Goal: Task Accomplishment & Management: Manage account settings

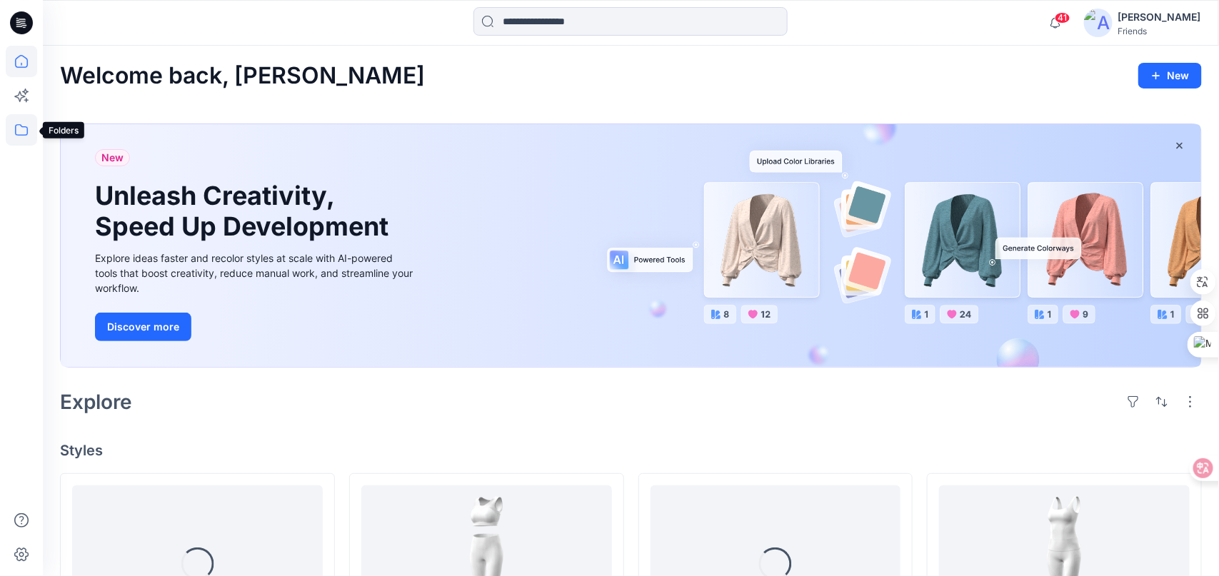
click at [26, 136] on icon at bounding box center [21, 129] width 31 height 31
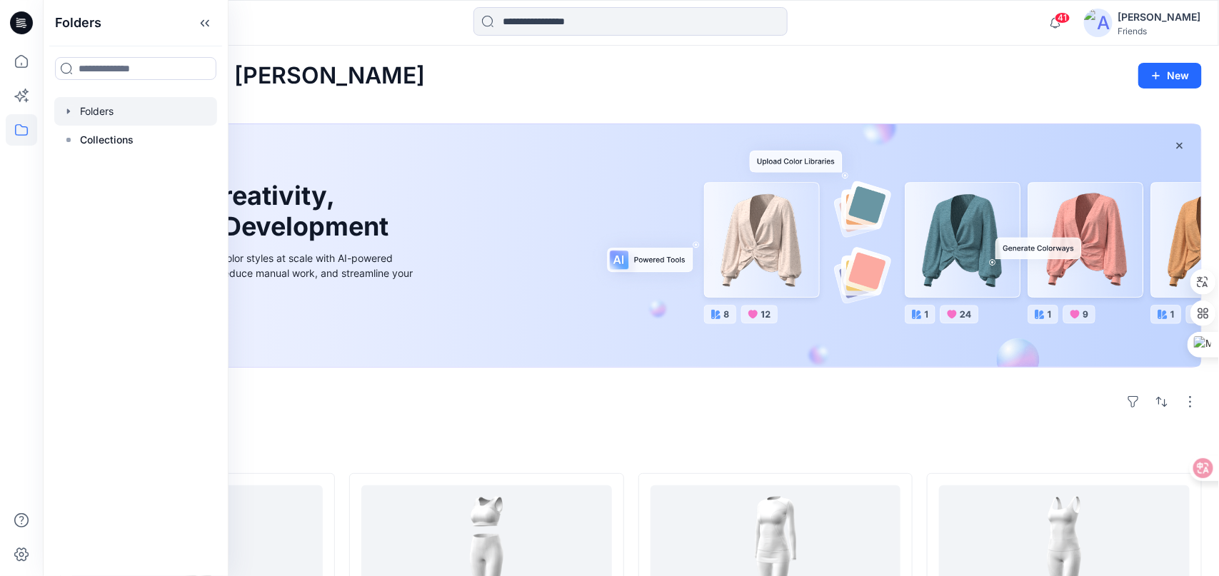
click at [71, 109] on icon "button" at bounding box center [68, 111] width 11 height 11
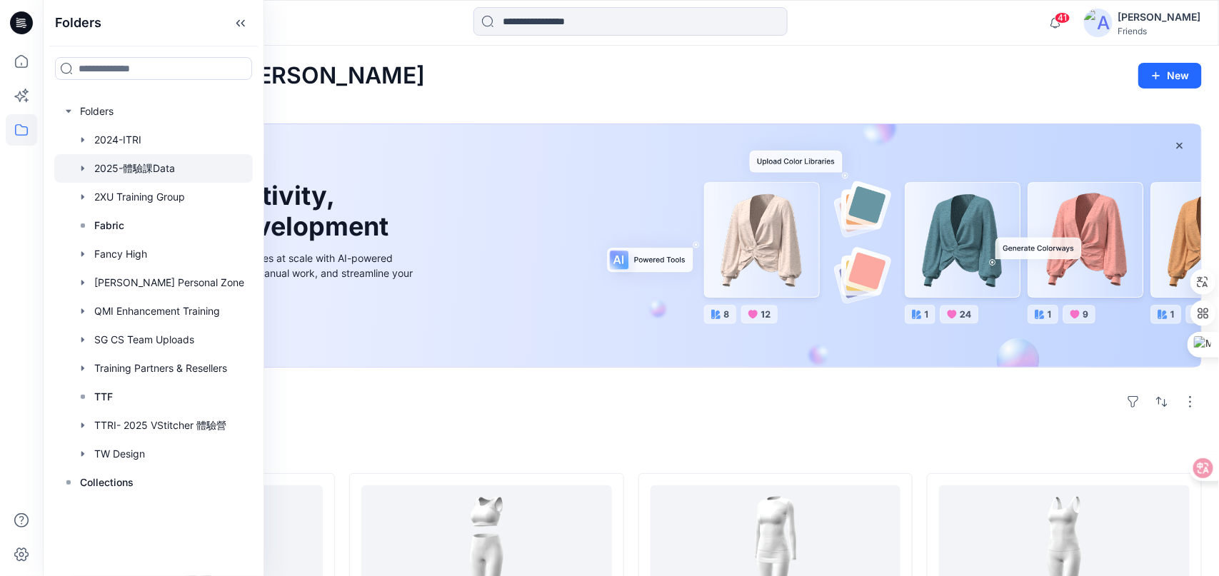
click at [109, 166] on div at bounding box center [153, 168] width 198 height 29
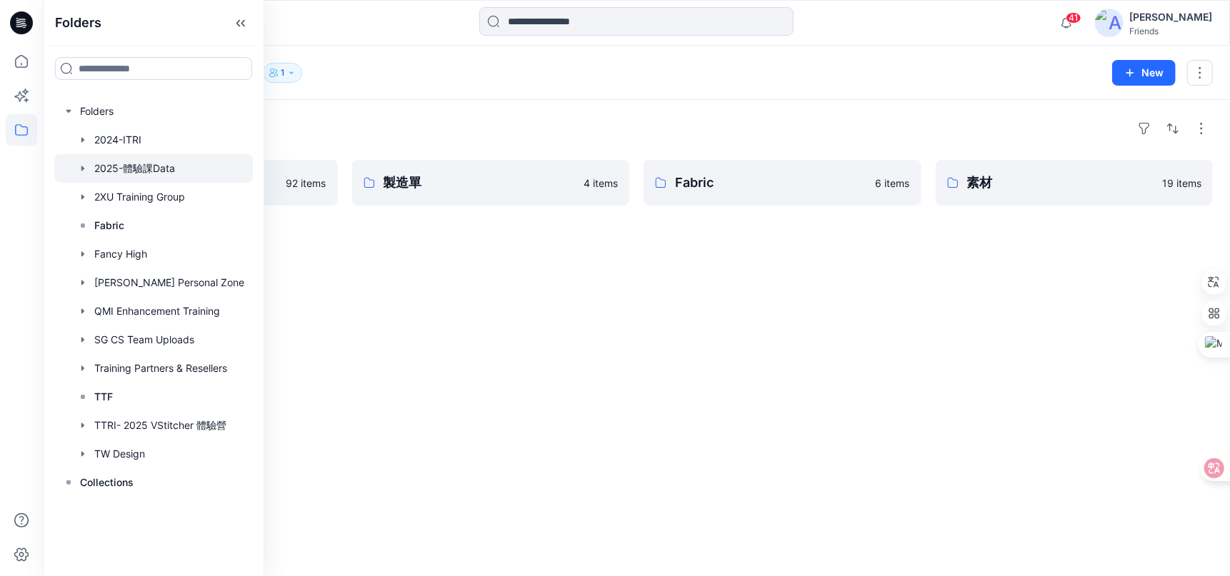
click at [343, 126] on div "Folders" at bounding box center [636, 128] width 1152 height 23
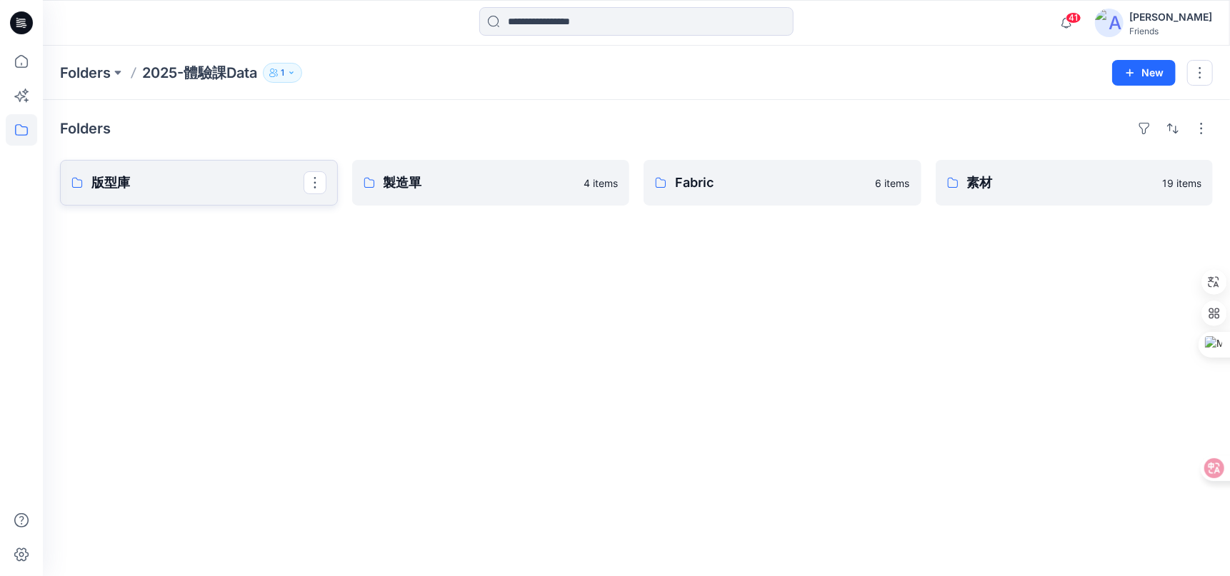
click at [243, 185] on p "版型庫" at bounding box center [197, 183] width 212 height 20
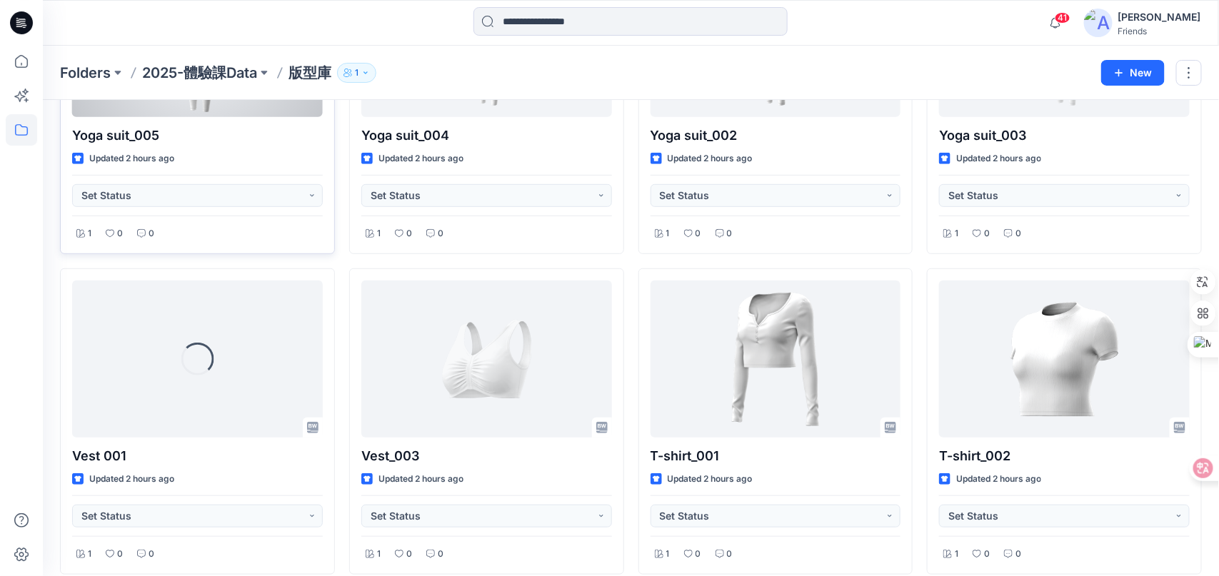
scroll to position [213, 0]
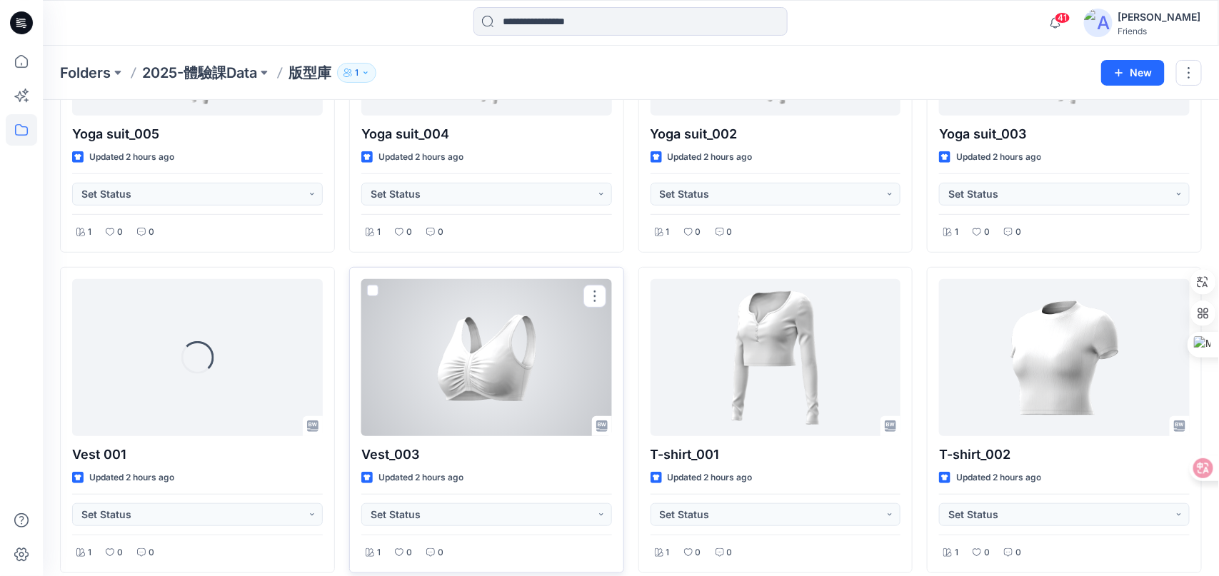
click at [483, 316] on div at bounding box center [486, 357] width 251 height 157
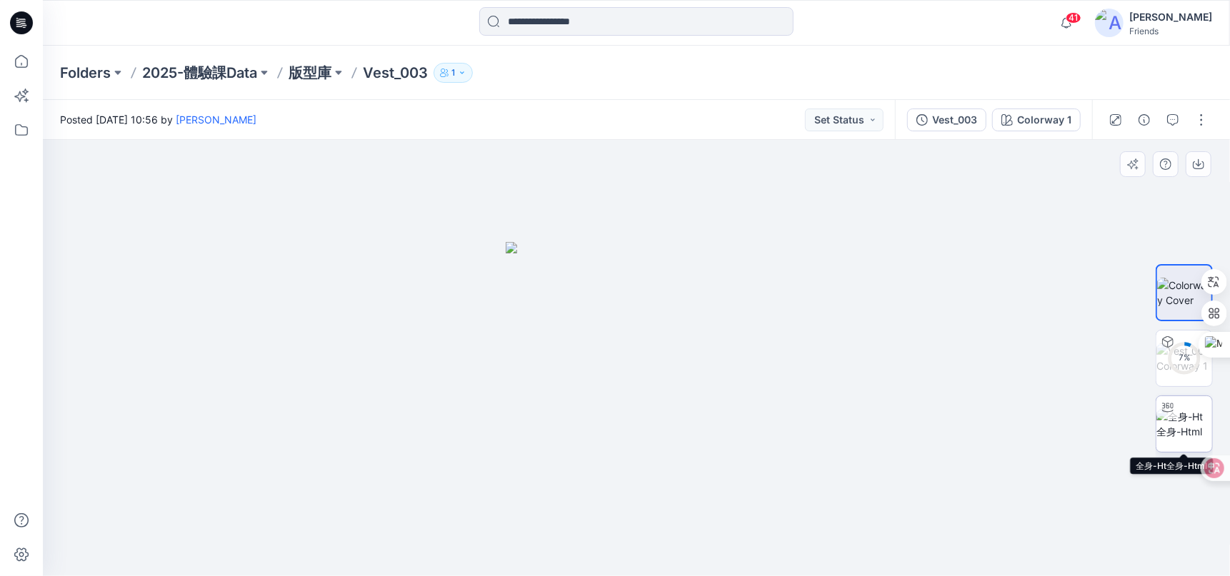
click at [1180, 417] on img at bounding box center [1184, 424] width 56 height 30
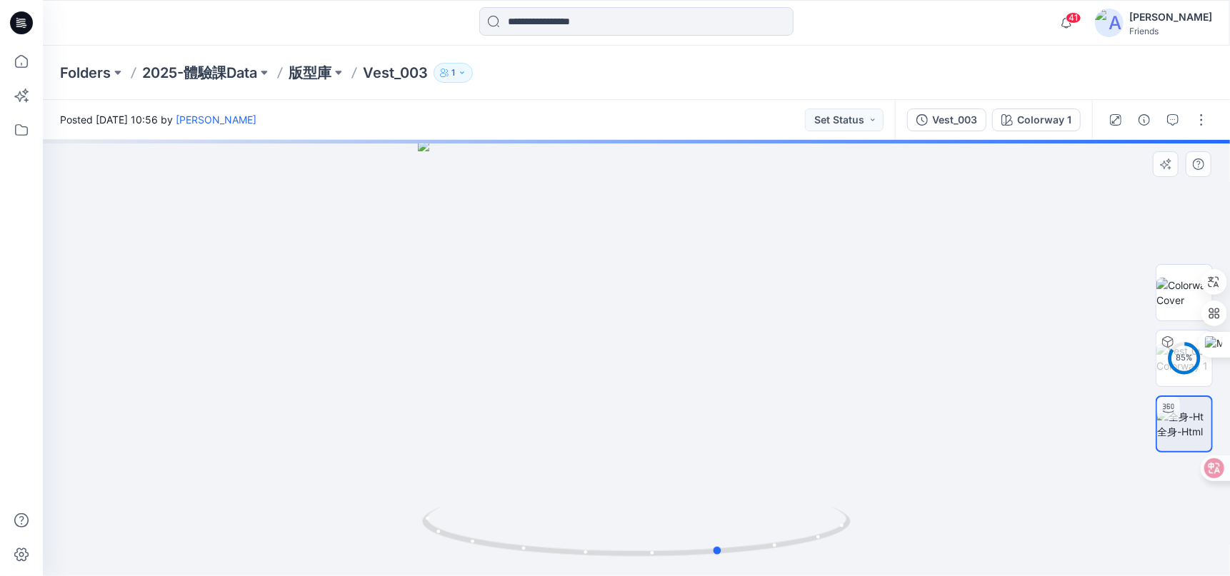
drag, startPoint x: 693, startPoint y: 399, endPoint x: 751, endPoint y: 310, distance: 106.4
click at [760, 311] on div at bounding box center [636, 358] width 1187 height 436
drag, startPoint x: 641, startPoint y: 203, endPoint x: 595, endPoint y: 604, distance: 403.2
drag, startPoint x: 688, startPoint y: 449, endPoint x: 593, endPoint y: 449, distance: 94.2
click at [593, 451] on img at bounding box center [637, 358] width 1317 height 436
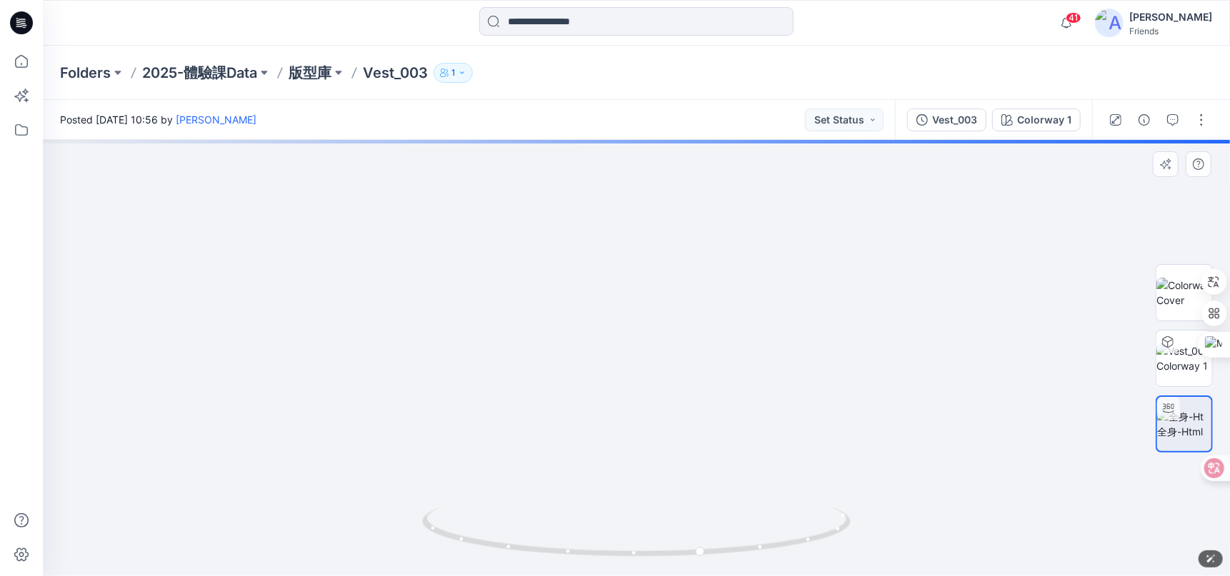
drag, startPoint x: 860, startPoint y: 396, endPoint x: 798, endPoint y: 457, distance: 86.8
click at [798, 457] on img at bounding box center [599, 358] width 1423 height 436
drag, startPoint x: 701, startPoint y: 555, endPoint x: 705, endPoint y: 439, distance: 115.7
click at [755, 521] on icon at bounding box center [638, 534] width 432 height 54
click at [1175, 357] on img at bounding box center [1184, 358] width 56 height 30
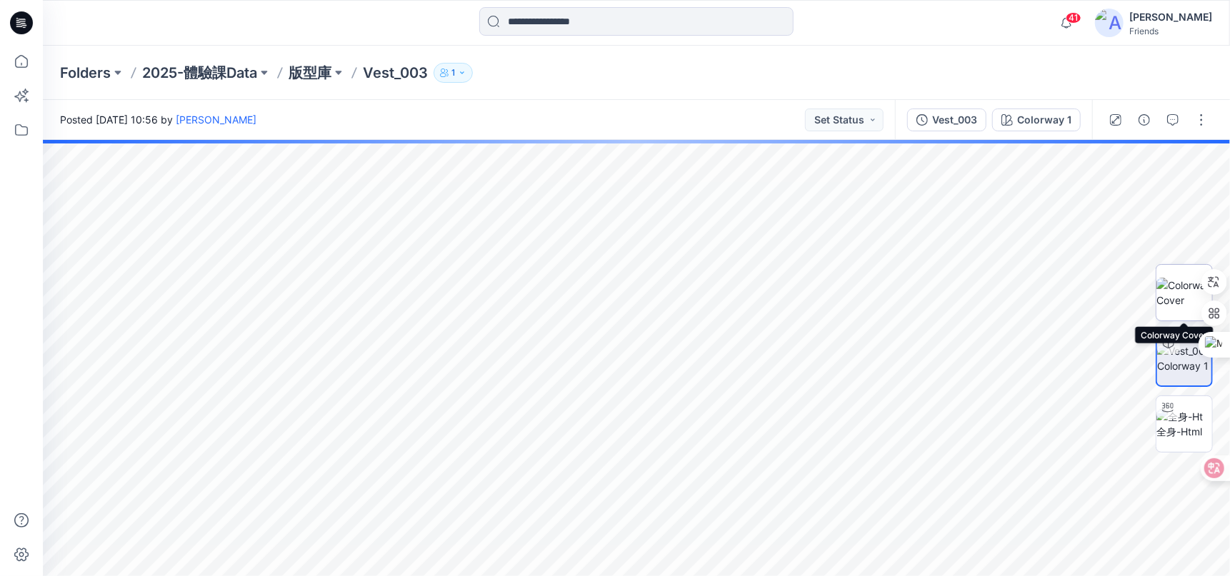
click at [1169, 301] on img at bounding box center [1184, 293] width 56 height 30
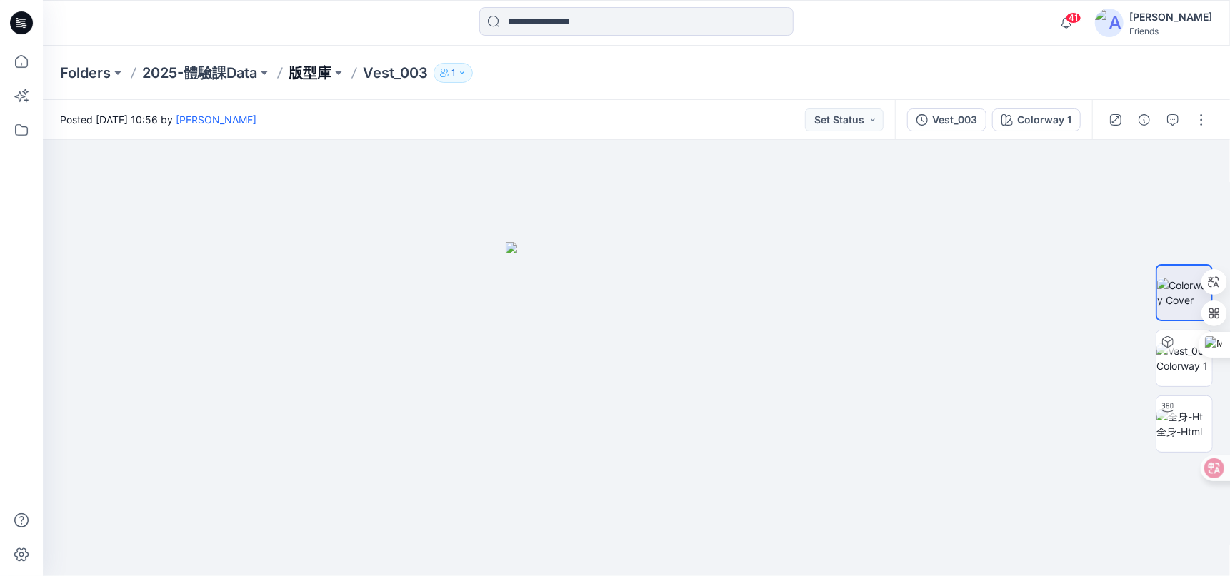
click at [303, 70] on p "版型庫" at bounding box center [309, 73] width 43 height 20
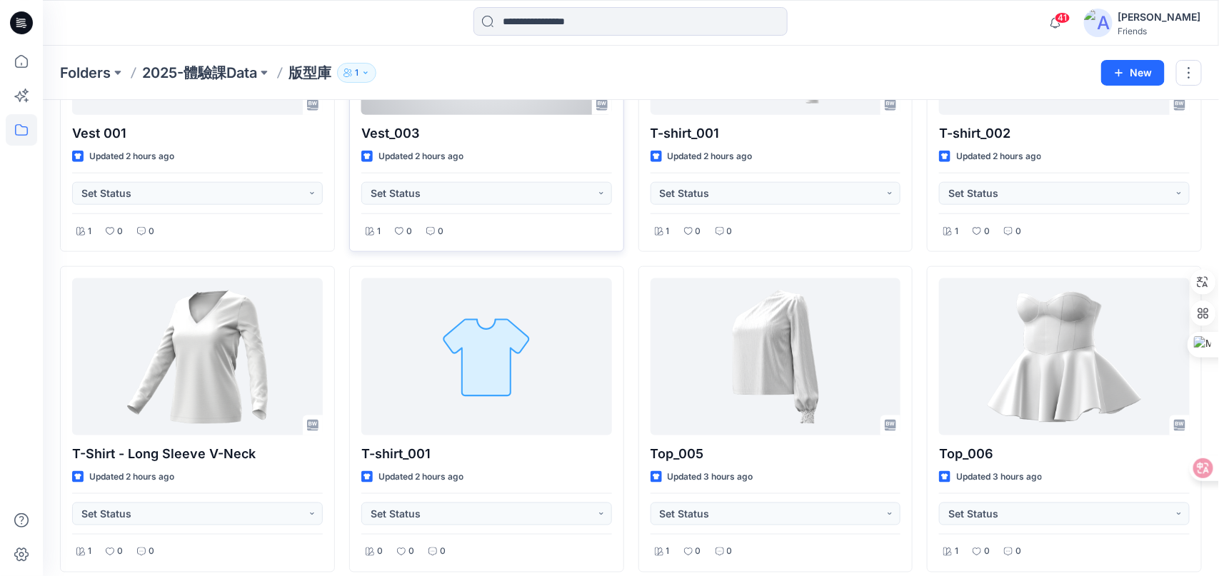
scroll to position [595, 0]
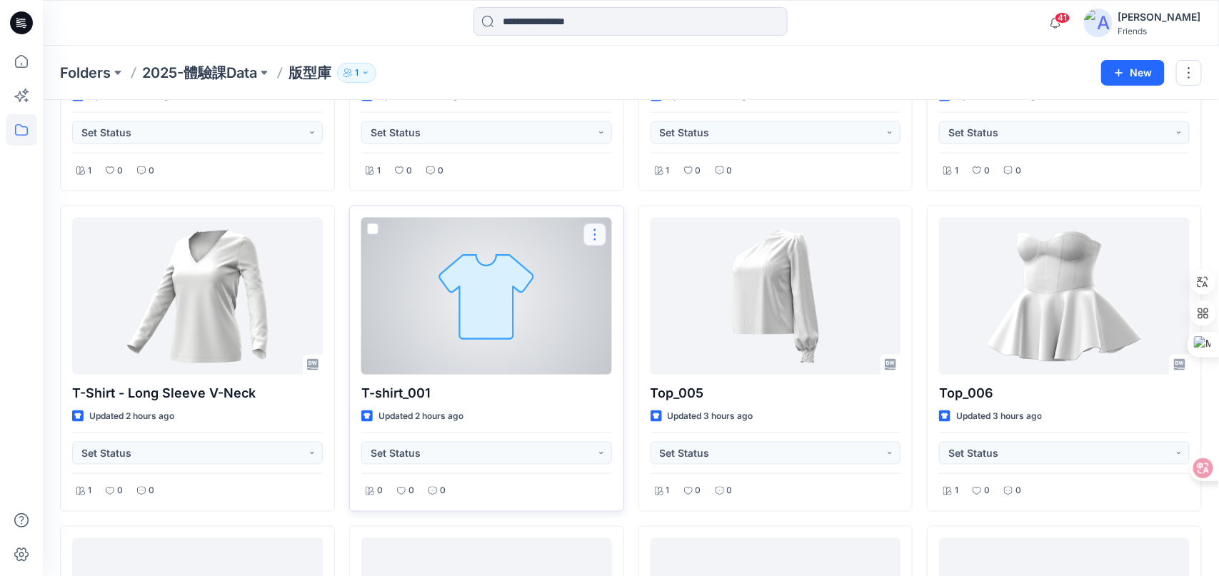
click at [602, 228] on button "button" at bounding box center [594, 234] width 23 height 23
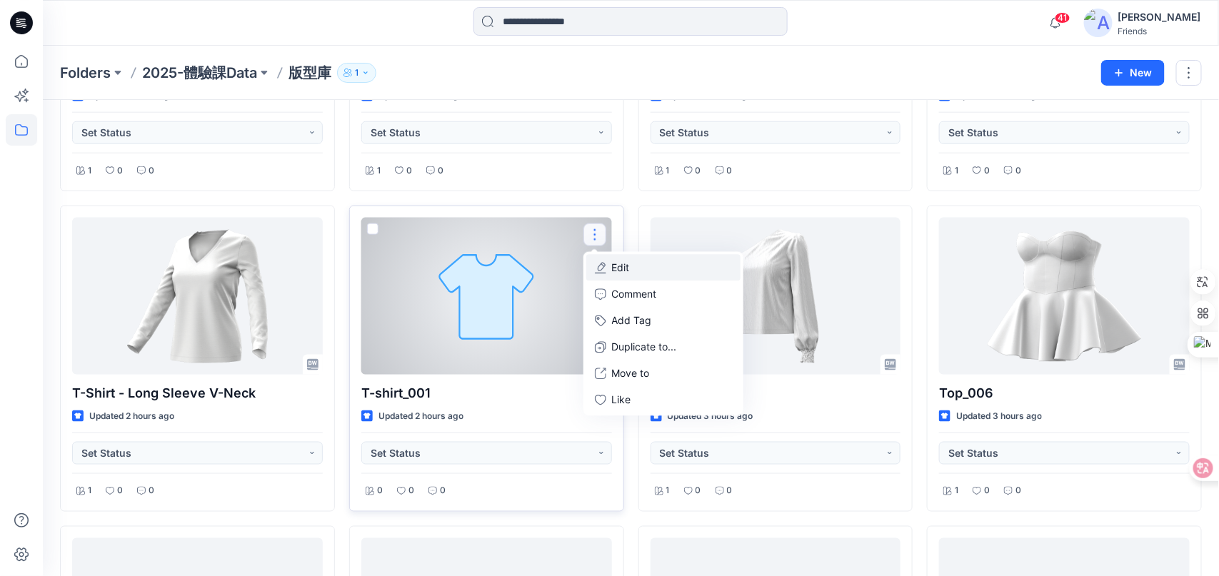
click at [609, 261] on button "Edit" at bounding box center [663, 268] width 154 height 26
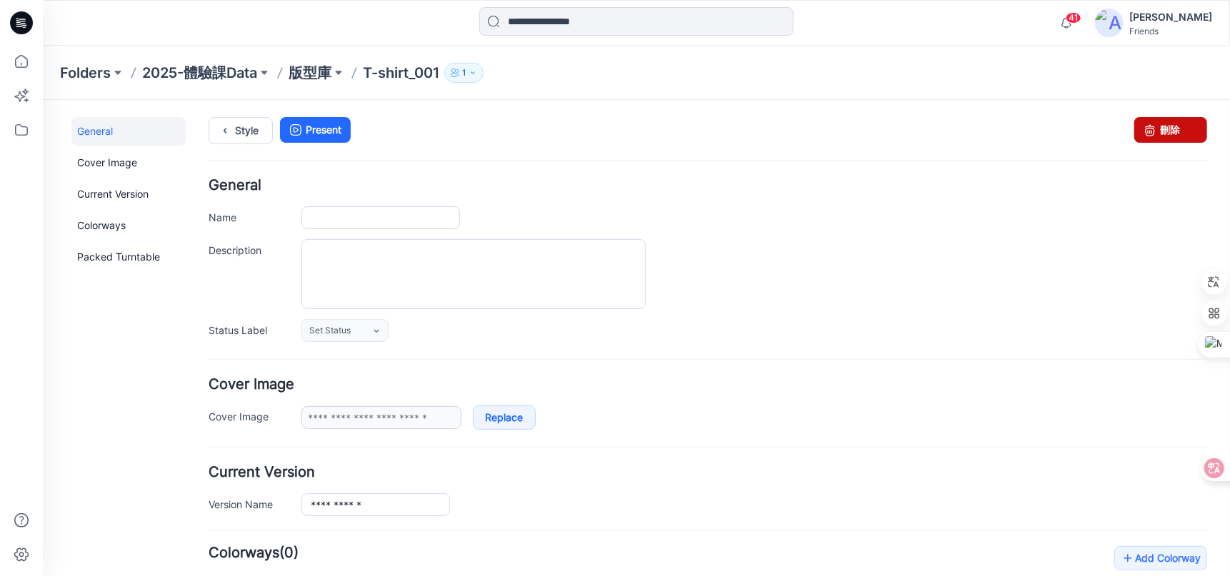
click at [1169, 133] on link "刪除" at bounding box center [1169, 129] width 73 height 26
type input "**********"
click at [331, 70] on p "版型庫" at bounding box center [309, 73] width 43 height 20
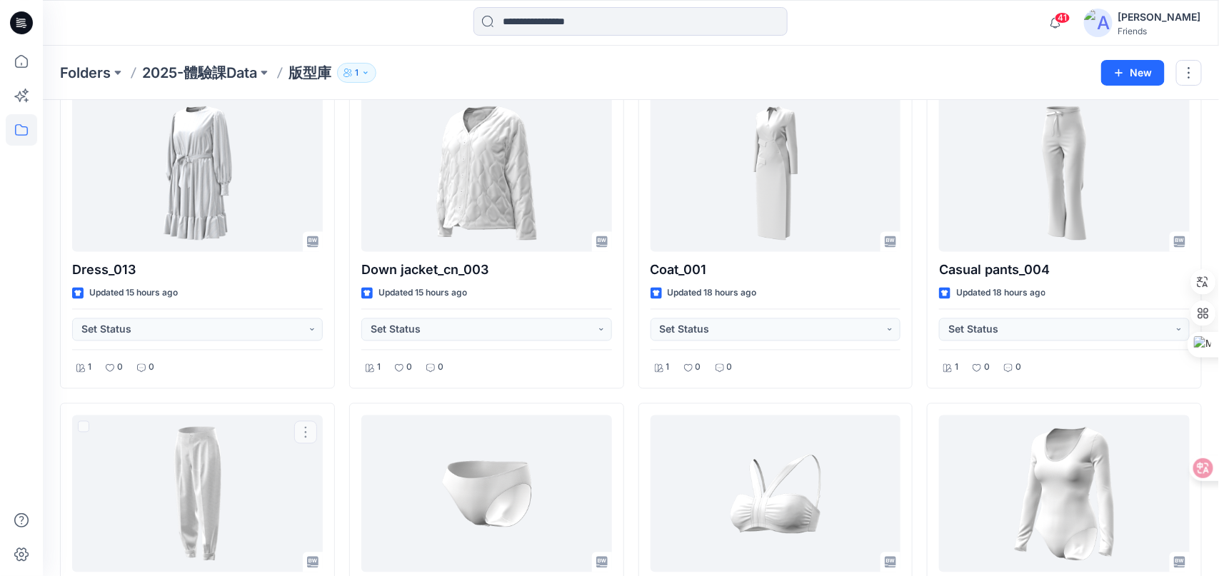
scroll to position [5011, 0]
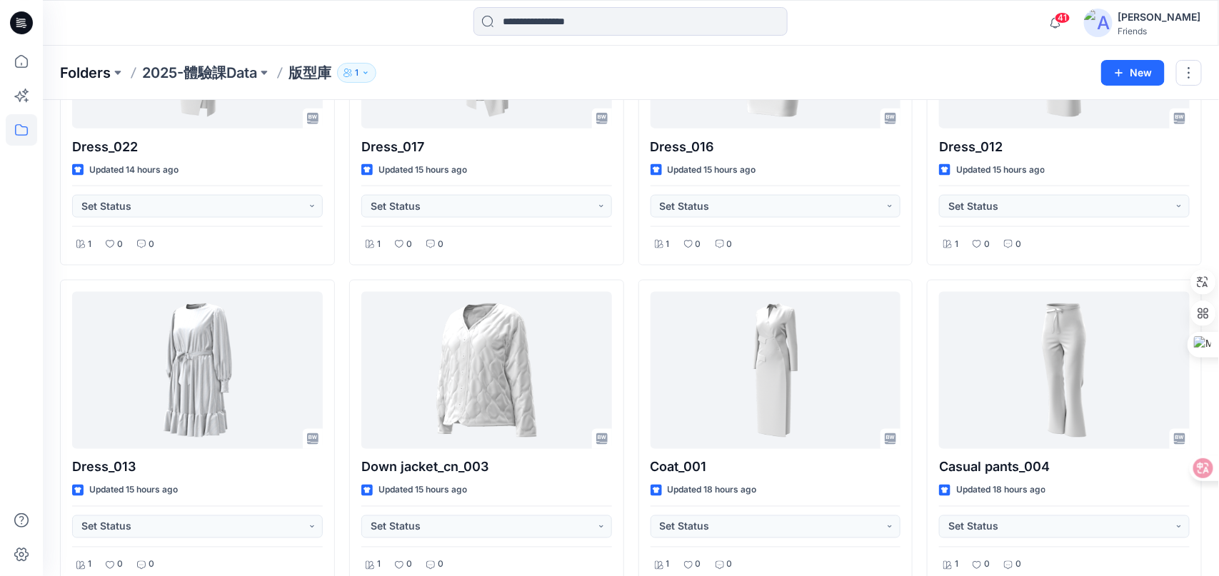
click at [89, 71] on p "Folders" at bounding box center [85, 73] width 51 height 20
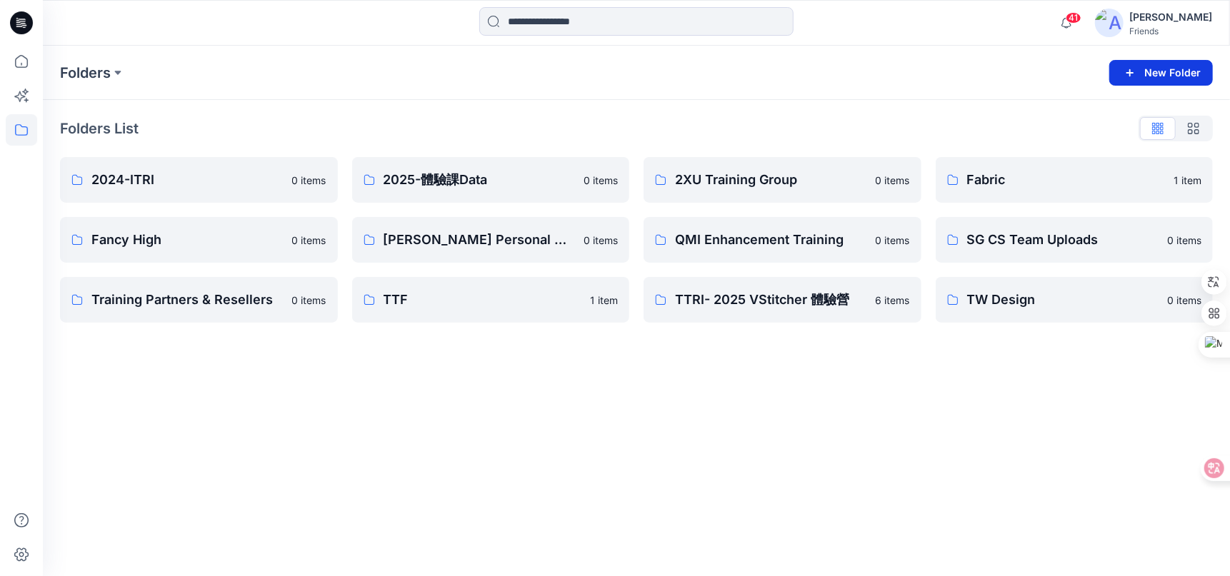
click at [1165, 71] on button "New Folder" at bounding box center [1161, 73] width 104 height 26
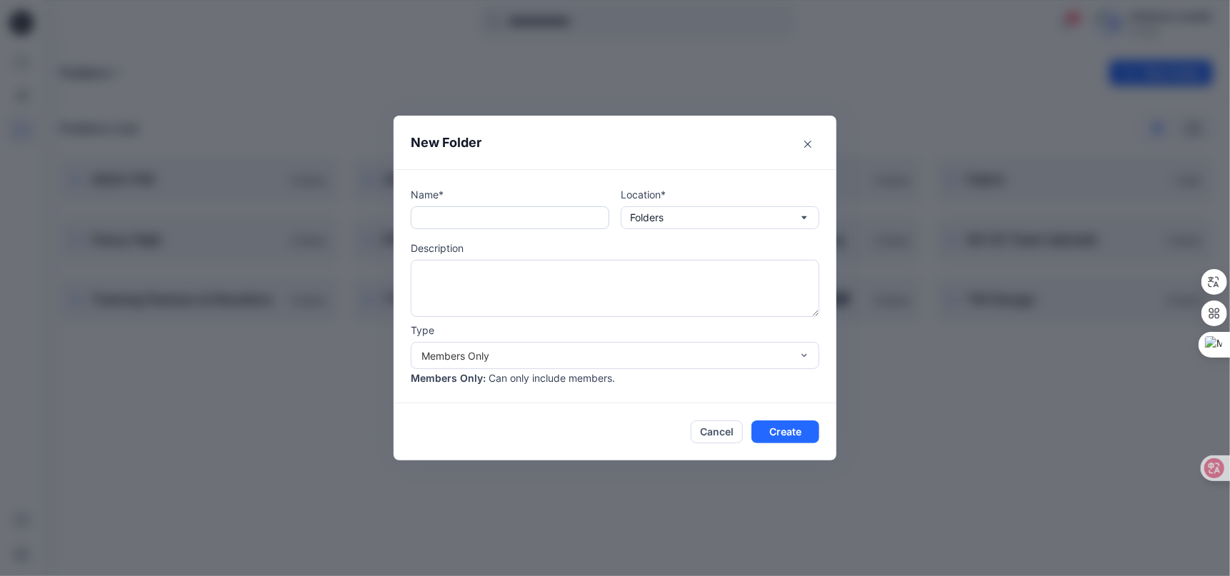
click at [501, 221] on input "text" at bounding box center [510, 217] width 198 height 23
type input "**********"
drag, startPoint x: 794, startPoint y: 434, endPoint x: 807, endPoint y: 361, distance: 74.0
click at [807, 361] on section "**********" at bounding box center [614, 288] width 443 height 345
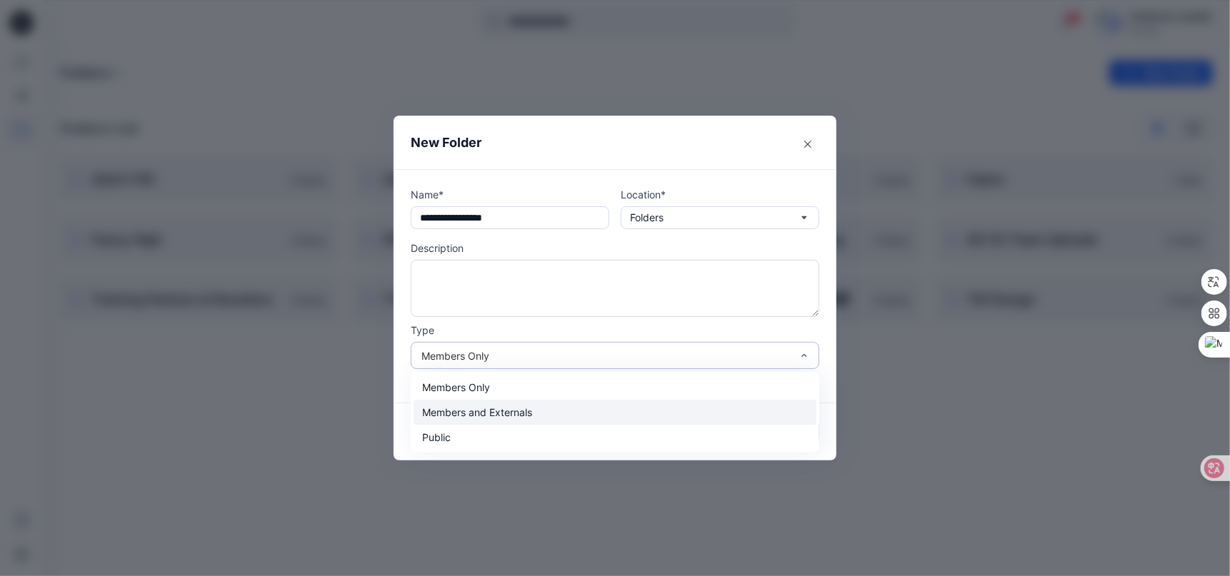
click at [566, 417] on div "Members and Externals" at bounding box center [614, 412] width 403 height 25
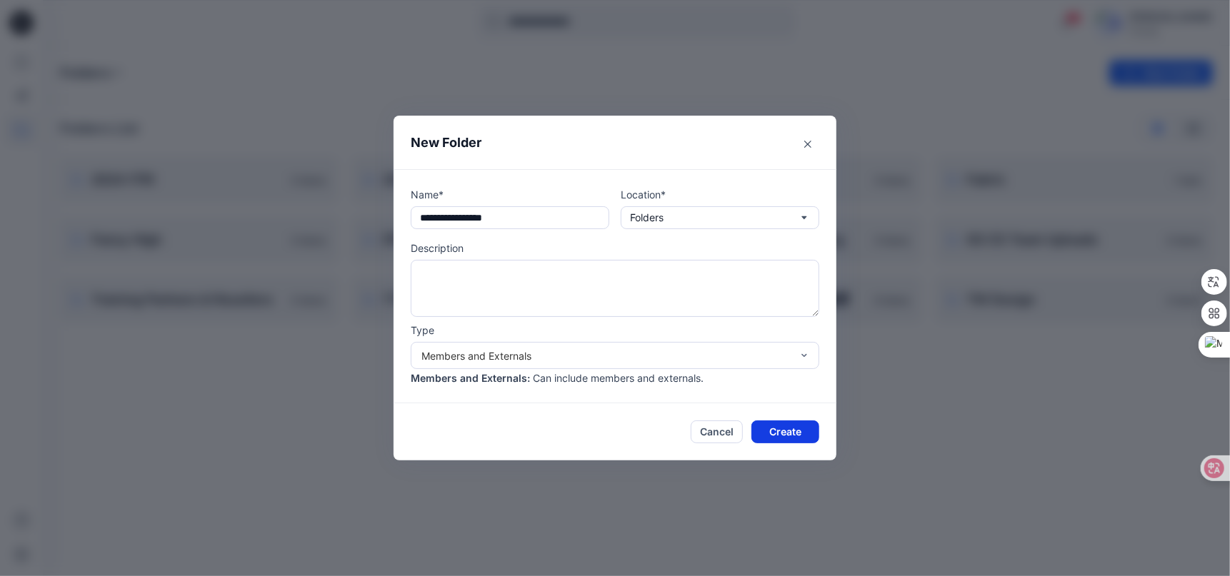
click at [802, 431] on button "Create" at bounding box center [785, 432] width 68 height 23
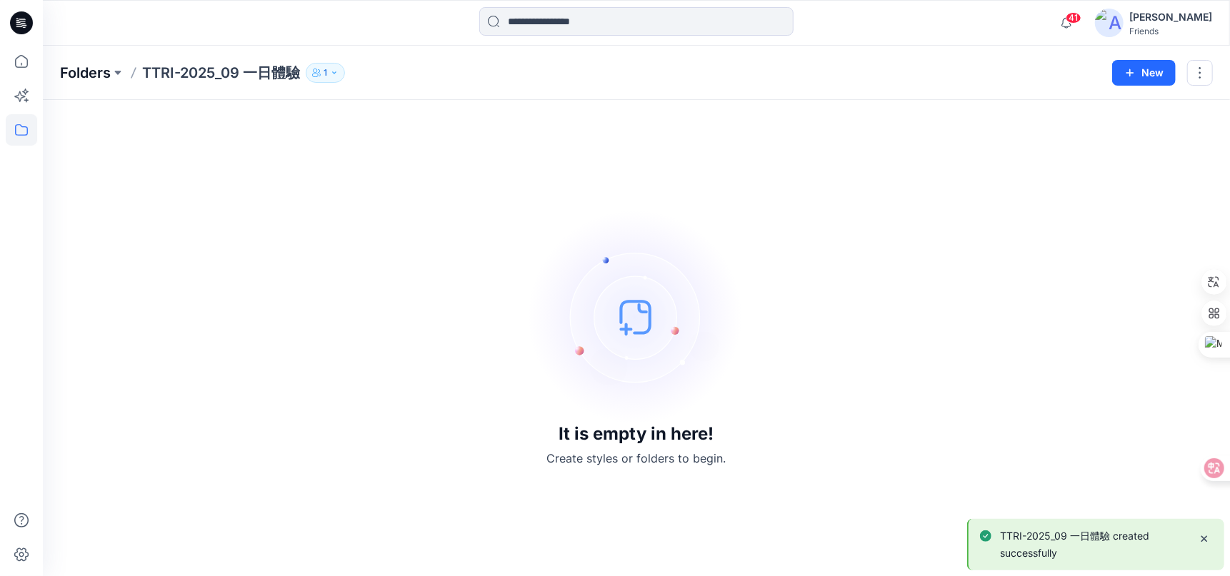
click at [84, 76] on p "Folders" at bounding box center [85, 73] width 51 height 20
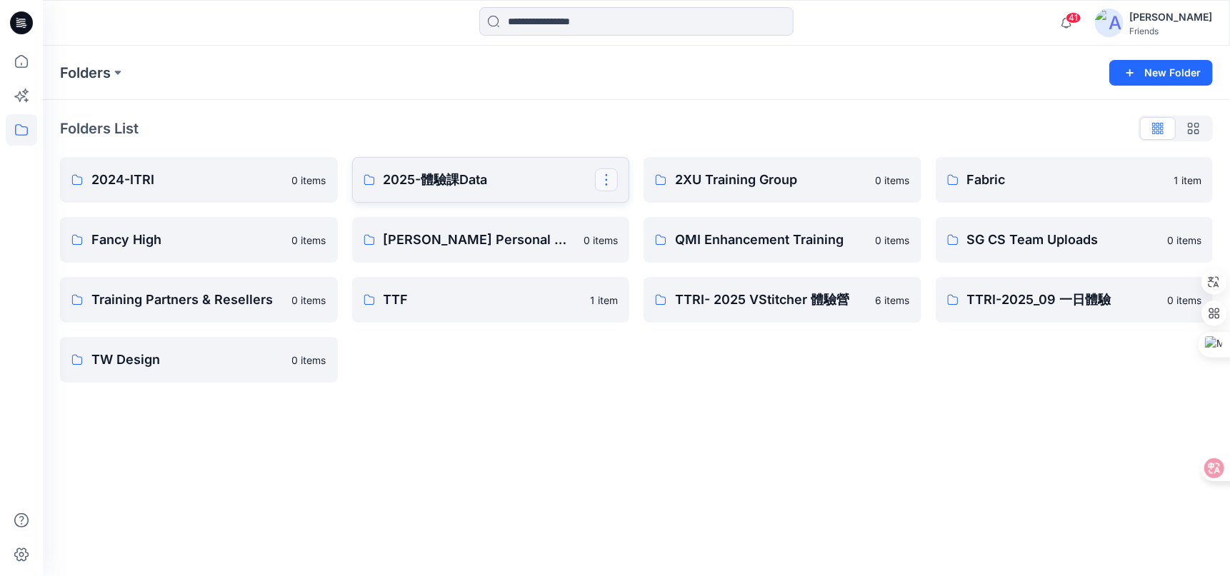
click at [612, 179] on button "button" at bounding box center [606, 180] width 23 height 23
click at [673, 241] on p "Duplicate to..." at bounding box center [656, 238] width 65 height 15
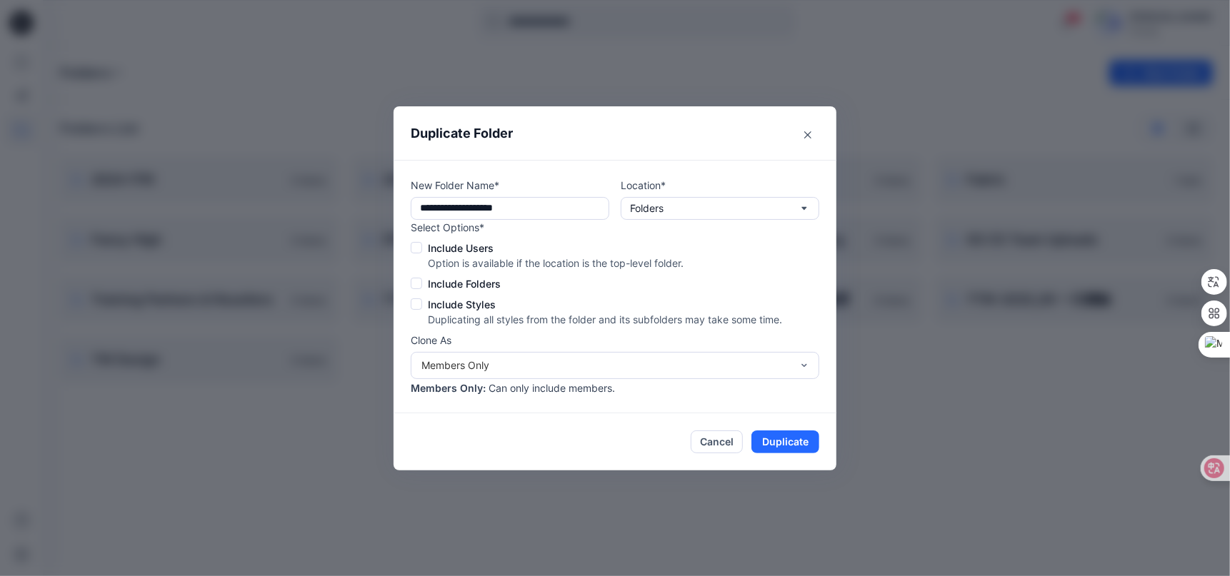
click at [416, 248] on span at bounding box center [416, 247] width 11 height 11
click at [415, 283] on span at bounding box center [416, 283] width 11 height 11
click at [417, 309] on span at bounding box center [416, 303] width 11 height 11
click at [715, 366] on div "Members Only" at bounding box center [606, 365] width 370 height 15
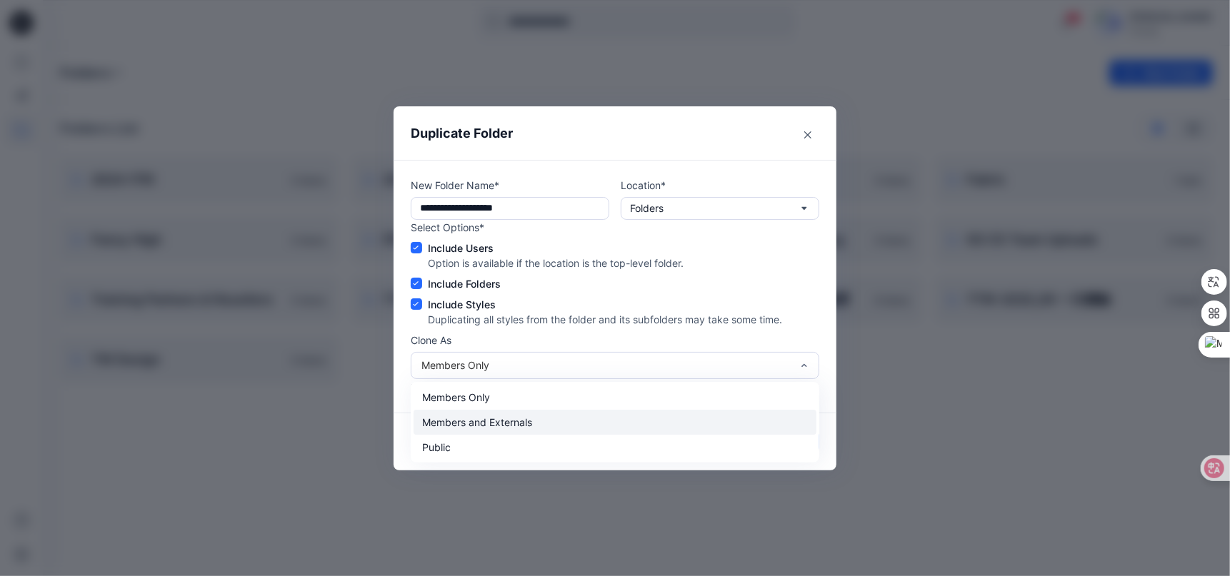
click at [568, 428] on div "Members and Externals" at bounding box center [614, 422] width 403 height 25
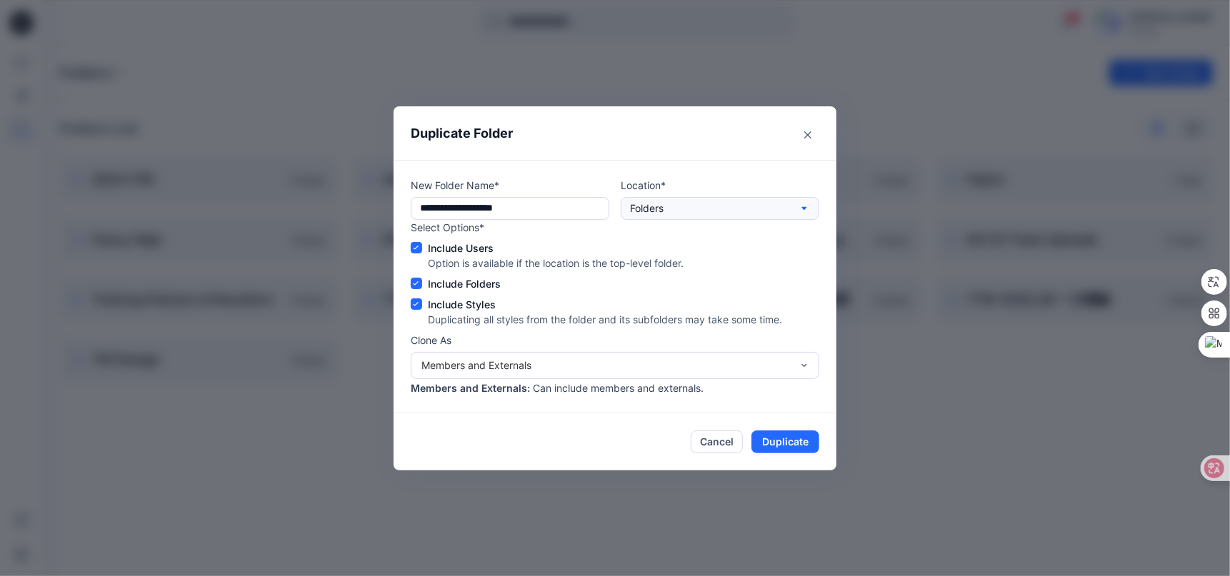
click at [782, 208] on button "Folders" at bounding box center [719, 208] width 198 height 23
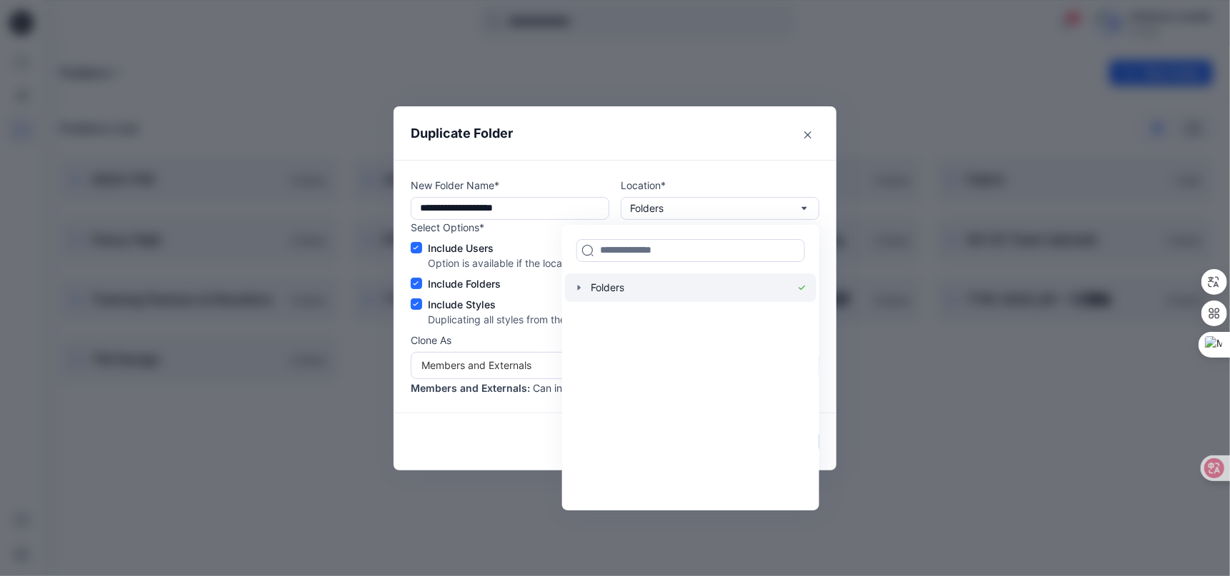
click at [575, 293] on icon "button" at bounding box center [578, 287] width 11 height 11
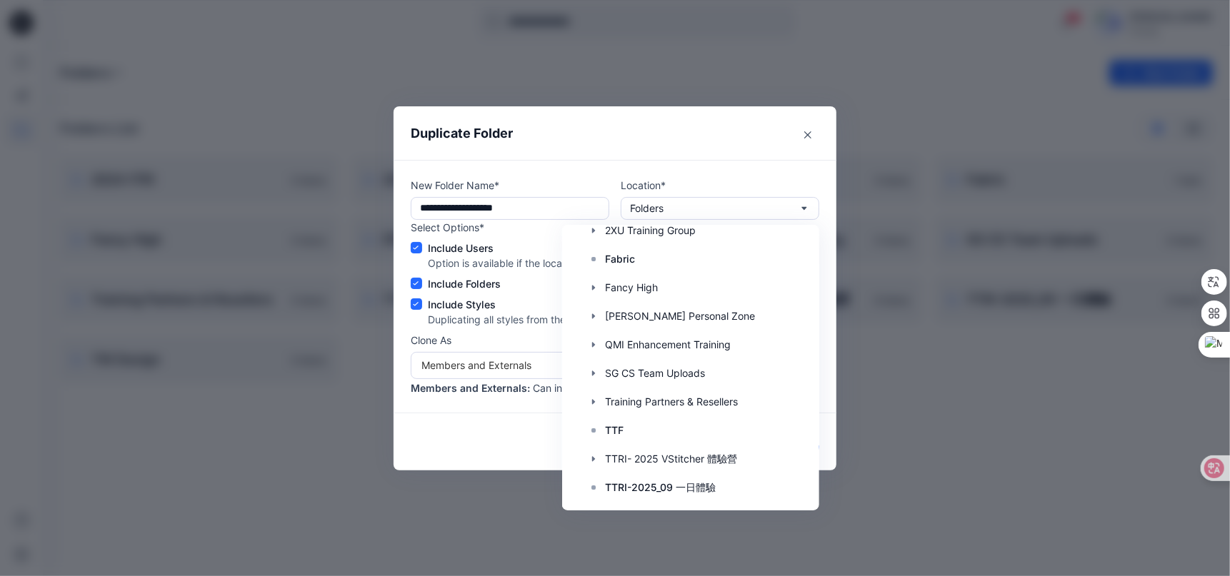
scroll to position [165, 0]
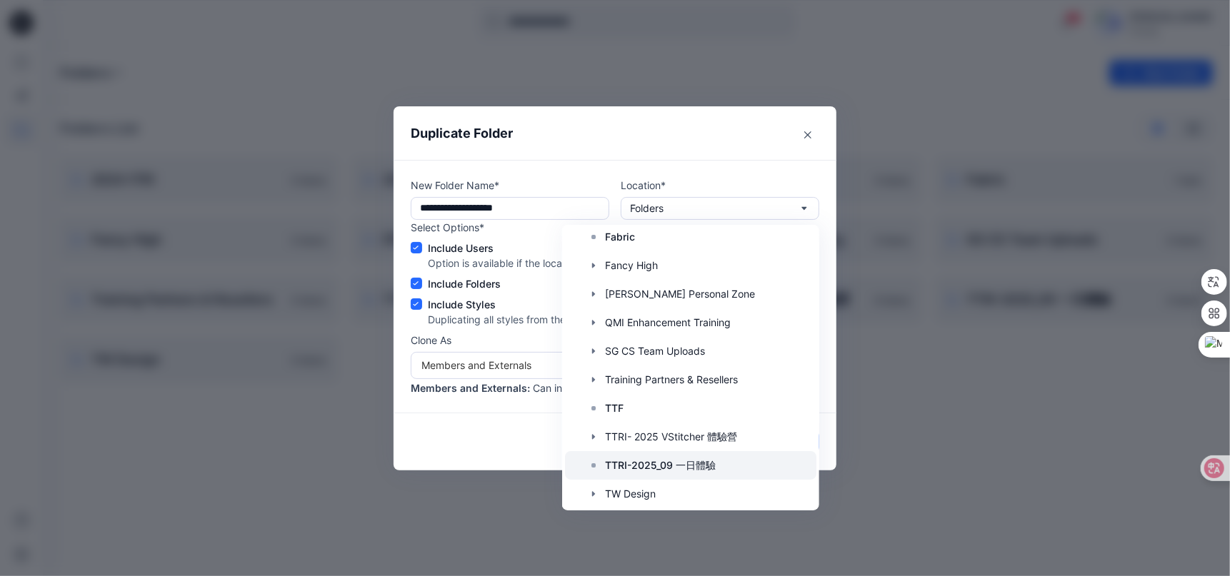
click at [702, 471] on p "TTRI-2025_09 一日體驗" at bounding box center [660, 465] width 111 height 17
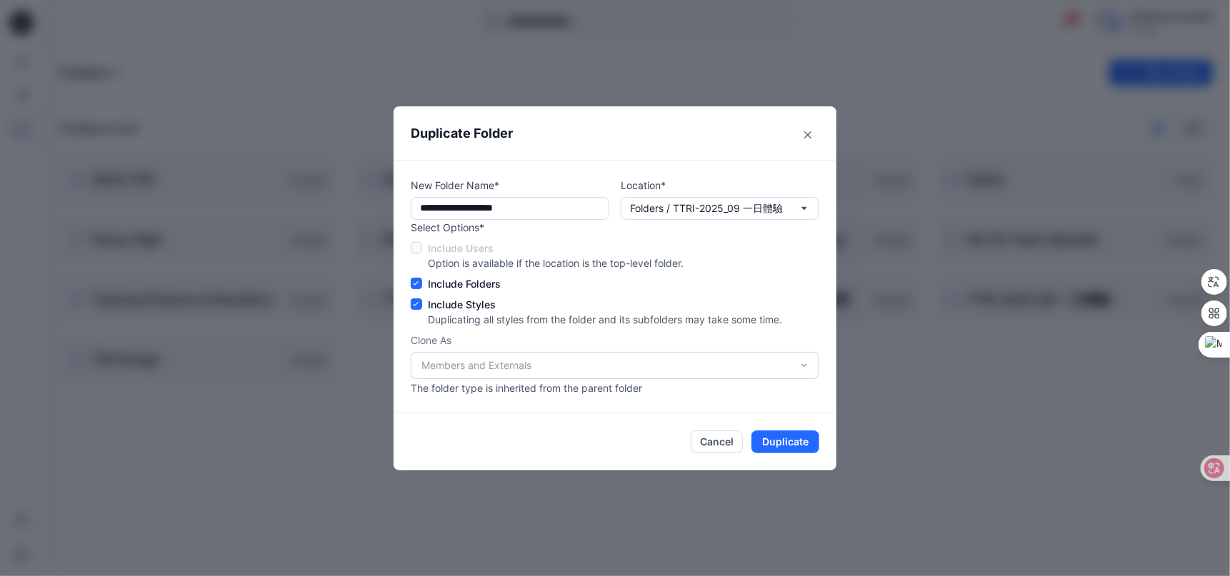
scroll to position [0, 0]
click at [773, 438] on button "Duplicate" at bounding box center [785, 442] width 68 height 23
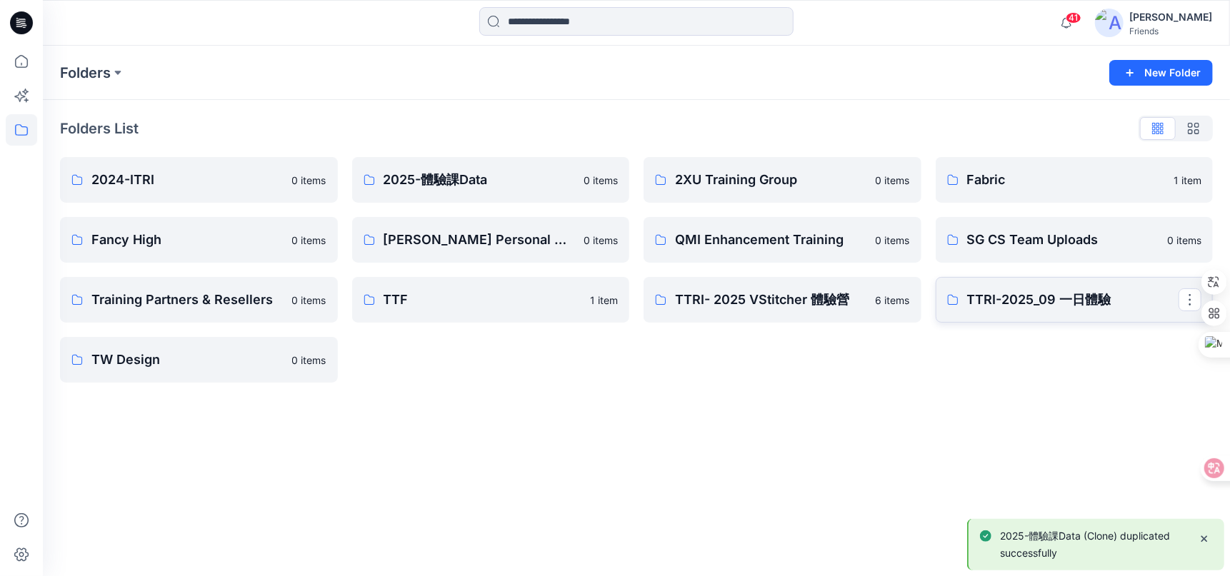
click at [1030, 308] on p "TTRI-2025_09 一日體驗" at bounding box center [1073, 300] width 212 height 20
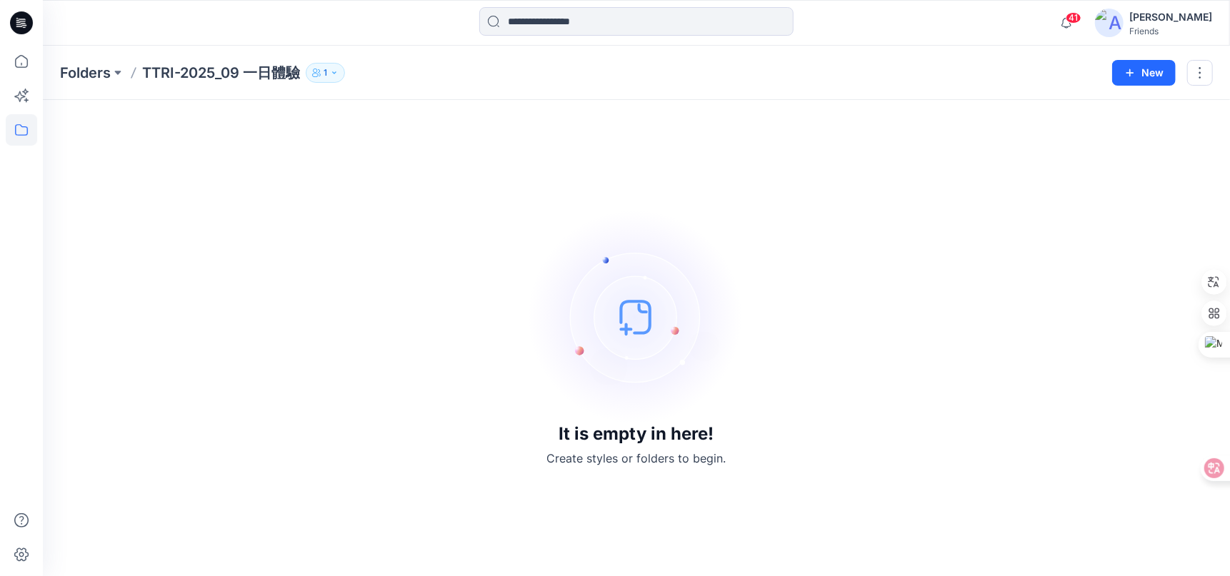
click at [241, 63] on p "TTRI-2025_09 一日體驗" at bounding box center [221, 73] width 158 height 20
click at [377, 234] on div "It is empty in here! Create styles or folders to begin." at bounding box center [636, 338] width 1152 height 442
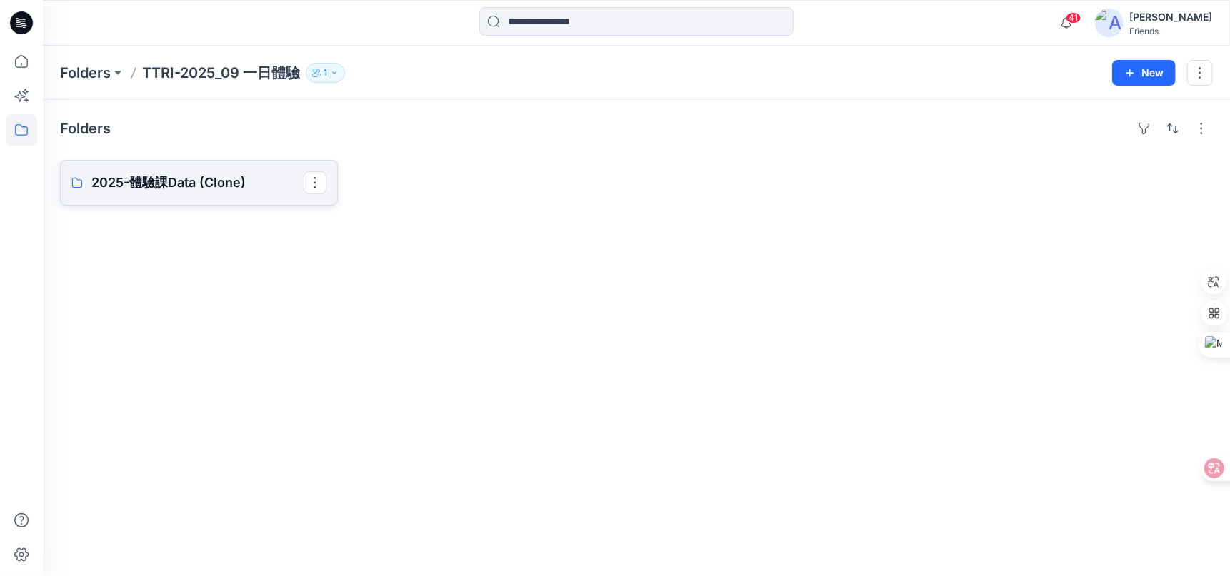
click at [201, 183] on p "2025-體驗課Data (Clone)" at bounding box center [197, 183] width 212 height 20
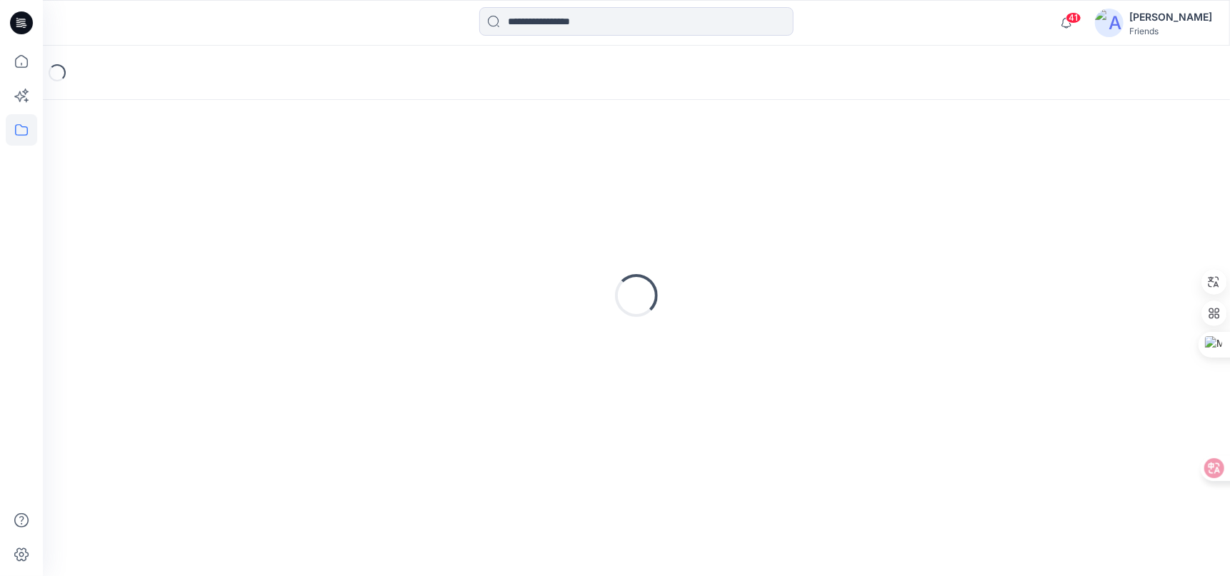
type textarea "*******"
click at [201, 183] on div "Loading..." at bounding box center [636, 295] width 1152 height 357
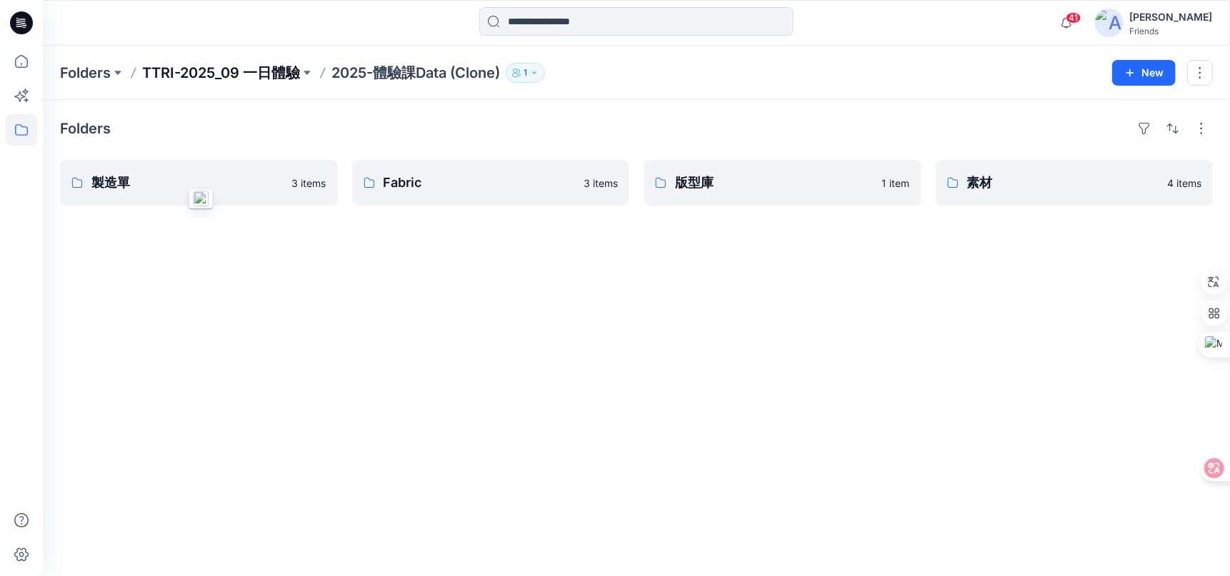
click at [246, 71] on p "TTRI-2025_09 一日體驗" at bounding box center [221, 73] width 158 height 20
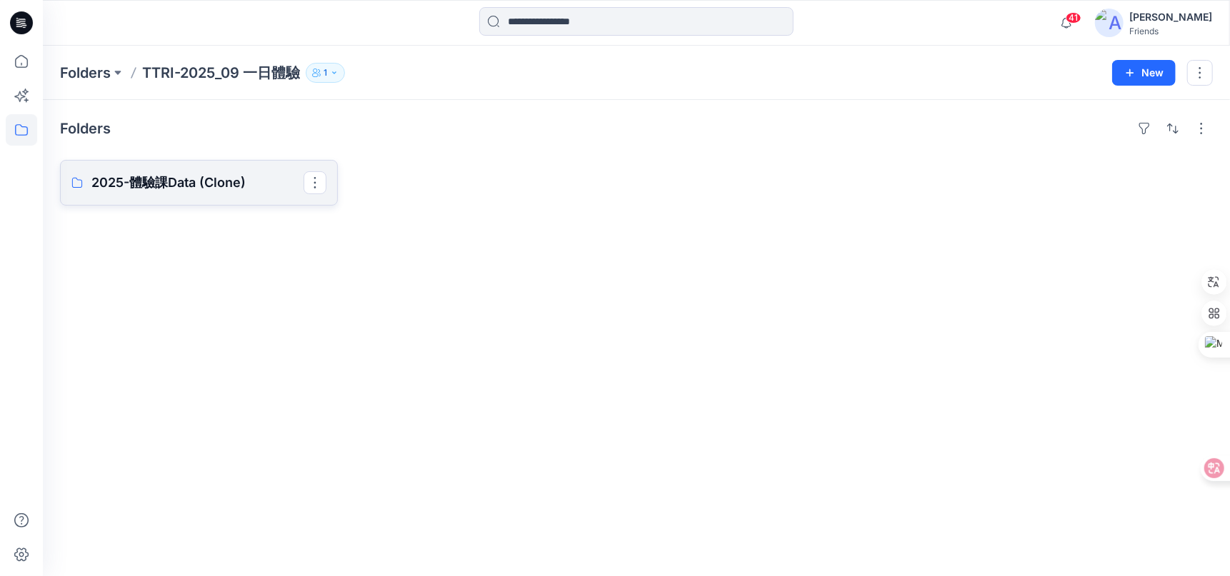
click at [241, 181] on p "2025-體驗課Data (Clone)" at bounding box center [197, 183] width 212 height 20
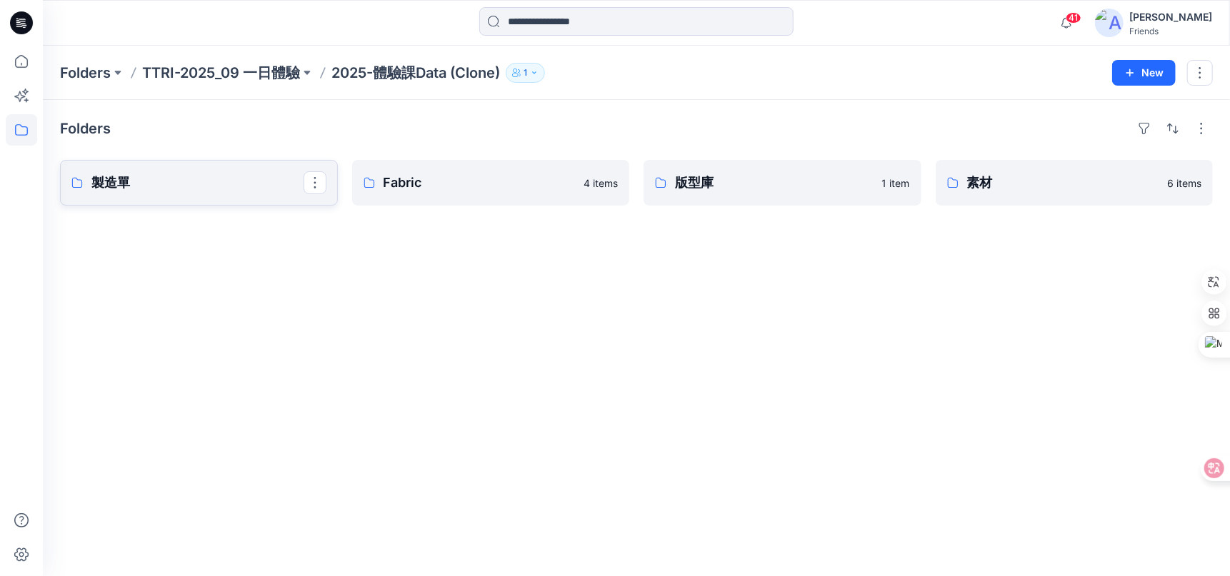
click at [236, 176] on p "製造單" at bounding box center [197, 183] width 212 height 20
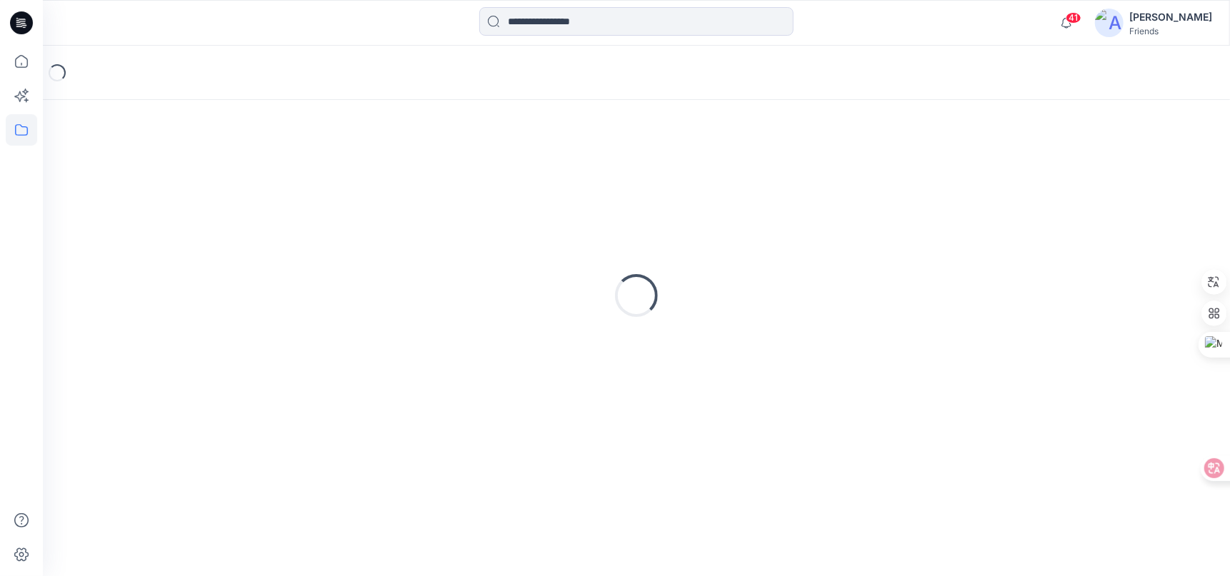
click at [236, 176] on div "Loading..." at bounding box center [636, 295] width 1152 height 357
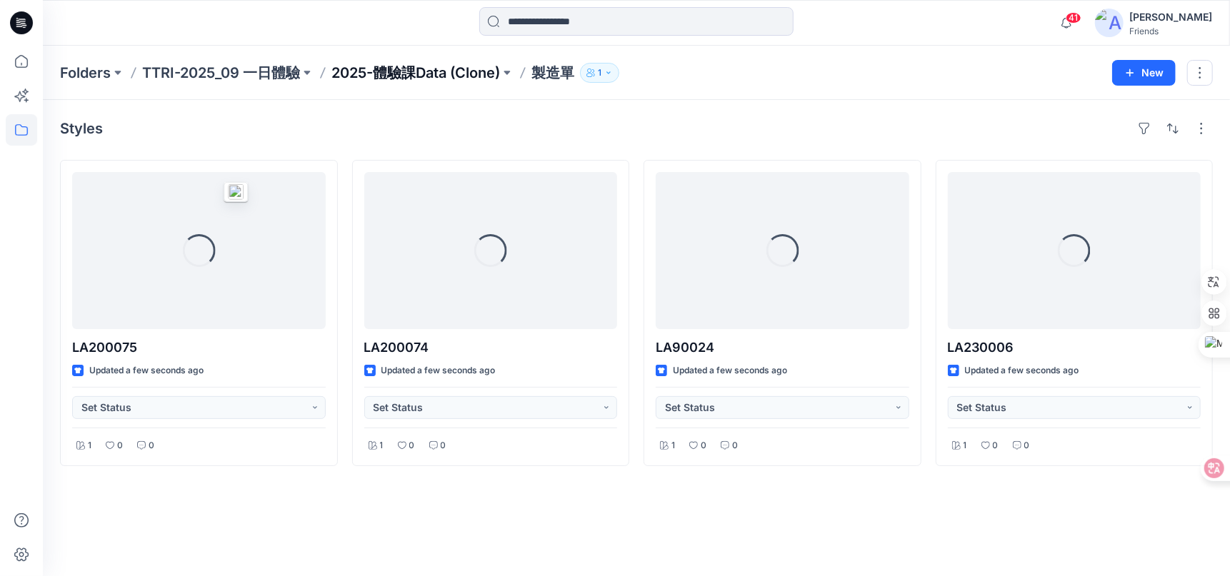
click at [394, 77] on p "2025-體驗課Data (Clone)" at bounding box center [415, 73] width 169 height 20
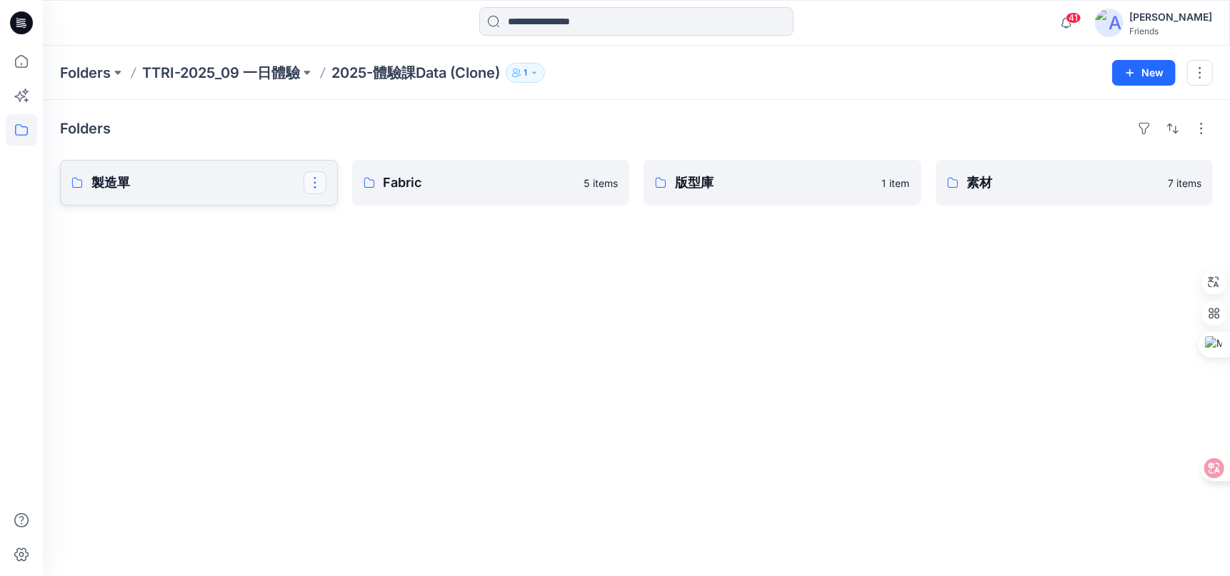
click at [315, 177] on button "button" at bounding box center [314, 182] width 23 height 23
click at [361, 244] on p "Duplicate to..." at bounding box center [365, 241] width 65 height 15
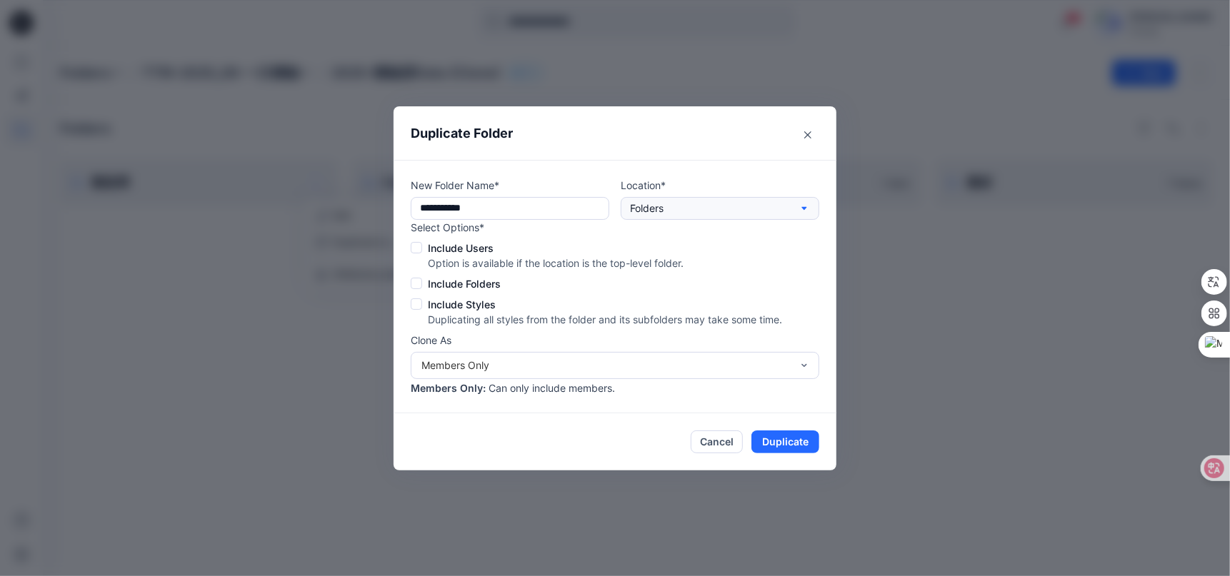
click at [818, 205] on button "Folders" at bounding box center [719, 208] width 198 height 23
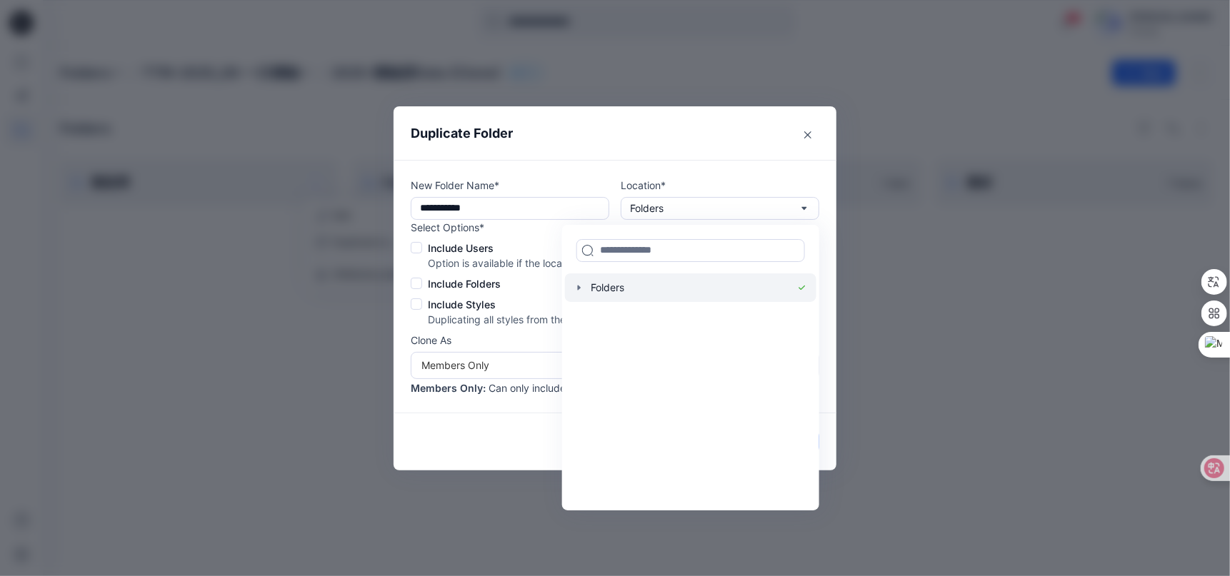
click at [620, 291] on div at bounding box center [690, 287] width 251 height 29
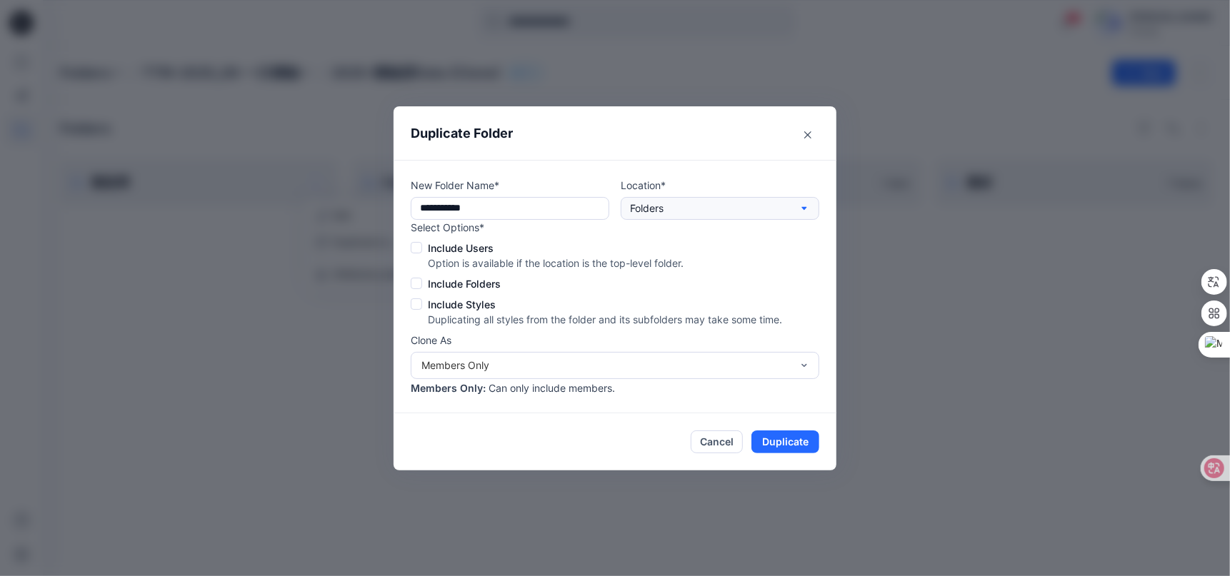
click at [803, 206] on icon "button" at bounding box center [803, 208] width 11 height 11
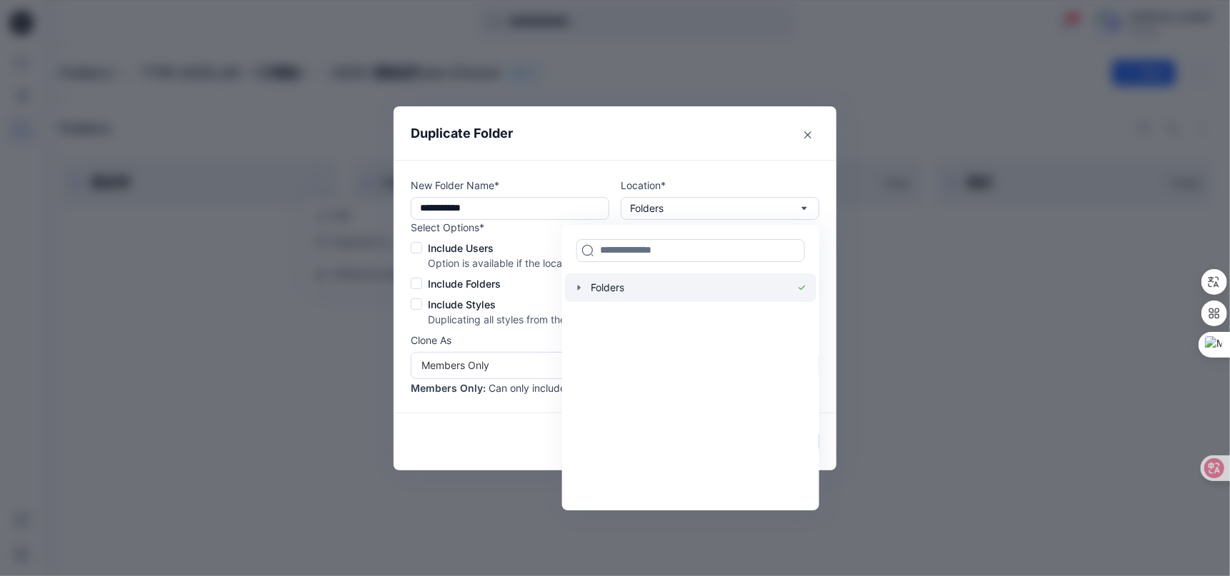
click at [580, 290] on icon "button" at bounding box center [578, 287] width 11 height 11
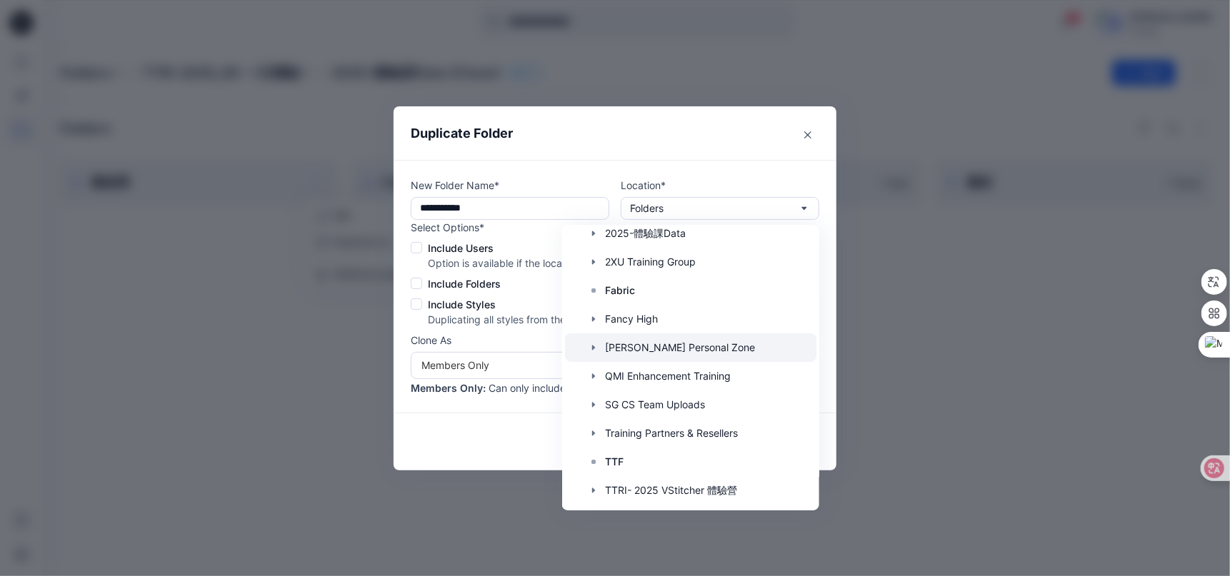
scroll to position [165, 0]
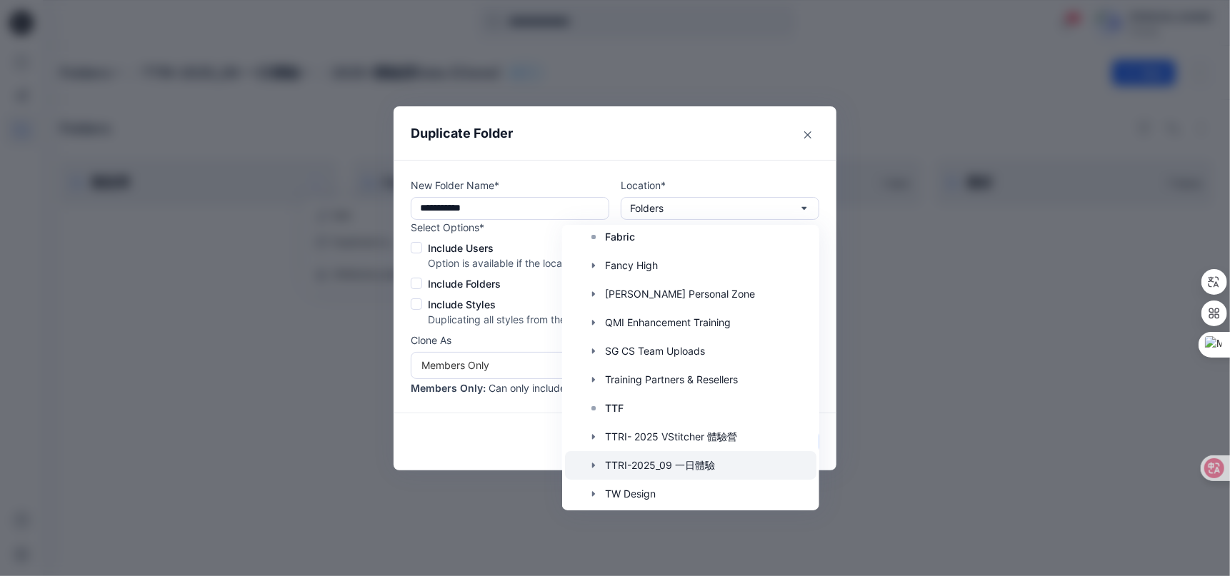
click at [699, 463] on div at bounding box center [690, 465] width 251 height 29
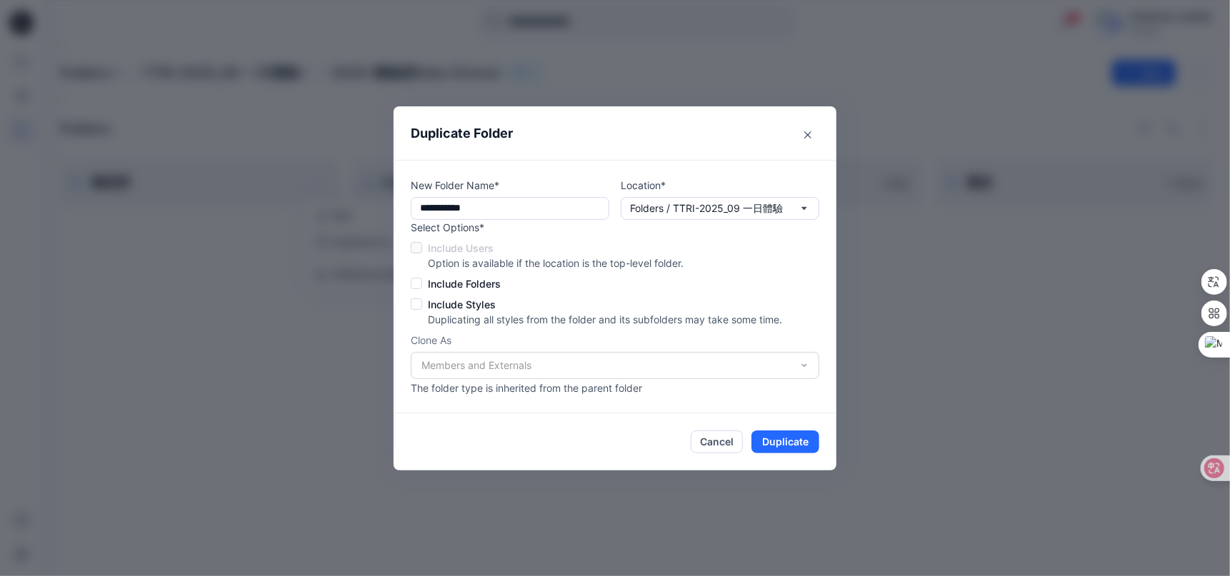
scroll to position [0, 0]
click at [790, 441] on button "Duplicate" at bounding box center [785, 442] width 68 height 23
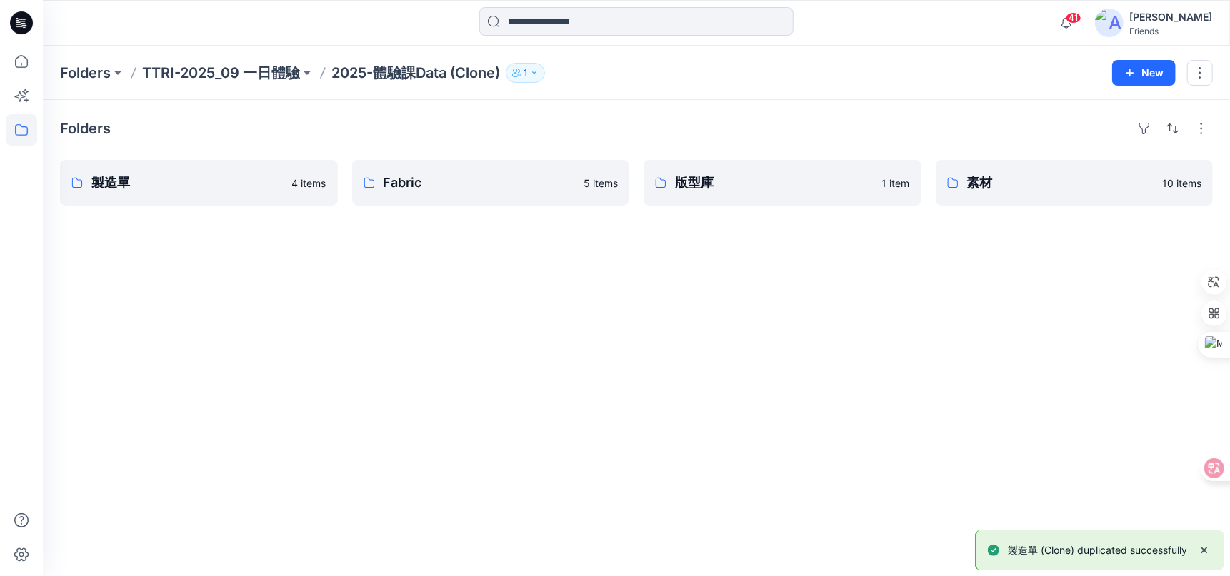
click at [376, 59] on div "Folders TTRI-2025_09 一日體驗 2025-體驗課Data (Clone) 1 New" at bounding box center [636, 73] width 1187 height 54
click at [381, 69] on p "2025-體驗課Data (Clone)" at bounding box center [415, 73] width 169 height 20
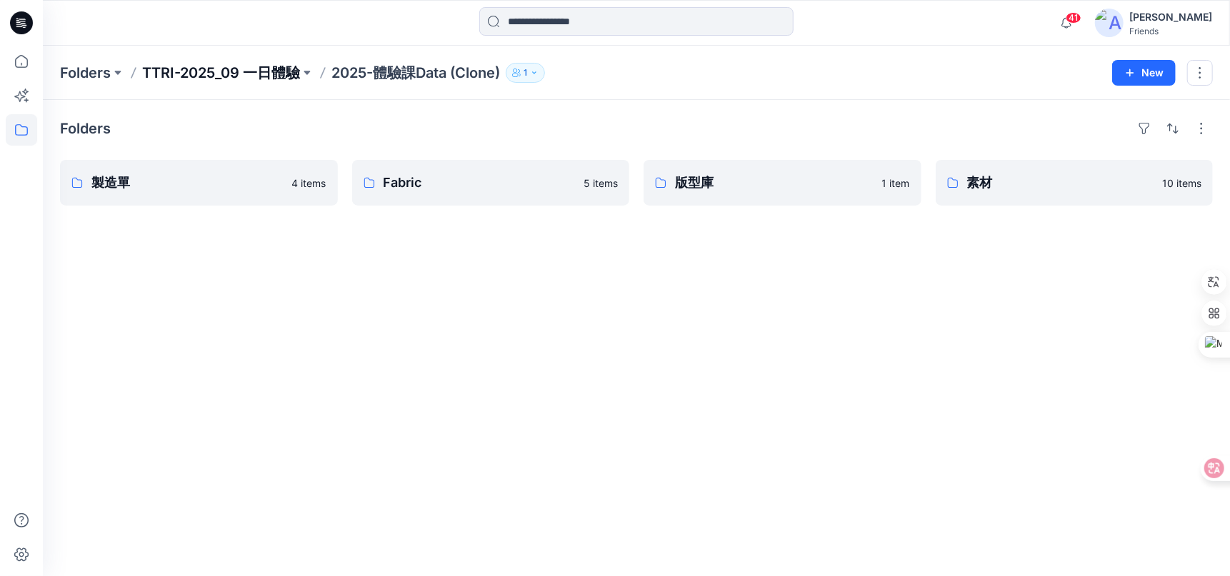
click at [263, 72] on p "TTRI-2025_09 一日體驗" at bounding box center [221, 73] width 158 height 20
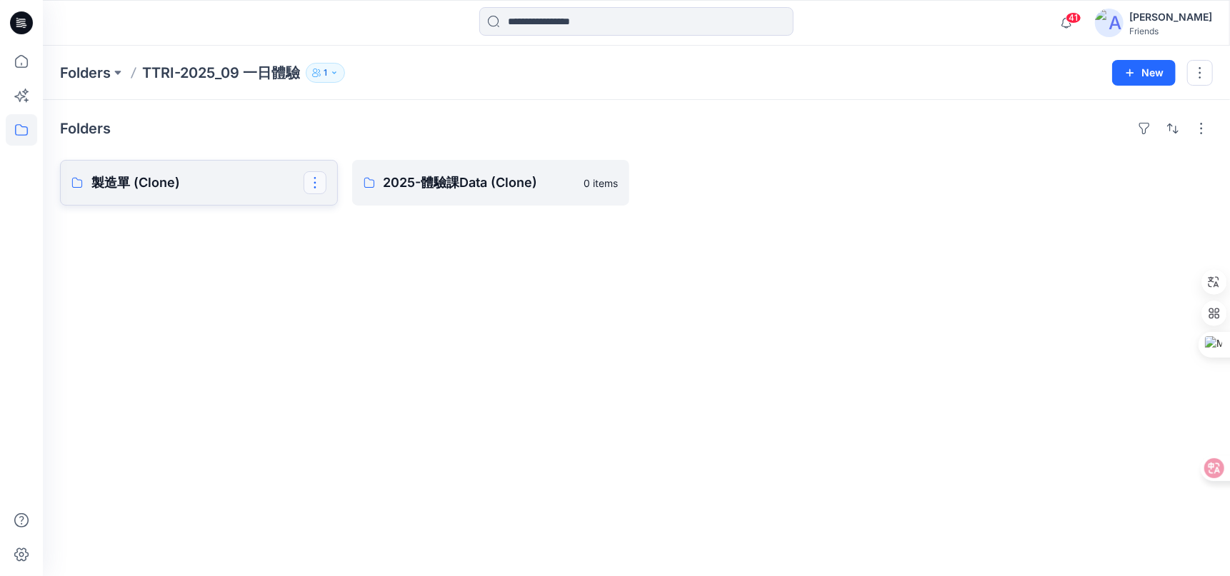
click at [308, 187] on button "button" at bounding box center [314, 182] width 23 height 23
click at [255, 183] on p "製造單 (Clone)" at bounding box center [197, 183] width 212 height 20
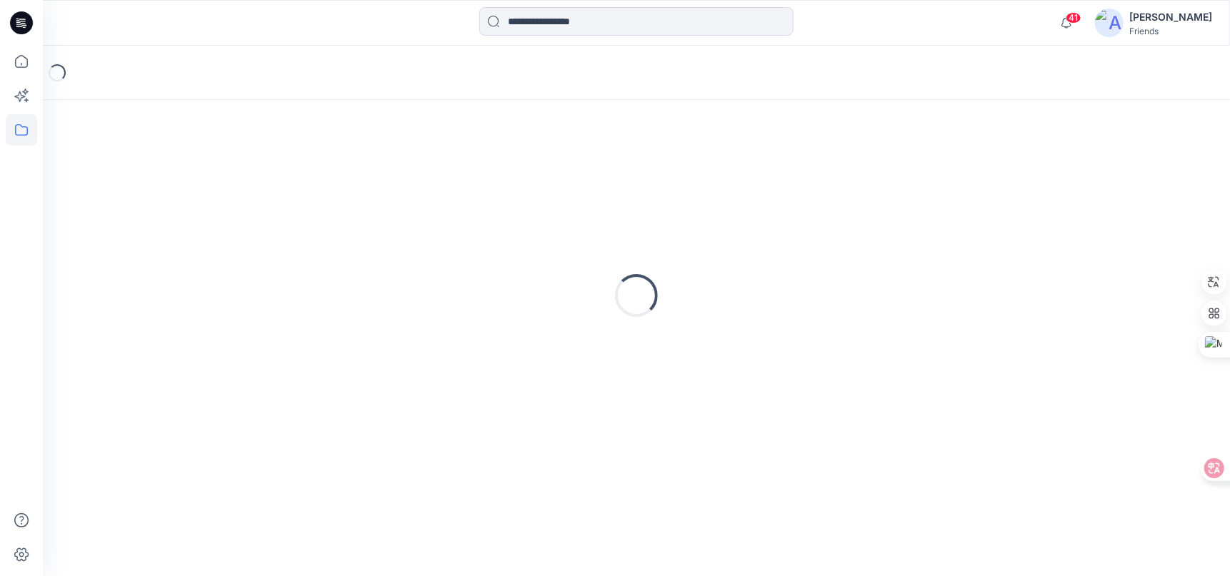
click at [258, 183] on div "Loading..." at bounding box center [636, 295] width 1152 height 357
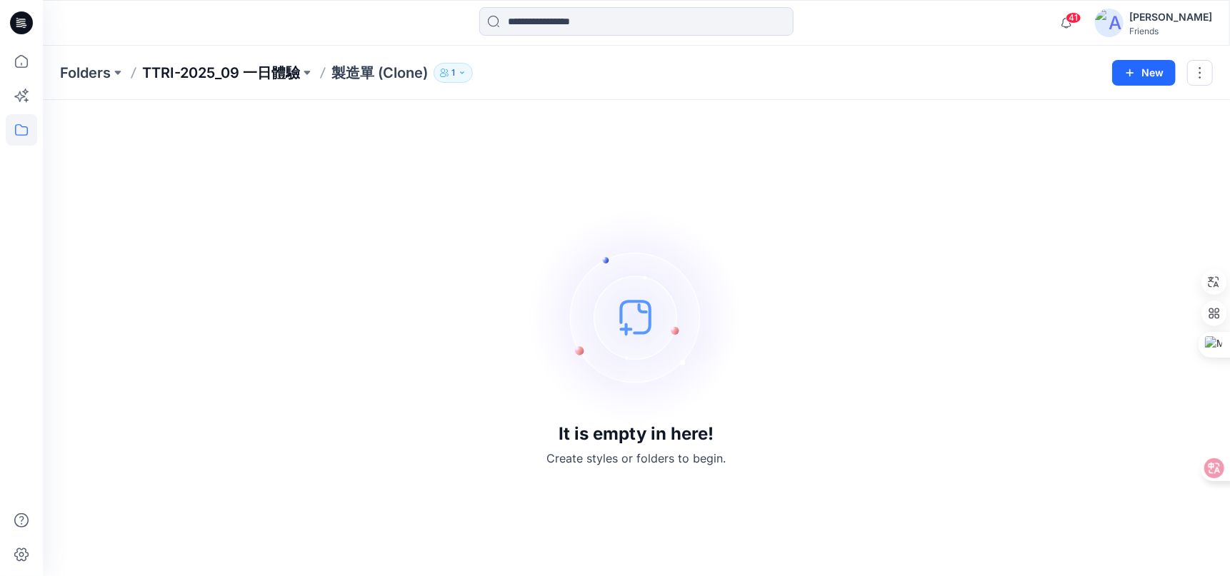
click at [240, 80] on p "TTRI-2025_09 一日體驗" at bounding box center [221, 73] width 158 height 20
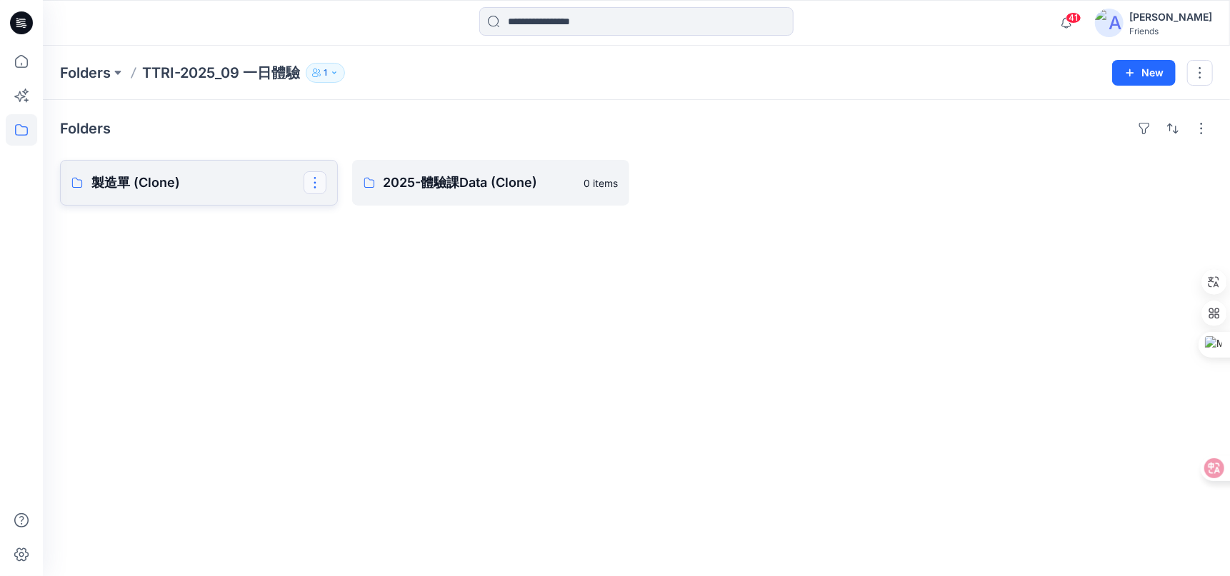
click at [313, 178] on button "button" at bounding box center [314, 182] width 23 height 23
click at [340, 211] on p "Edit" at bounding box center [342, 215] width 18 height 15
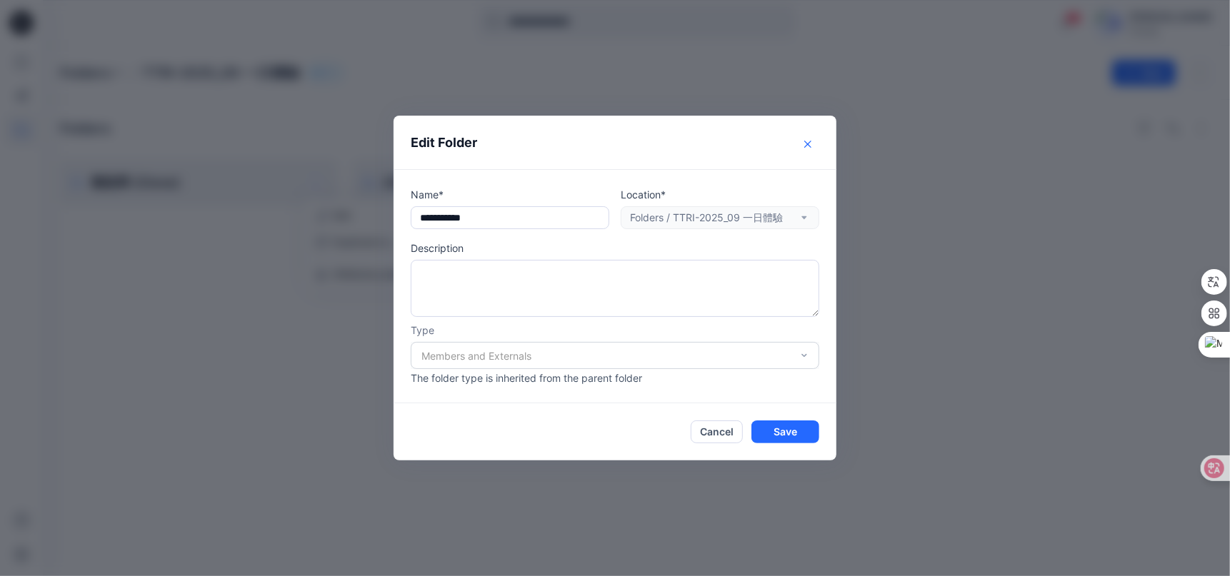
click at [811, 144] on icon "Close" at bounding box center [807, 144] width 7 height 7
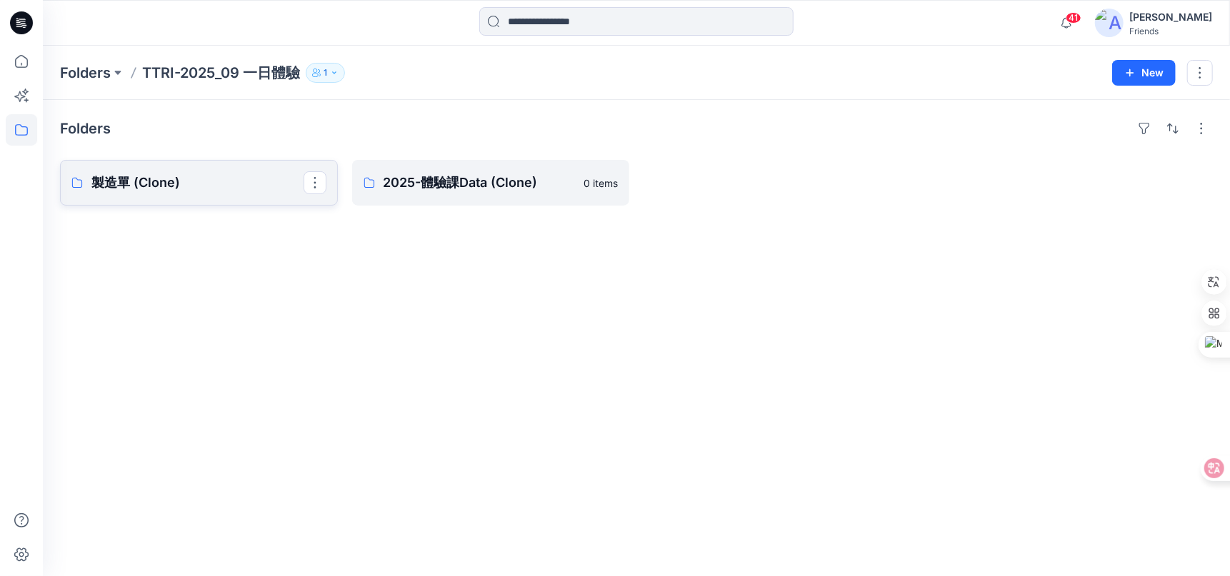
drag, startPoint x: 316, startPoint y: 177, endPoint x: 317, endPoint y: 194, distance: 17.2
click at [316, 178] on button "button" at bounding box center [314, 182] width 23 height 23
click at [344, 276] on p "[PERSON_NAME]" at bounding box center [373, 274] width 81 height 15
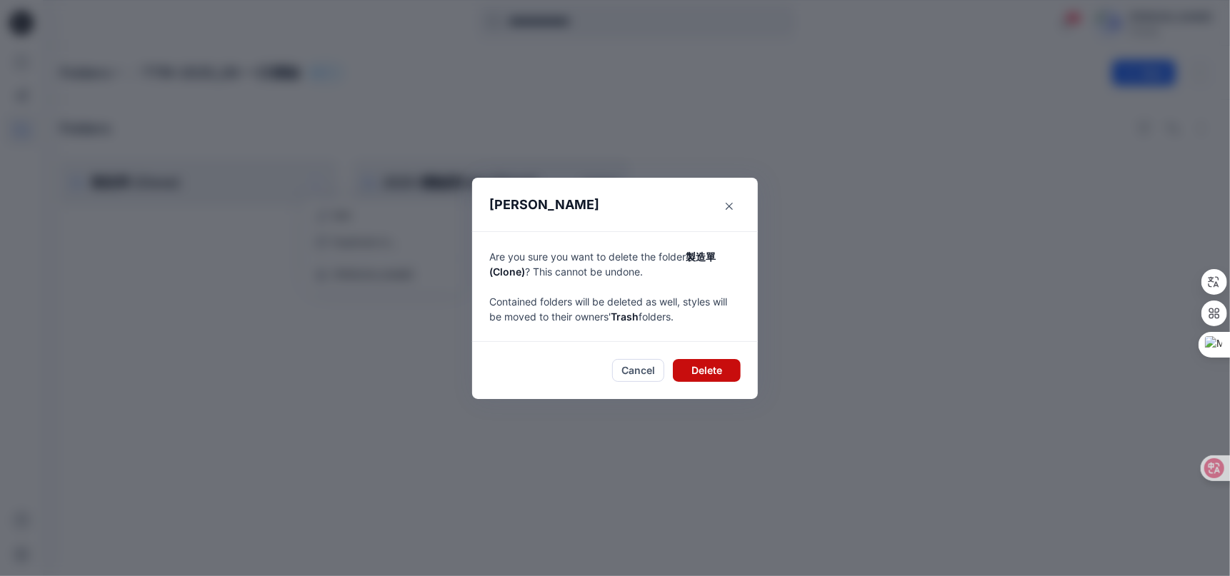
click at [704, 370] on button "Delete" at bounding box center [707, 370] width 68 height 23
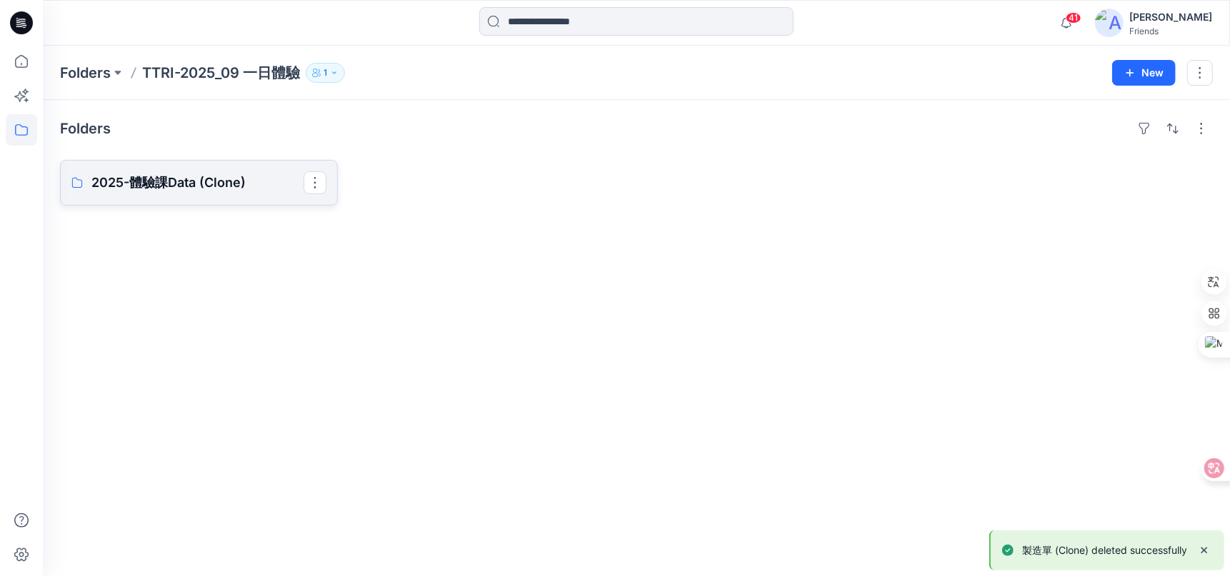
click at [243, 180] on p "2025-體驗課Data (Clone)" at bounding box center [197, 183] width 212 height 20
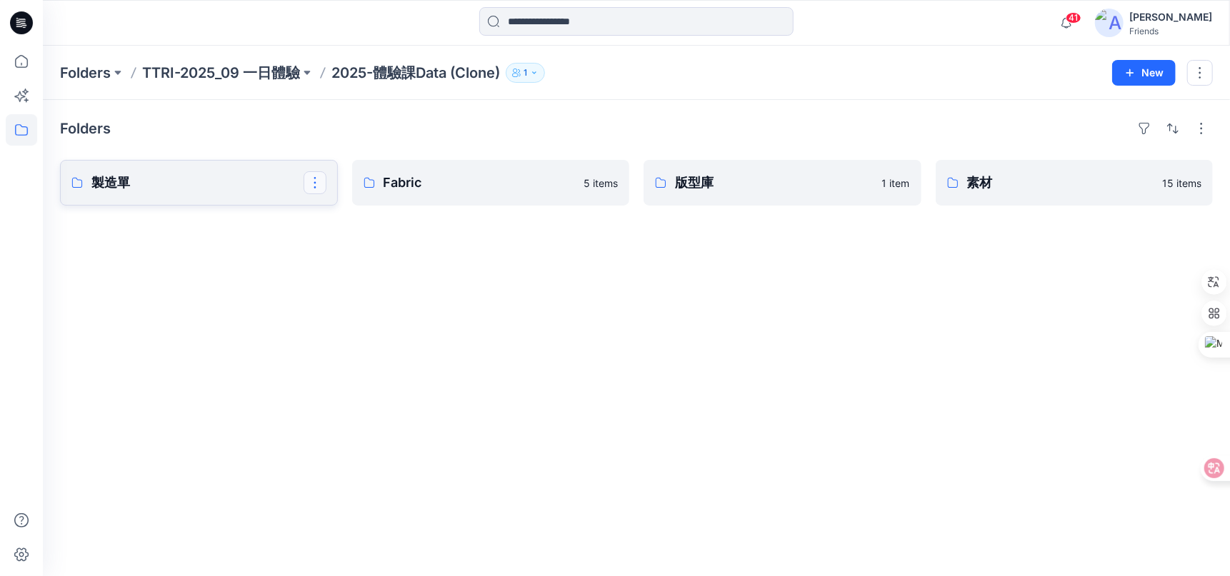
click at [306, 186] on button "button" at bounding box center [314, 182] width 23 height 23
click at [392, 248] on p "Duplicate to..." at bounding box center [365, 241] width 65 height 15
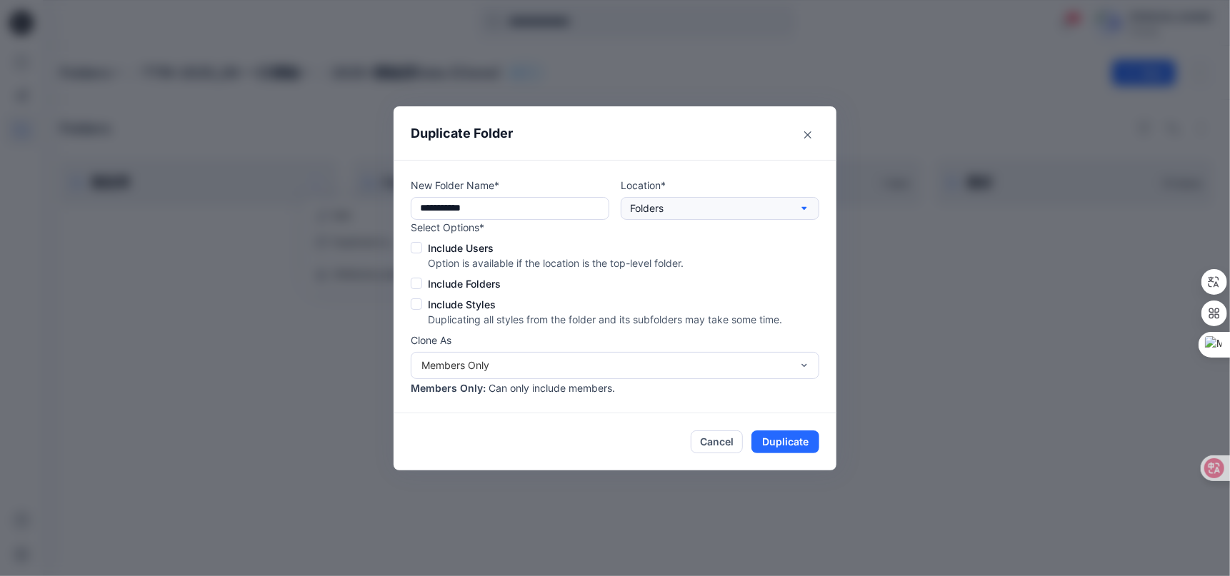
click at [805, 209] on icon "button" at bounding box center [803, 208] width 11 height 11
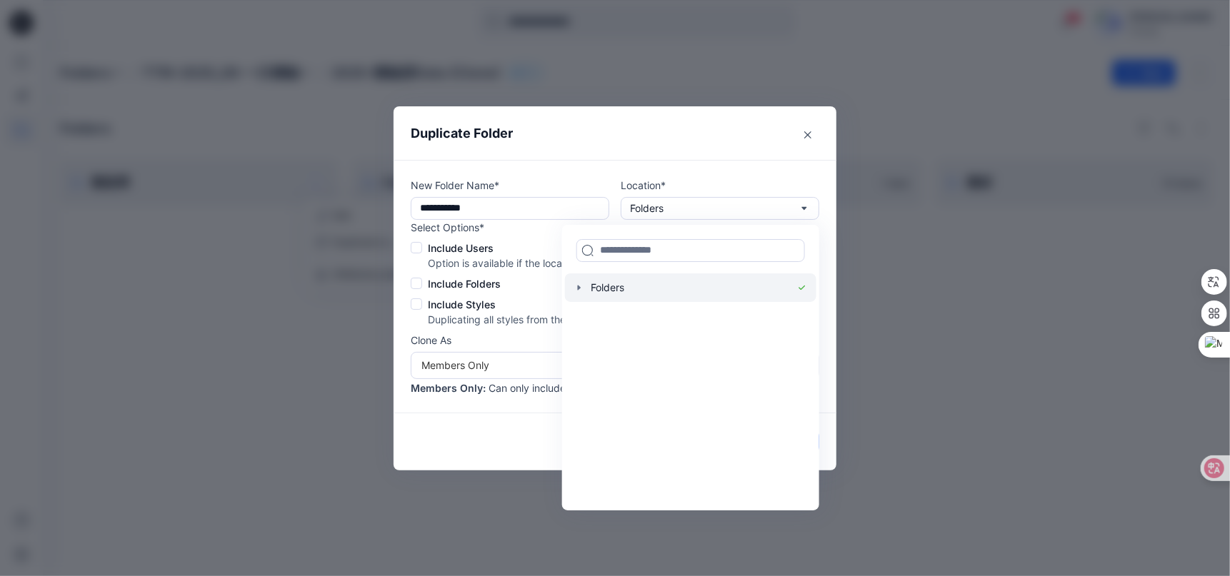
click at [580, 291] on icon "button" at bounding box center [578, 287] width 11 height 11
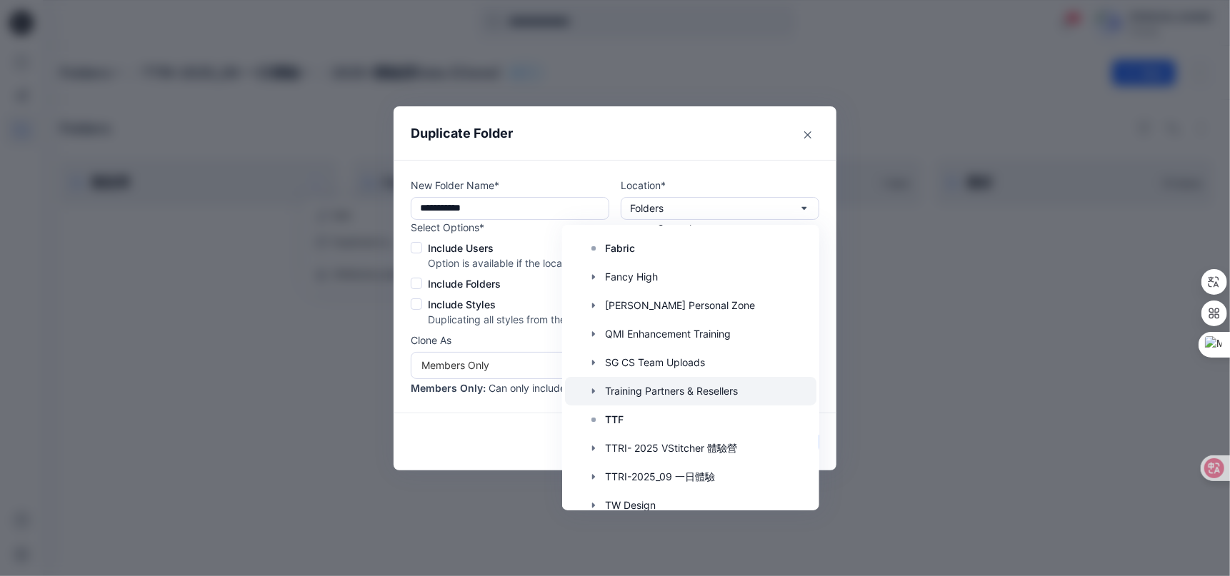
scroll to position [165, 0]
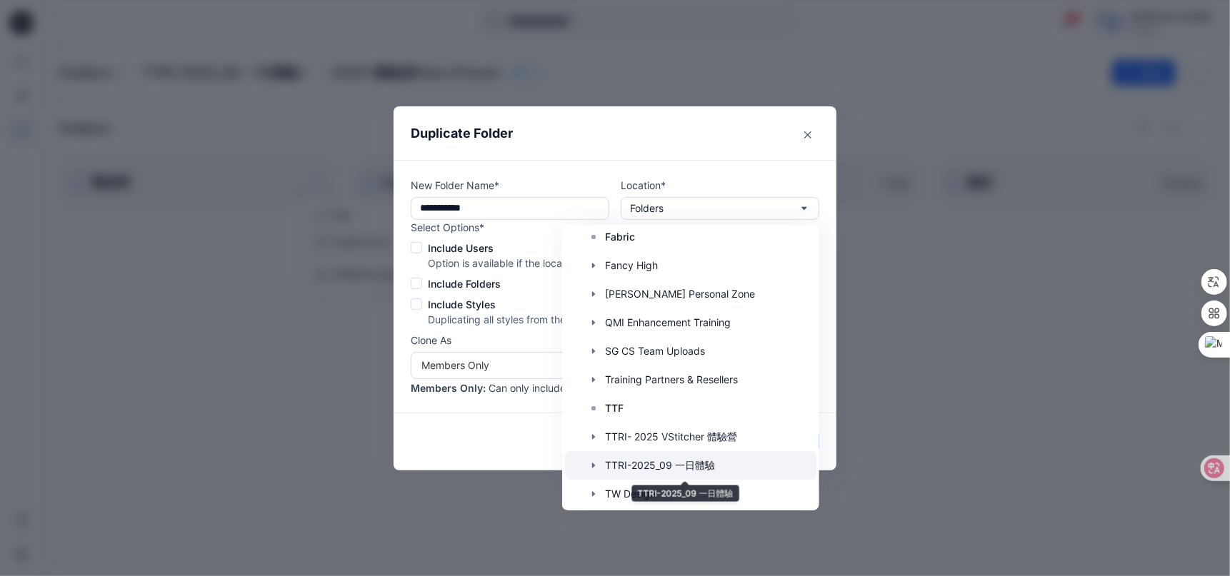
click at [709, 463] on div at bounding box center [690, 465] width 251 height 29
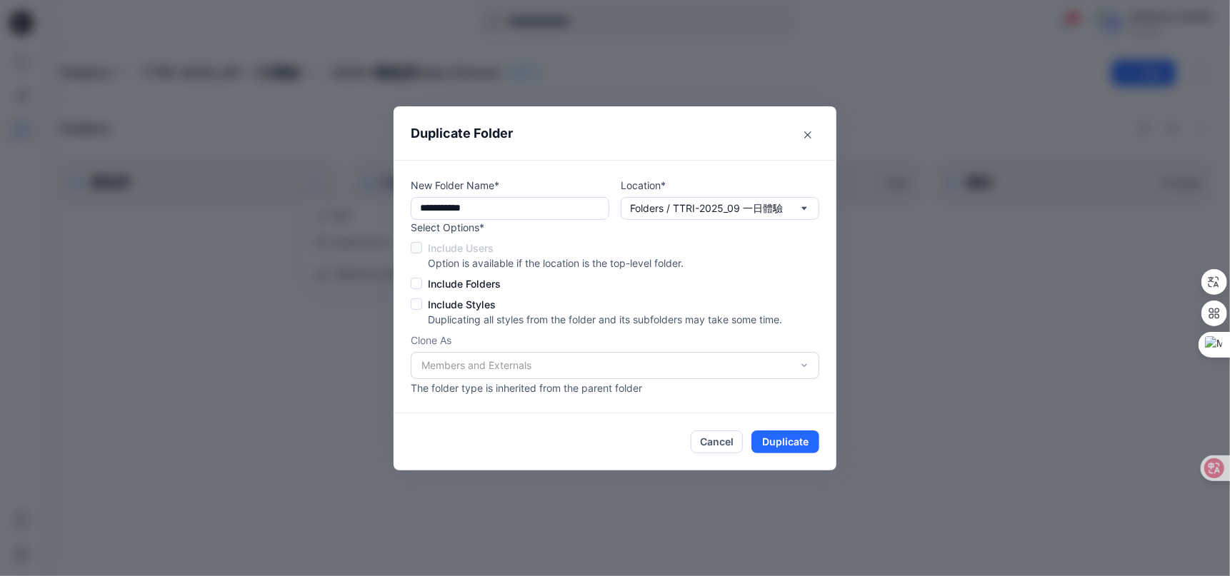
click at [416, 250] on label "Include Users" at bounding box center [596, 248] width 371 height 15
click at [416, 283] on span at bounding box center [416, 283] width 11 height 11
click at [416, 304] on span at bounding box center [416, 303] width 11 height 11
drag, startPoint x: 506, startPoint y: 361, endPoint x: 518, endPoint y: 368, distance: 14.4
click at [506, 362] on div "Members and Externals" at bounding box center [615, 365] width 408 height 27
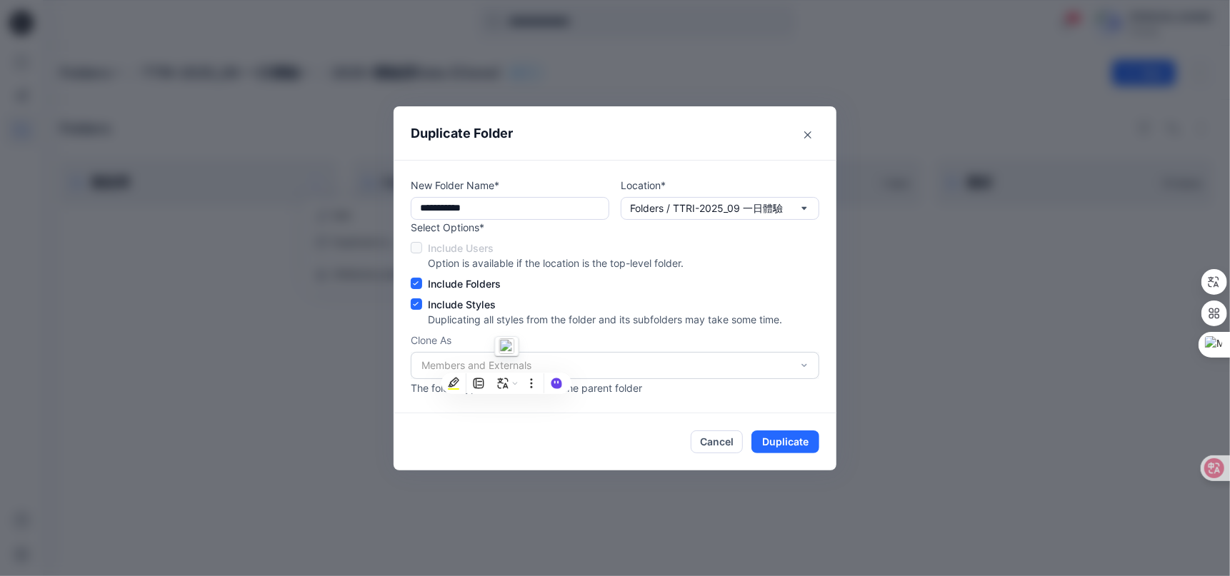
click at [691, 346] on p "Clone As" at bounding box center [615, 340] width 408 height 15
click at [793, 446] on button "Duplicate" at bounding box center [785, 442] width 68 height 23
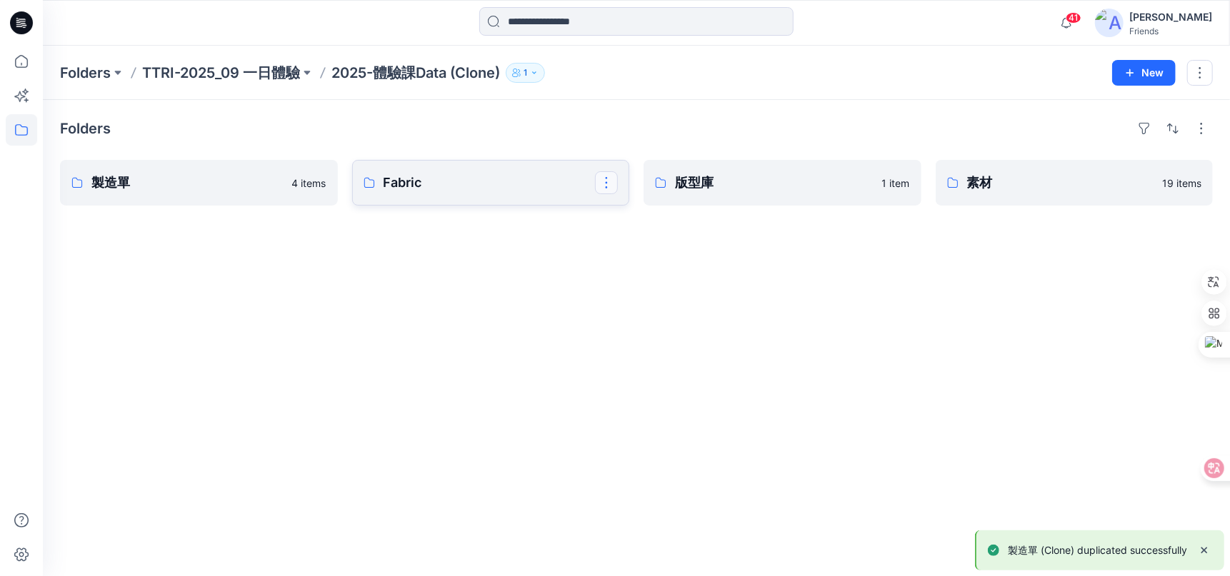
click at [610, 184] on button "button" at bounding box center [606, 182] width 23 height 23
click at [665, 240] on p "Duplicate to..." at bounding box center [656, 241] width 65 height 15
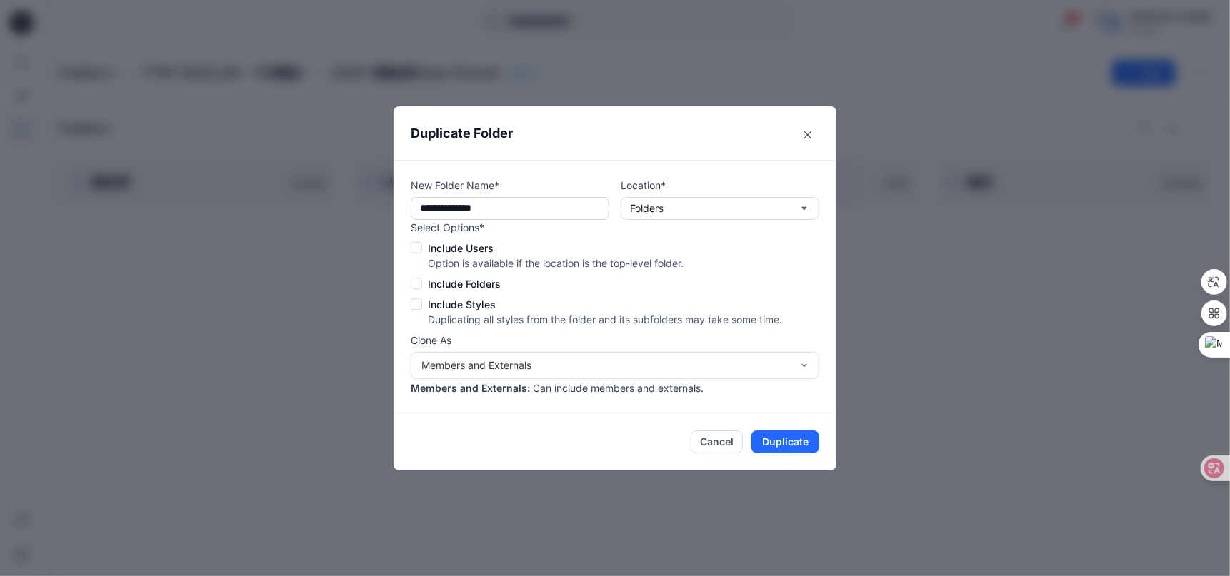
click at [594, 213] on input "**********" at bounding box center [510, 208] width 198 height 23
type input "******"
click at [807, 208] on icon "button" at bounding box center [803, 208] width 11 height 11
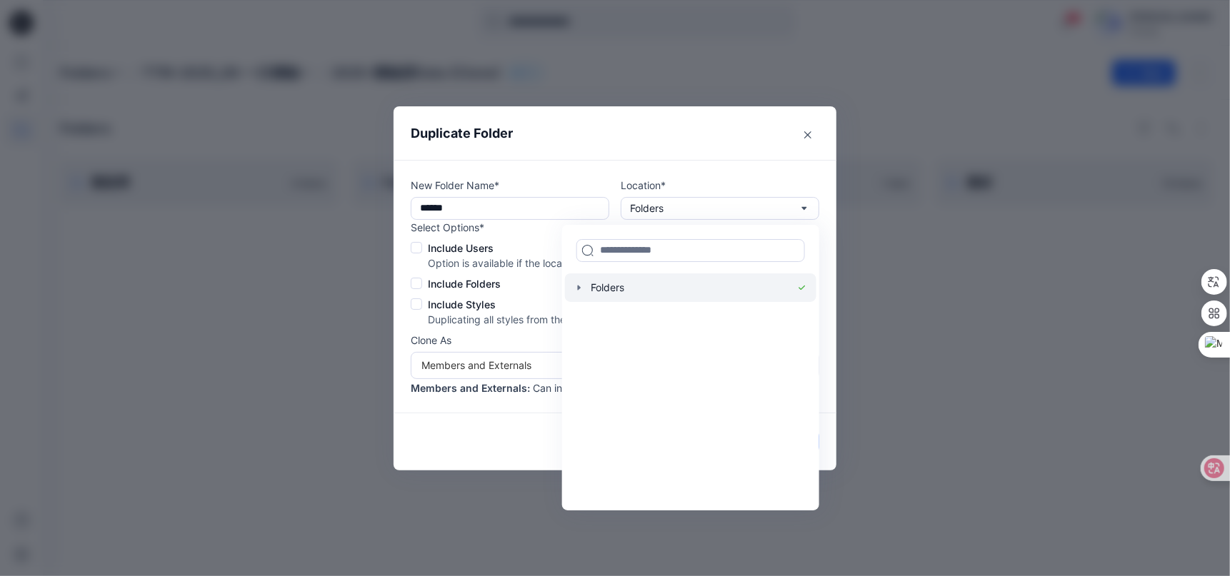
click at [579, 291] on icon "button" at bounding box center [578, 287] width 11 height 11
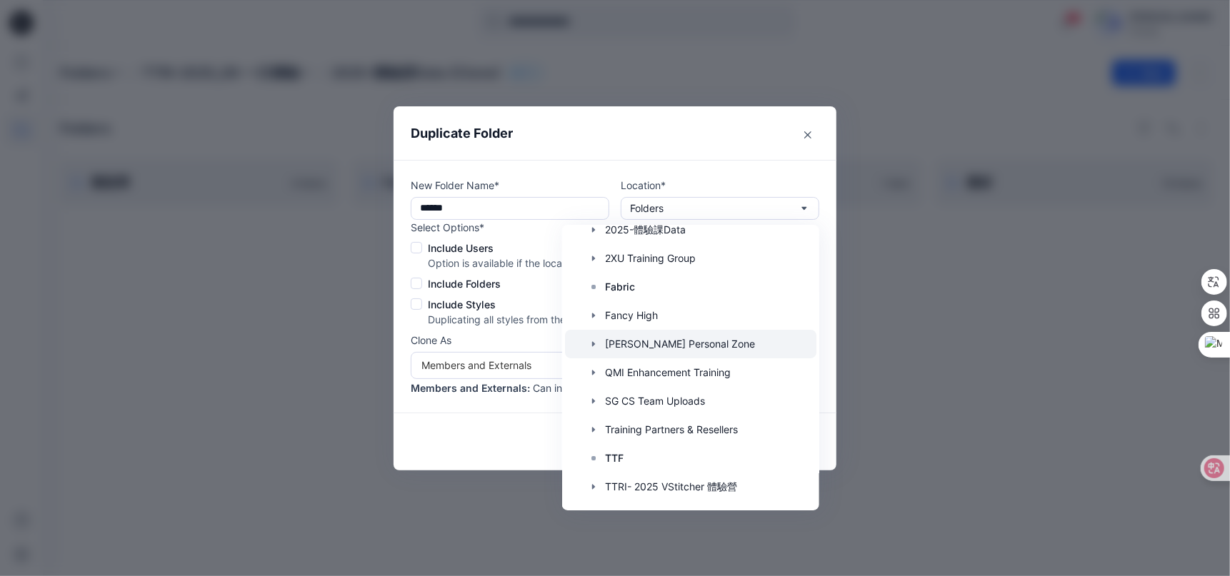
scroll to position [143, 0]
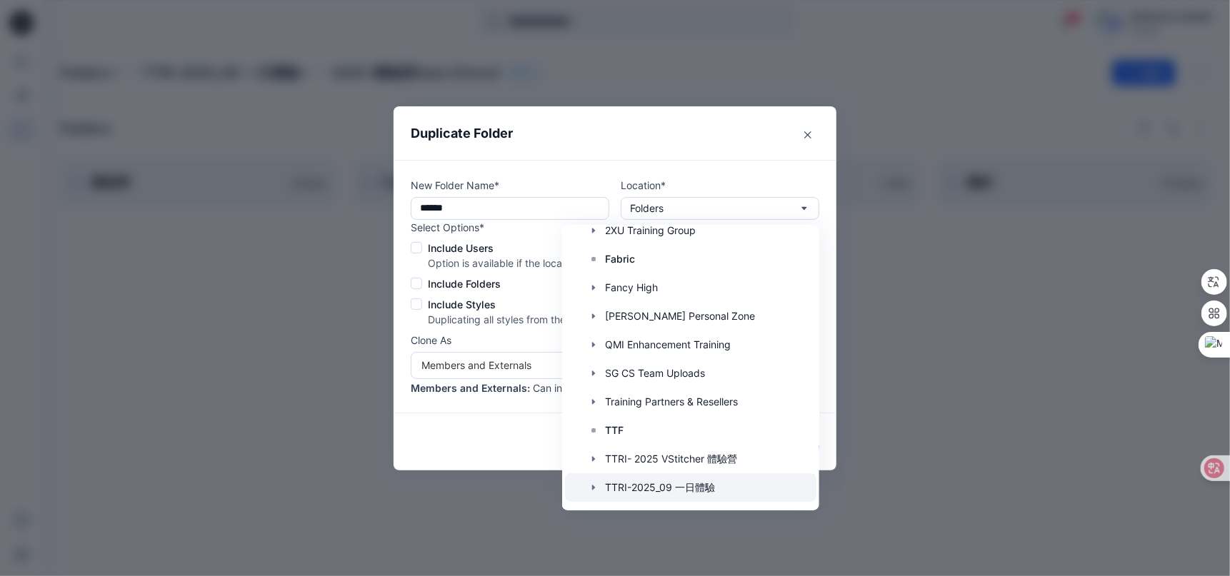
click at [618, 486] on div at bounding box center [690, 487] width 251 height 29
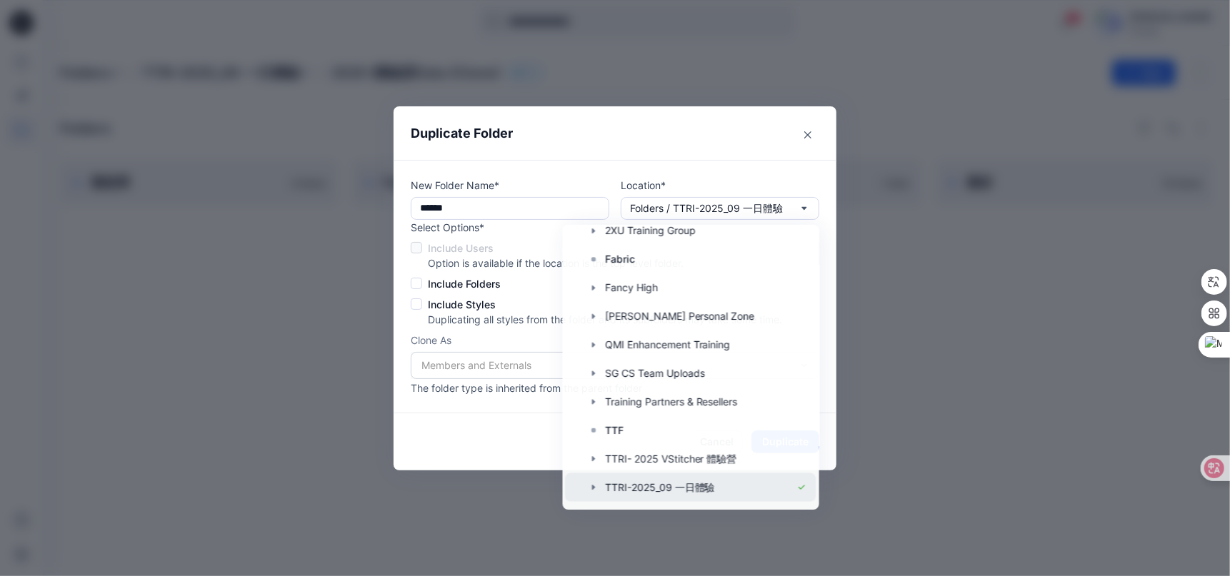
scroll to position [0, 0]
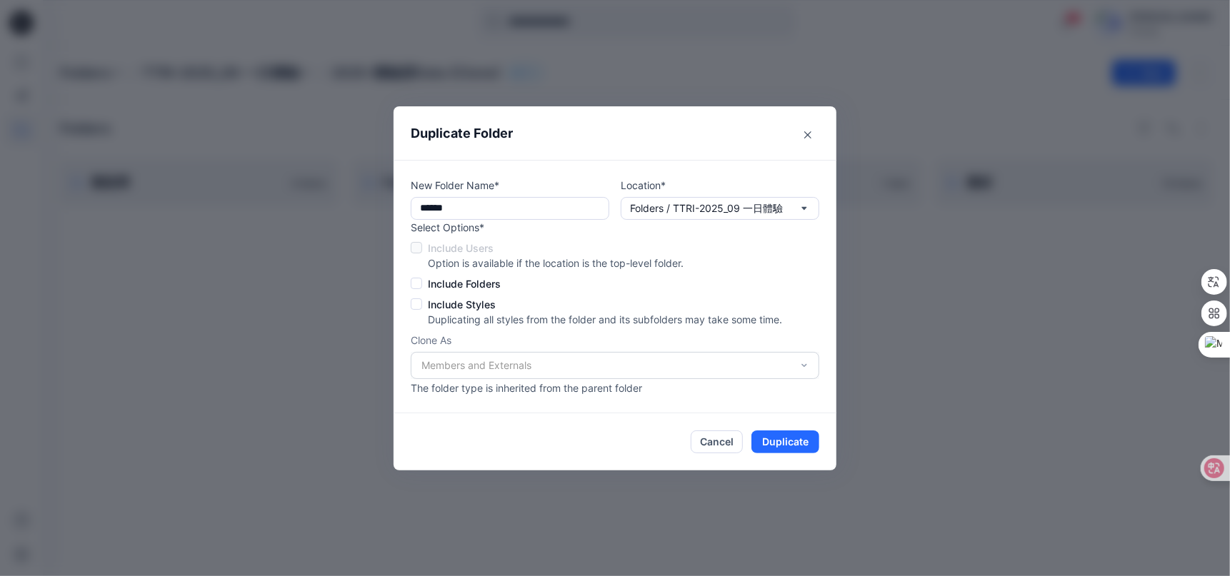
click at [412, 308] on span at bounding box center [416, 303] width 11 height 11
click at [417, 283] on span at bounding box center [416, 283] width 11 height 11
click at [800, 441] on button "Duplicate" at bounding box center [785, 442] width 68 height 23
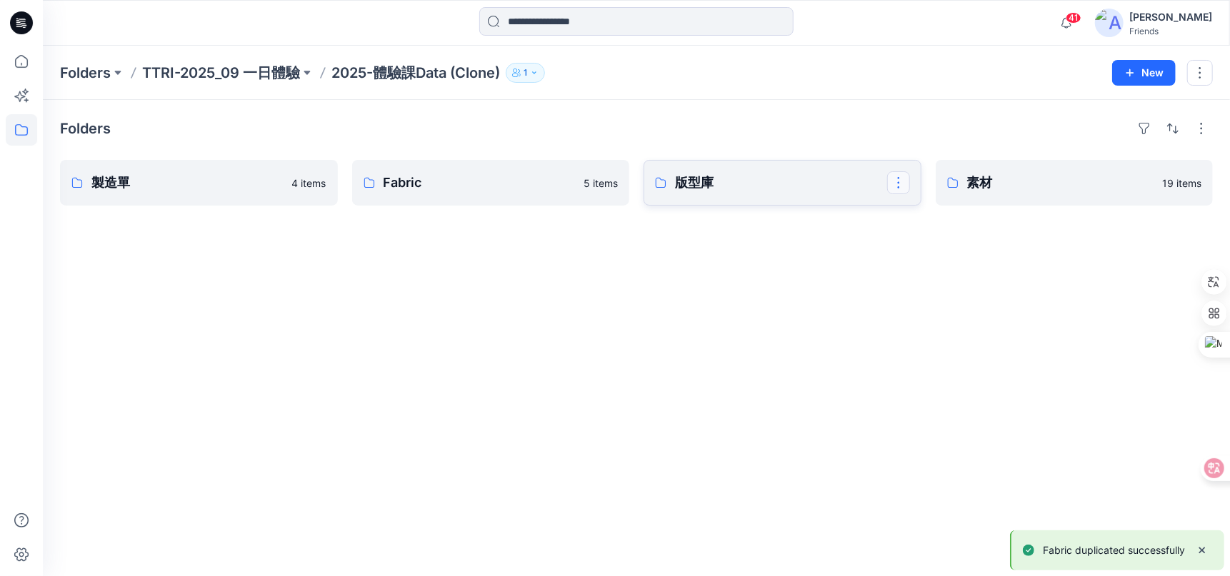
click at [900, 181] on button "button" at bounding box center [898, 182] width 23 height 23
click at [943, 245] on p "Duplicate to..." at bounding box center [948, 241] width 65 height 15
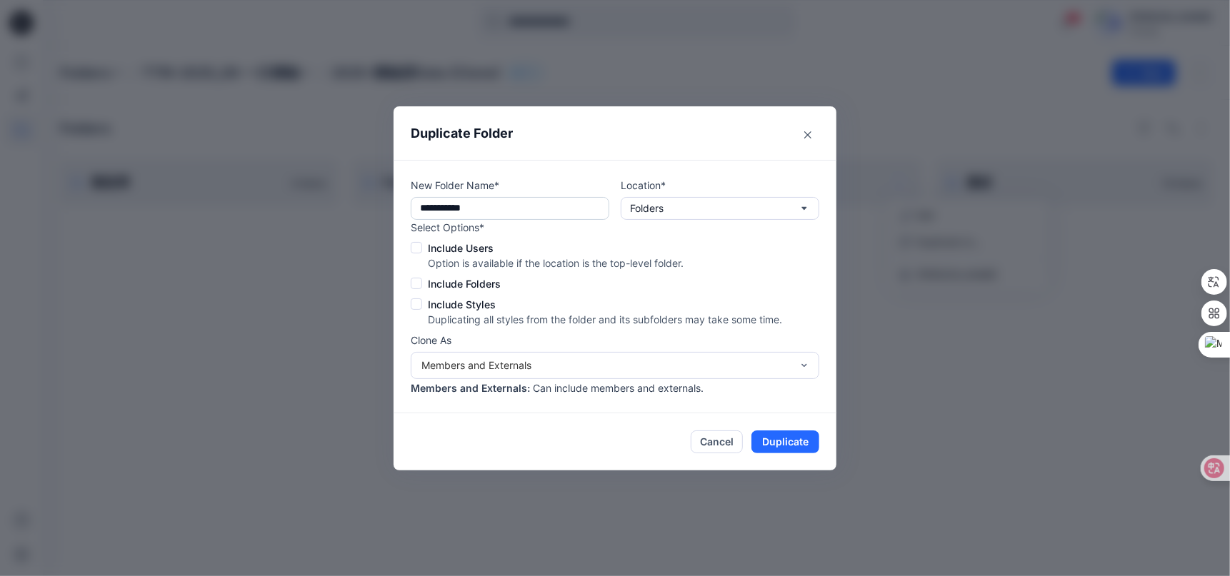
click at [552, 214] on input "**********" at bounding box center [510, 208] width 198 height 23
type input "***"
click at [815, 203] on button "Folders" at bounding box center [719, 208] width 198 height 23
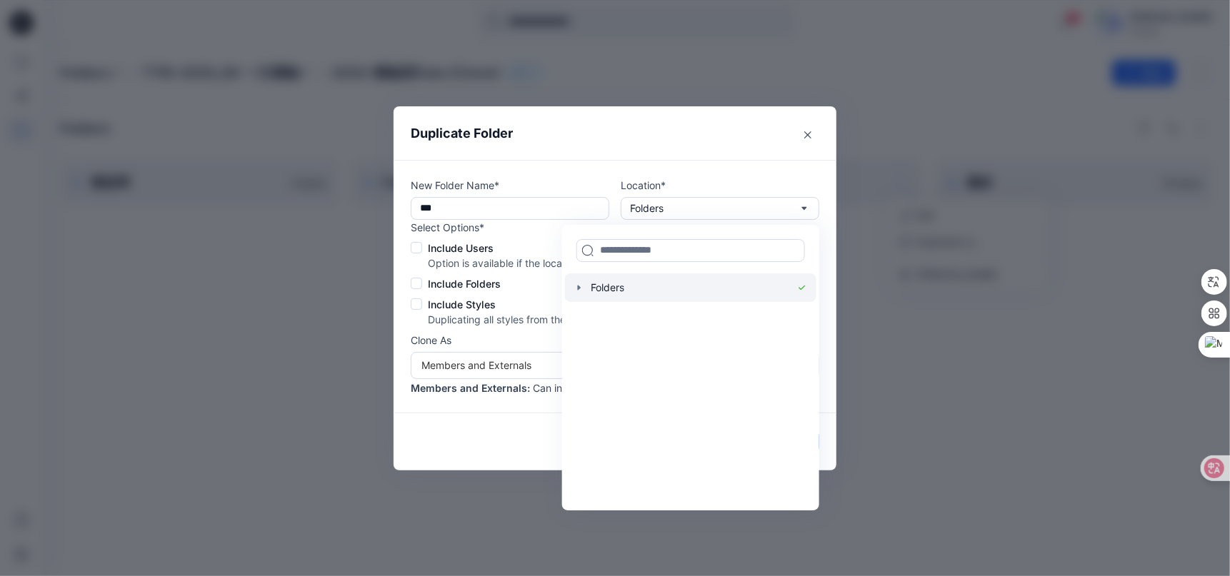
click at [583, 290] on icon "button" at bounding box center [578, 287] width 11 height 11
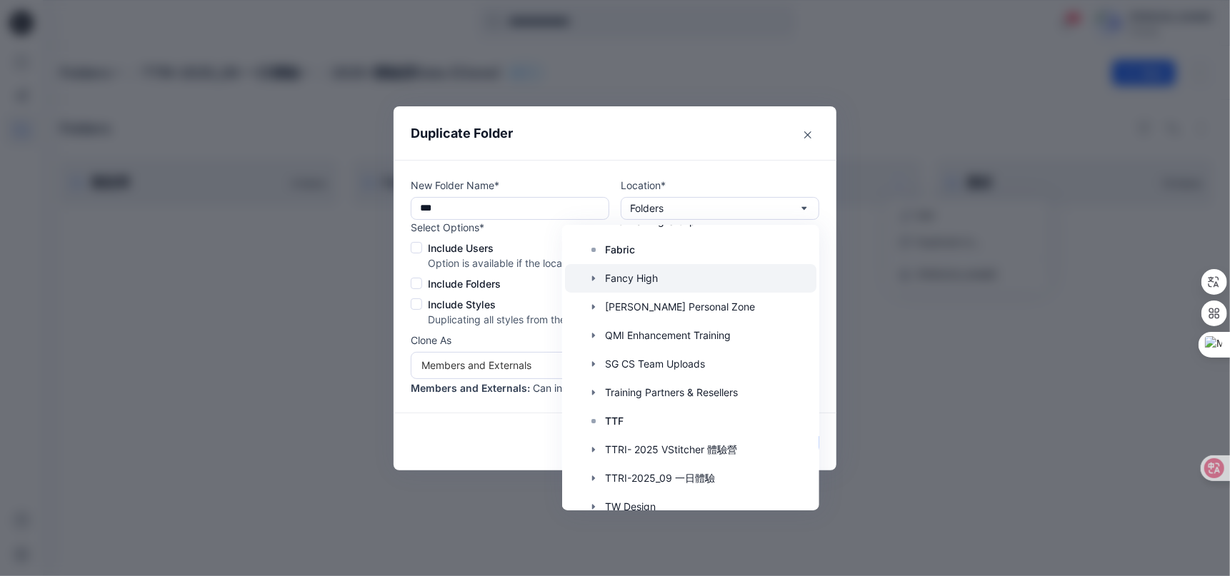
scroll to position [165, 0]
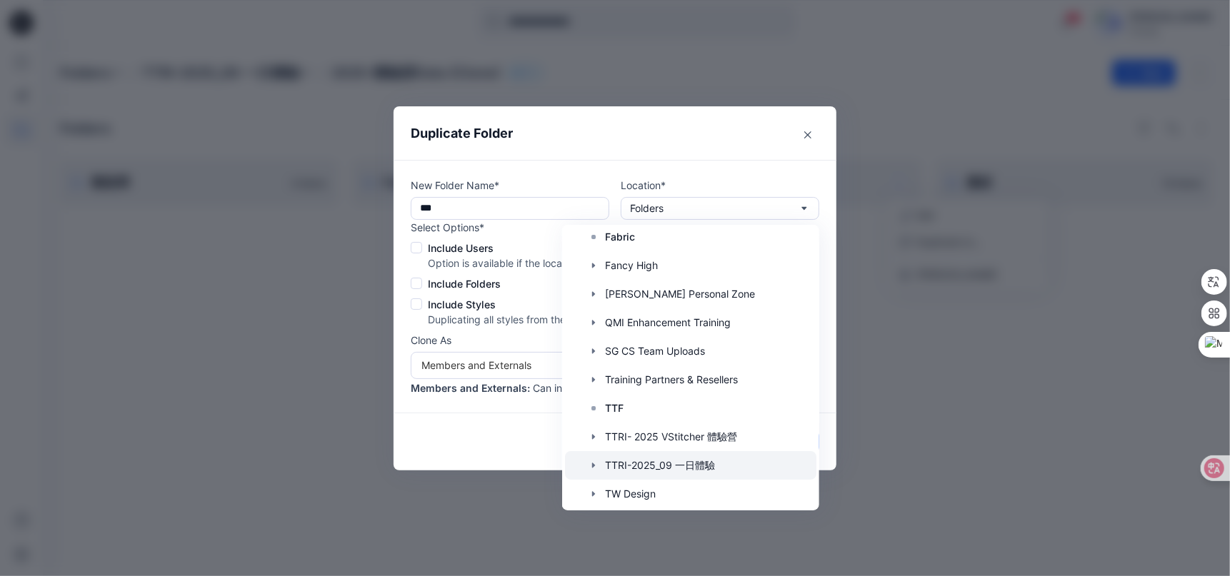
click at [628, 466] on div at bounding box center [690, 465] width 251 height 29
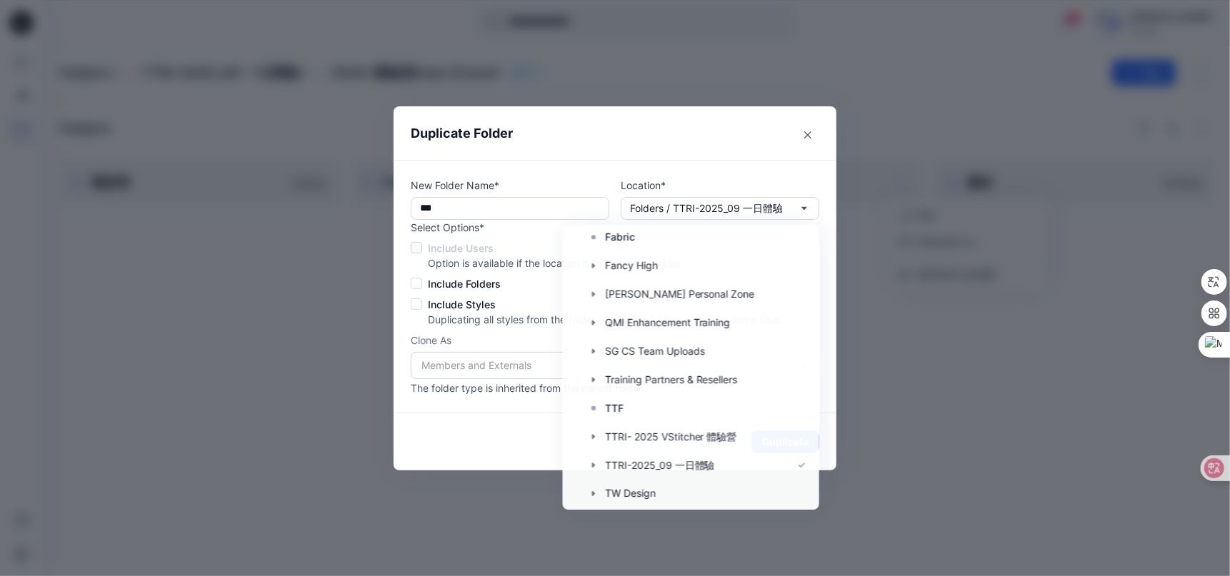
scroll to position [0, 0]
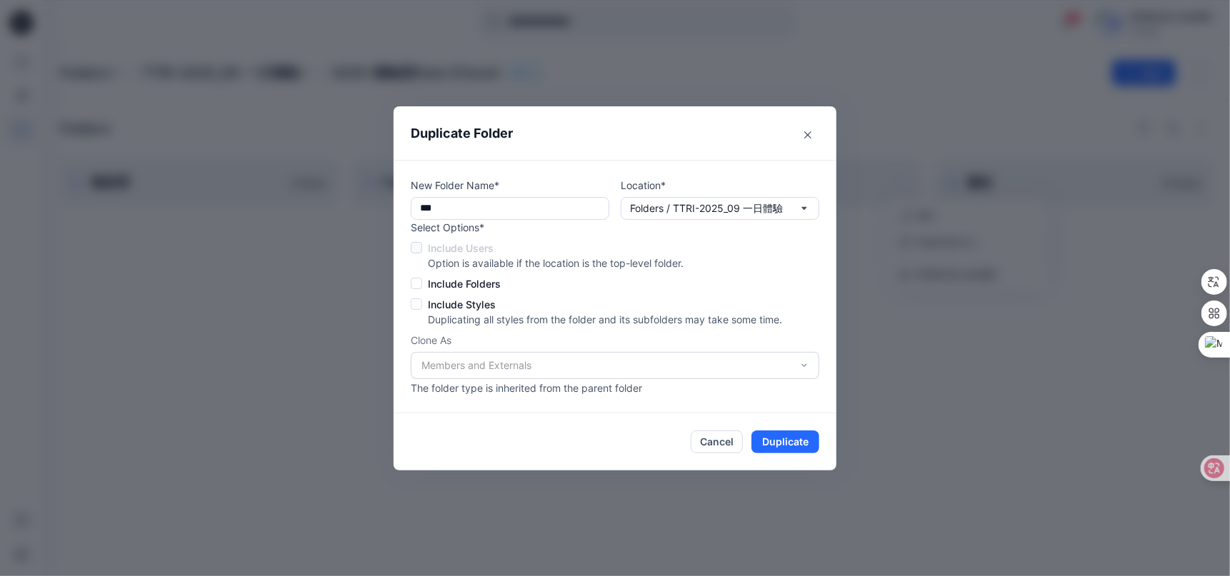
click at [421, 306] on span at bounding box center [416, 303] width 11 height 11
click at [416, 283] on span at bounding box center [416, 283] width 11 height 11
click at [793, 443] on button "Duplicate" at bounding box center [785, 442] width 68 height 23
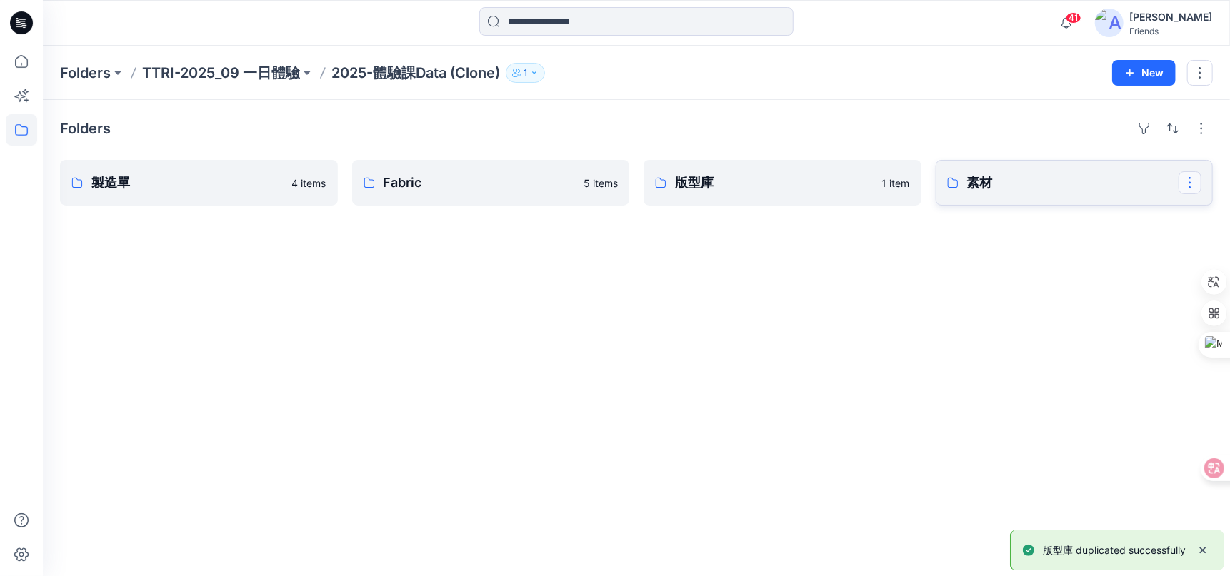
click at [1180, 179] on button "button" at bounding box center [1189, 182] width 23 height 23
click at [1125, 246] on p "Duplicate to..." at bounding box center [1102, 241] width 65 height 15
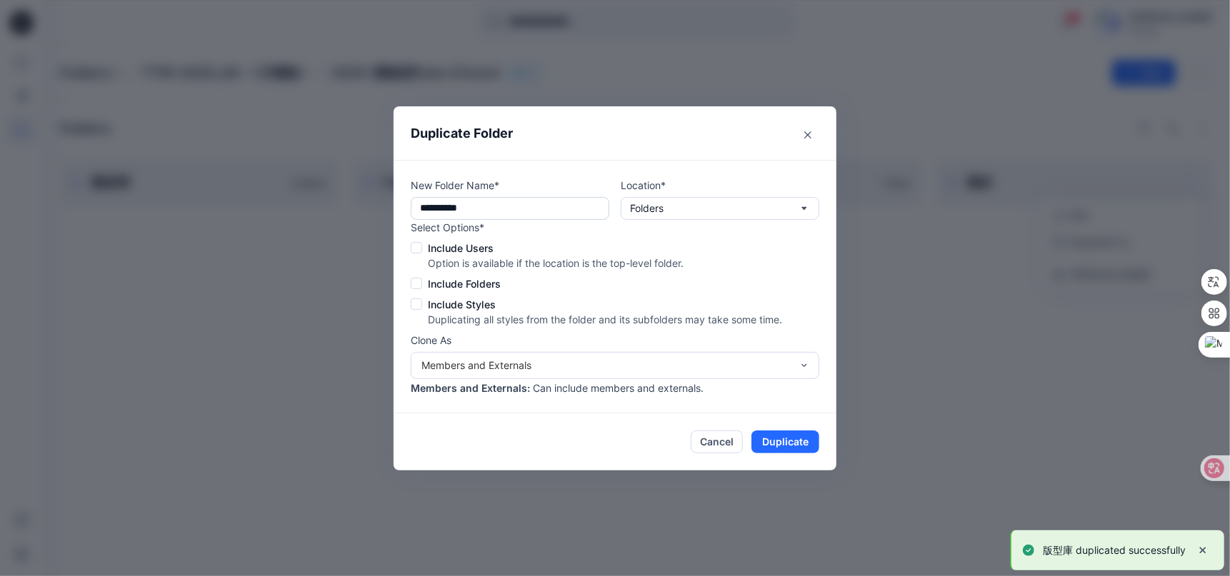
click at [560, 209] on input "**********" at bounding box center [510, 208] width 198 height 23
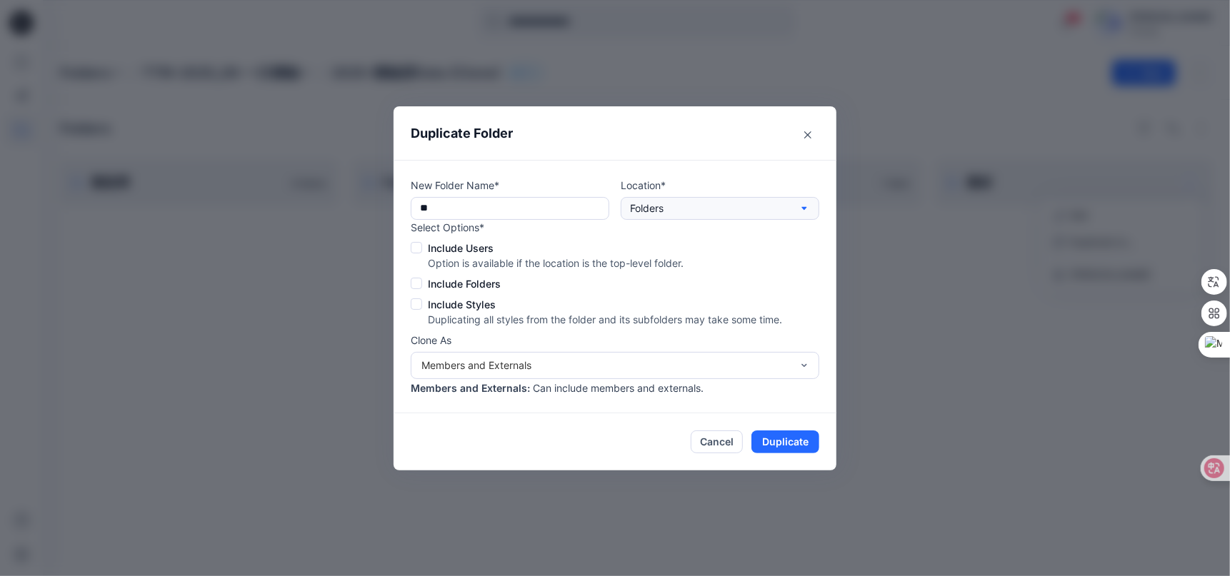
type input "**"
click at [801, 209] on icon "button" at bounding box center [803, 208] width 11 height 11
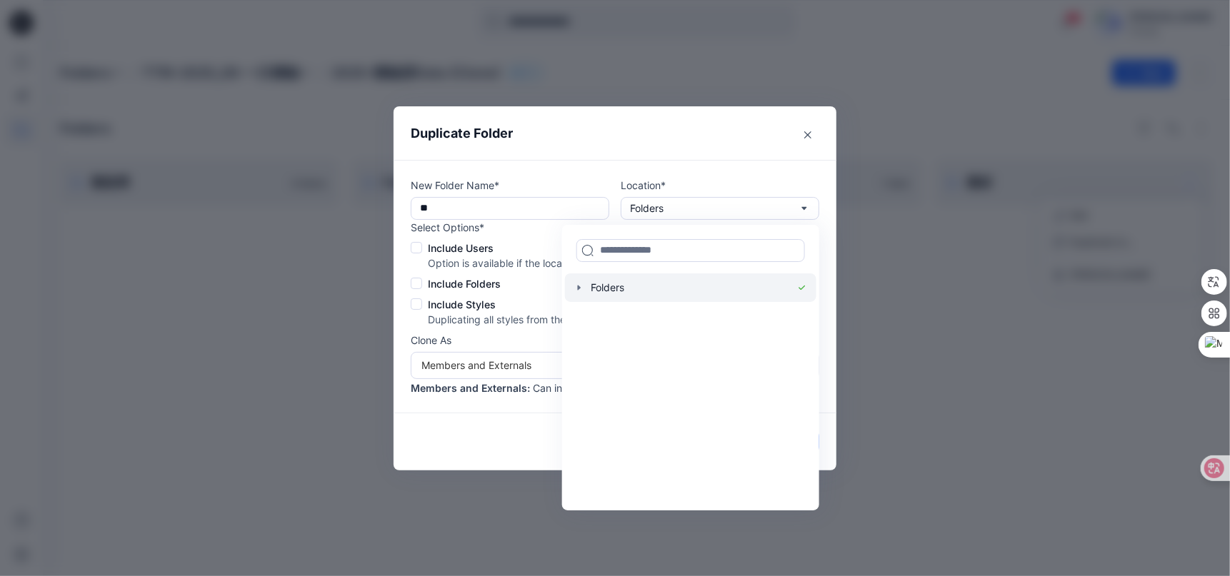
click at [583, 283] on icon "button" at bounding box center [578, 287] width 11 height 11
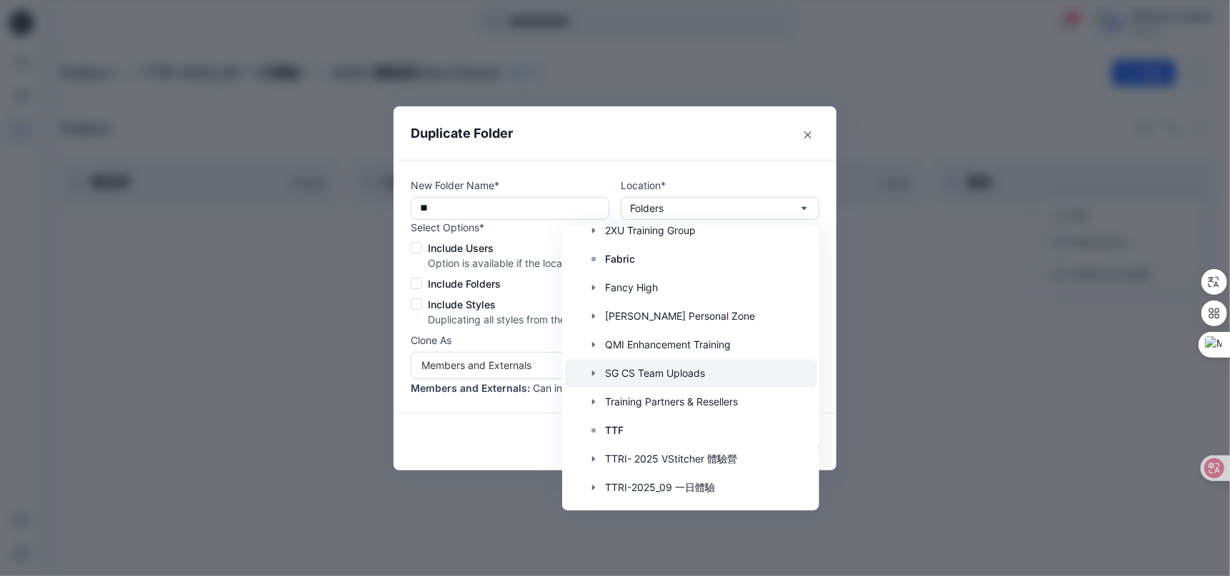
scroll to position [165, 0]
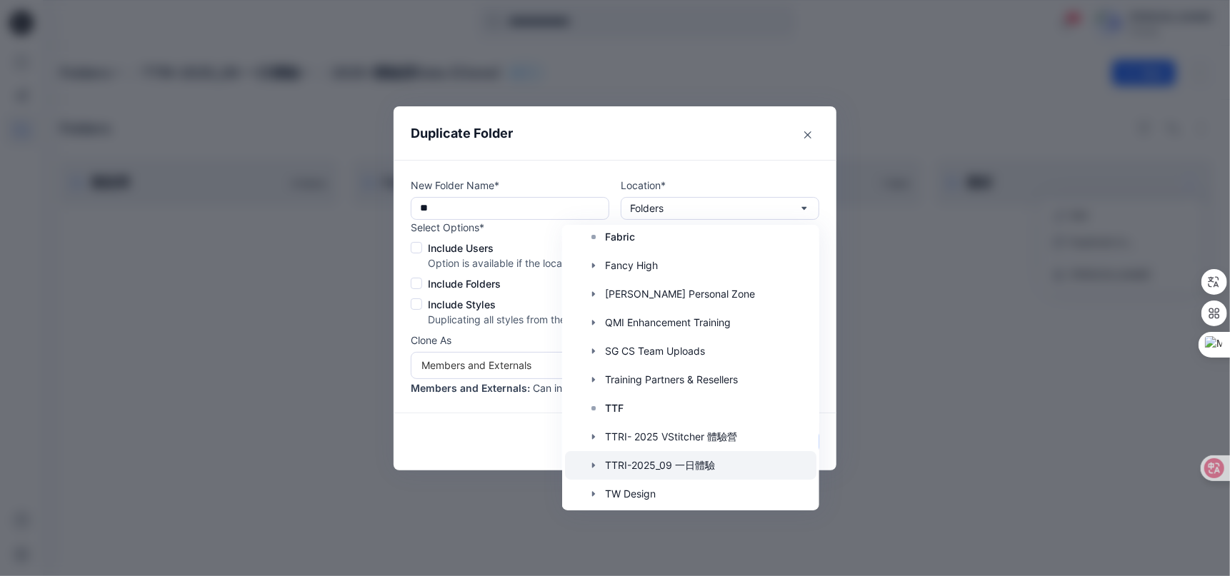
click at [628, 453] on div at bounding box center [690, 465] width 251 height 29
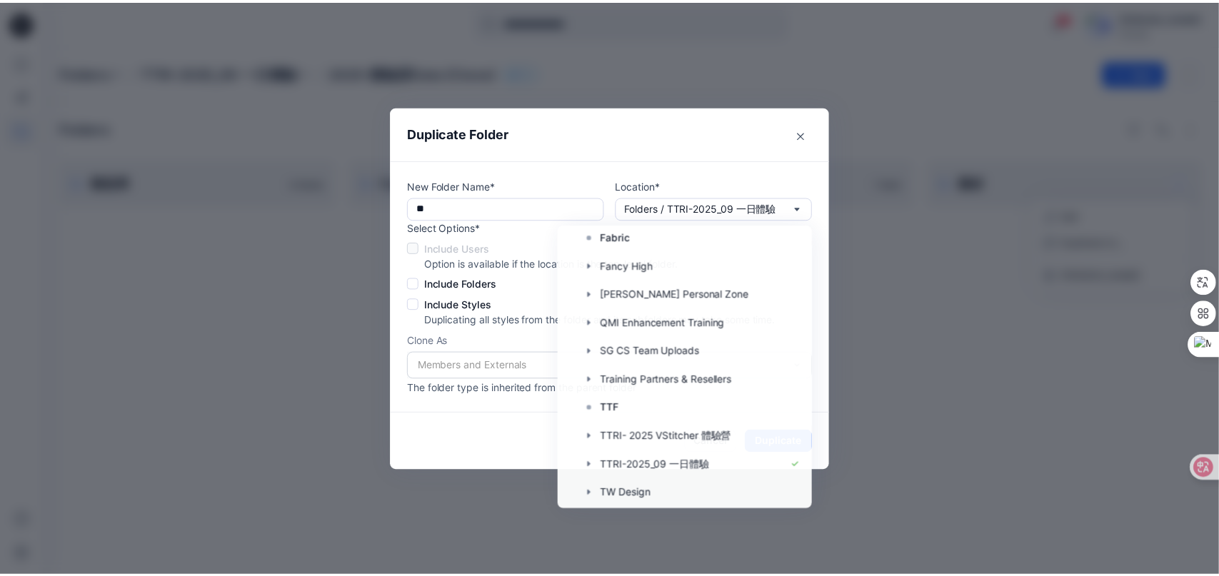
scroll to position [0, 0]
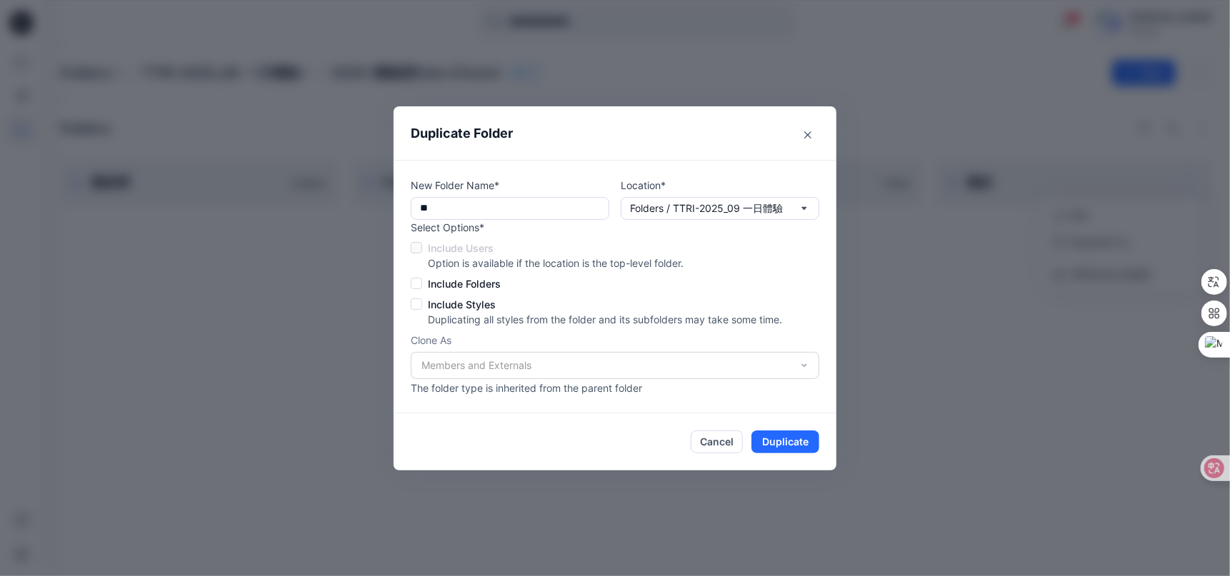
click at [420, 306] on span at bounding box center [416, 303] width 11 height 11
click at [418, 280] on span at bounding box center [416, 283] width 11 height 11
click at [792, 445] on button "Duplicate" at bounding box center [785, 442] width 68 height 23
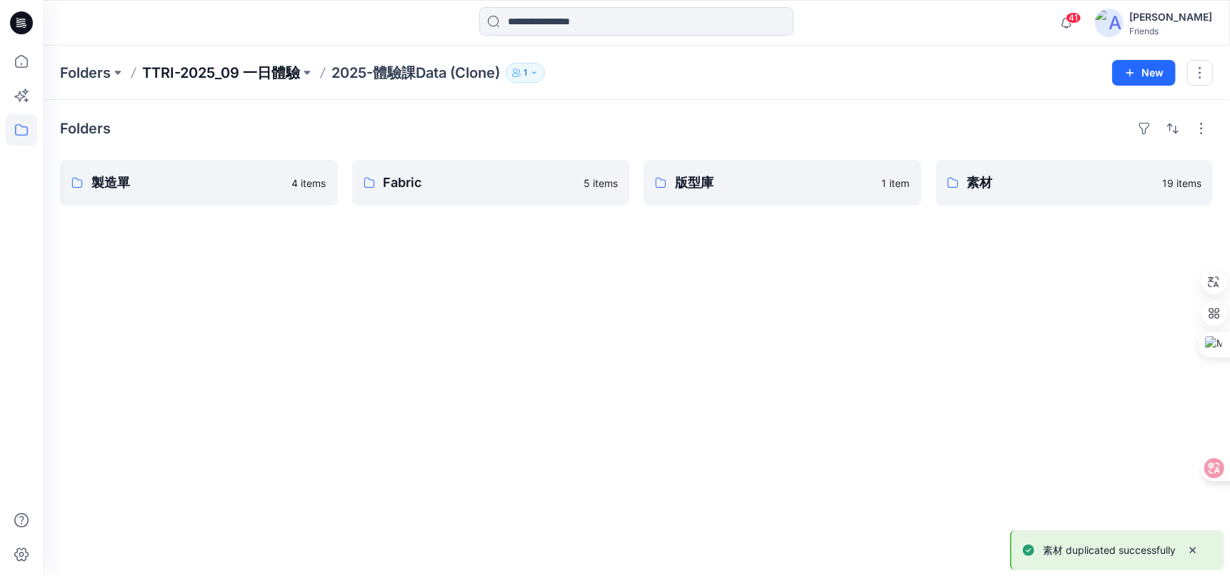
click at [246, 71] on p "TTRI-2025_09 一日體驗" at bounding box center [221, 73] width 158 height 20
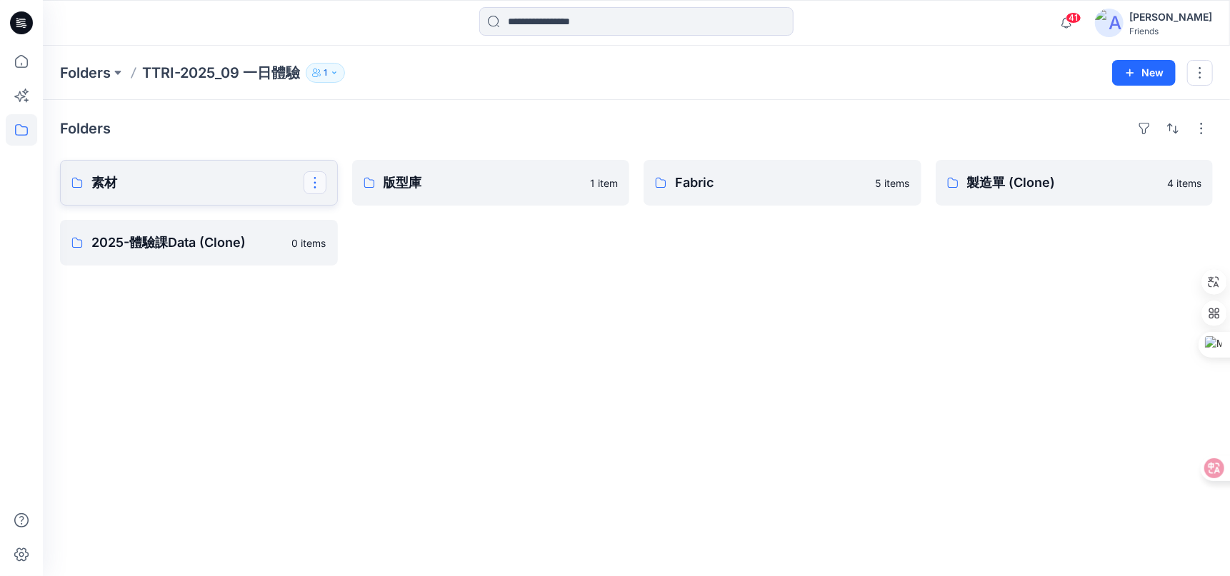
click at [321, 187] on button "button" at bounding box center [314, 182] width 23 height 23
click at [264, 183] on p "素材" at bounding box center [197, 183] width 212 height 20
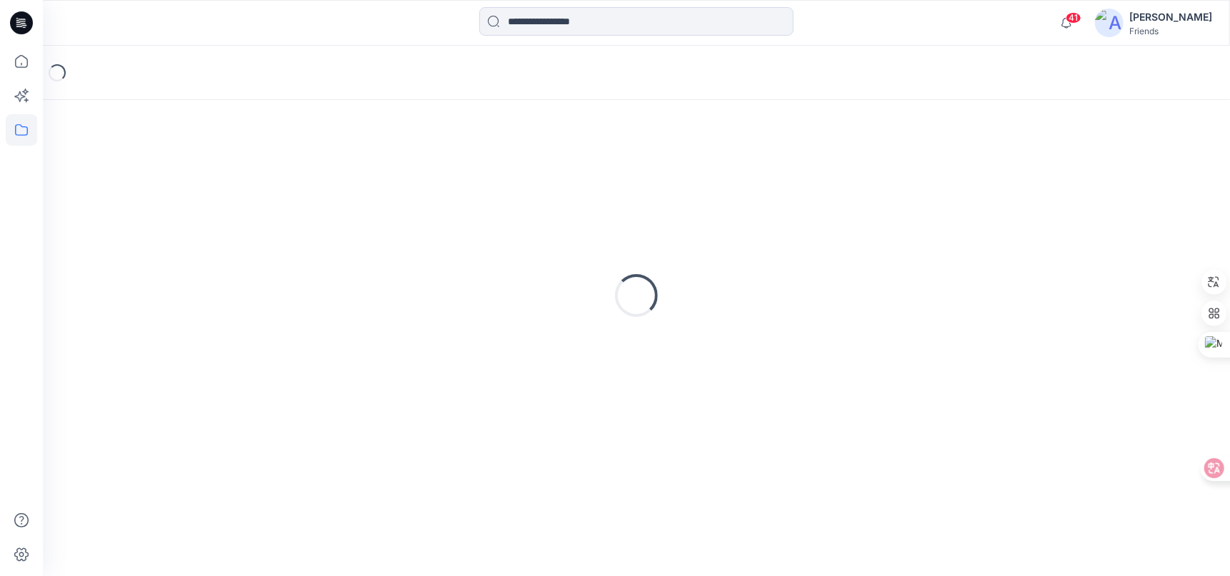
click at [264, 183] on div "Loading..." at bounding box center [636, 295] width 1152 height 357
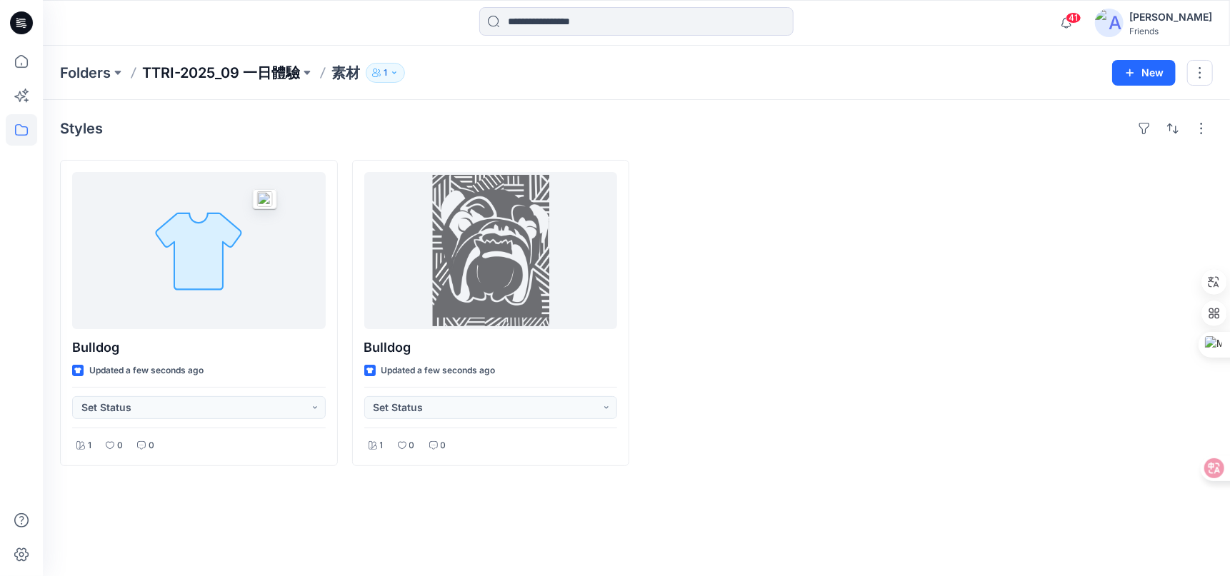
click at [257, 78] on p "TTRI-2025_09 一日體驗" at bounding box center [221, 73] width 158 height 20
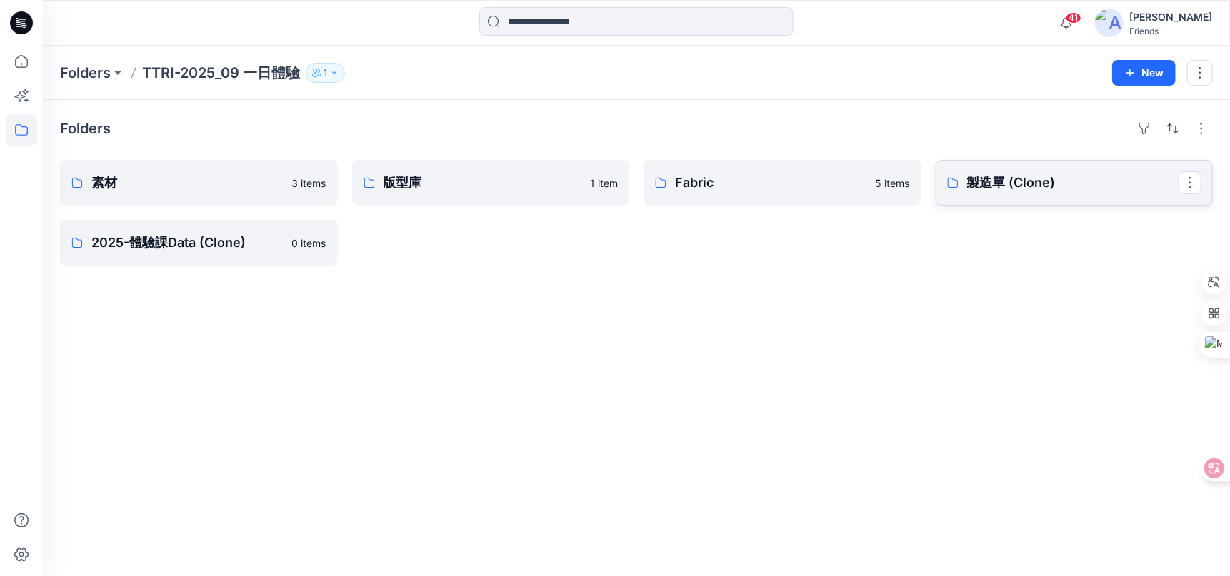
click at [1017, 176] on p "製造單 (Clone)" at bounding box center [1073, 183] width 212 height 20
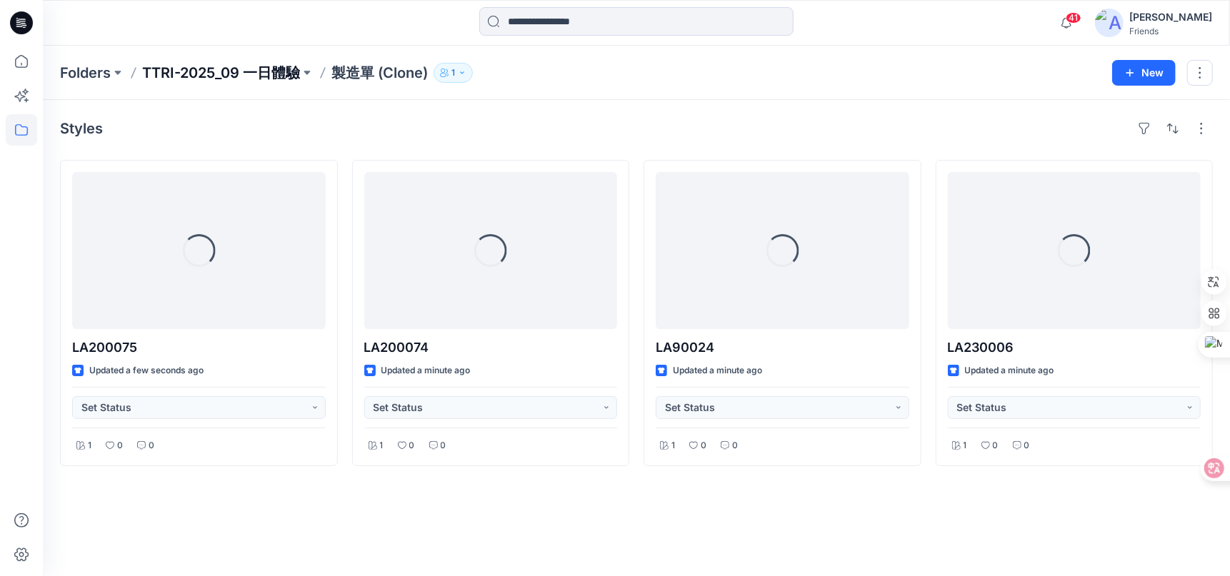
click at [241, 69] on p "TTRI-2025_09 一日體驗" at bounding box center [221, 73] width 158 height 20
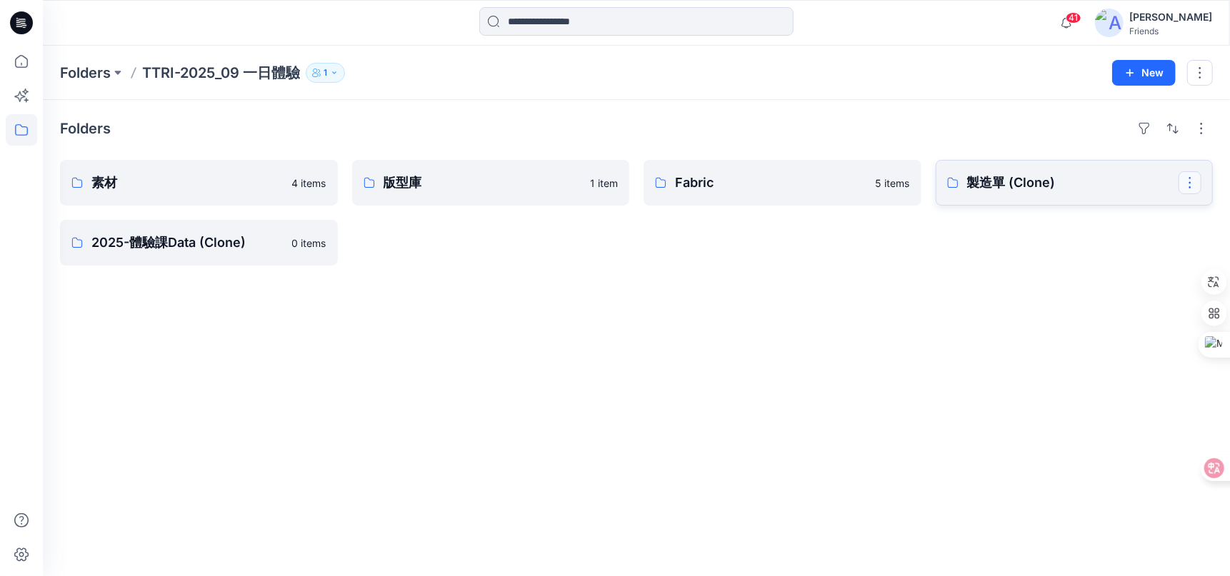
click at [1195, 180] on button "button" at bounding box center [1189, 182] width 23 height 23
click at [1089, 211] on button "Edit" at bounding box center [1121, 215] width 154 height 26
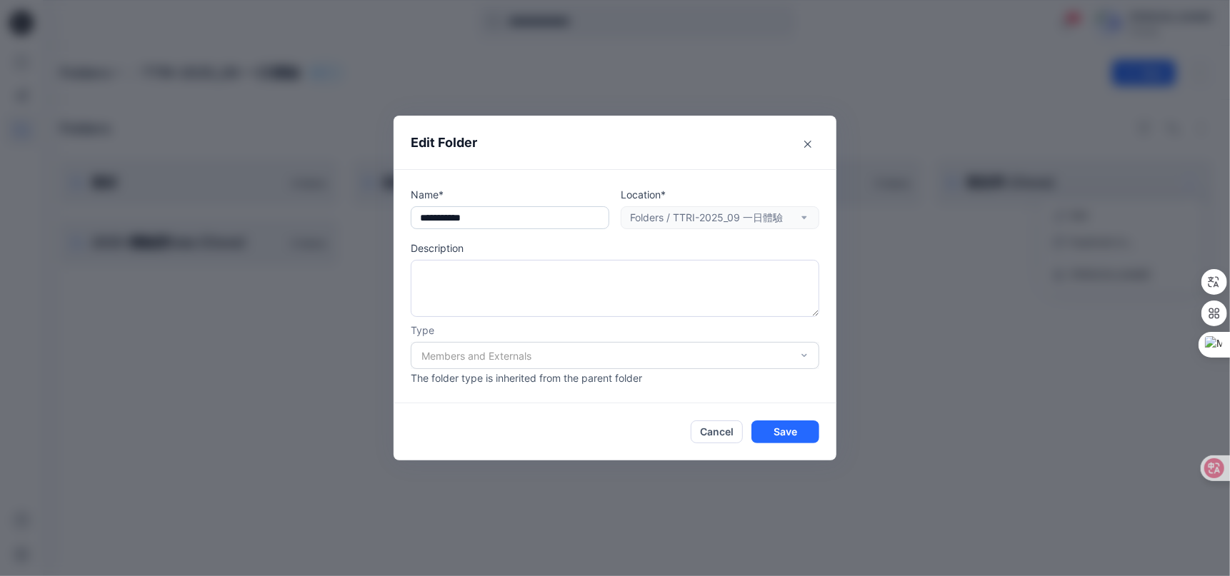
click at [516, 221] on input "**********" at bounding box center [510, 217] width 198 height 23
type input "***"
click at [1199, 458] on div at bounding box center [1209, 469] width 39 height 26
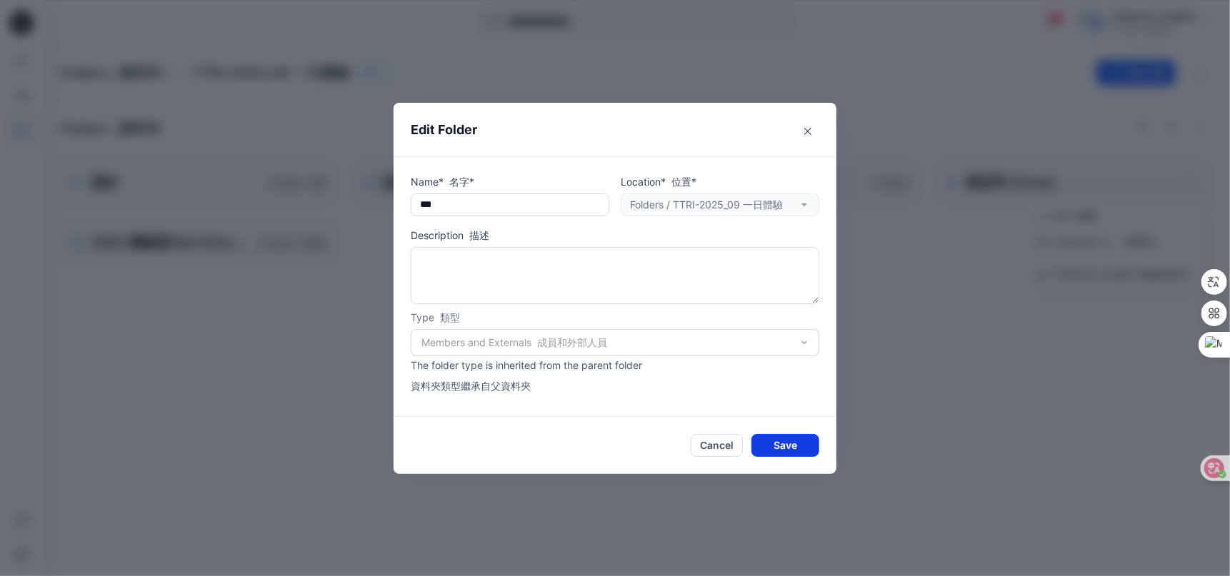
click at [780, 443] on button "Save" at bounding box center [785, 445] width 68 height 23
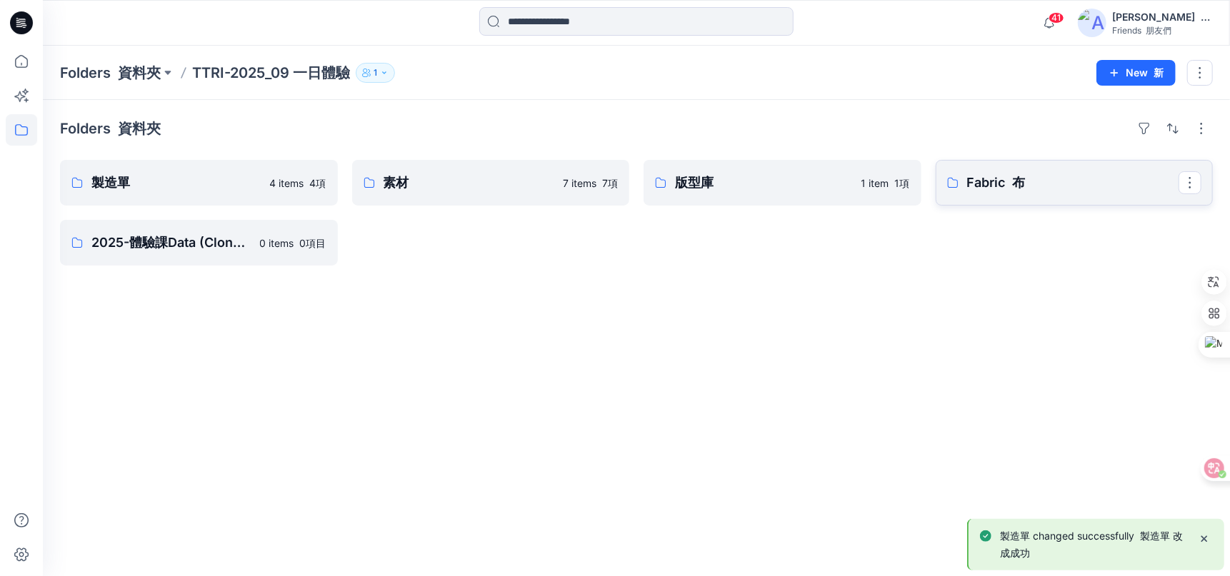
click at [1090, 171] on link "Fabric 布" at bounding box center [1074, 183] width 278 height 46
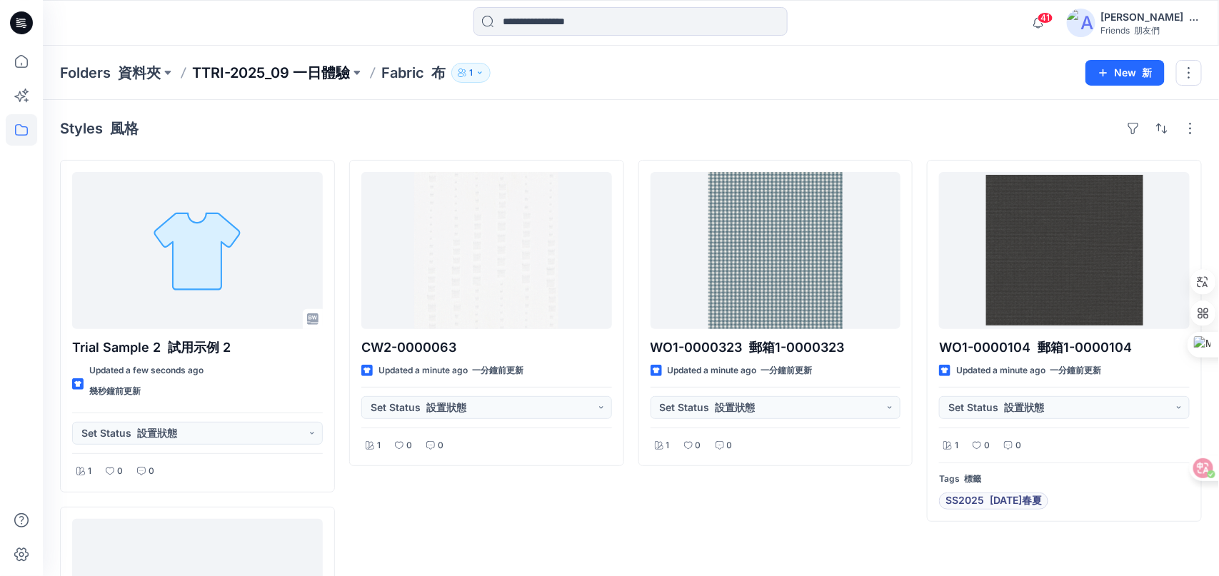
click at [326, 74] on p "TTRI-2025_09 一日體驗" at bounding box center [271, 73] width 158 height 20
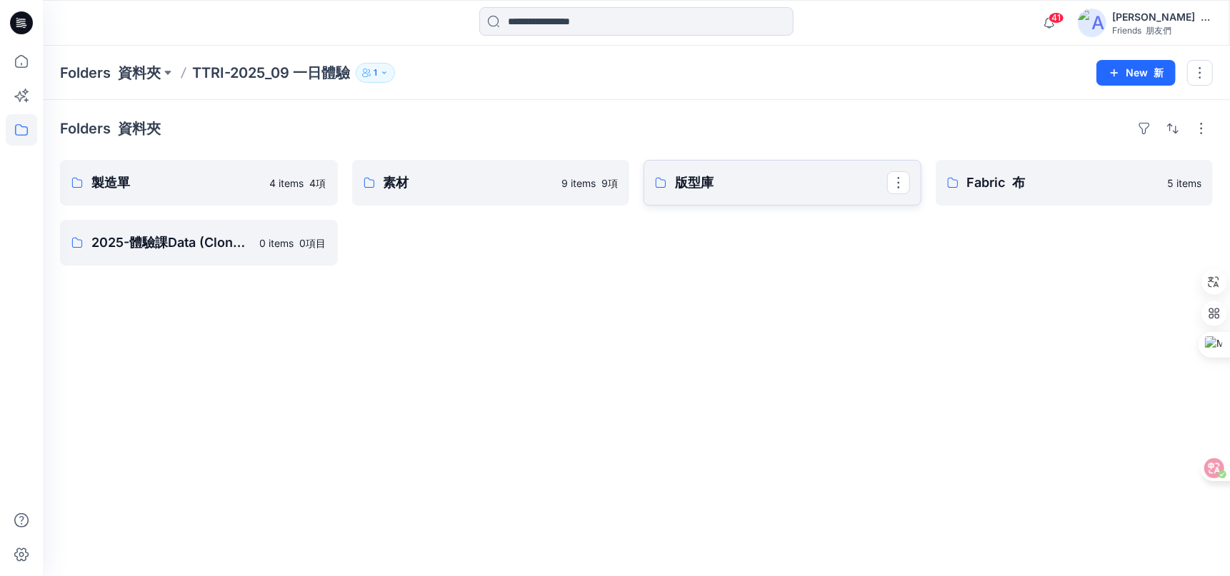
click at [745, 192] on link "版型庫" at bounding box center [782, 183] width 278 height 46
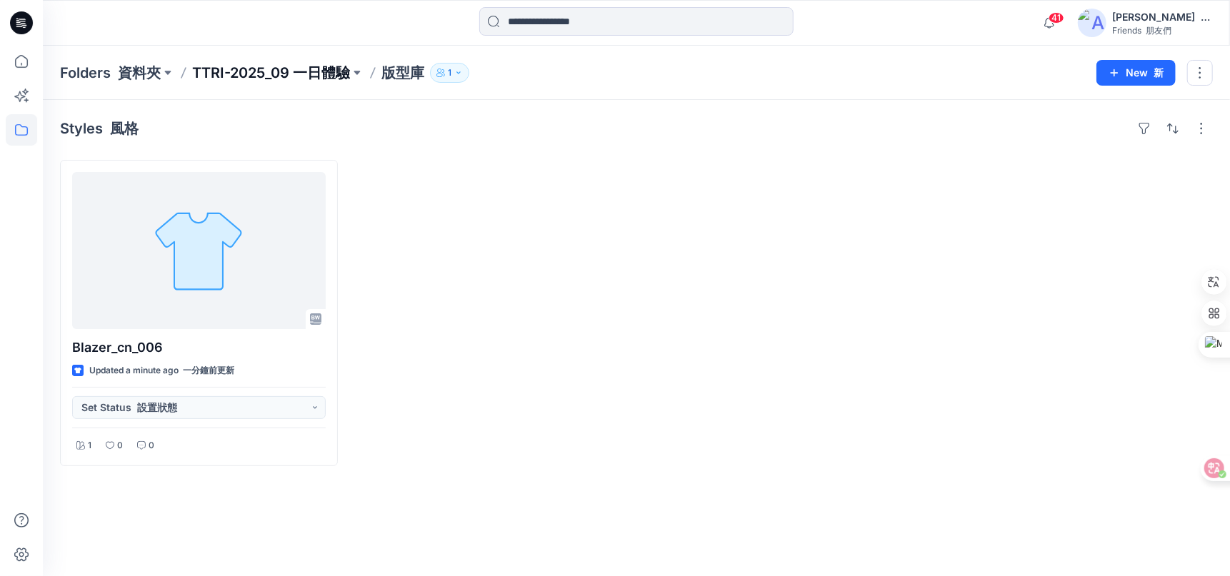
click at [271, 69] on p "TTRI-2025_09 一日體驗" at bounding box center [271, 73] width 158 height 20
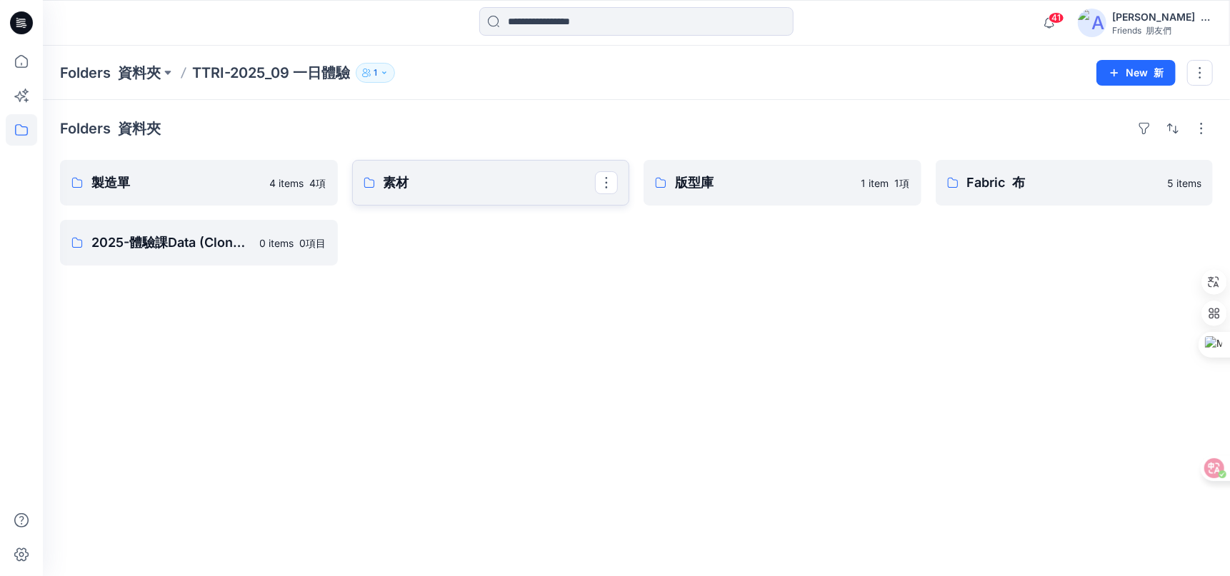
click at [476, 188] on p "素材" at bounding box center [489, 183] width 212 height 20
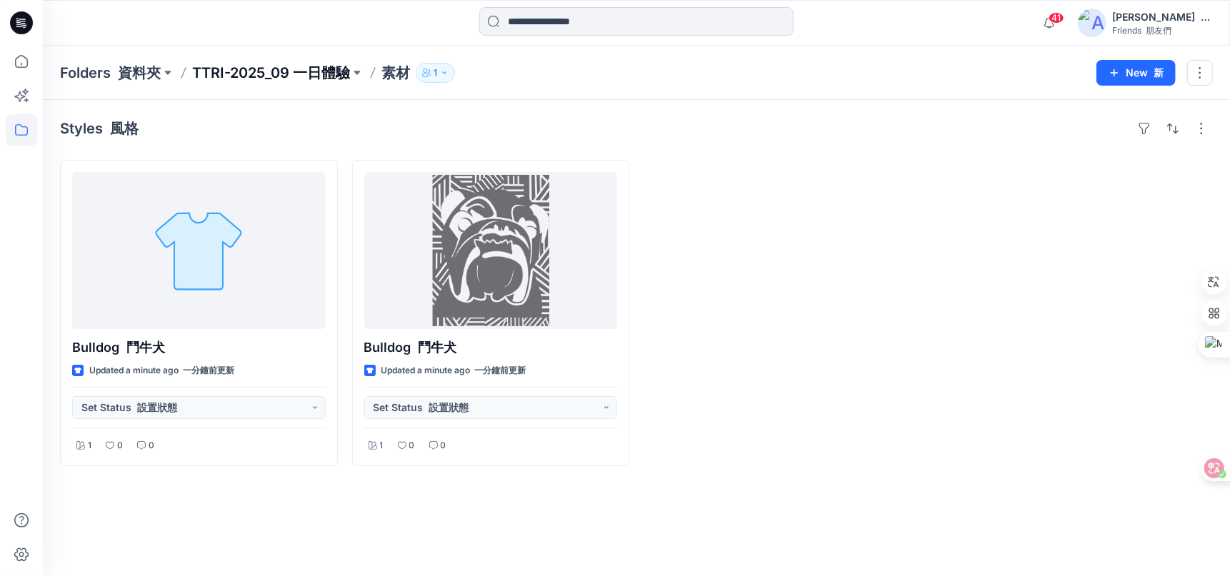
click at [307, 71] on p "TTRI-2025_09 一日體驗" at bounding box center [271, 73] width 158 height 20
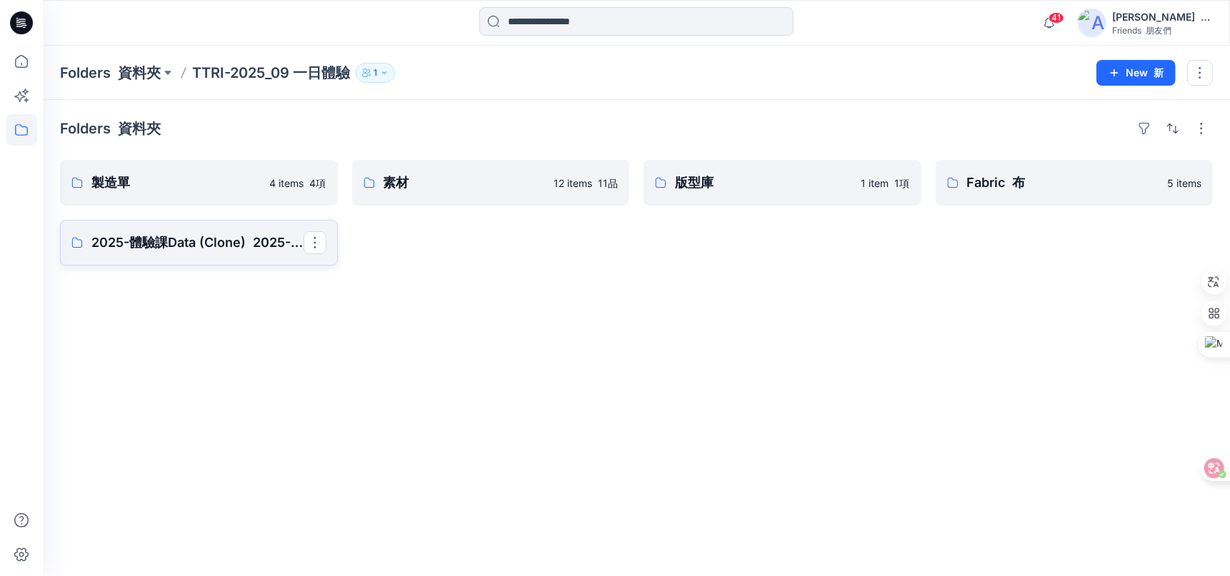
click at [196, 248] on p "2025-體驗課Data (Clone) 2025-體驗課 Data （Clone）" at bounding box center [197, 243] width 212 height 20
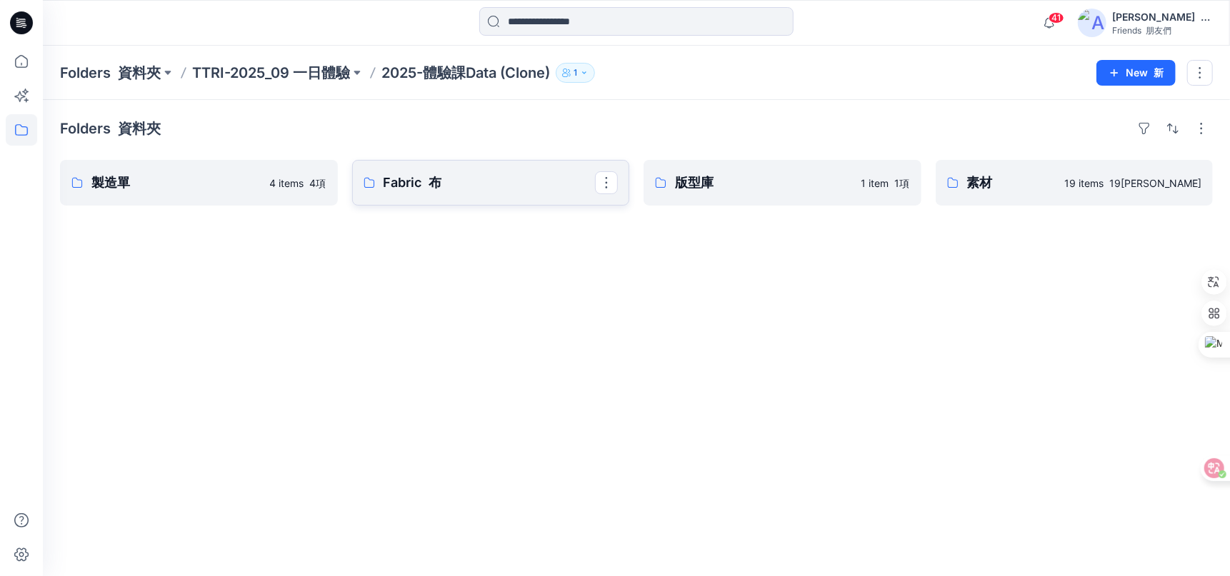
click at [504, 184] on p "Fabric 布" at bounding box center [489, 183] width 212 height 20
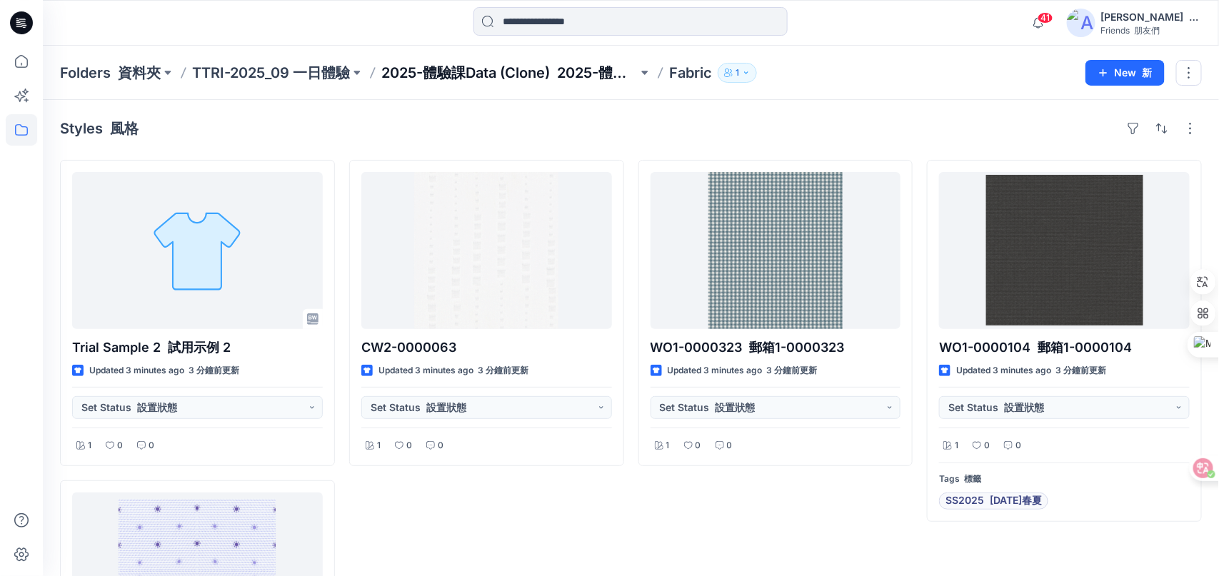
click at [448, 71] on p "2025-體驗課Data (Clone) 2025-體驗課 Data （Clone）" at bounding box center [509, 73] width 256 height 20
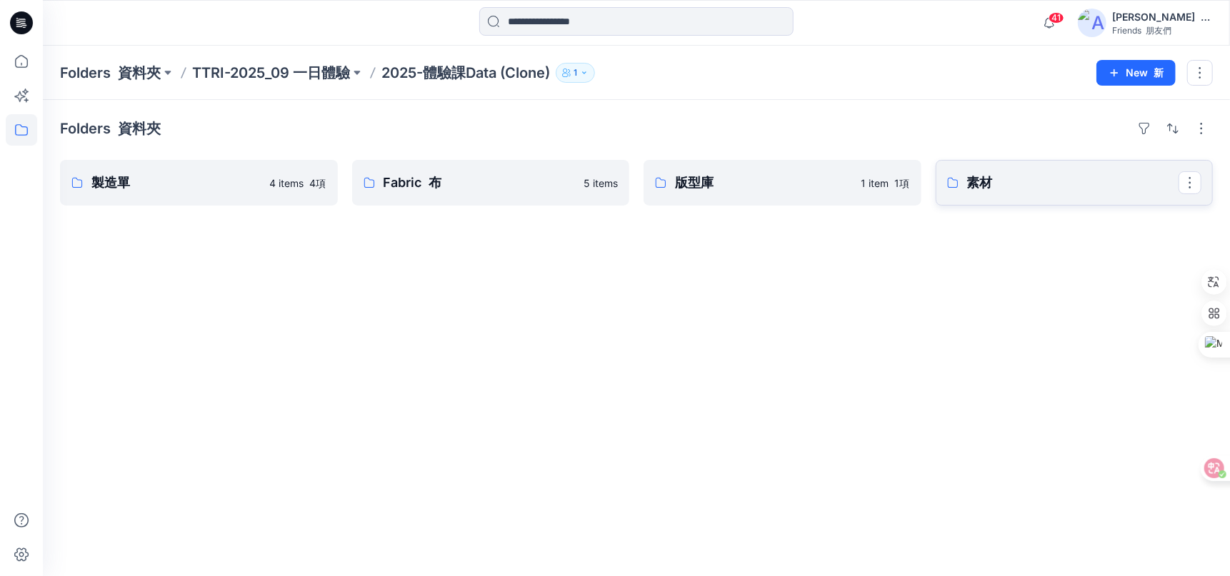
click at [1045, 181] on p "素材" at bounding box center [1073, 183] width 212 height 20
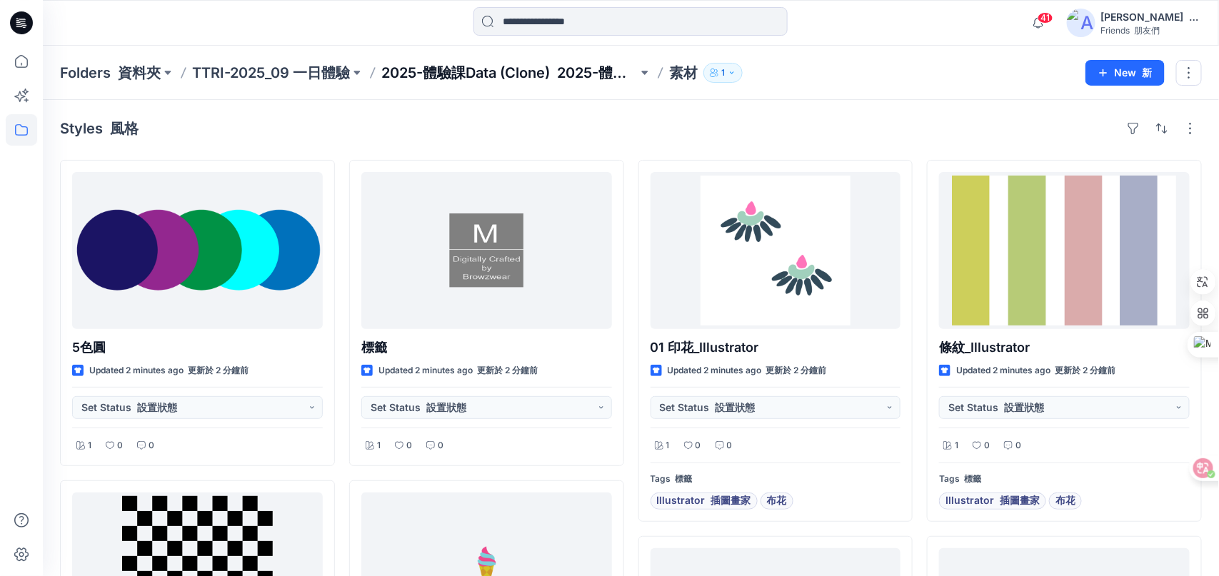
click at [546, 66] on p "2025-體驗課Data (Clone) 2025-體驗課 Data （Clone）" at bounding box center [509, 73] width 256 height 20
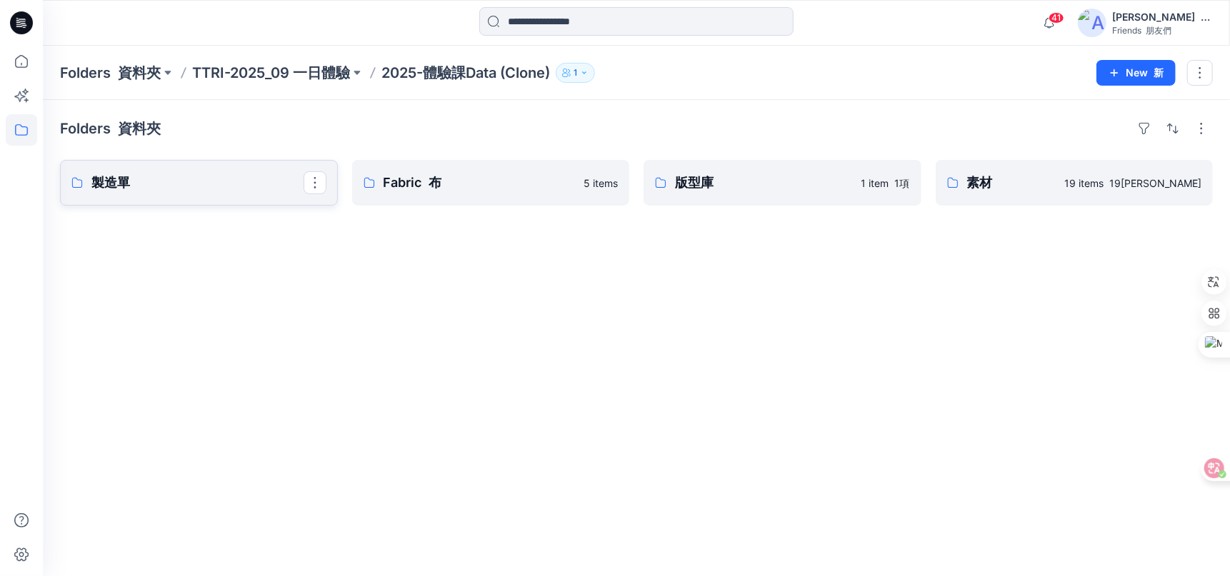
click at [216, 189] on p "製造單" at bounding box center [197, 183] width 212 height 20
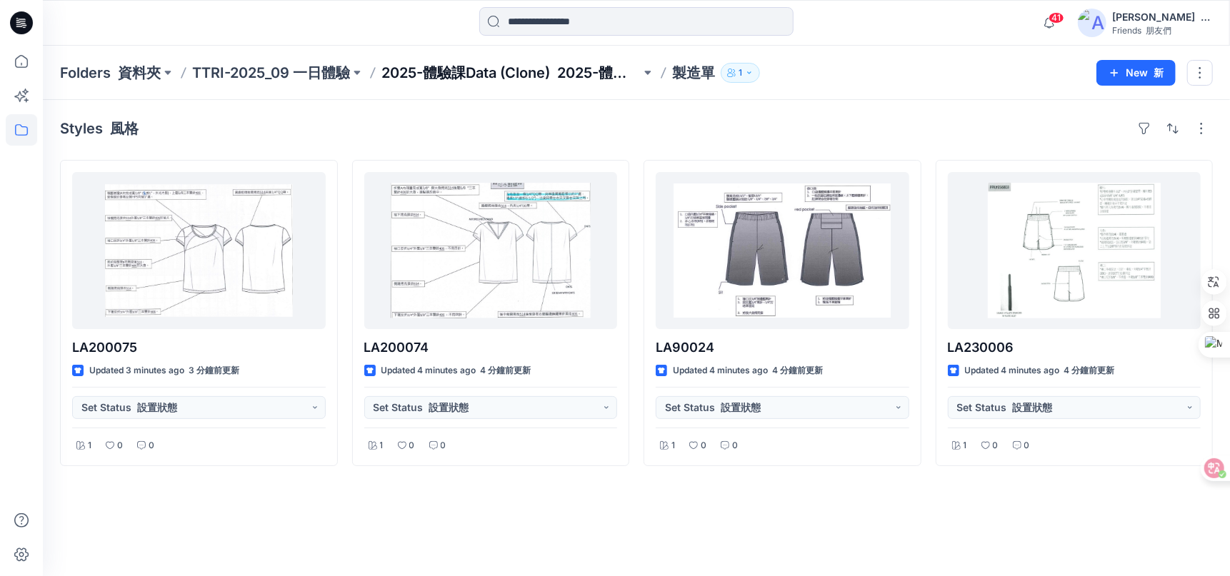
click at [502, 82] on p "2025-體驗課Data (Clone) 2025-體驗課 Data （Clone）" at bounding box center [510, 73] width 259 height 20
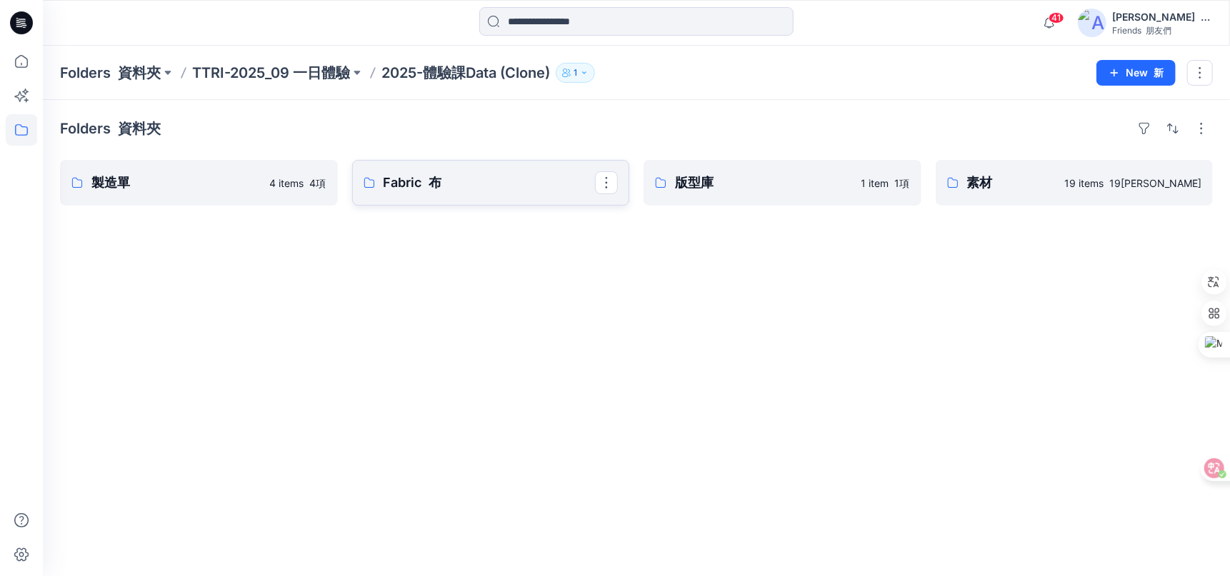
click at [476, 193] on link "Fabric 布" at bounding box center [491, 183] width 278 height 46
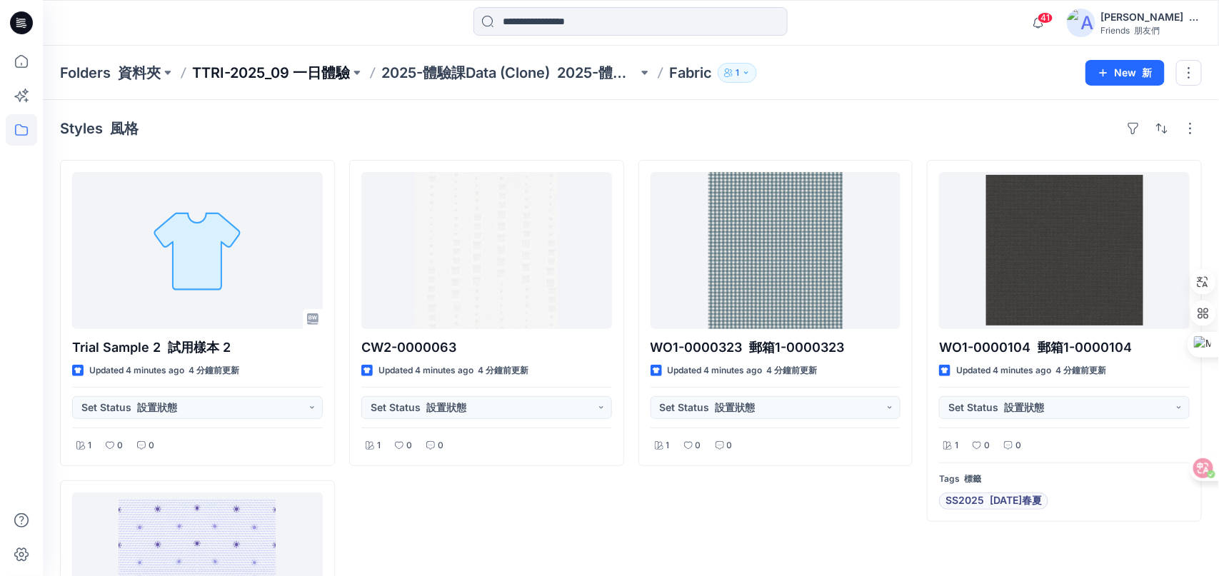
click at [305, 66] on p "TTRI-2025_09 一日體驗" at bounding box center [271, 73] width 158 height 20
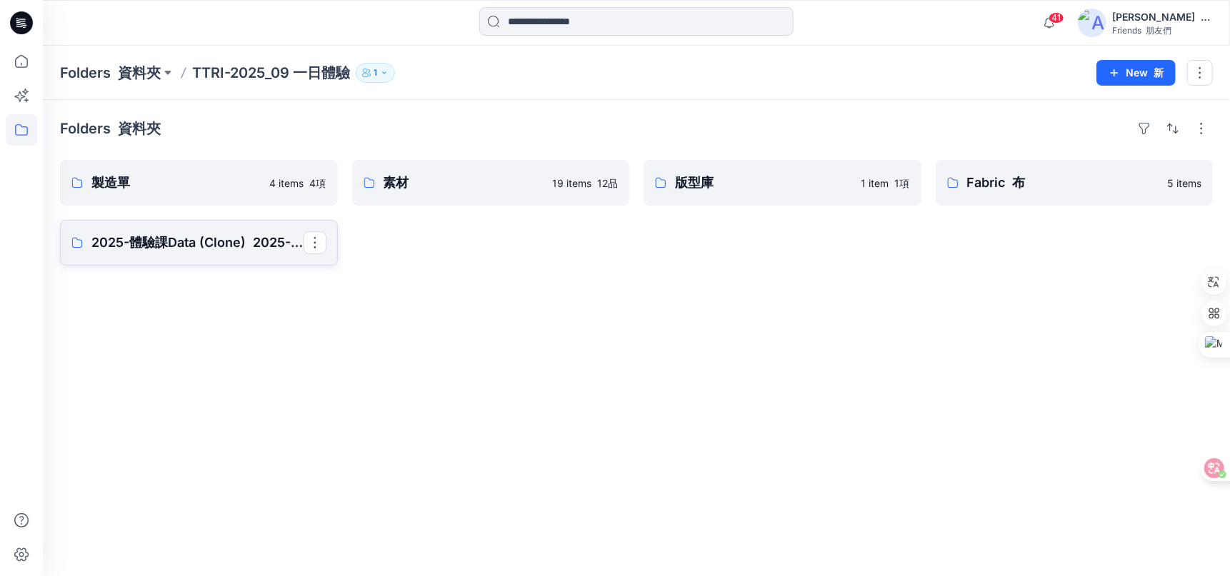
click at [220, 236] on p "2025-體驗課Data (Clone) 2025-體驗課 Data （Clone）" at bounding box center [197, 243] width 212 height 20
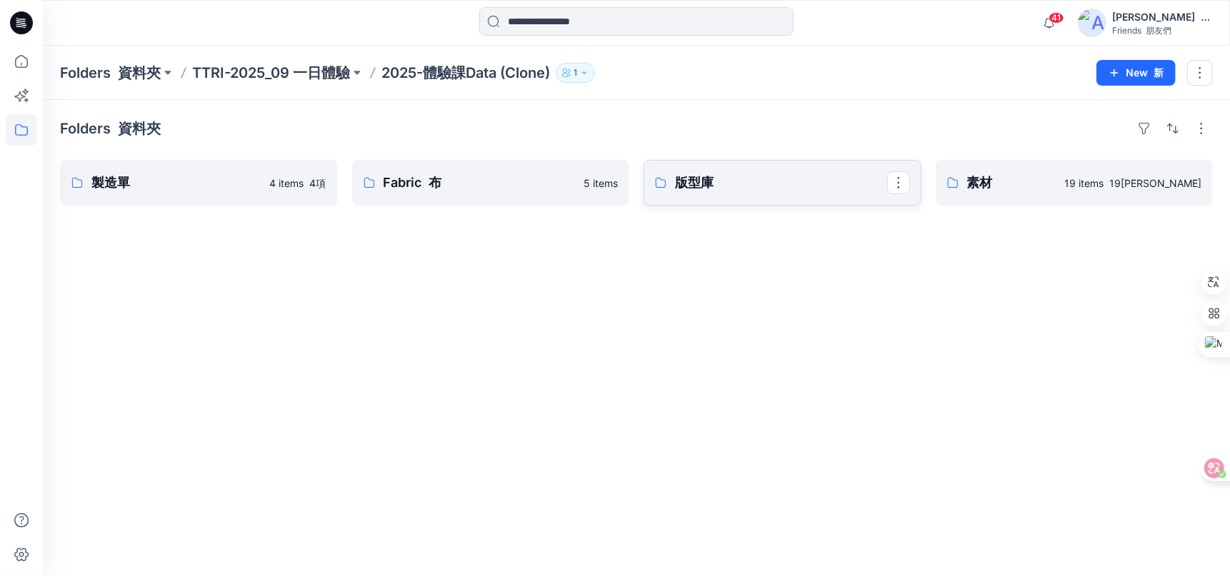
click at [804, 181] on p "版型庫" at bounding box center [781, 183] width 212 height 20
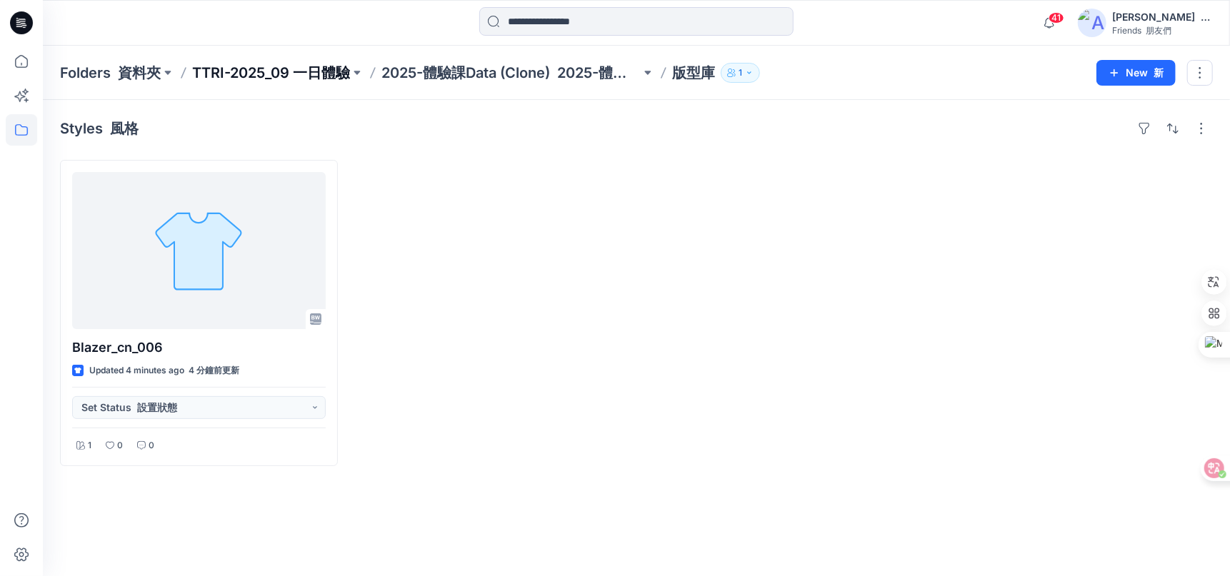
click at [266, 67] on p "TTRI-2025_09 一日體驗" at bounding box center [271, 73] width 158 height 20
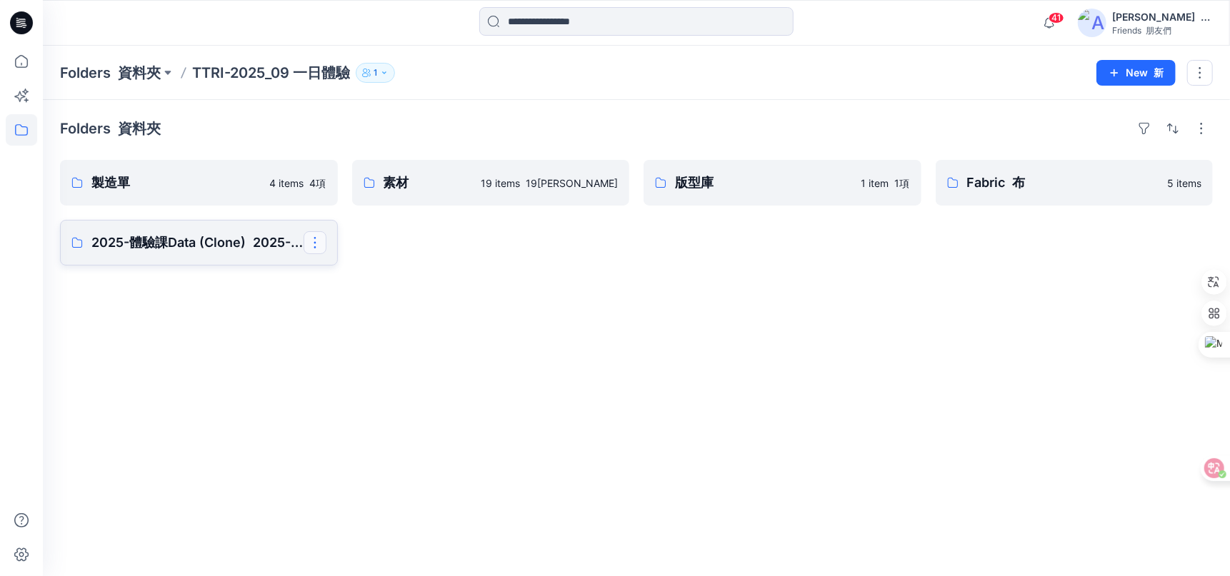
click at [308, 241] on button "button" at bounding box center [314, 242] width 23 height 23
click at [376, 336] on p "Delete Folder 刪除資料夾" at bounding box center [401, 334] width 136 height 15
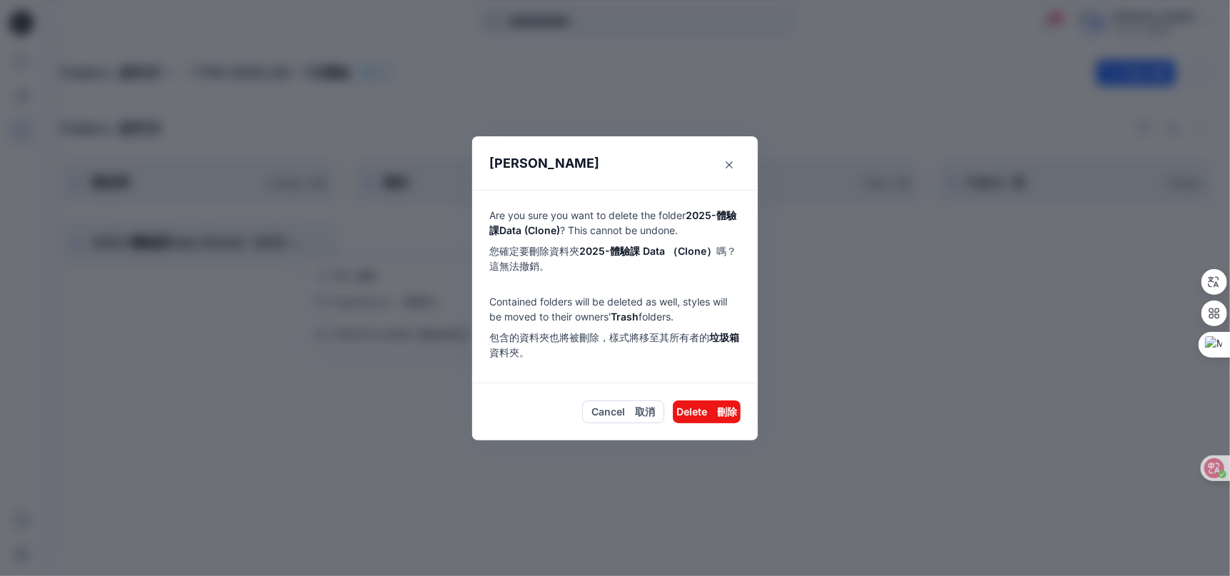
click at [728, 389] on footer "Cancel 取消 Delete 刪除" at bounding box center [615, 411] width 286 height 57
click at [697, 420] on button "Delete 刪除" at bounding box center [707, 412] width 68 height 23
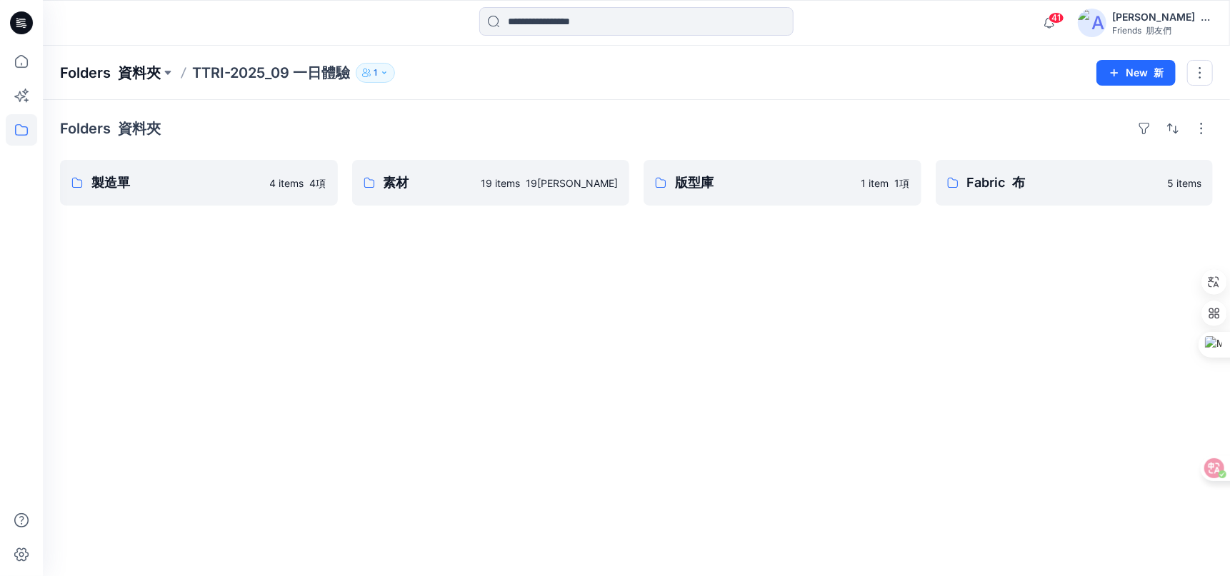
click at [120, 73] on font "資料夾" at bounding box center [139, 72] width 43 height 17
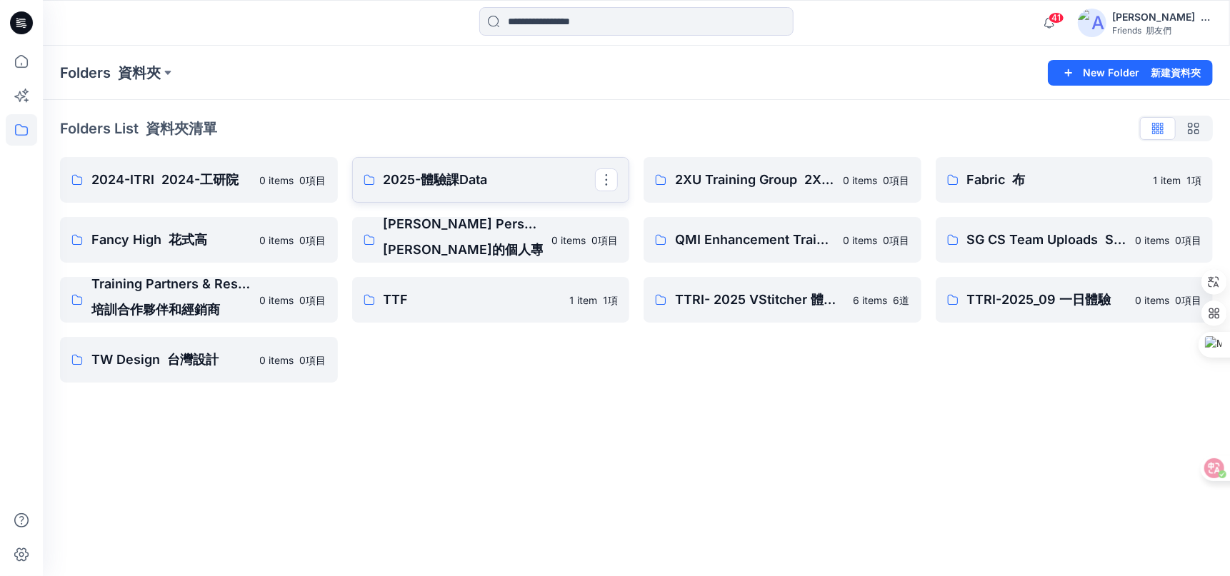
click at [501, 185] on p "2025-體驗課Data" at bounding box center [489, 180] width 212 height 20
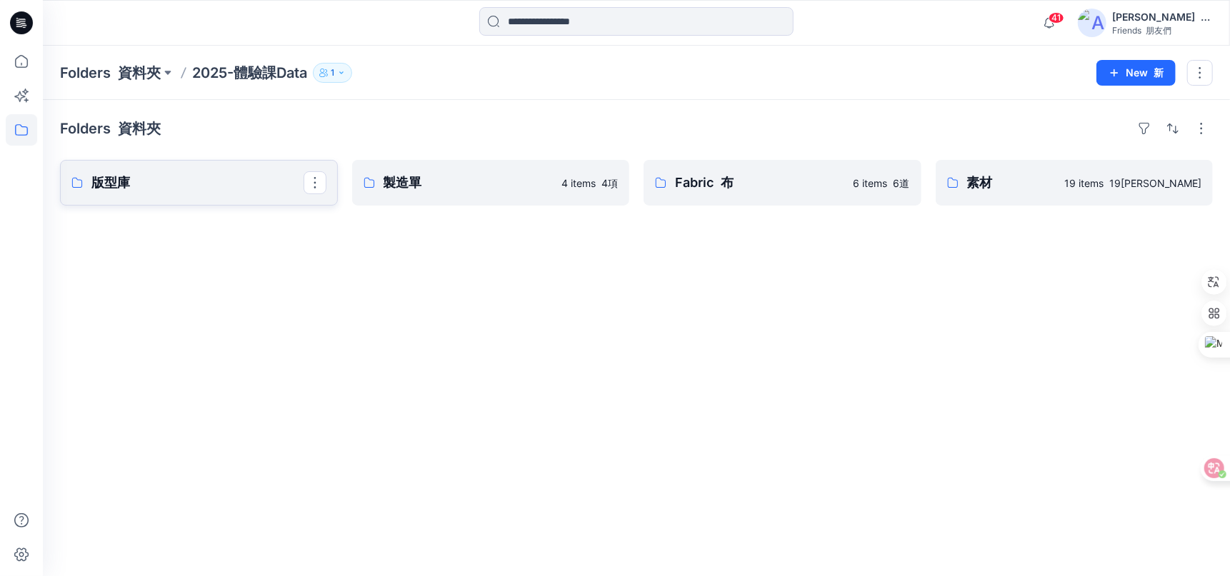
click at [161, 190] on p "版型庫" at bounding box center [197, 183] width 212 height 20
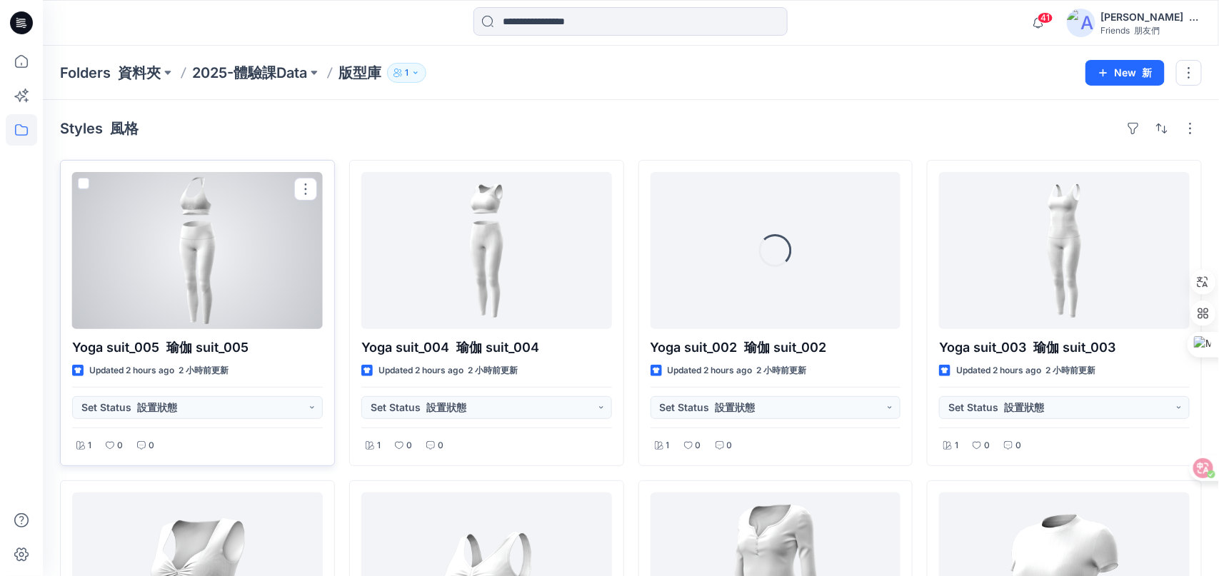
click at [83, 178] on span at bounding box center [83, 183] width 11 height 11
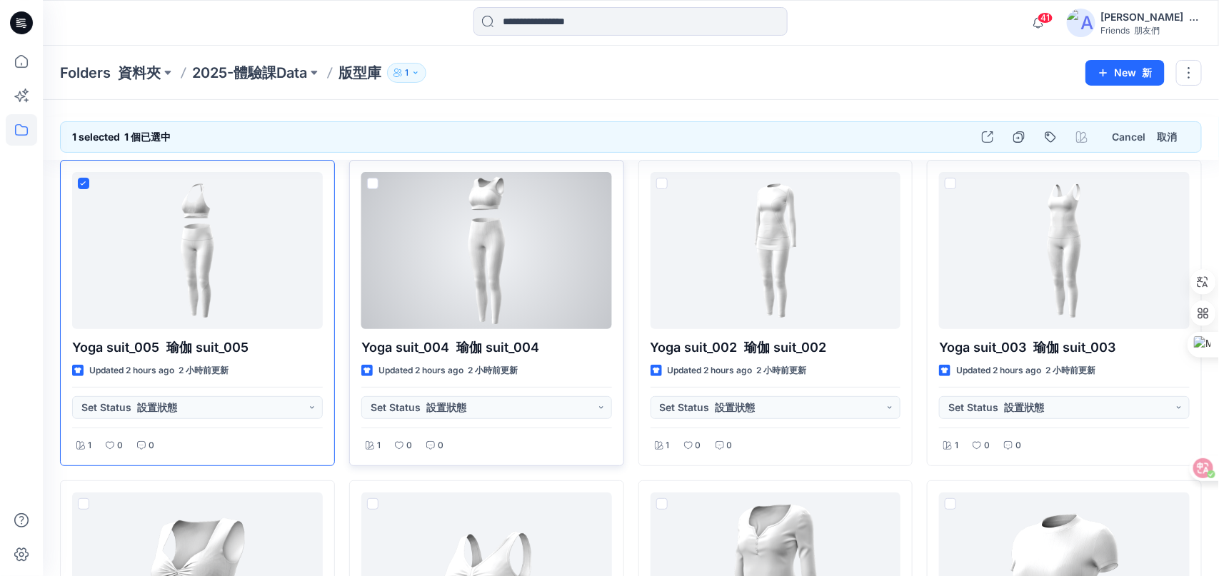
click at [368, 181] on span at bounding box center [372, 183] width 11 height 11
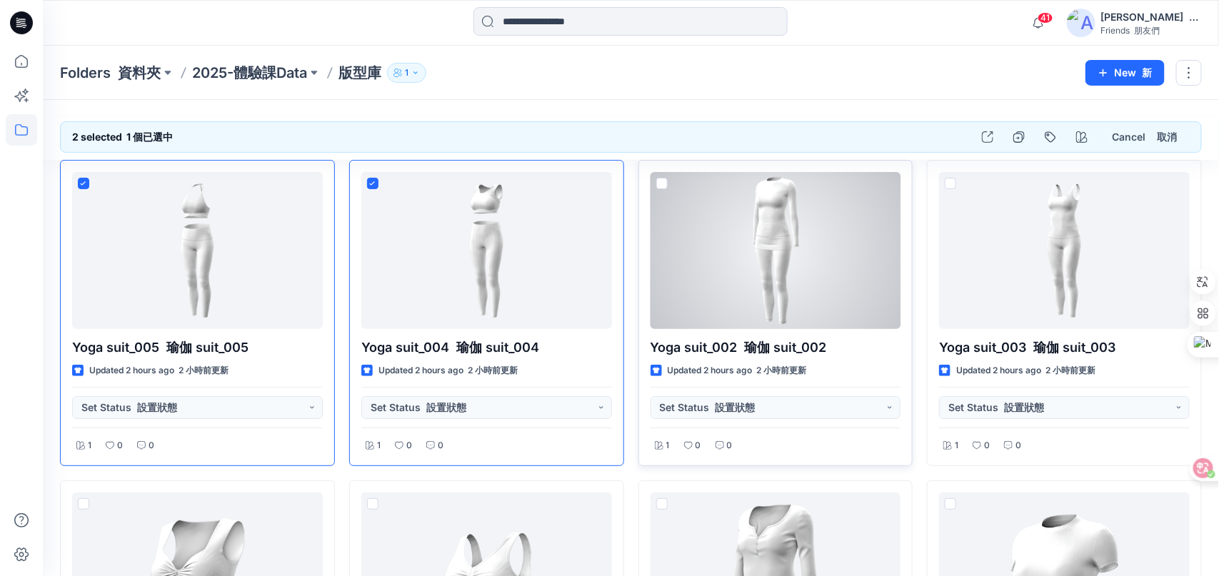
click at [661, 179] on span at bounding box center [661, 183] width 11 height 11
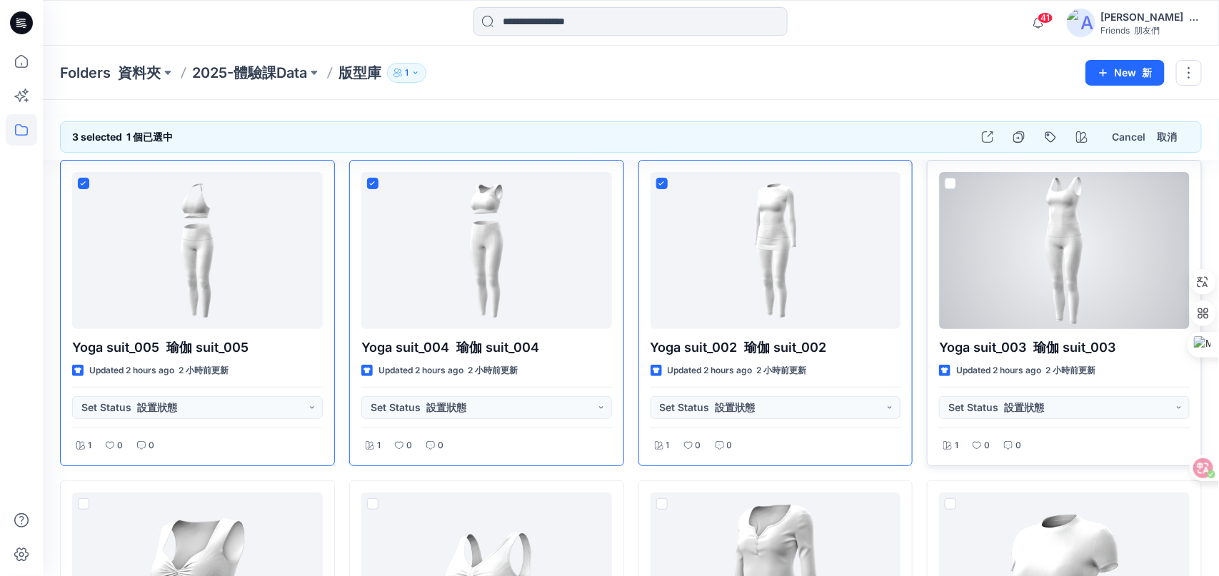
click at [953, 185] on span at bounding box center [950, 183] width 11 height 11
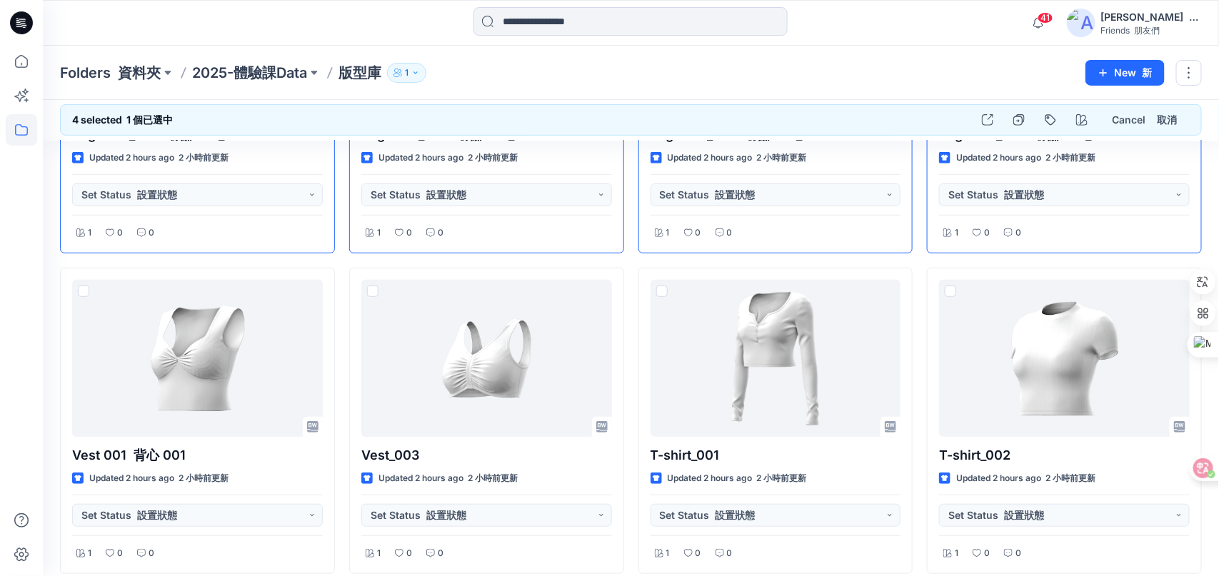
scroll to position [213, 0]
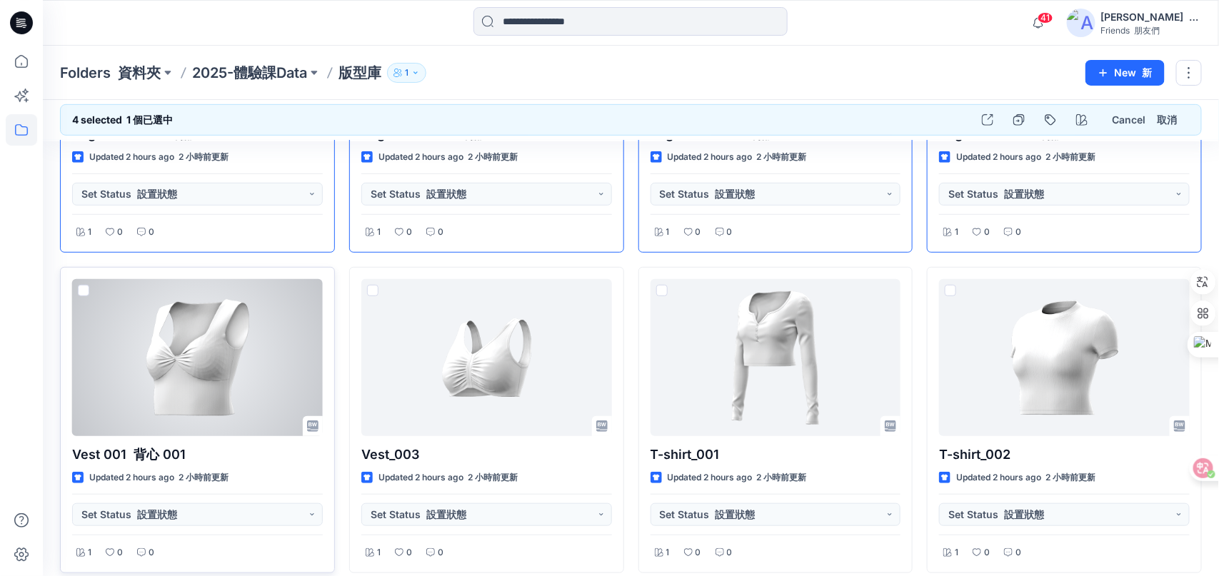
click at [78, 287] on span at bounding box center [83, 290] width 11 height 11
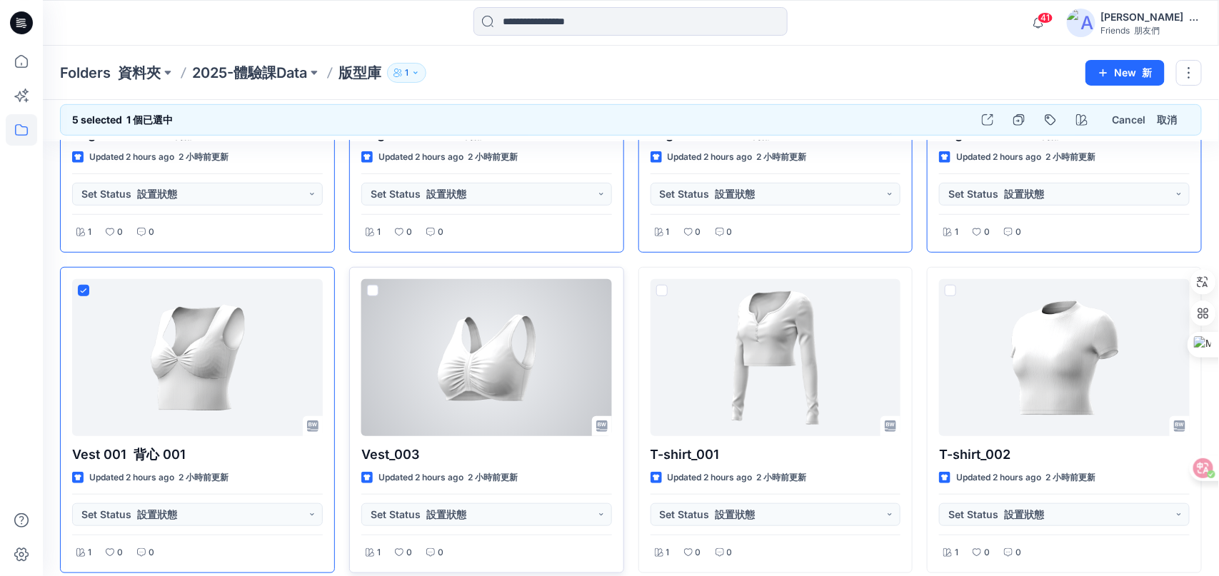
click at [378, 287] on div at bounding box center [486, 357] width 251 height 157
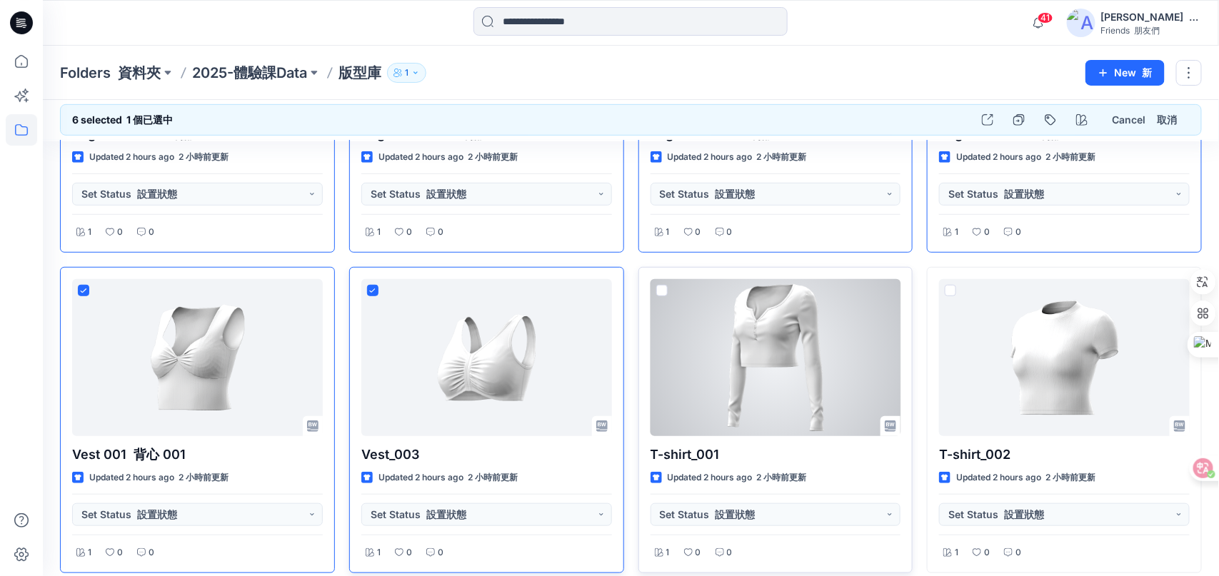
drag, startPoint x: 660, startPoint y: 286, endPoint x: 829, endPoint y: 286, distance: 168.5
click at [662, 286] on span at bounding box center [661, 290] width 11 height 11
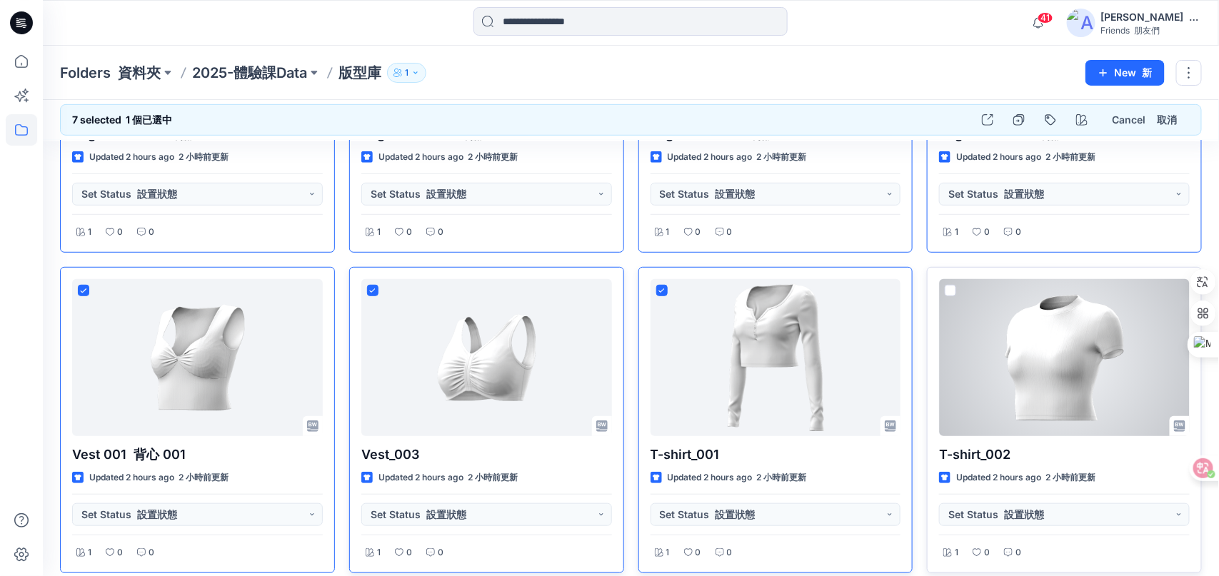
click at [953, 293] on span at bounding box center [950, 290] width 11 height 11
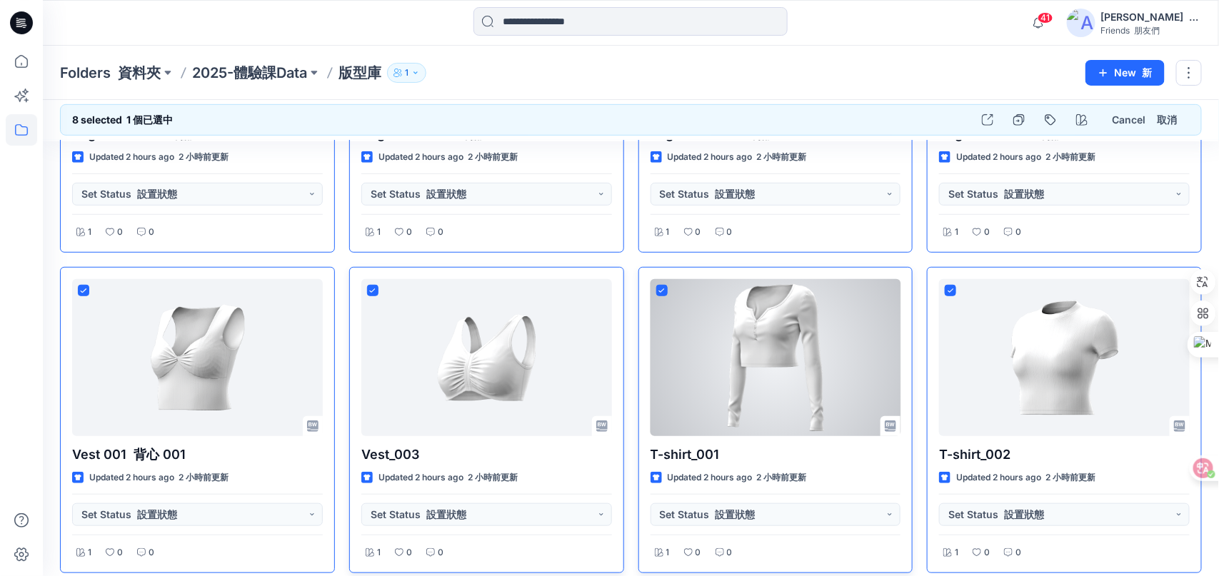
scroll to position [499, 0]
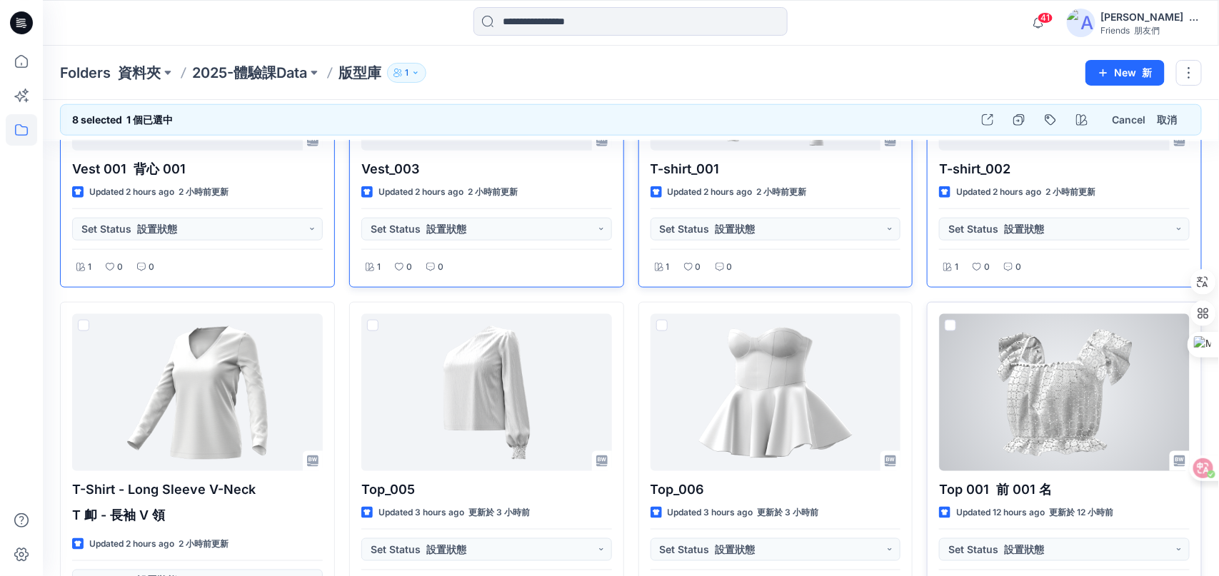
click at [949, 321] on span at bounding box center [950, 325] width 11 height 11
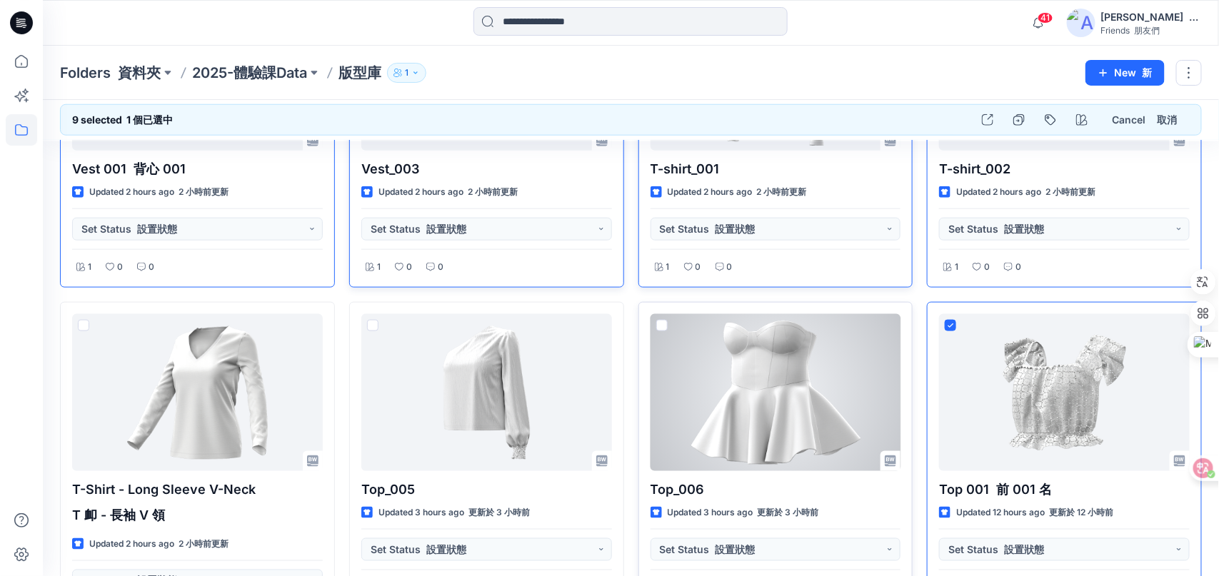
click at [661, 328] on div at bounding box center [661, 328] width 11 height 17
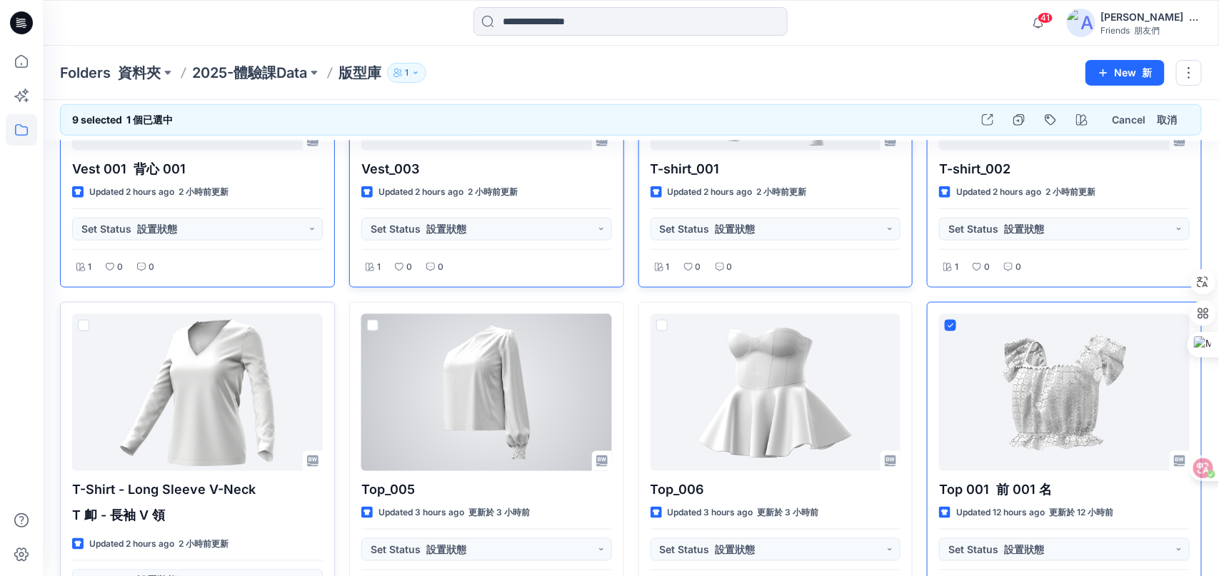
drag, startPoint x: 373, startPoint y: 322, endPoint x: 320, endPoint y: 317, distance: 53.1
click at [372, 322] on span at bounding box center [372, 325] width 11 height 11
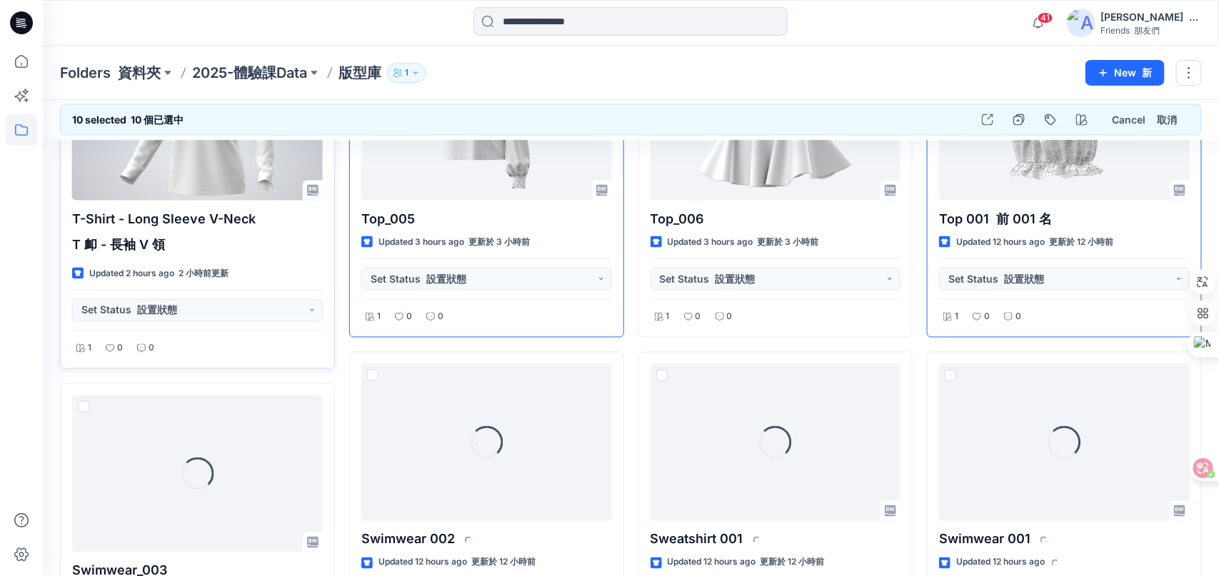
scroll to position [912, 0]
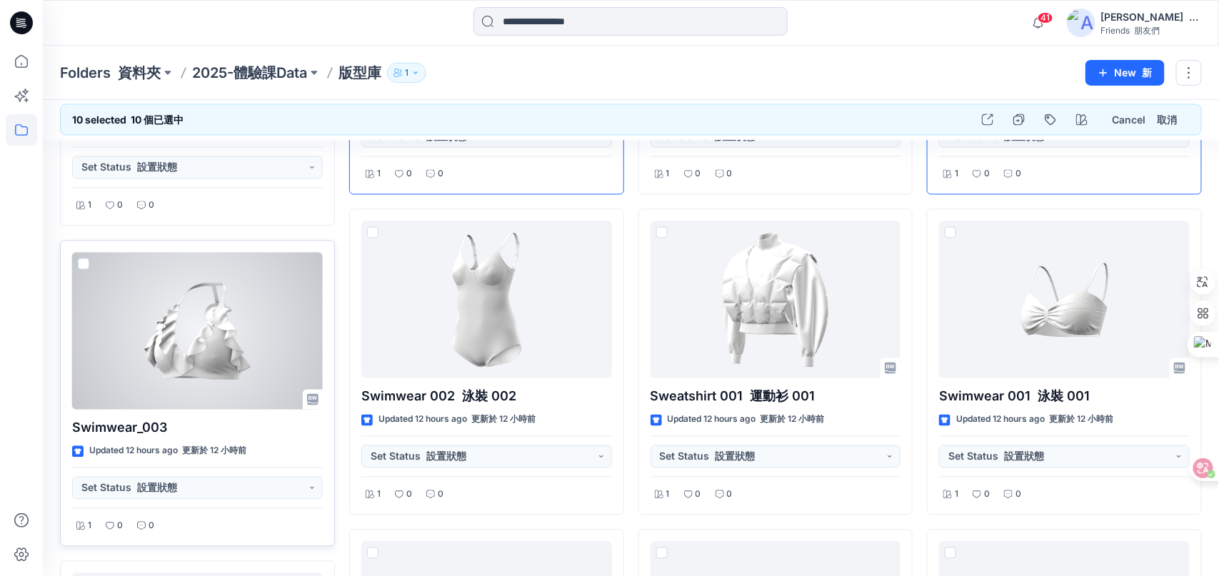
click at [83, 262] on span at bounding box center [83, 263] width 11 height 11
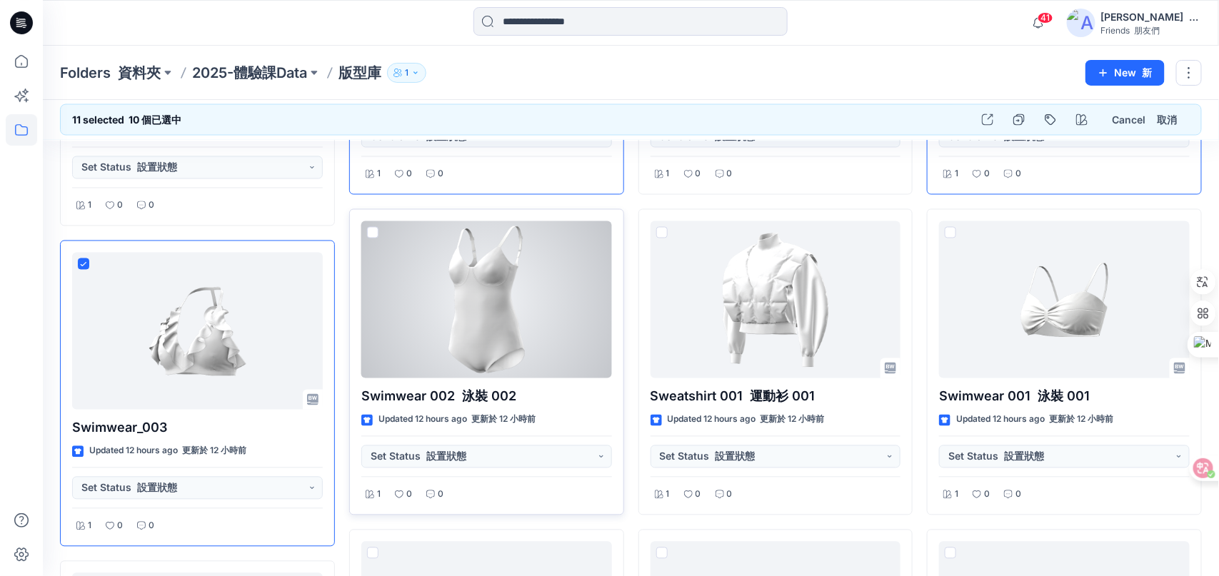
click at [369, 228] on span at bounding box center [372, 232] width 11 height 11
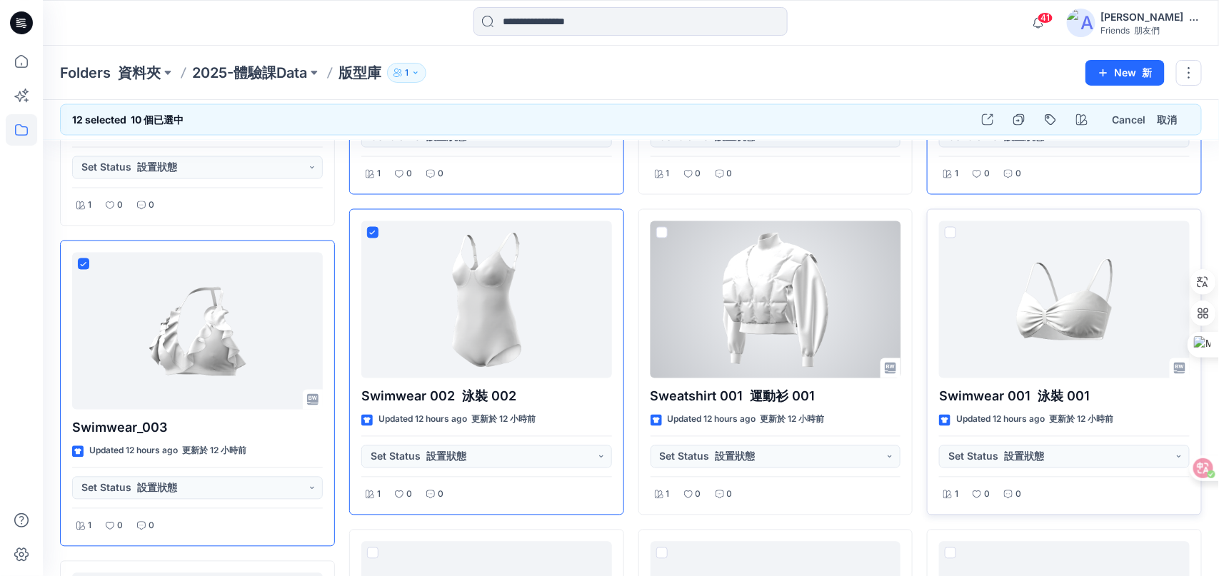
click at [660, 230] on span at bounding box center [661, 232] width 11 height 11
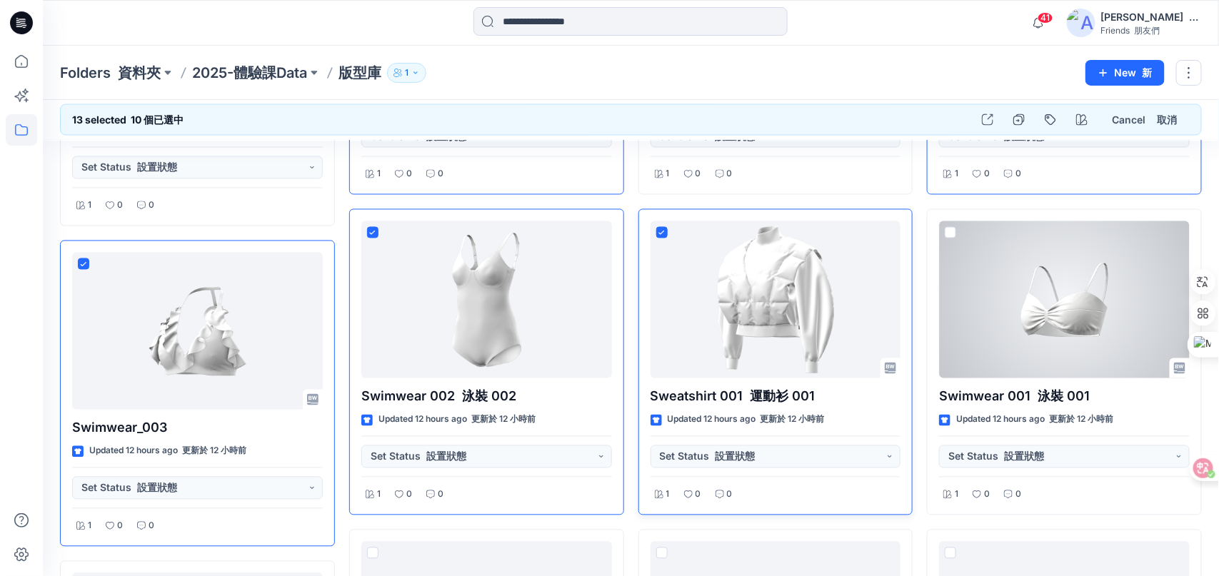
click at [952, 229] on span at bounding box center [950, 232] width 11 height 11
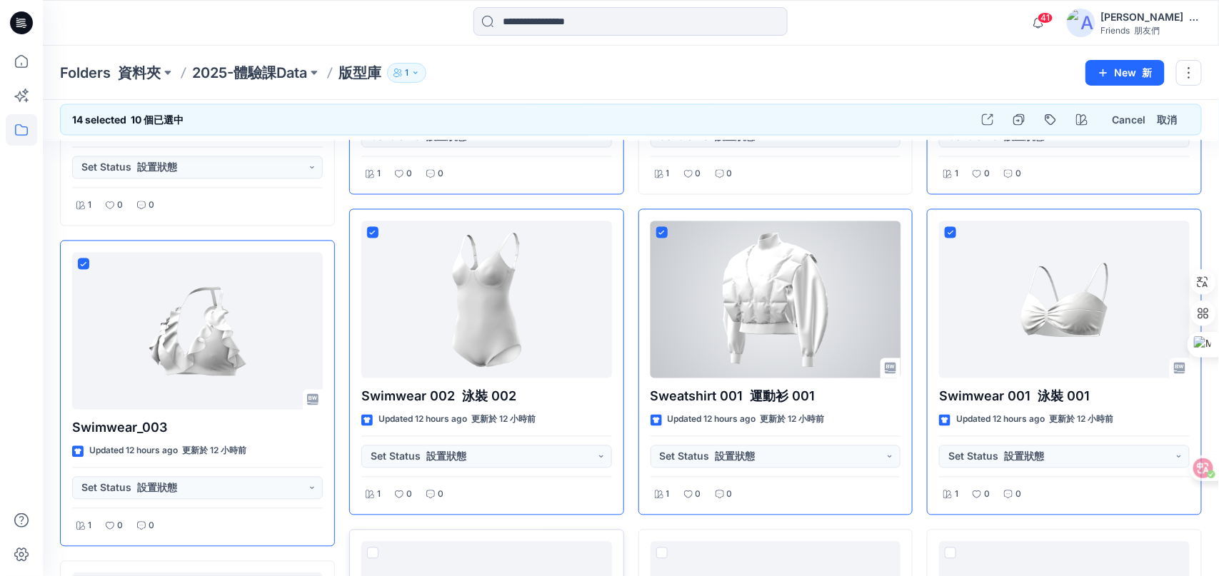
click at [952, 548] on span at bounding box center [950, 553] width 11 height 11
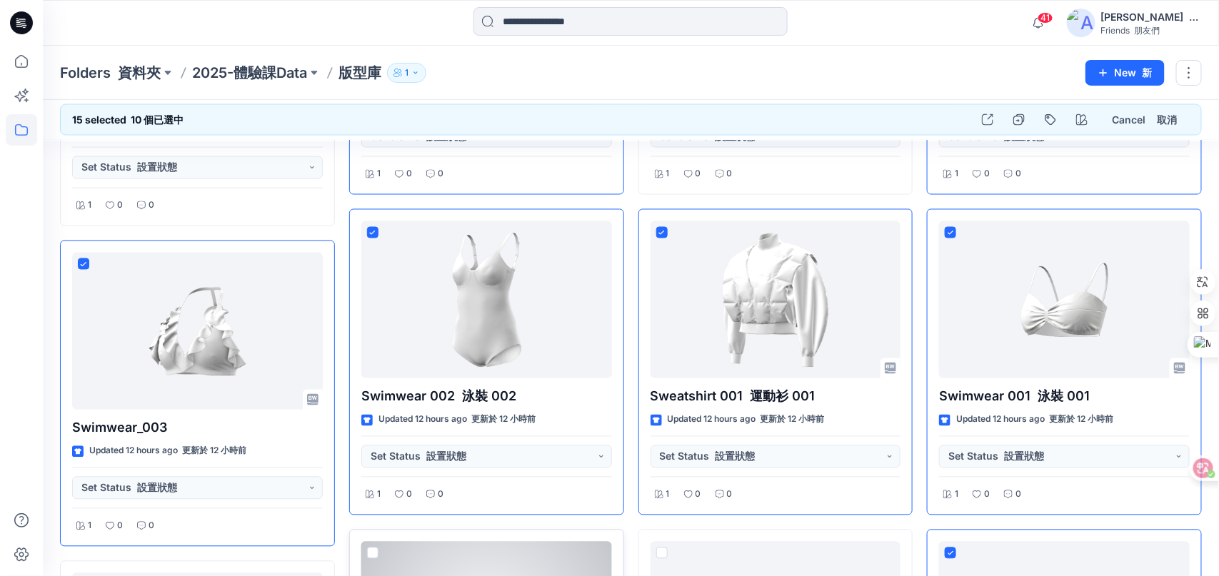
scroll to position [1127, 0]
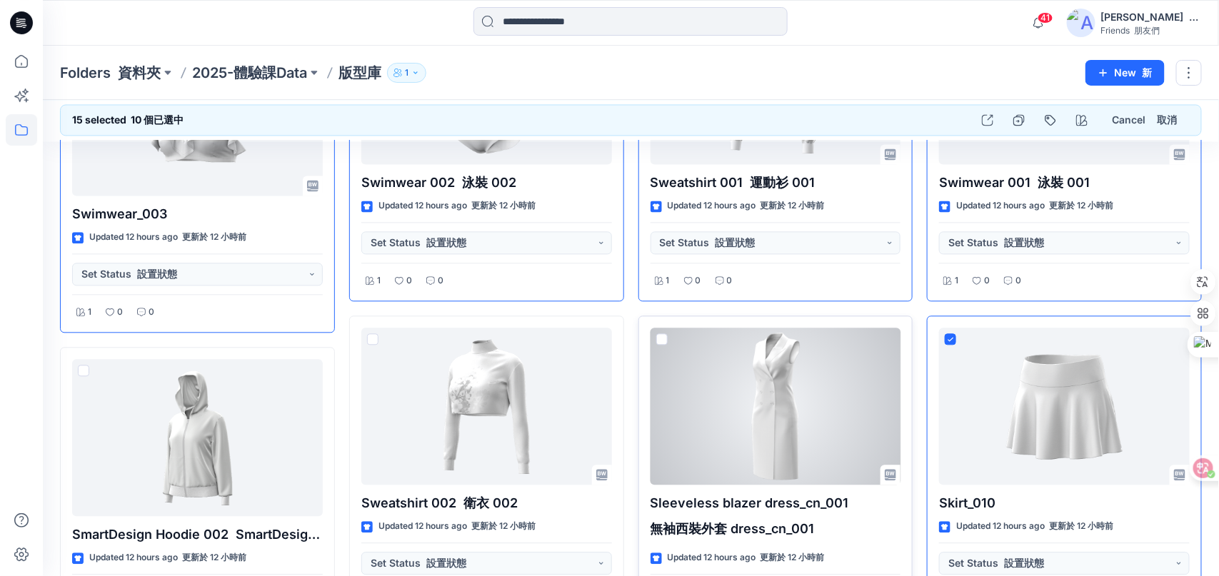
click at [658, 336] on span at bounding box center [661, 338] width 11 height 11
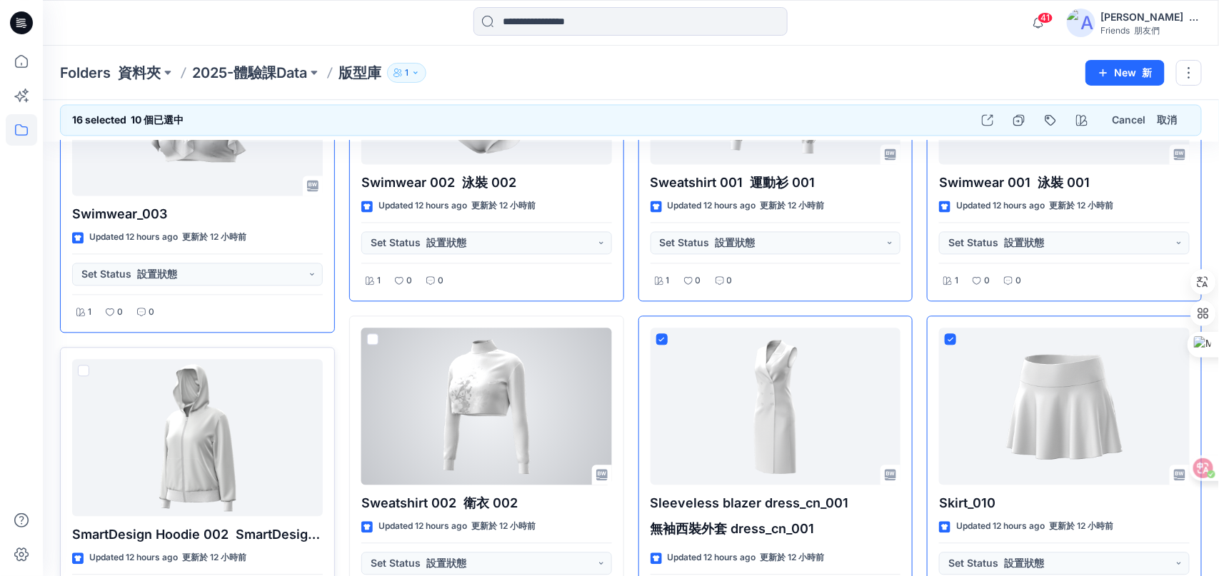
drag, startPoint x: 368, startPoint y: 335, endPoint x: 142, endPoint y: 363, distance: 228.1
click at [364, 335] on div "Sweatshirt 002 衛衣 002 Updated 12 hours ago 更新於 12 小時前 Set Status 設置狀態 1 0 0" at bounding box center [486, 469] width 275 height 306
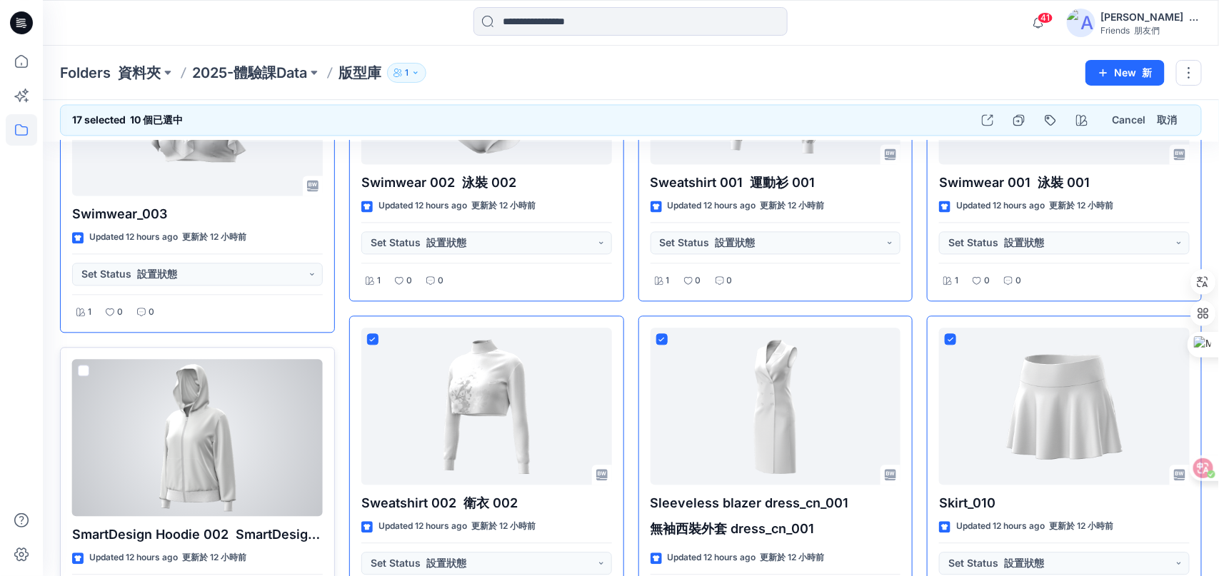
drag, startPoint x: 79, startPoint y: 366, endPoint x: 141, endPoint y: 376, distance: 62.9
click at [79, 366] on span at bounding box center [83, 370] width 11 height 11
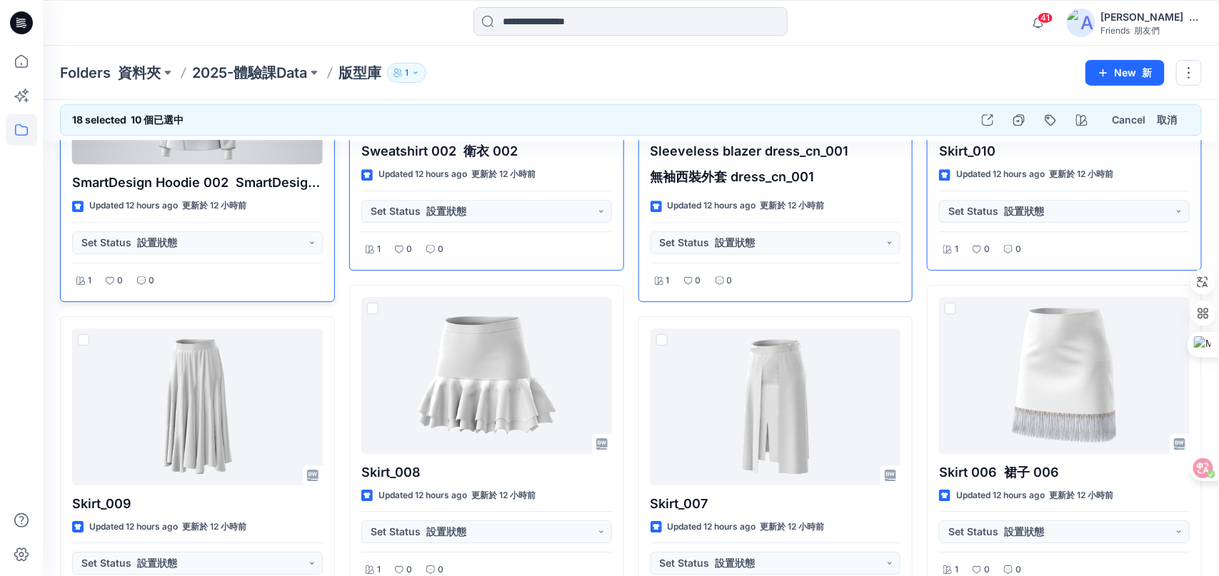
scroll to position [1484, 0]
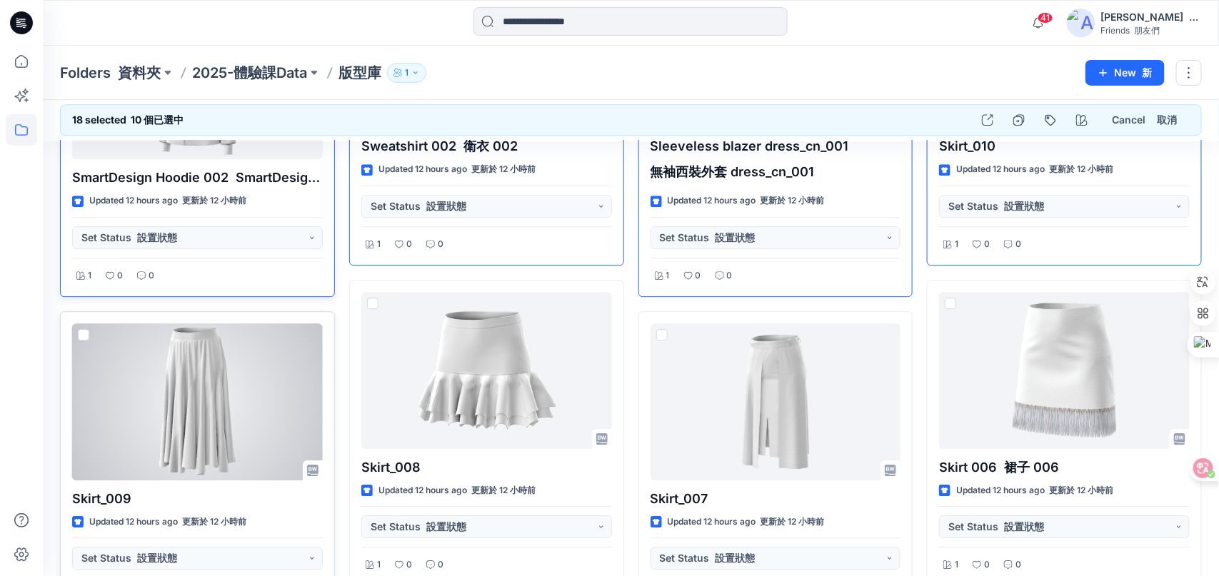
click at [84, 329] on span at bounding box center [83, 334] width 11 height 11
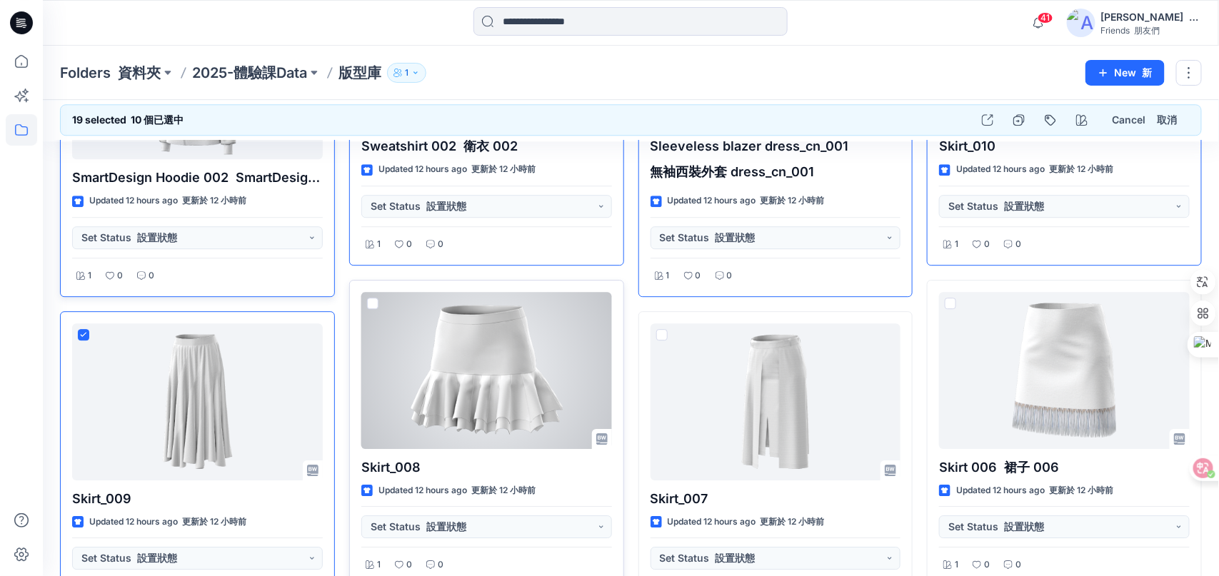
click at [376, 298] on span at bounding box center [372, 303] width 11 height 11
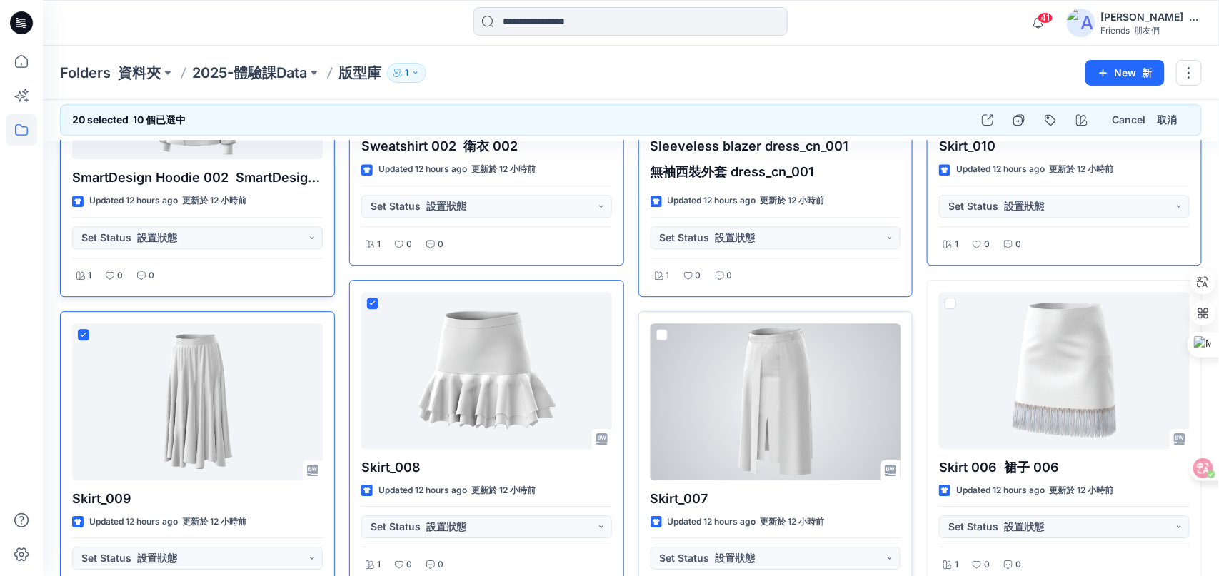
drag, startPoint x: 660, startPoint y: 328, endPoint x: 917, endPoint y: 318, distance: 257.9
click at [660, 329] on span at bounding box center [661, 334] width 11 height 11
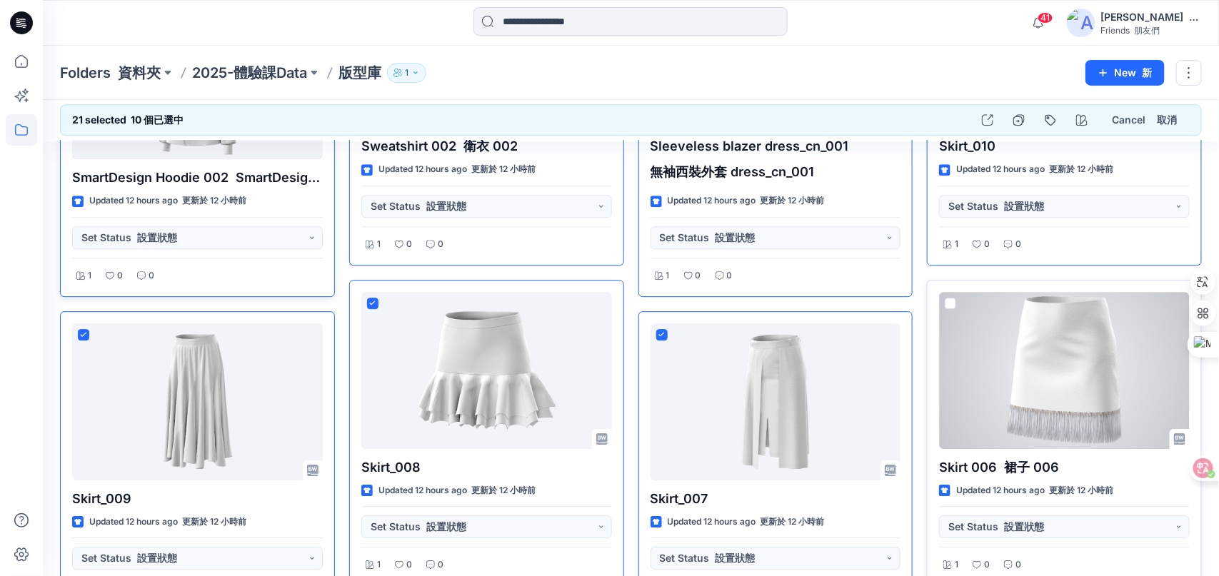
click at [952, 300] on span at bounding box center [950, 303] width 11 height 11
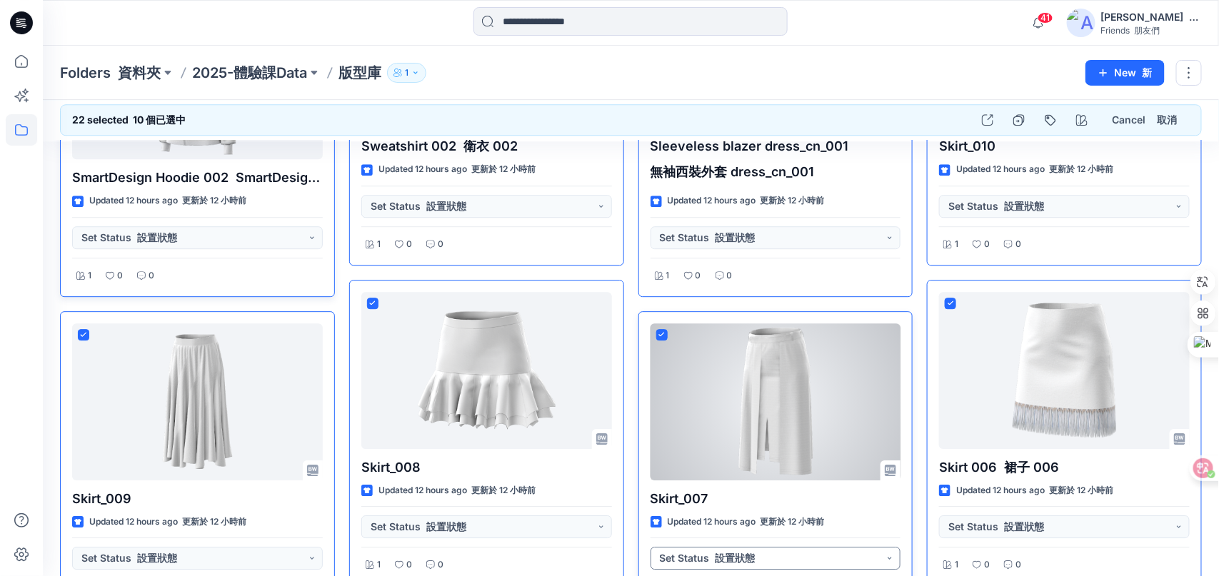
scroll to position [1698, 0]
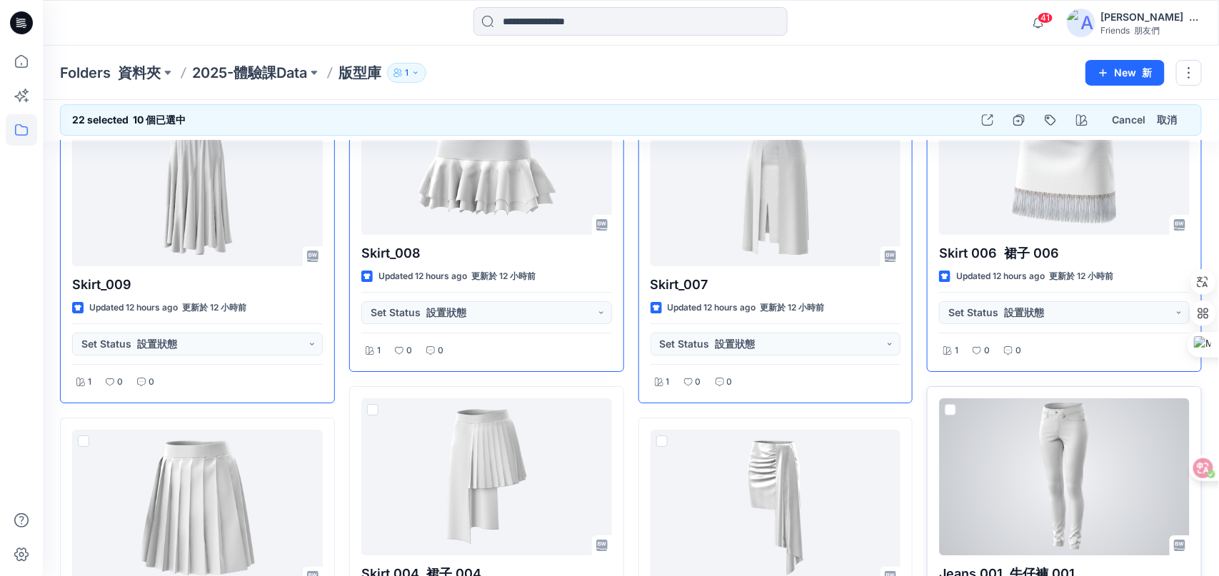
click at [953, 404] on span at bounding box center [950, 409] width 11 height 11
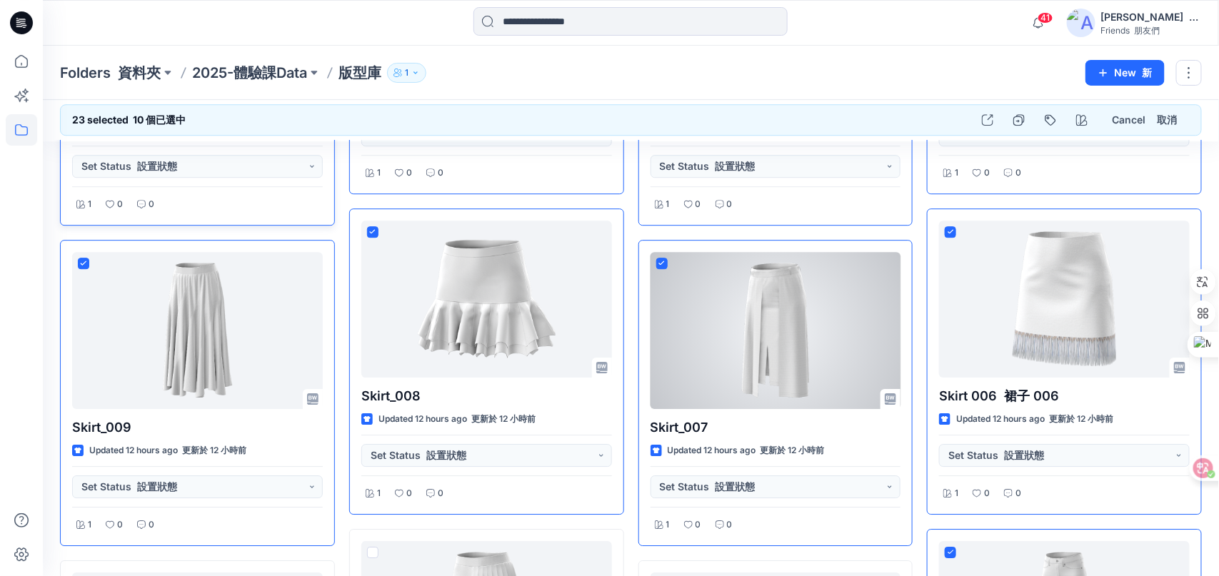
scroll to position [1769, 0]
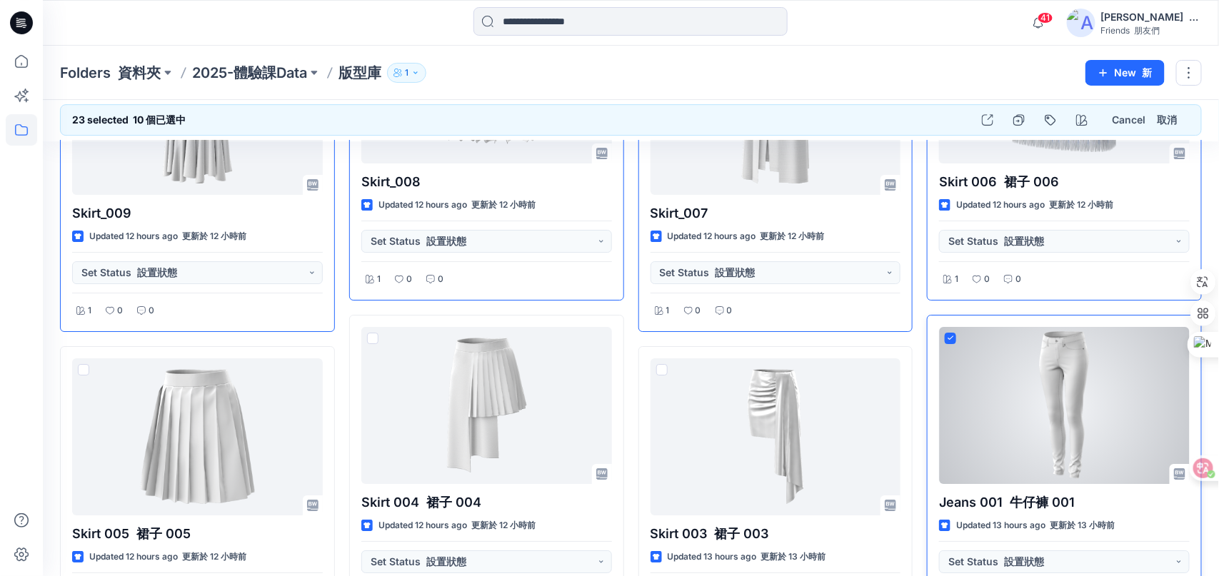
click at [946, 333] on span at bounding box center [950, 338] width 11 height 11
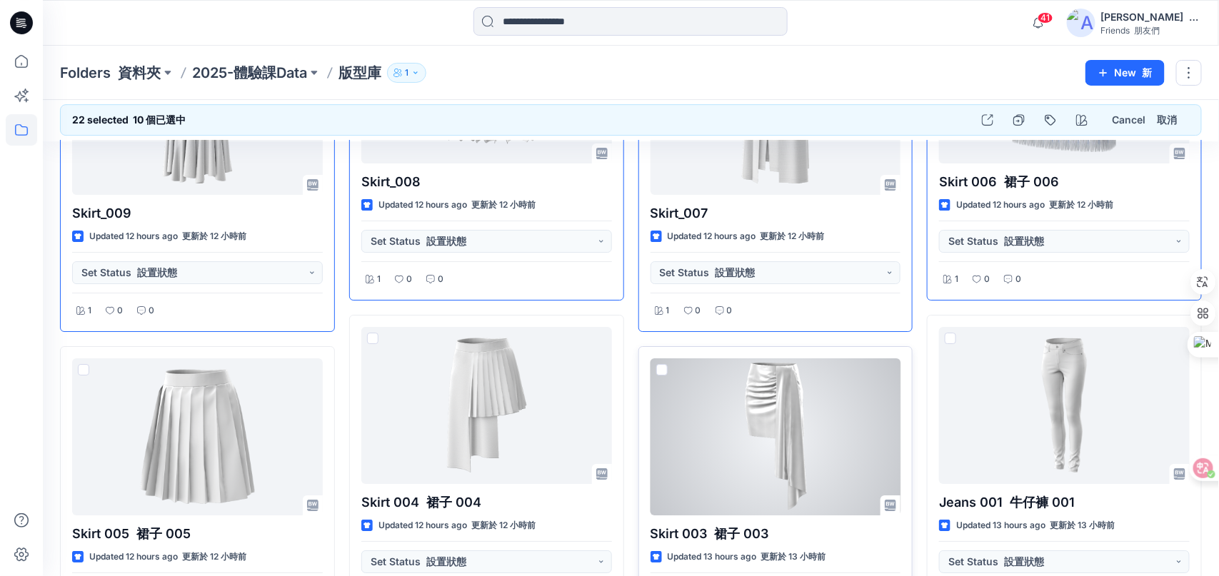
click at [666, 364] on span at bounding box center [661, 369] width 11 height 11
click at [640, 366] on div "Skirt 003 裙子 003 Updated 13 hours ago 更新於 13 小時前 Set Status 設置狀態 1 0 0" at bounding box center [775, 499] width 275 height 306
drag, startPoint x: 658, startPoint y: 363, endPoint x: 394, endPoint y: 333, distance: 265.1
click at [654, 363] on div "Skirt 003 裙子 003 Updated 13 hours ago 更新於 13 小時前 Set Status 設置狀態 1 0 0" at bounding box center [775, 499] width 275 height 306
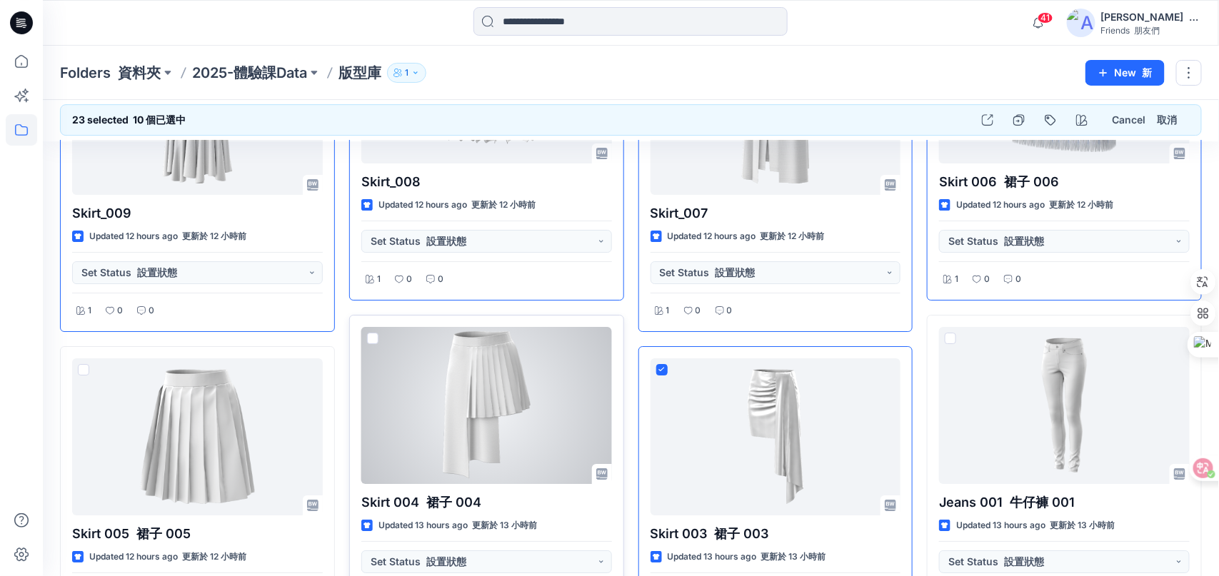
click at [371, 333] on span at bounding box center [372, 338] width 11 height 11
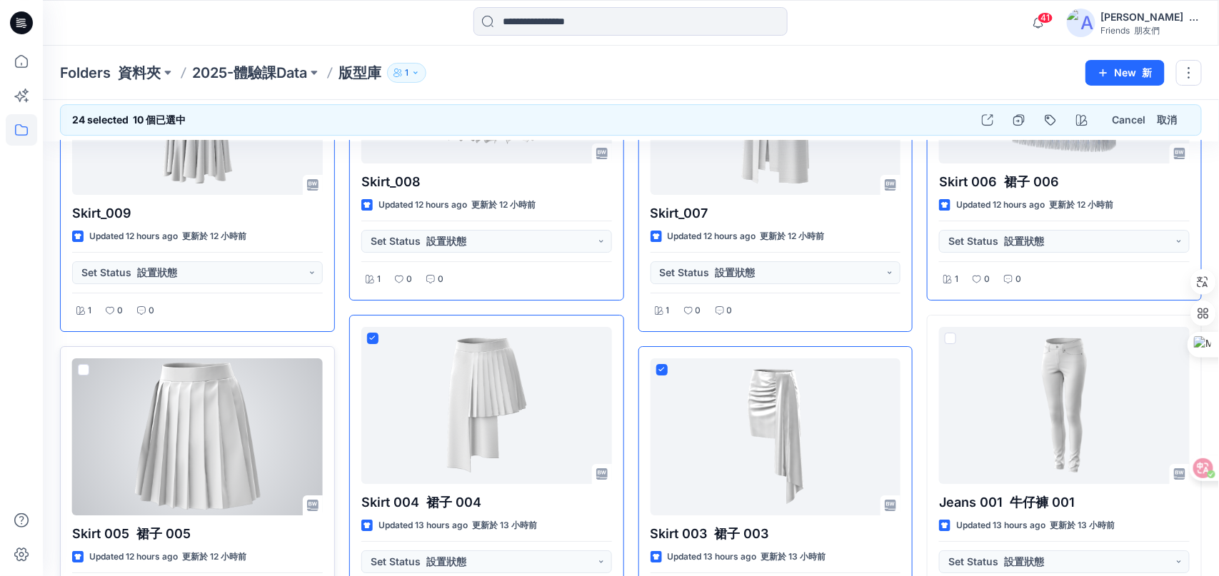
drag, startPoint x: 81, startPoint y: 360, endPoint x: 193, endPoint y: 379, distance: 113.0
click at [81, 364] on span at bounding box center [83, 369] width 11 height 11
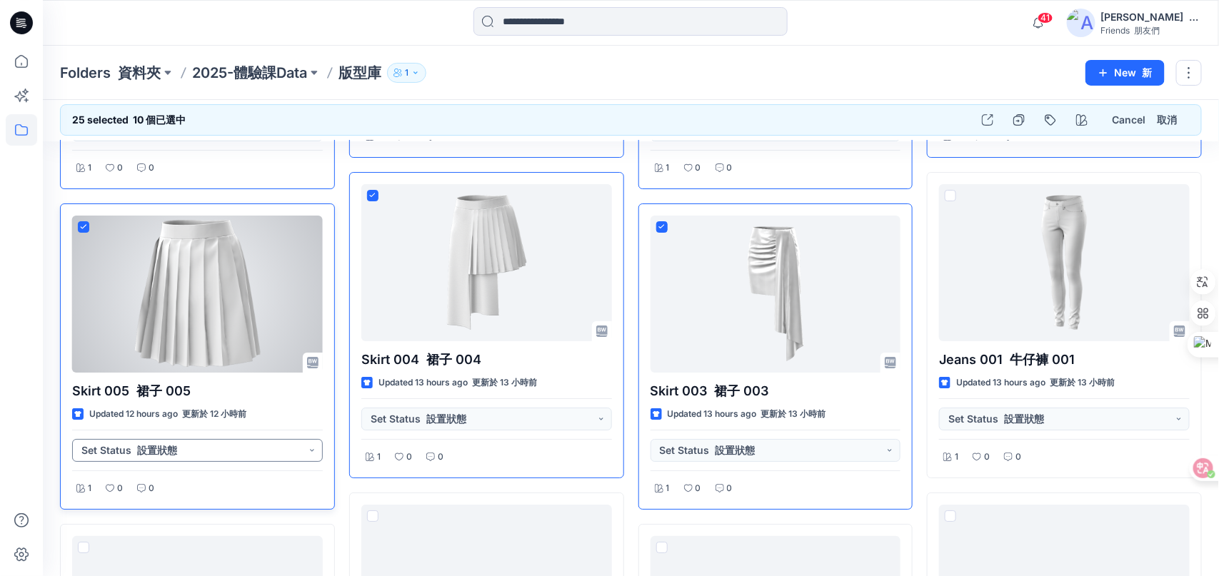
scroll to position [2055, 0]
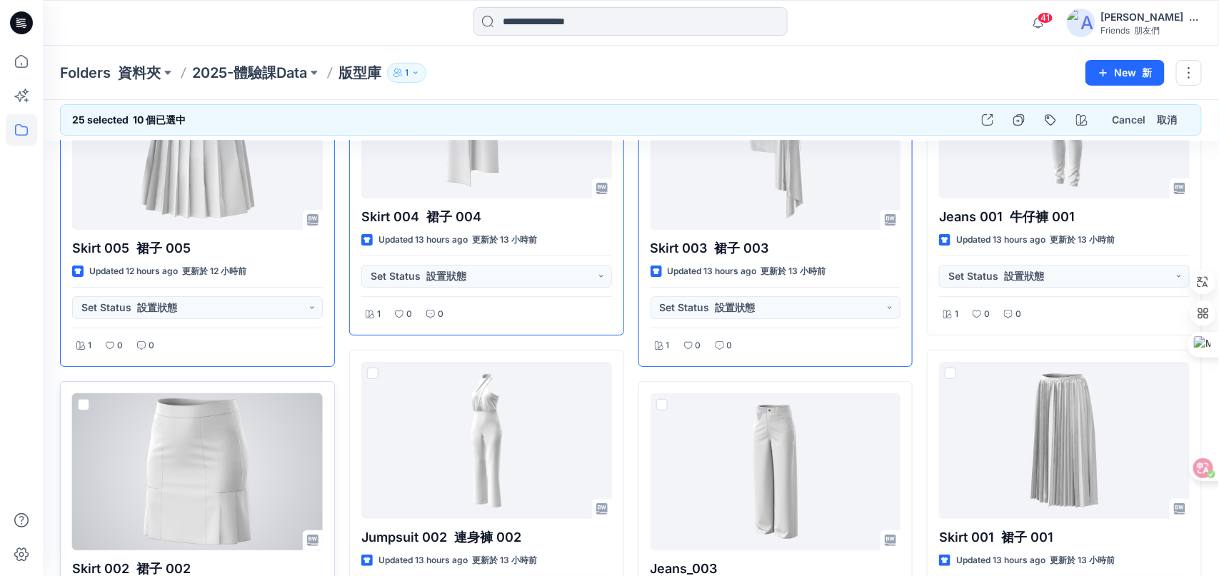
click at [86, 400] on span at bounding box center [83, 404] width 11 height 11
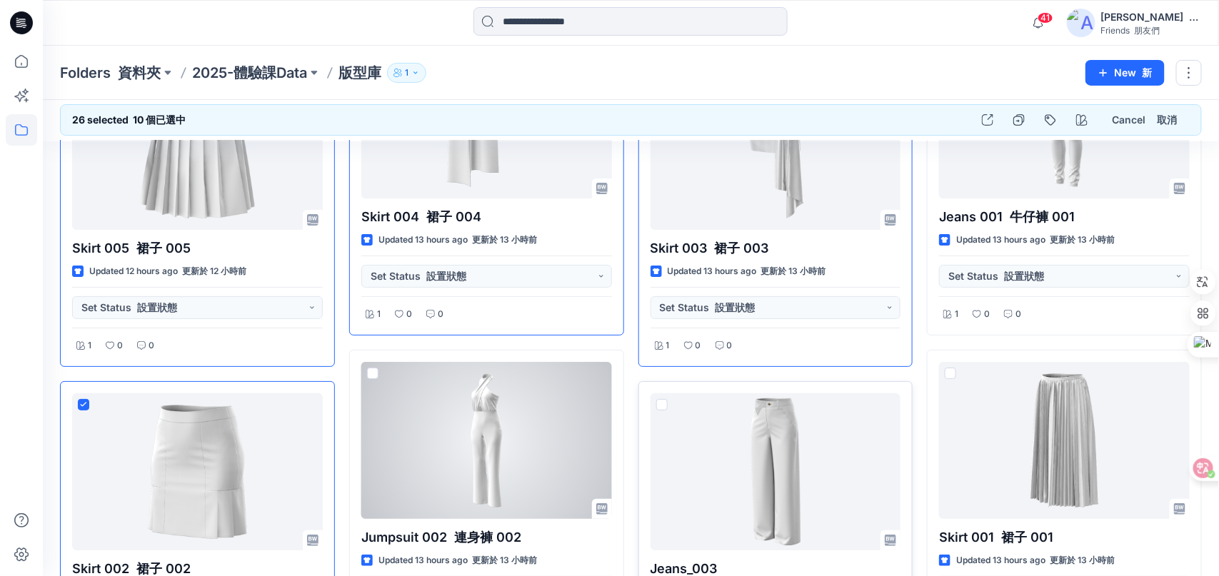
drag, startPoint x: 367, startPoint y: 366, endPoint x: 644, endPoint y: 392, distance: 278.3
click at [368, 368] on span at bounding box center [372, 373] width 11 height 11
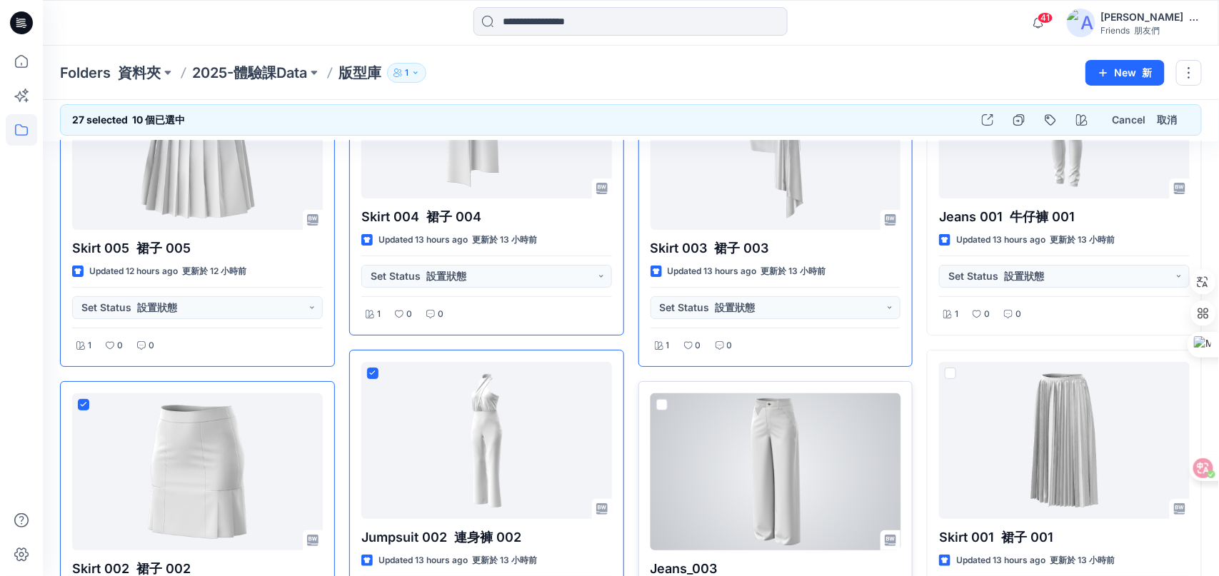
click at [656, 399] on span at bounding box center [661, 404] width 11 height 11
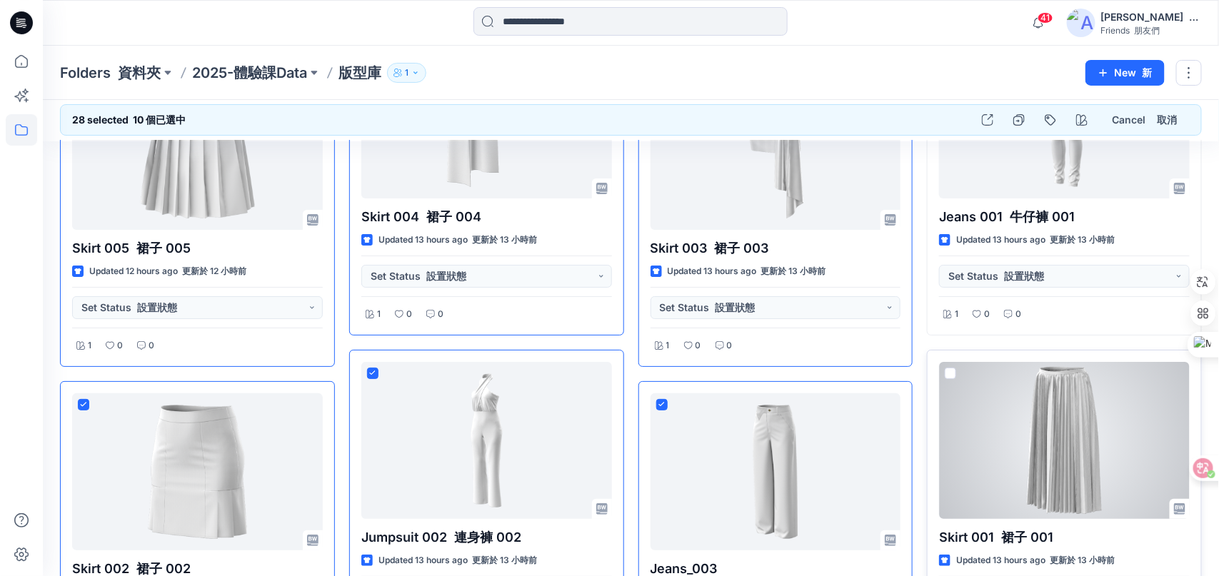
click at [952, 368] on span at bounding box center [950, 373] width 11 height 11
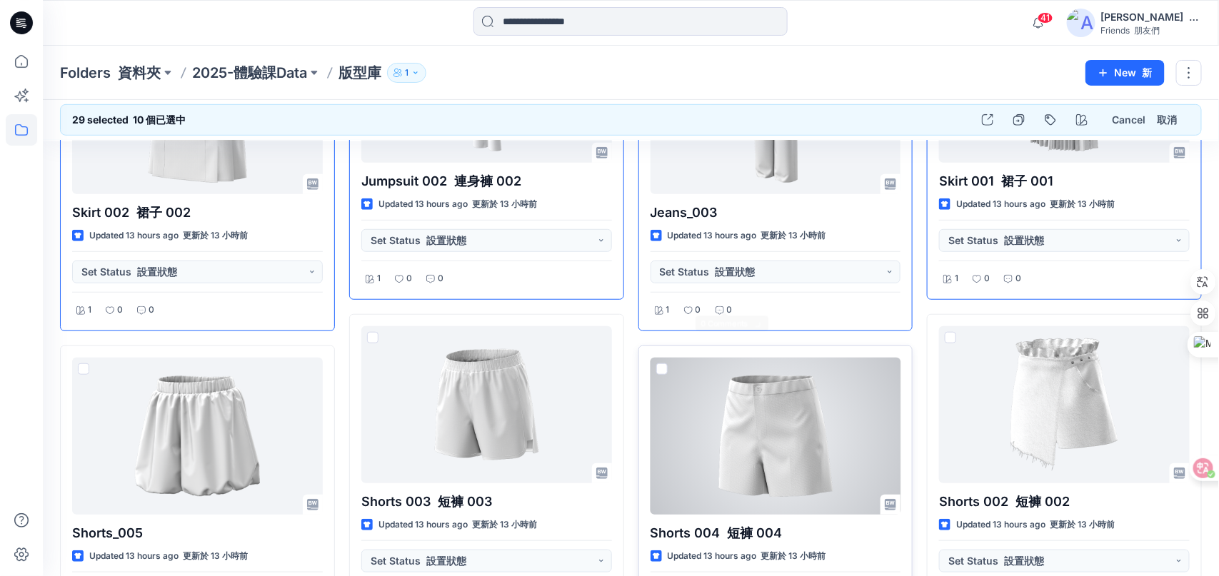
scroll to position [2412, 0]
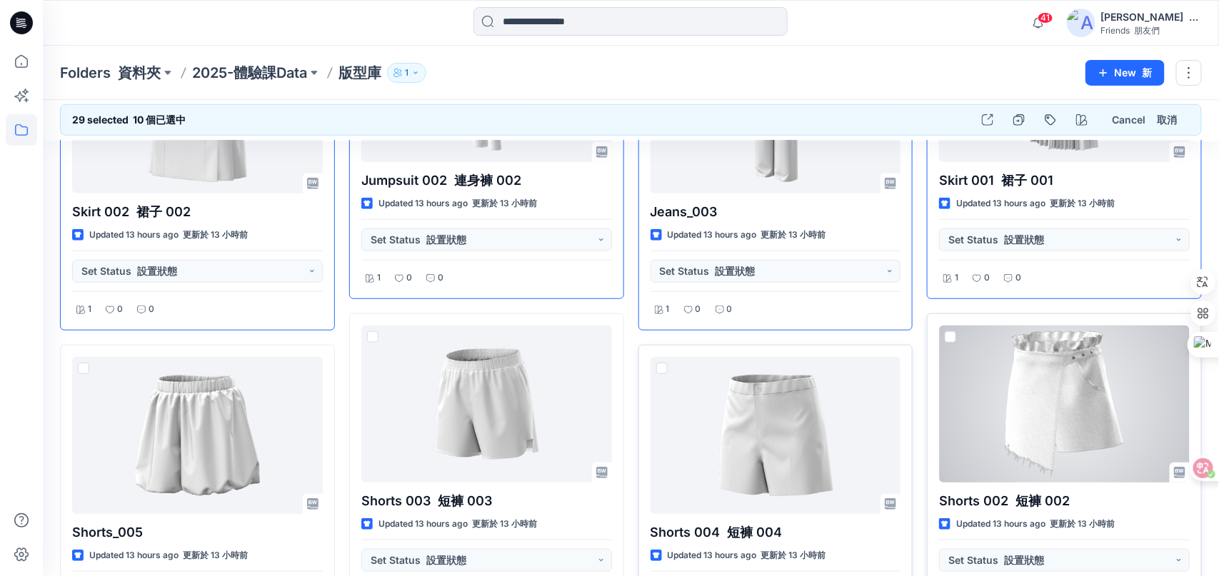
click at [947, 331] on span at bounding box center [950, 336] width 11 height 11
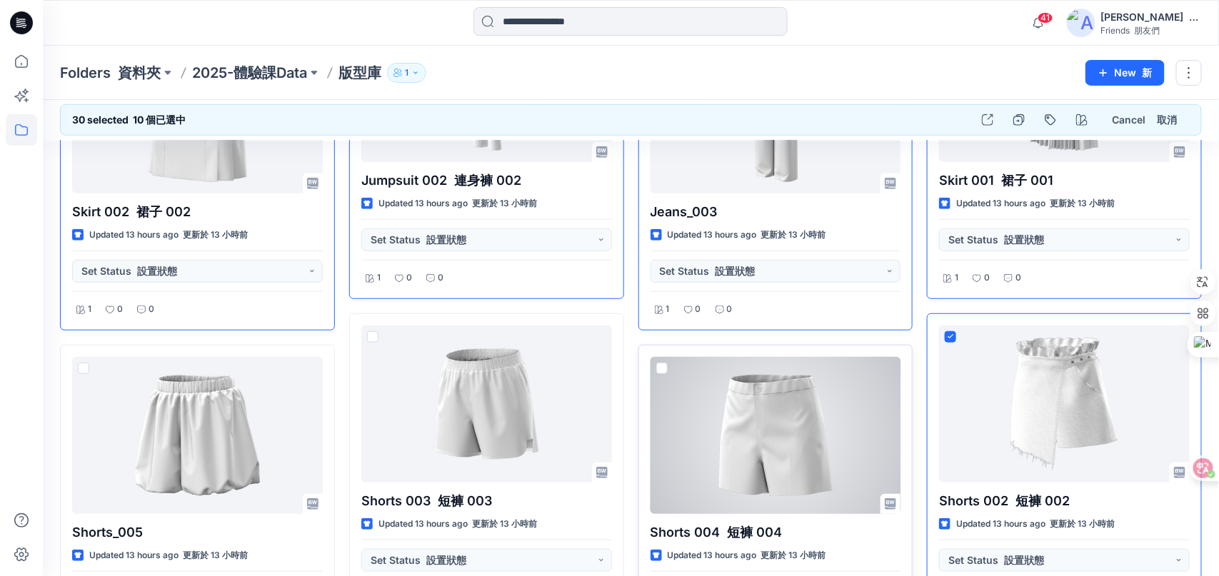
click at [660, 363] on span at bounding box center [661, 368] width 11 height 11
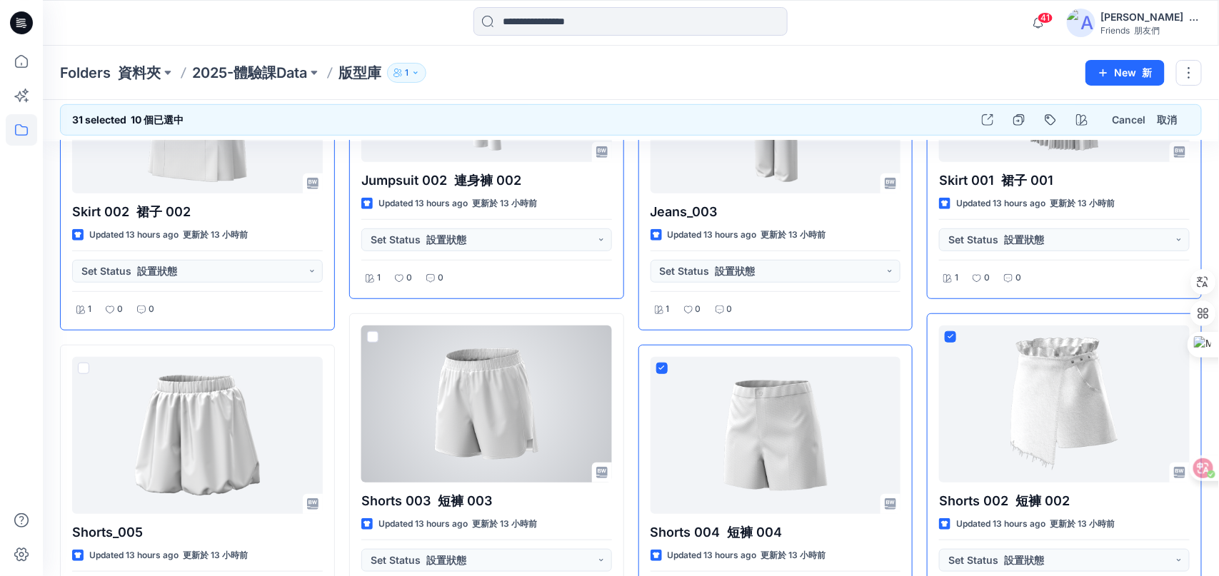
drag, startPoint x: 372, startPoint y: 326, endPoint x: 320, endPoint y: 328, distance: 52.2
click at [372, 331] on span at bounding box center [372, 336] width 11 height 11
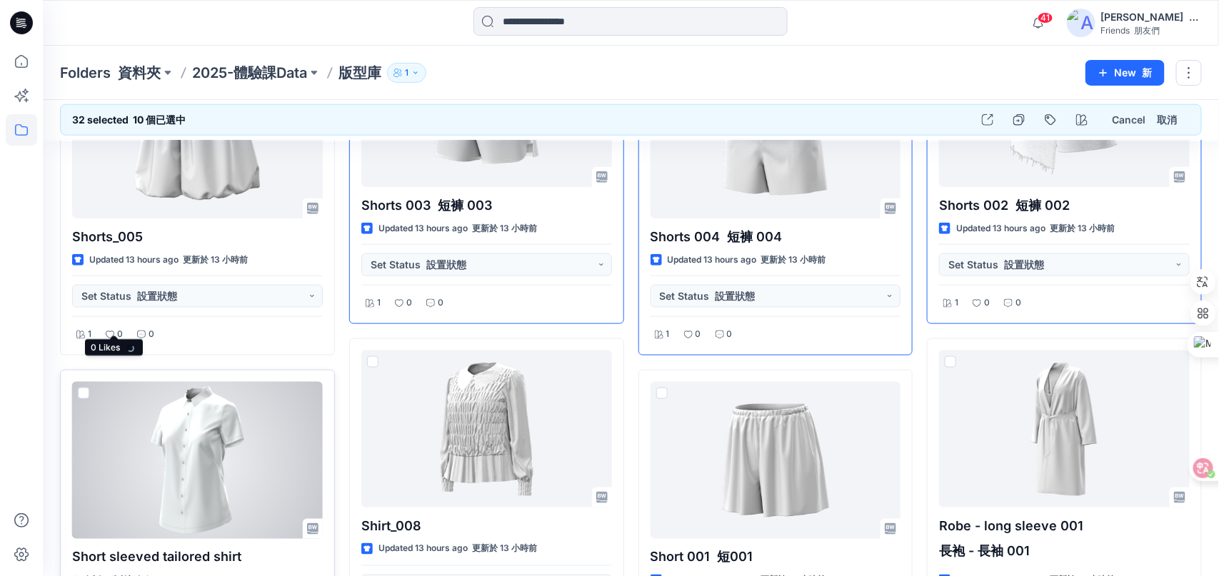
scroll to position [2769, 0]
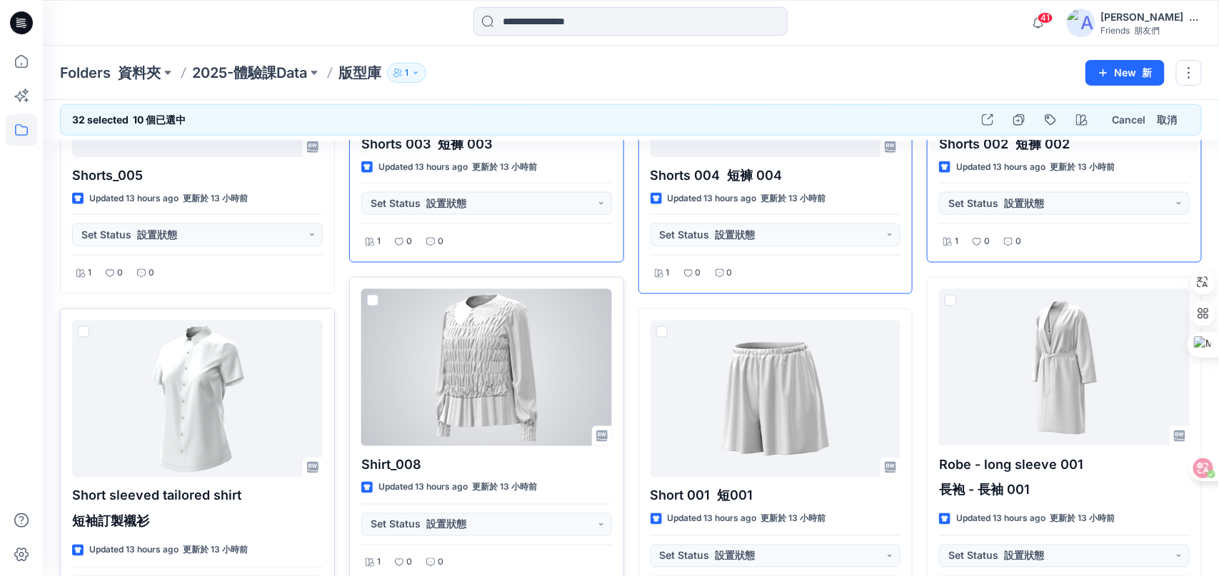
click at [372, 295] on span at bounding box center [372, 300] width 11 height 11
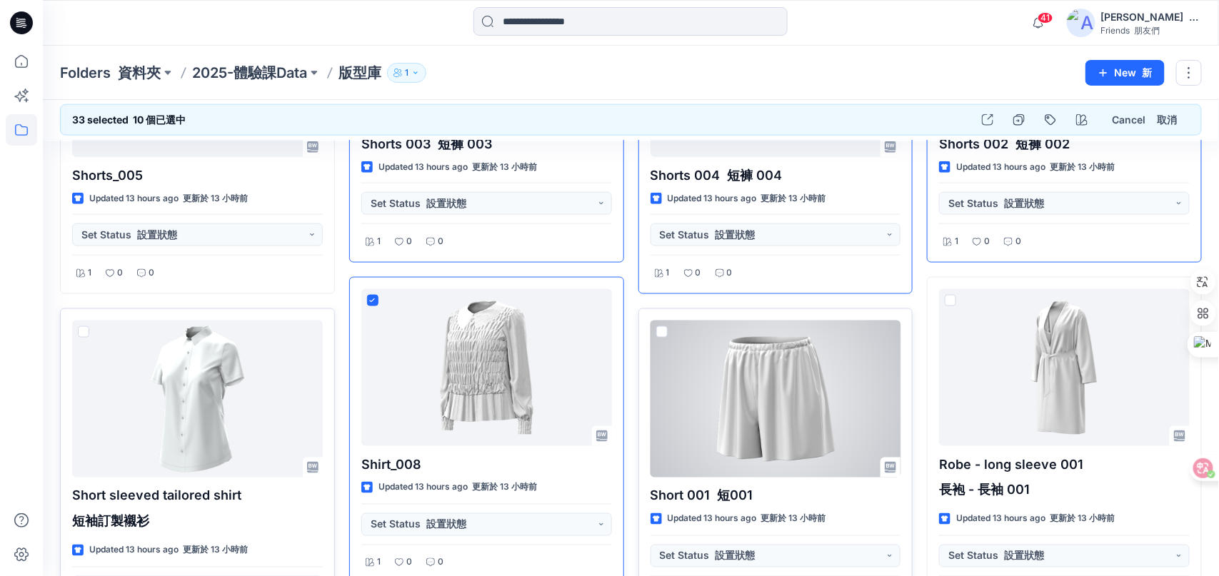
click at [656, 326] on span at bounding box center [661, 331] width 11 height 11
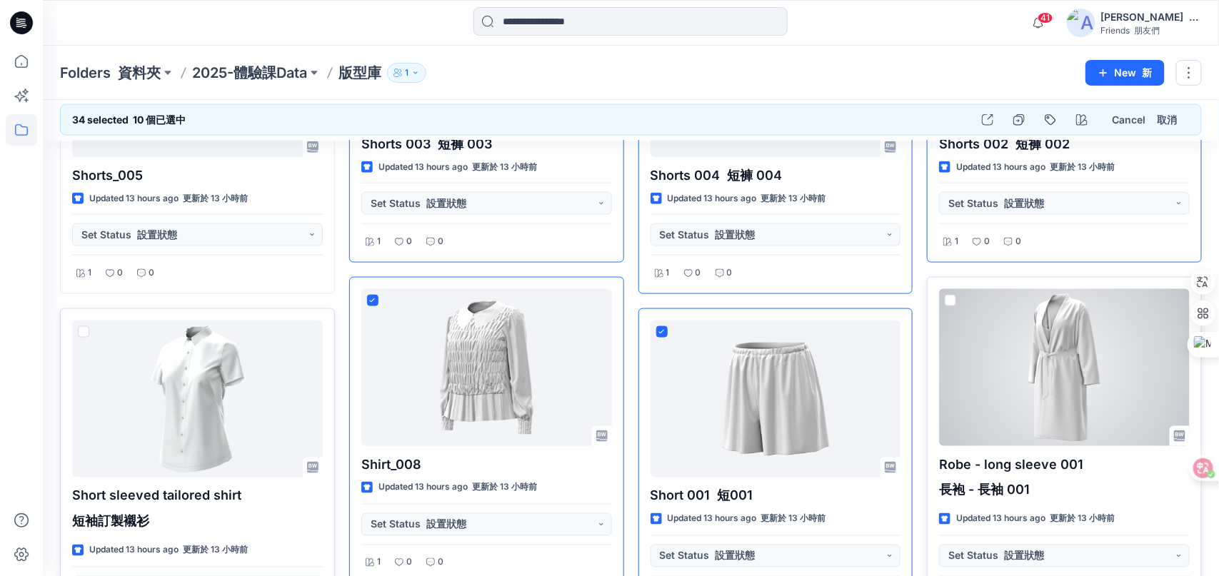
click at [950, 295] on span at bounding box center [950, 300] width 11 height 11
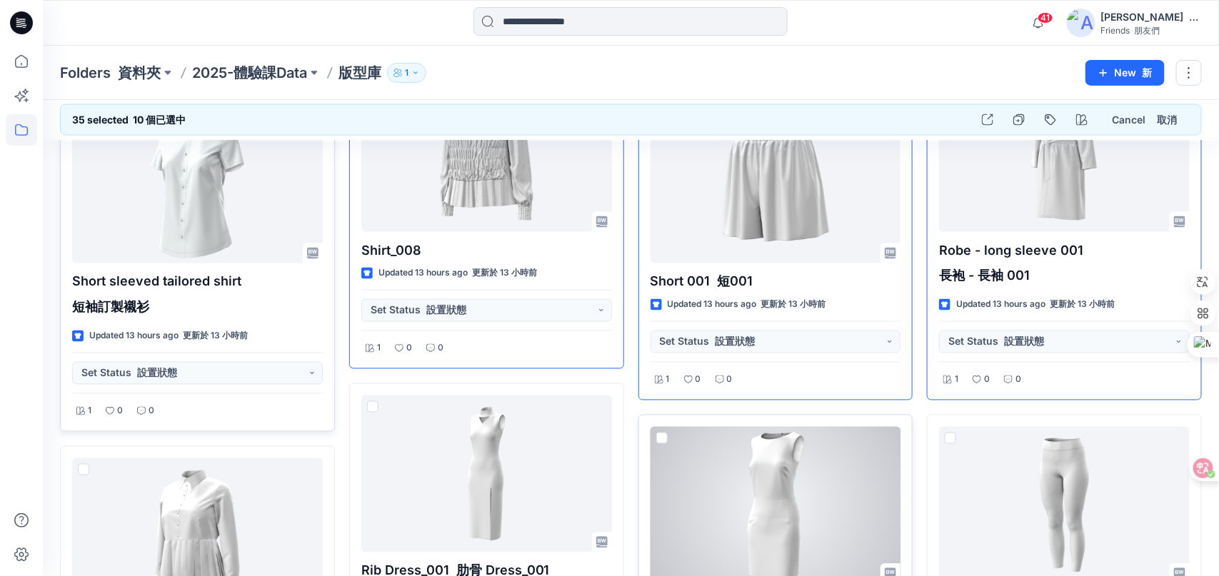
scroll to position [3197, 0]
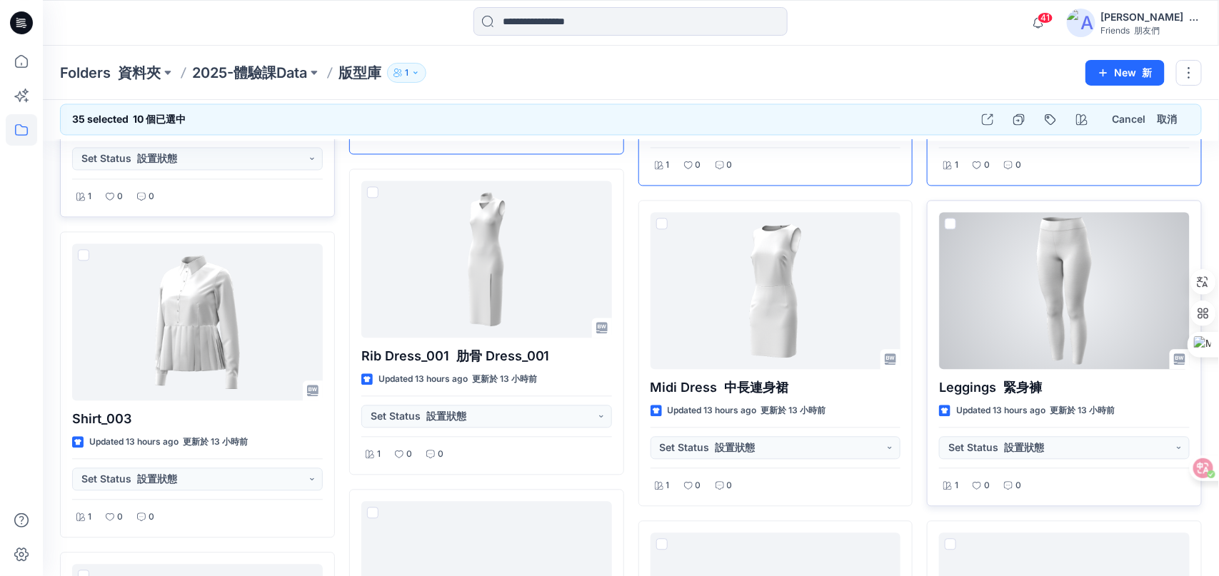
click at [949, 218] on span at bounding box center [950, 223] width 11 height 11
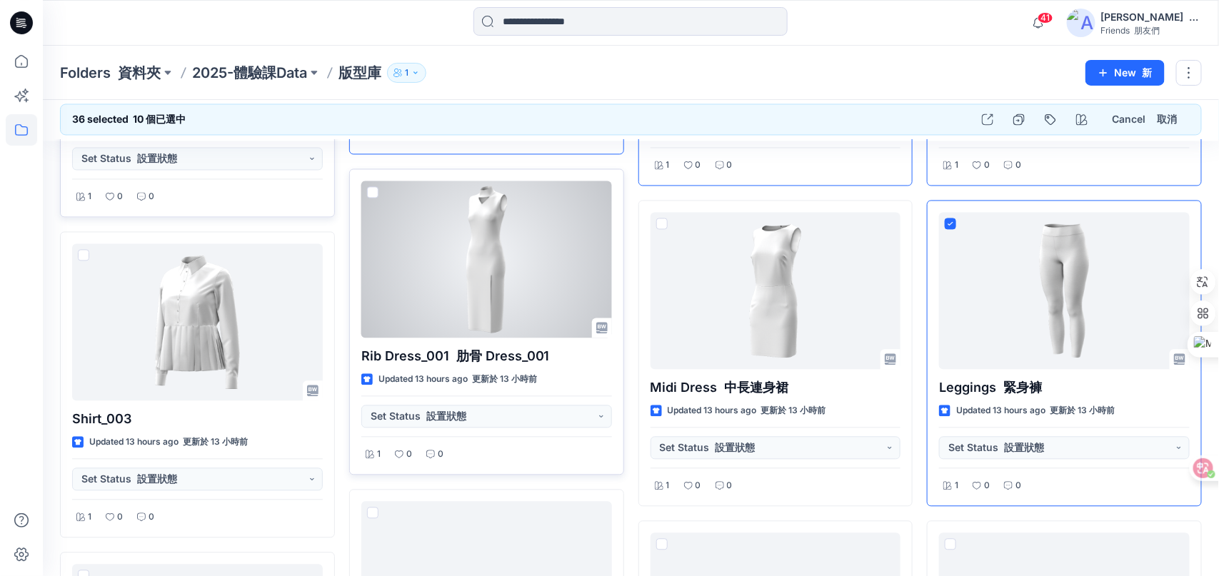
click at [372, 187] on span at bounding box center [372, 192] width 11 height 11
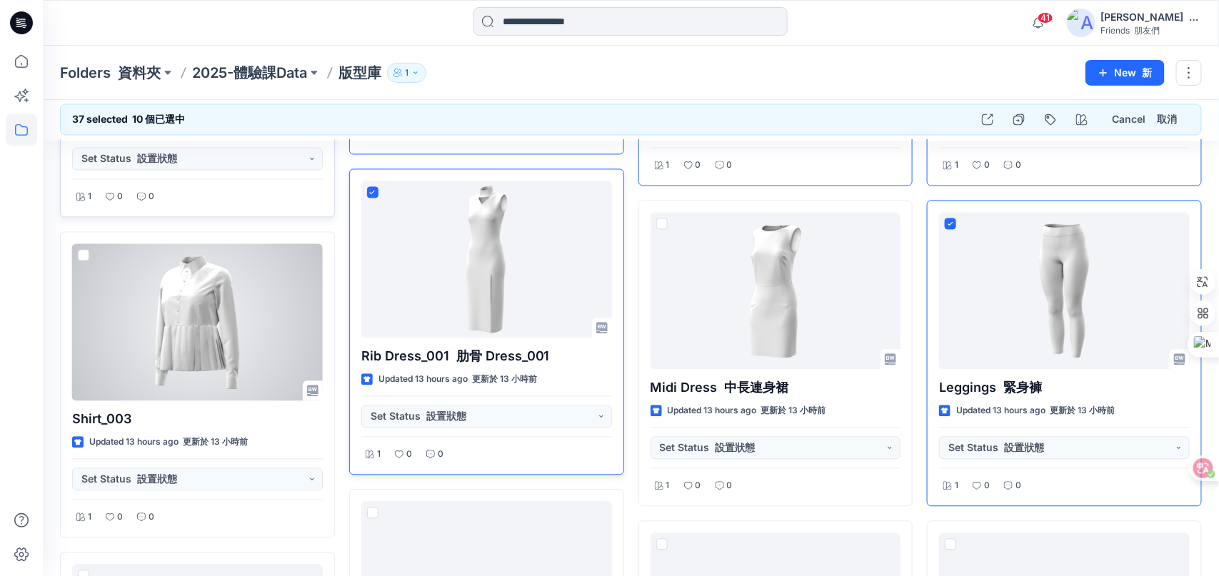
drag, startPoint x: 80, startPoint y: 241, endPoint x: 512, endPoint y: 426, distance: 470.2
click at [80, 250] on span at bounding box center [83, 255] width 11 height 11
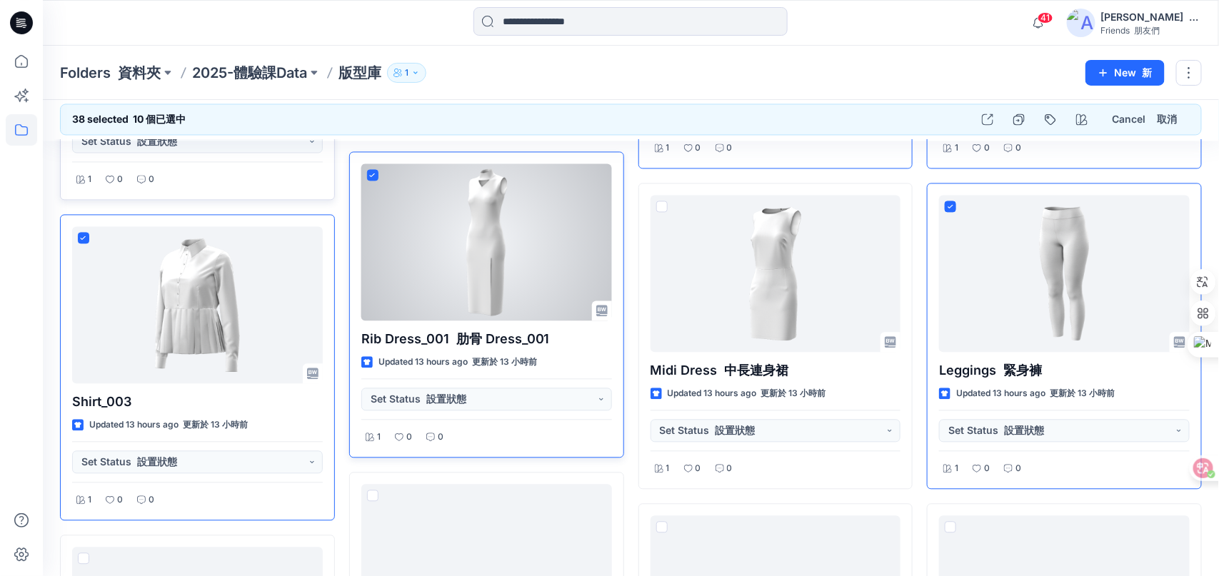
scroll to position [3340, 0]
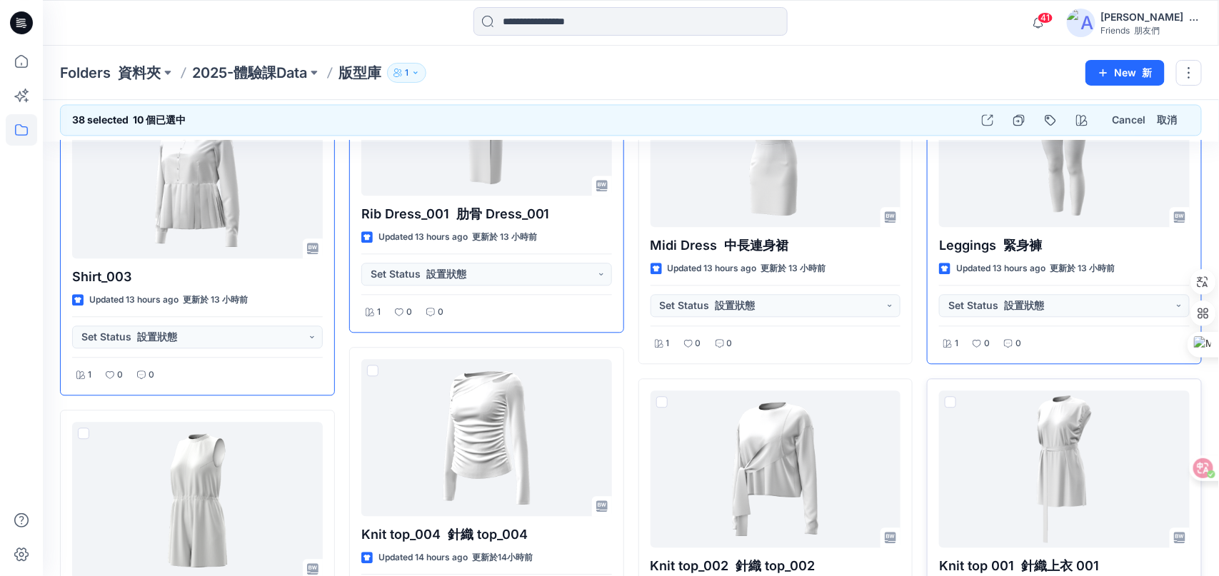
click at [1141, 557] on p "Knit top 001 針織上衣 001" at bounding box center [1064, 566] width 251 height 20
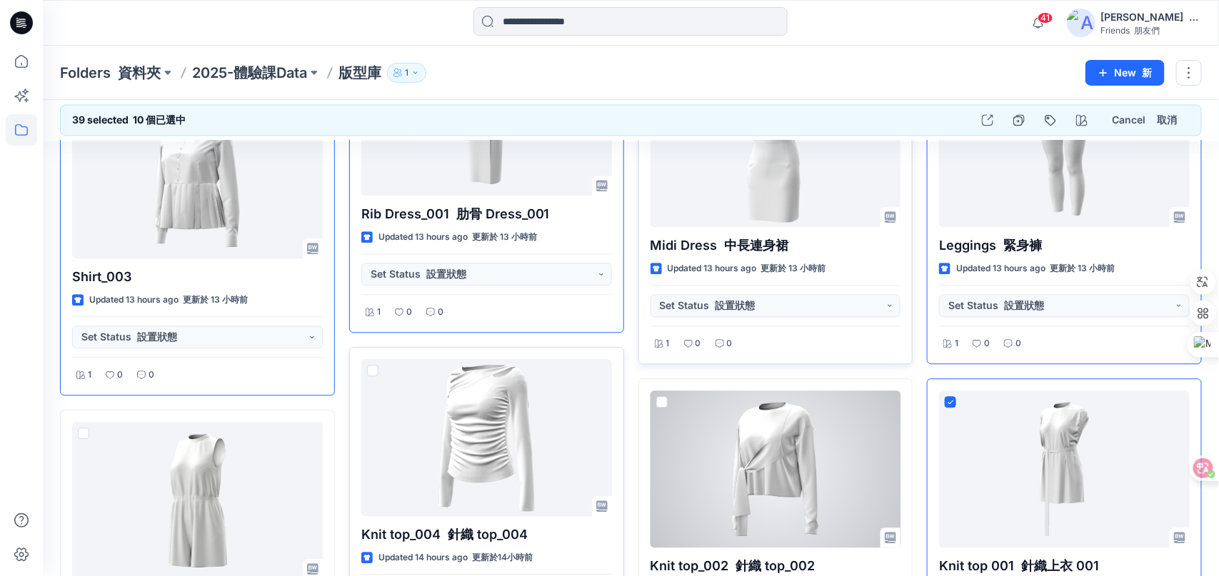
drag, startPoint x: 663, startPoint y: 386, endPoint x: 414, endPoint y: 363, distance: 249.5
click at [663, 396] on span at bounding box center [661, 401] width 11 height 11
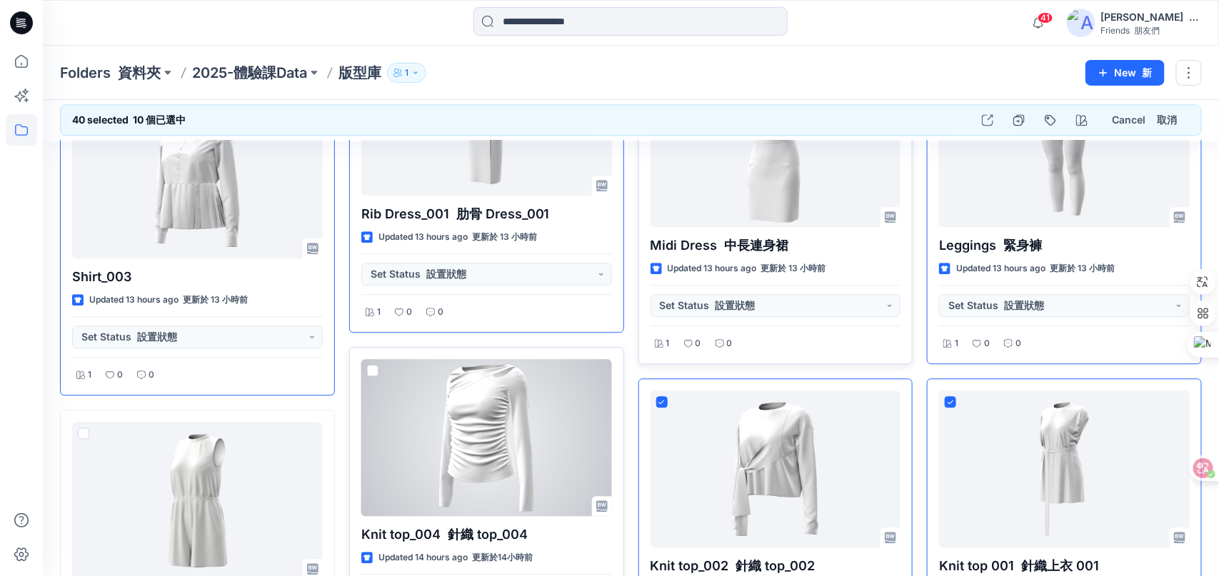
click at [376, 365] on span at bounding box center [372, 370] width 11 height 11
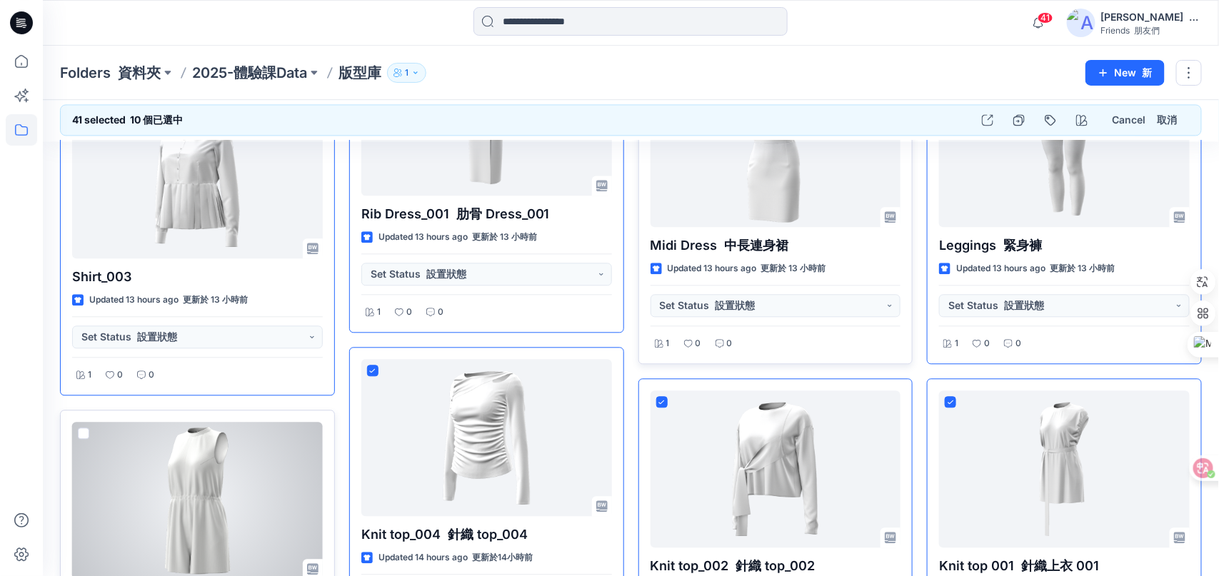
click at [81, 428] on span at bounding box center [83, 433] width 11 height 11
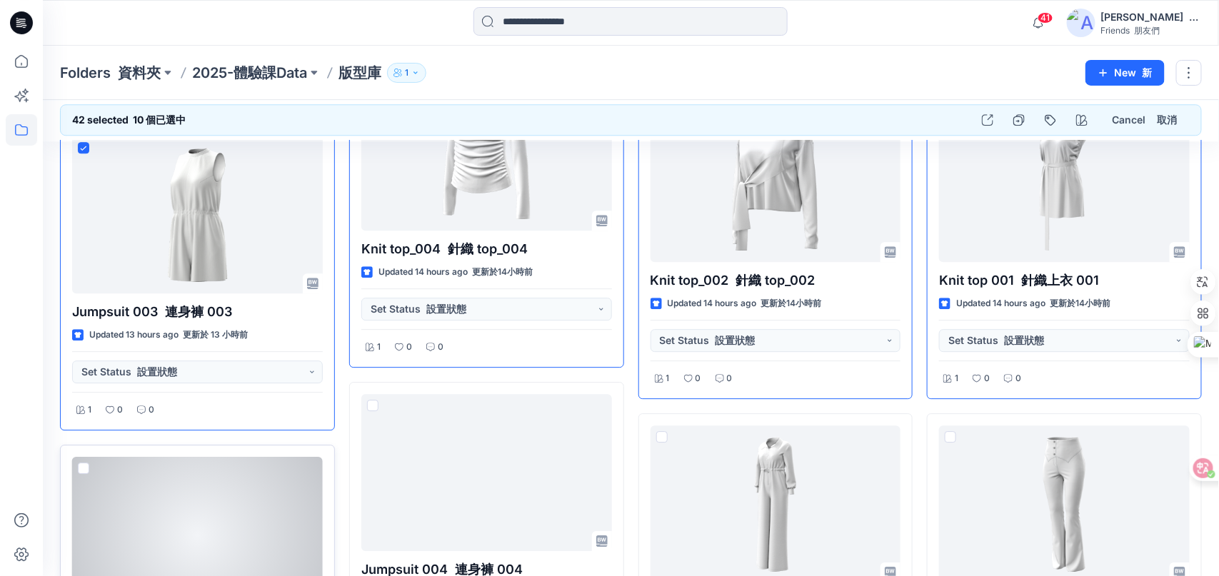
scroll to position [3697, 0]
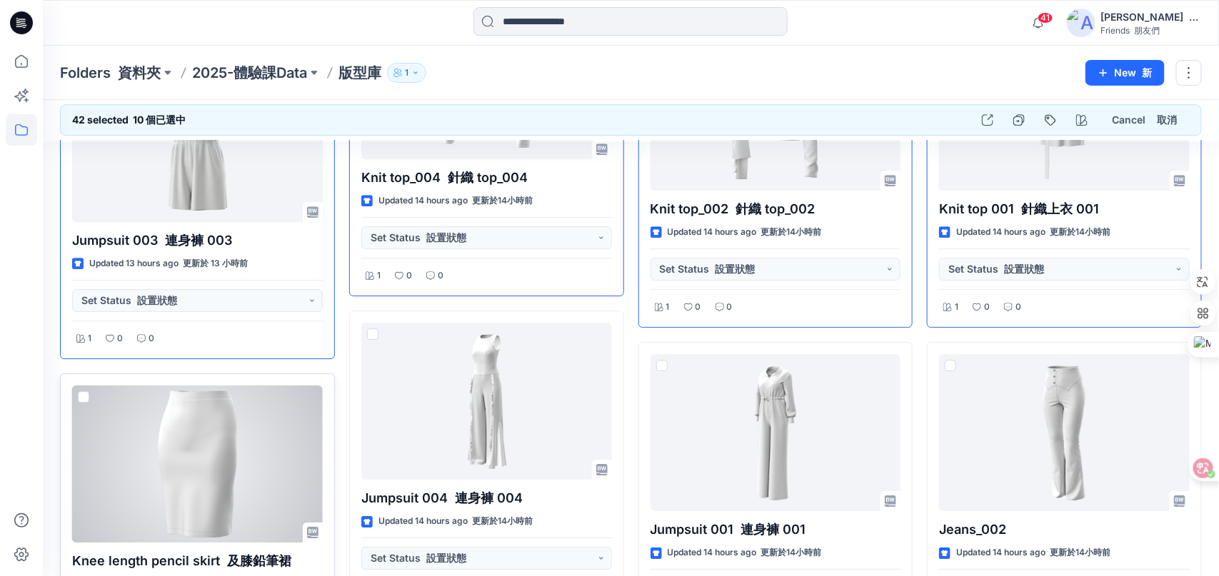
click at [84, 391] on span at bounding box center [83, 396] width 11 height 11
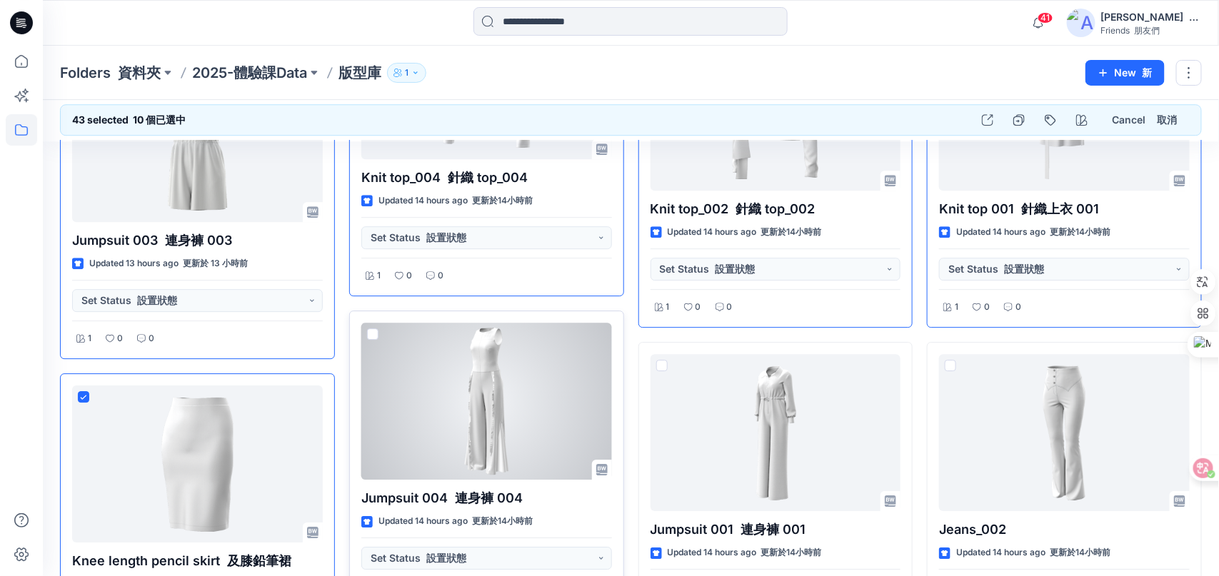
click at [373, 328] on span at bounding box center [372, 333] width 11 height 11
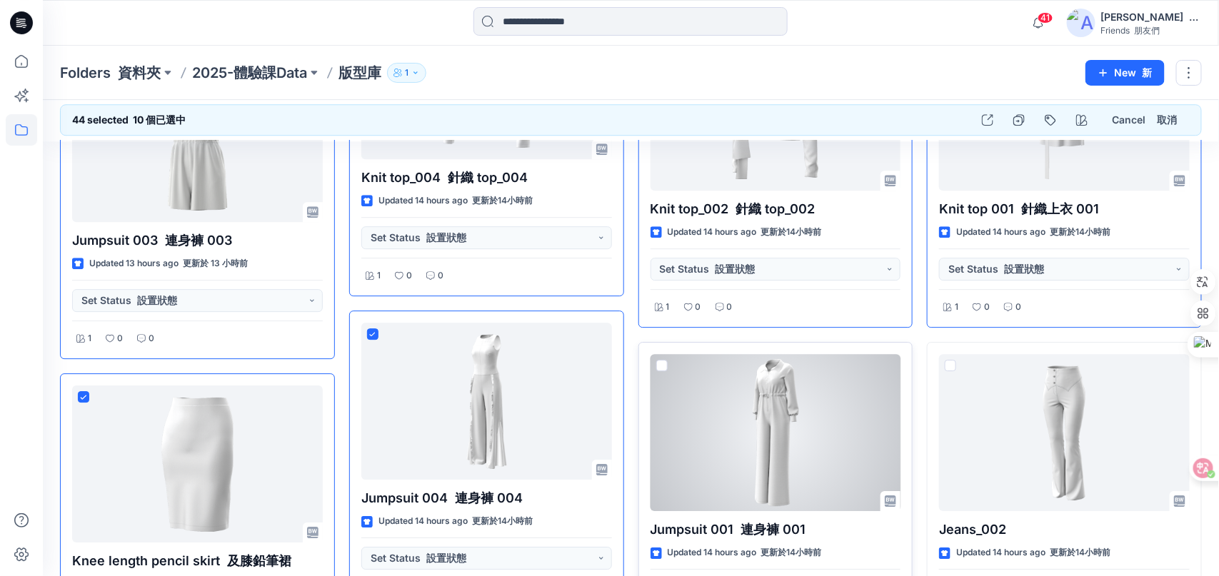
click at [662, 360] on span at bounding box center [661, 365] width 11 height 11
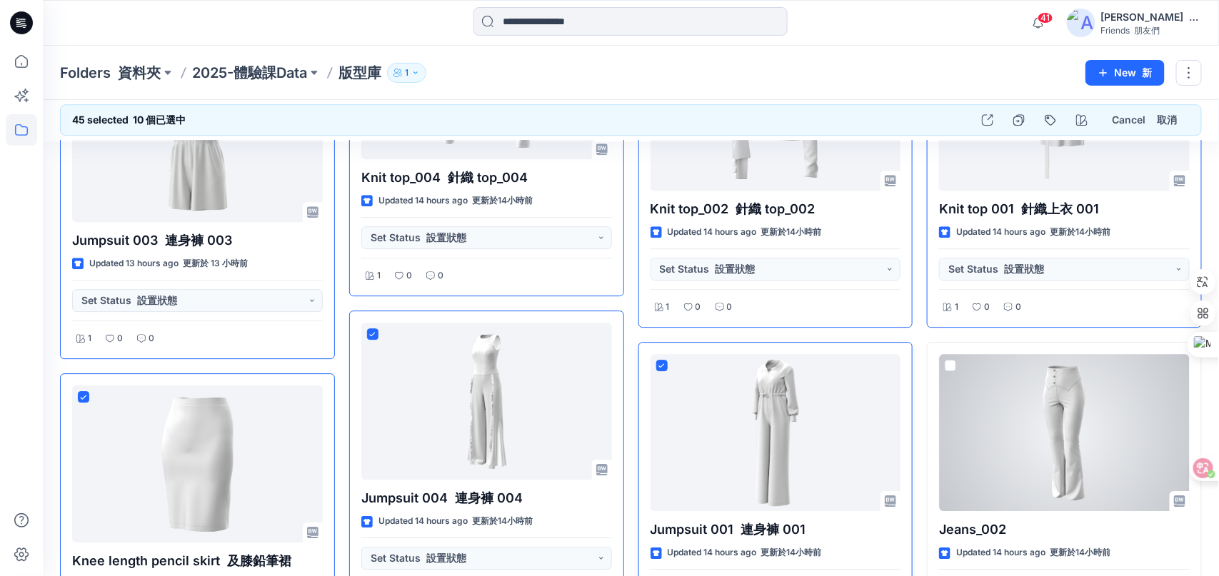
drag, startPoint x: 944, startPoint y: 353, endPoint x: 788, endPoint y: 414, distance: 168.0
click at [945, 353] on div "Jeans_002 Updated 14 hours ago 更新於14小時前 Set Status 設置狀態 1 0 0" at bounding box center [1064, 495] width 275 height 306
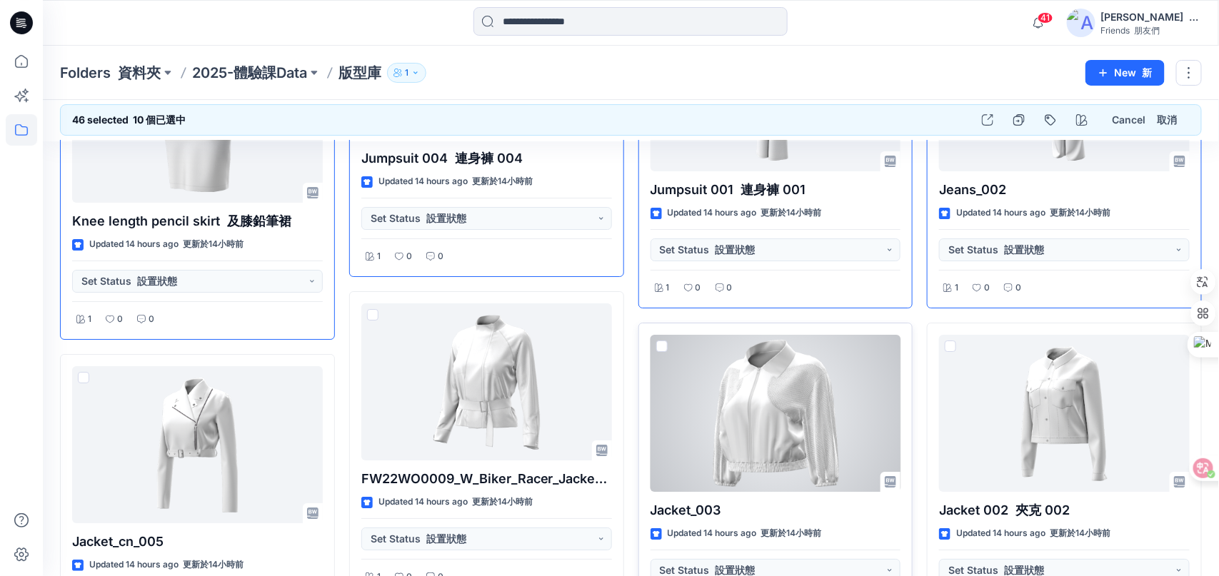
scroll to position [4054, 0]
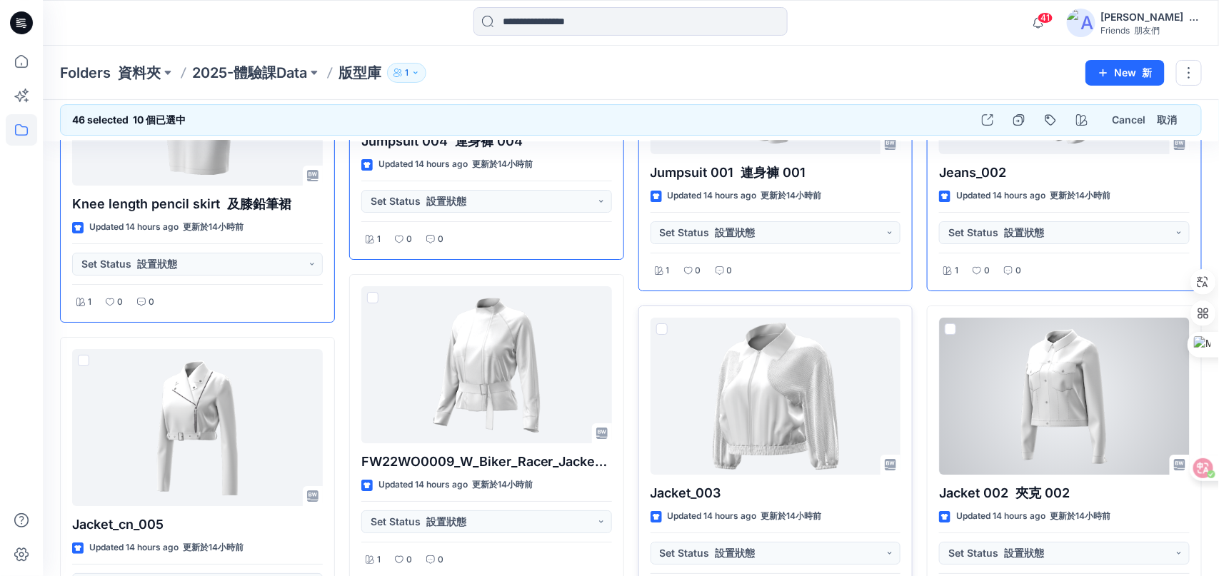
click at [947, 323] on span at bounding box center [950, 328] width 11 height 11
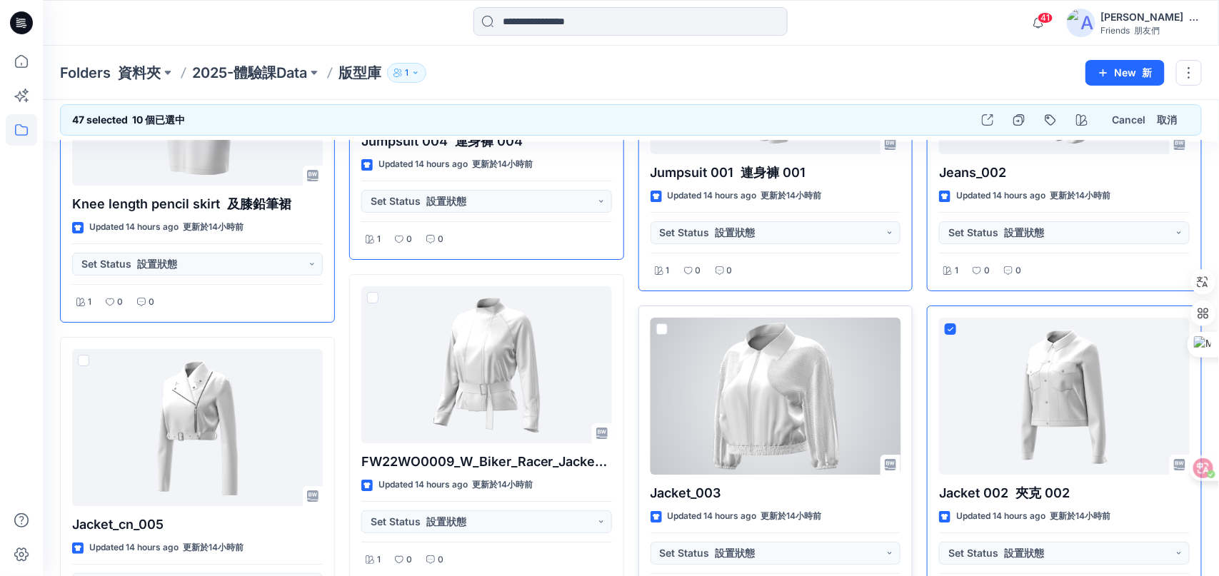
drag, startPoint x: 661, startPoint y: 316, endPoint x: 581, endPoint y: 306, distance: 80.6
click at [662, 323] on span at bounding box center [661, 328] width 11 height 11
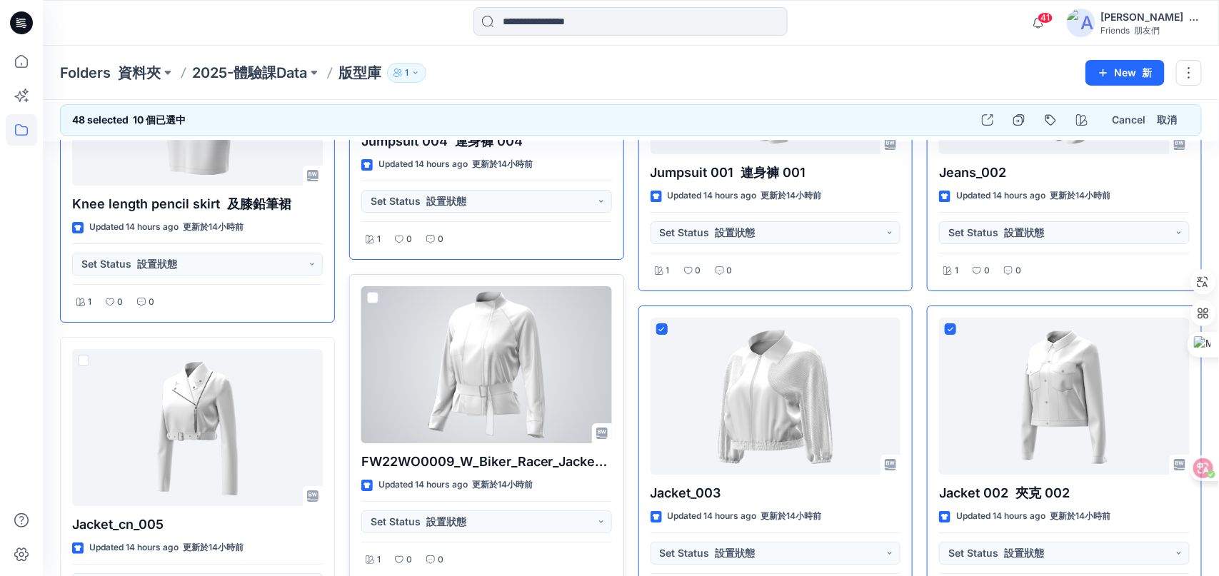
click at [368, 292] on span at bounding box center [372, 297] width 11 height 11
click at [370, 292] on span at bounding box center [372, 297] width 11 height 11
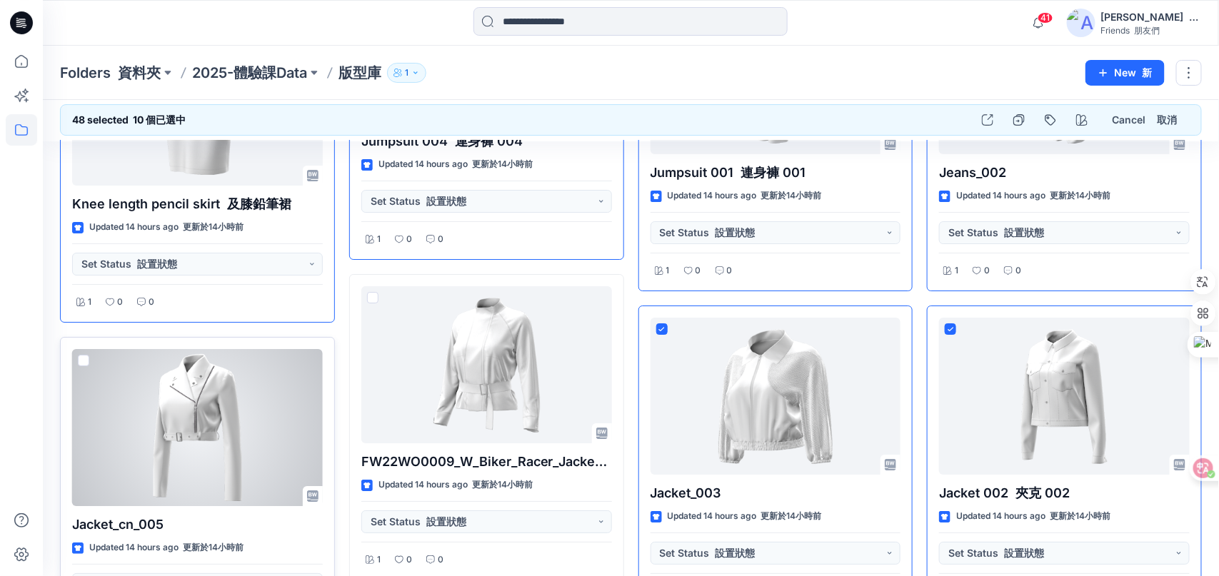
drag, startPoint x: 84, startPoint y: 343, endPoint x: 129, endPoint y: 373, distance: 53.5
click at [84, 355] on span at bounding box center [83, 360] width 11 height 11
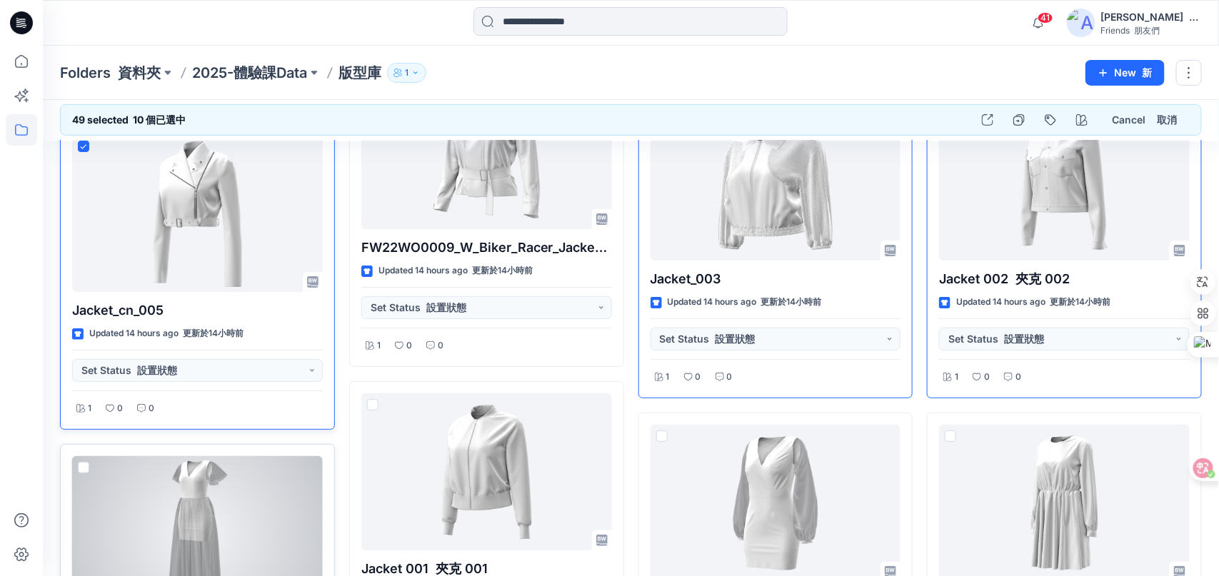
scroll to position [4340, 0]
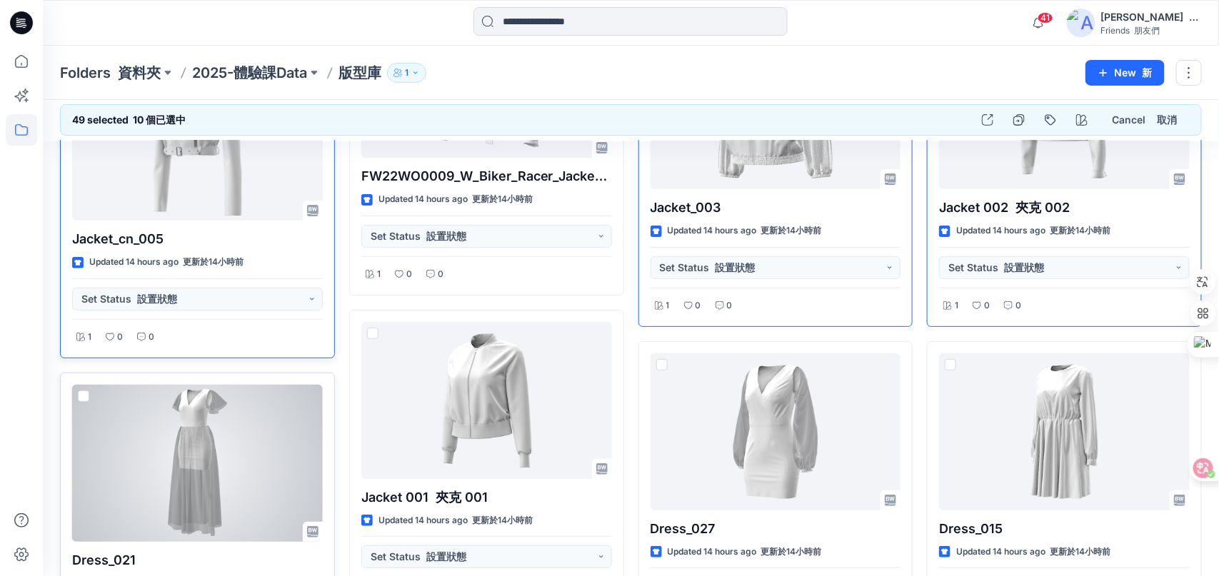
click at [82, 391] on span at bounding box center [83, 396] width 11 height 11
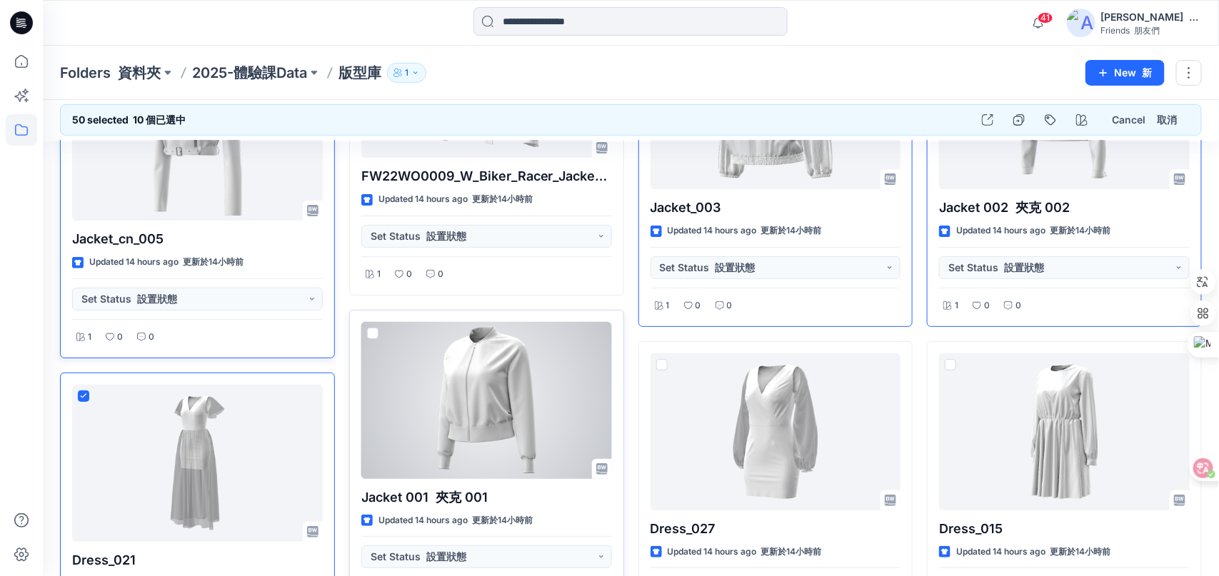
click at [371, 328] on span at bounding box center [372, 333] width 11 height 11
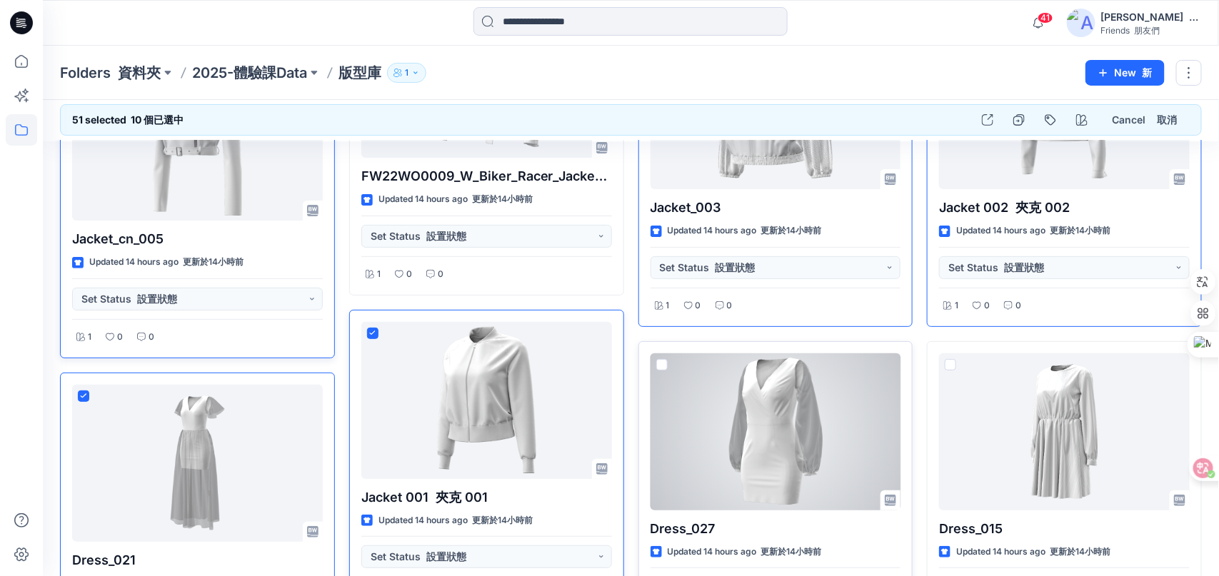
click at [660, 359] on span at bounding box center [661, 364] width 11 height 11
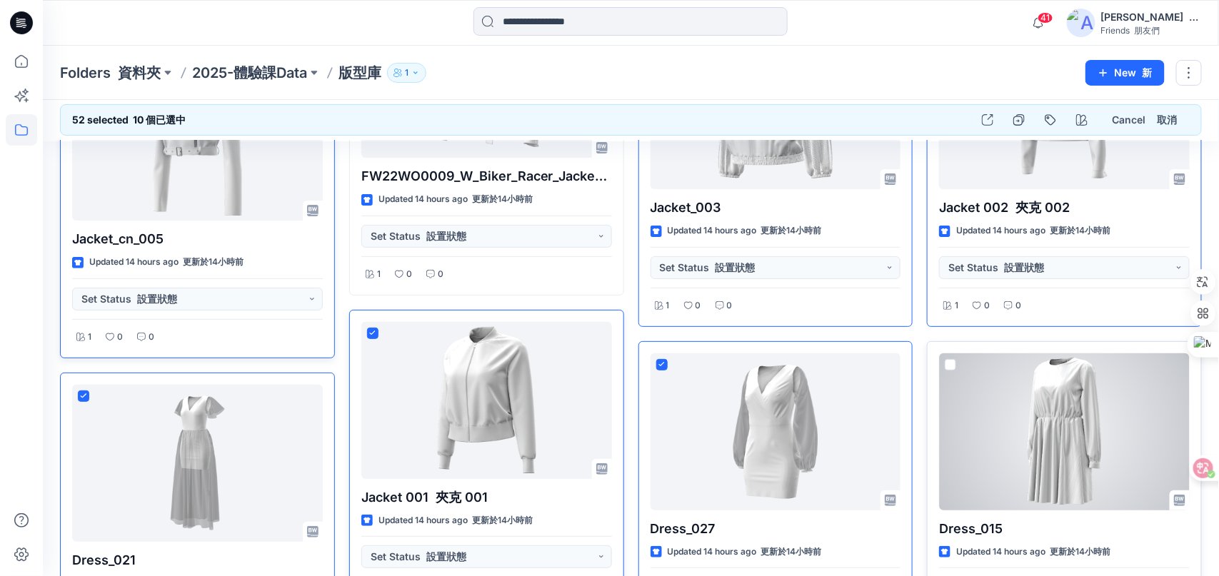
click at [949, 359] on span at bounding box center [950, 364] width 11 height 11
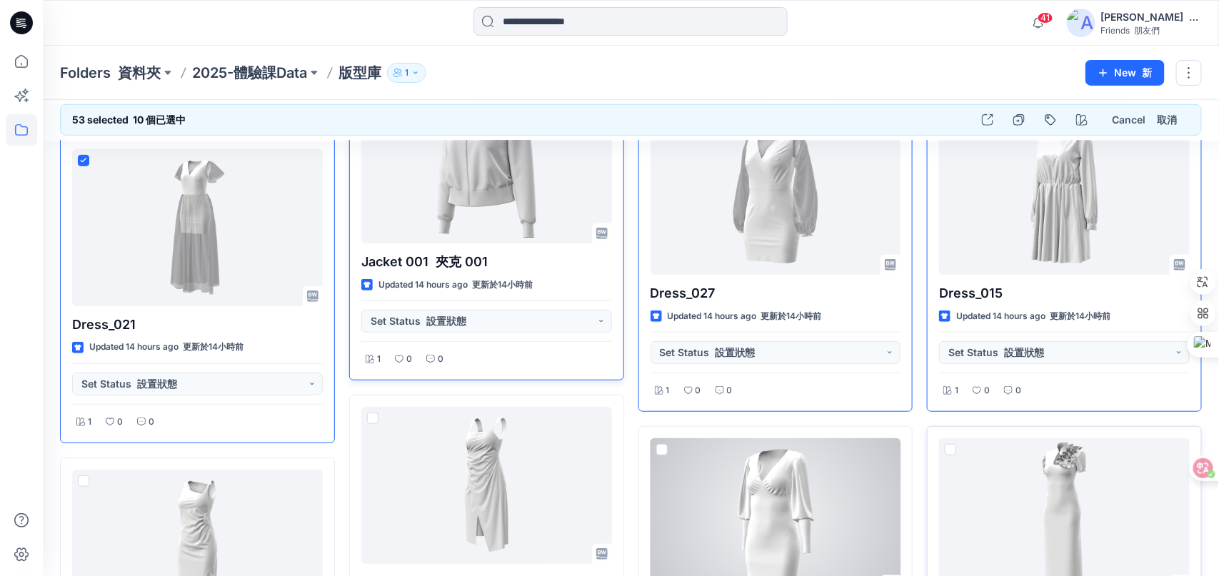
scroll to position [4625, 0]
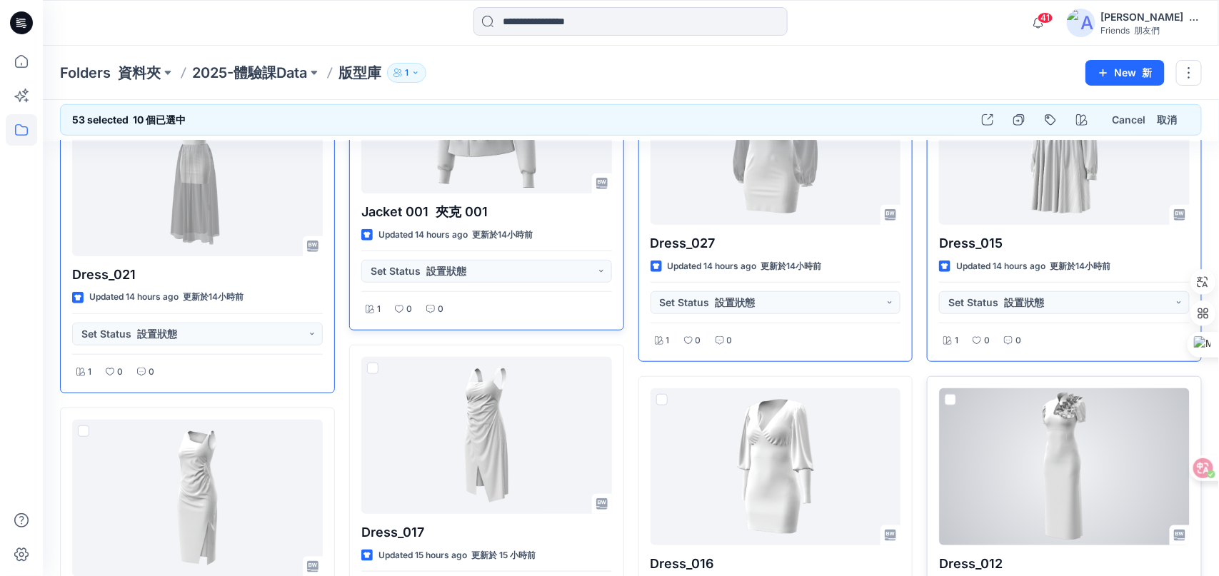
click at [950, 394] on span at bounding box center [950, 399] width 11 height 11
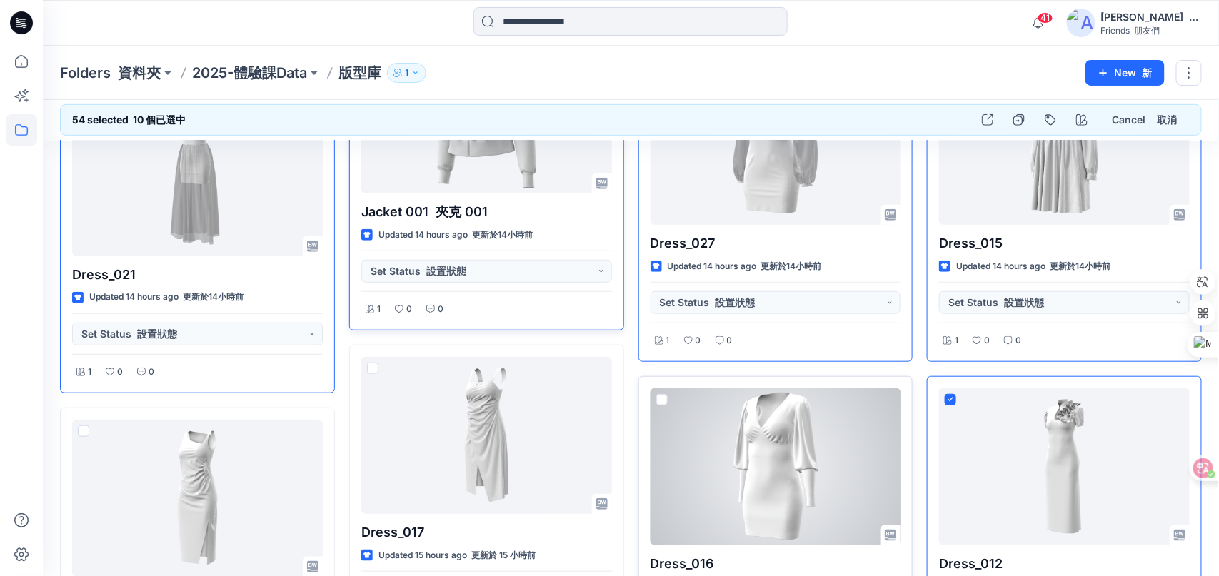
click at [666, 394] on span at bounding box center [661, 399] width 11 height 11
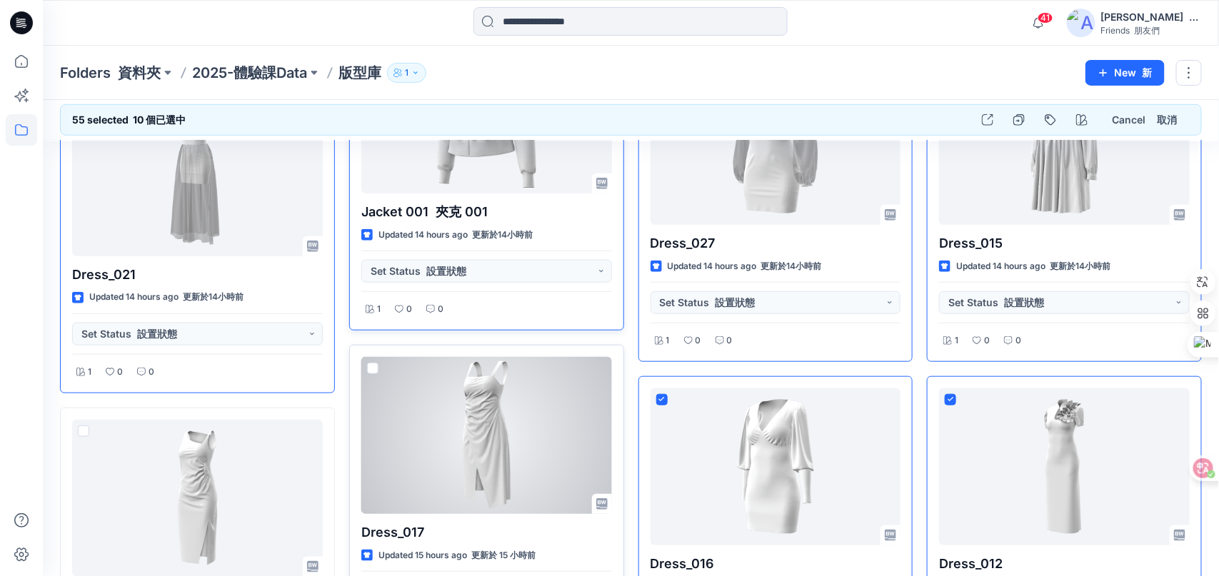
click at [367, 363] on span at bounding box center [372, 368] width 11 height 11
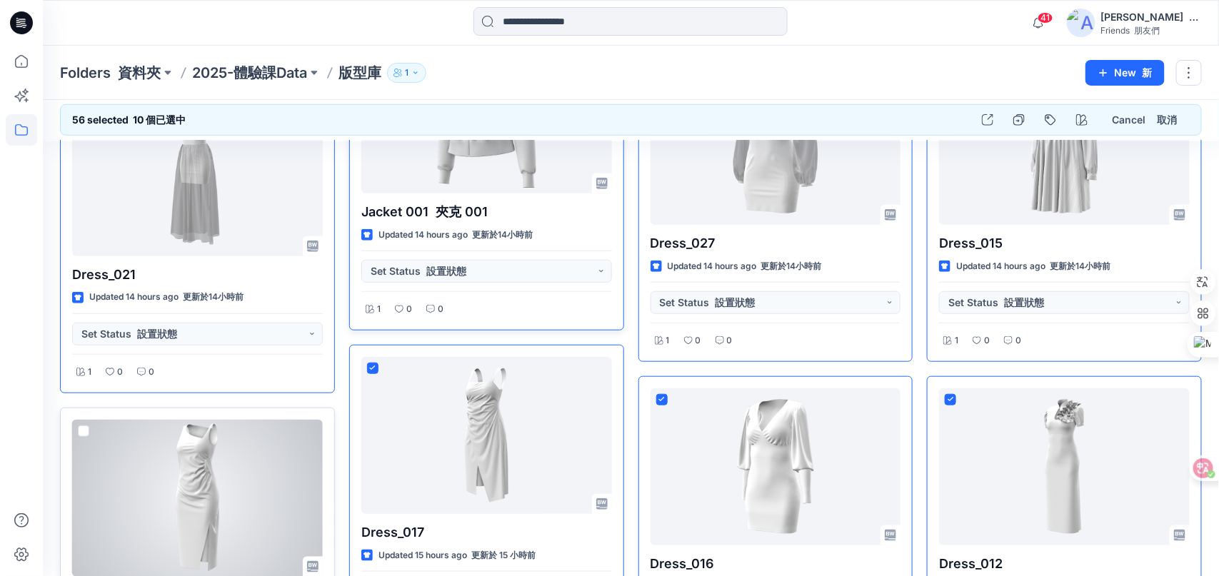
click at [84, 426] on span at bounding box center [83, 431] width 11 height 11
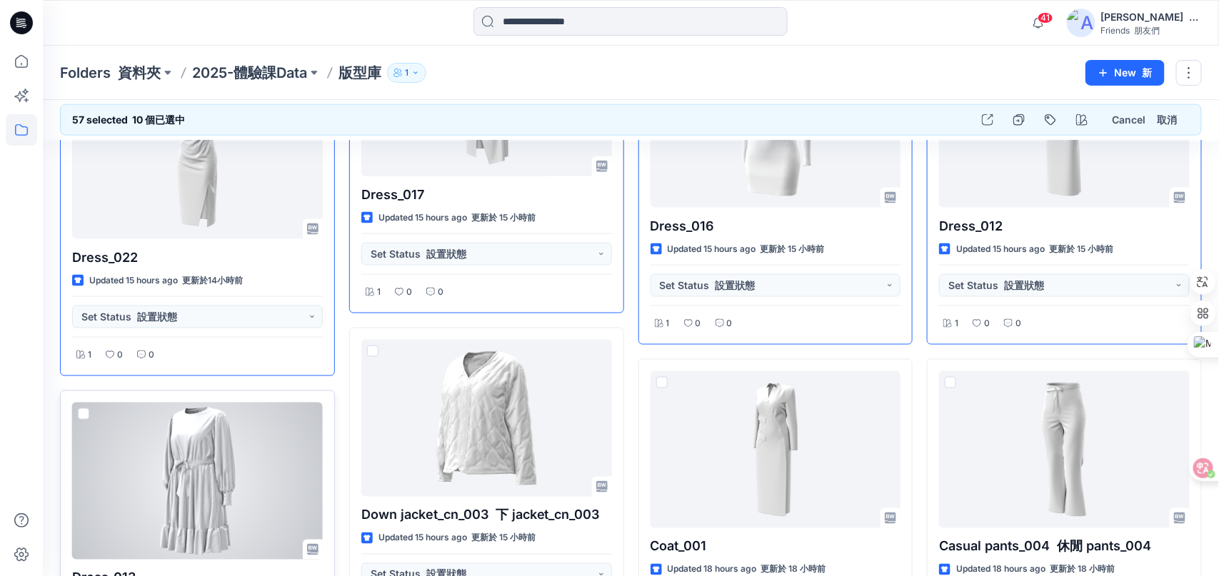
scroll to position [4982, 0]
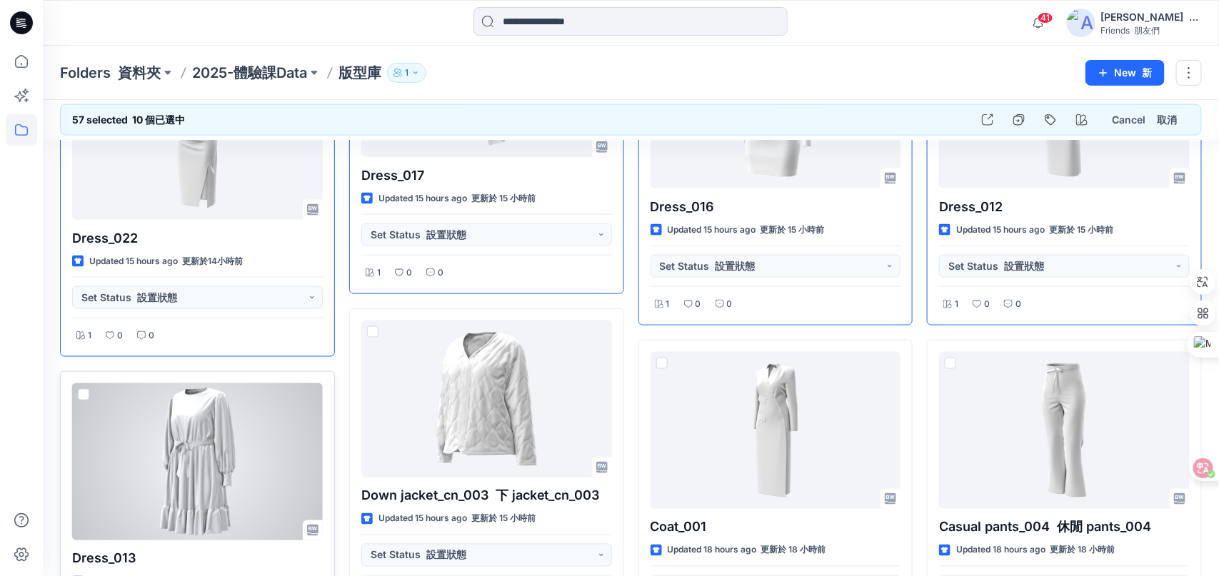
click at [82, 389] on span at bounding box center [83, 394] width 11 height 11
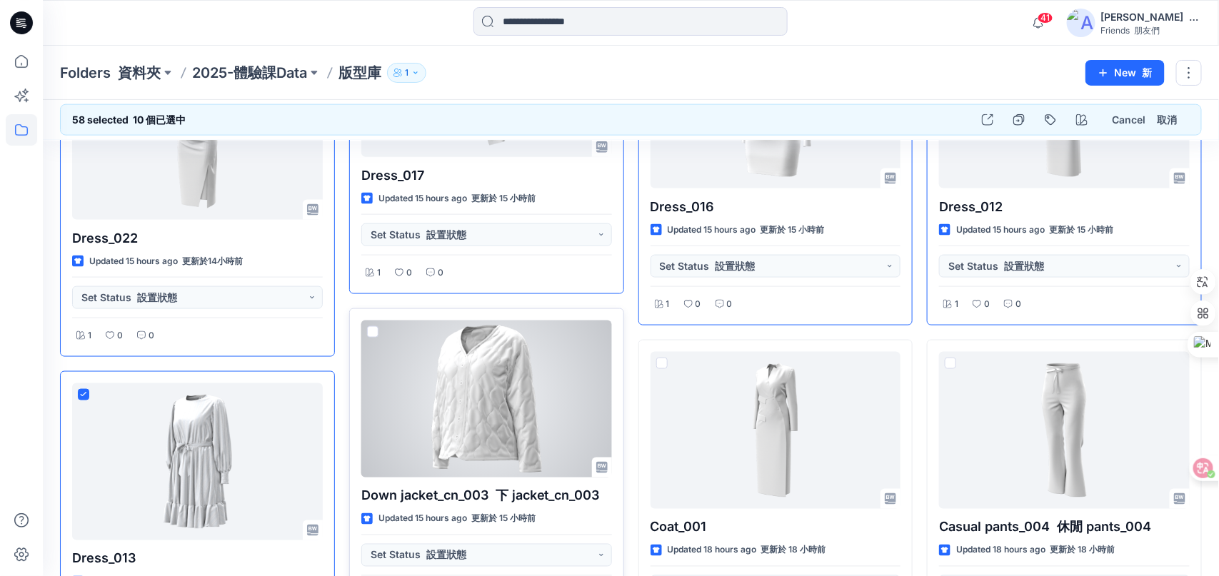
click at [369, 326] on span at bounding box center [372, 331] width 11 height 11
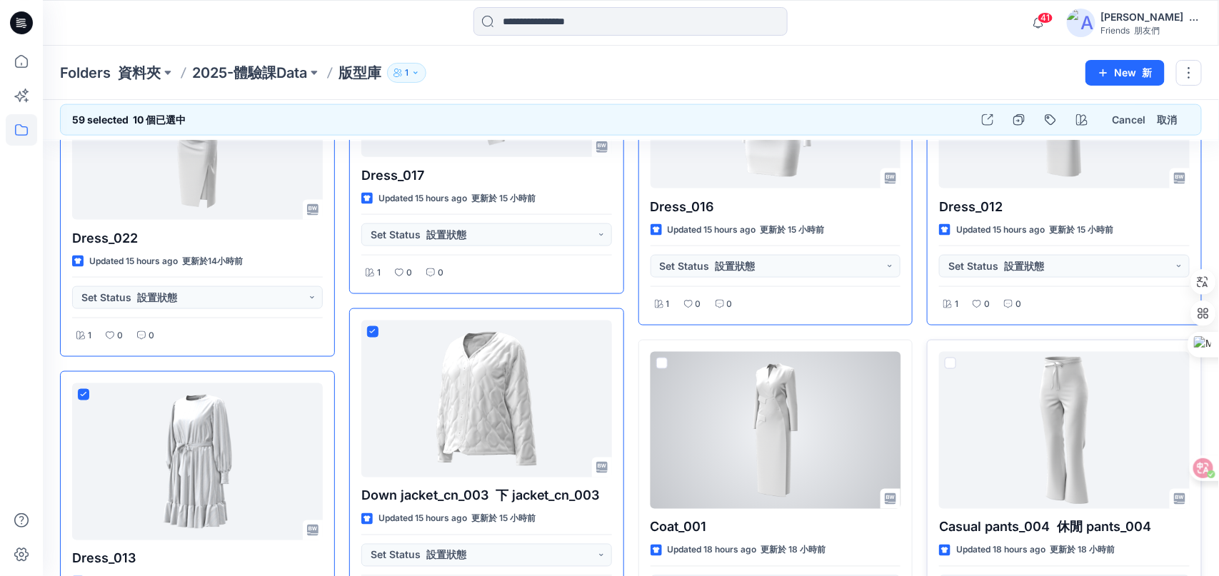
drag, startPoint x: 660, startPoint y: 345, endPoint x: 955, endPoint y: 348, distance: 294.2
click at [662, 358] on span at bounding box center [661, 363] width 11 height 11
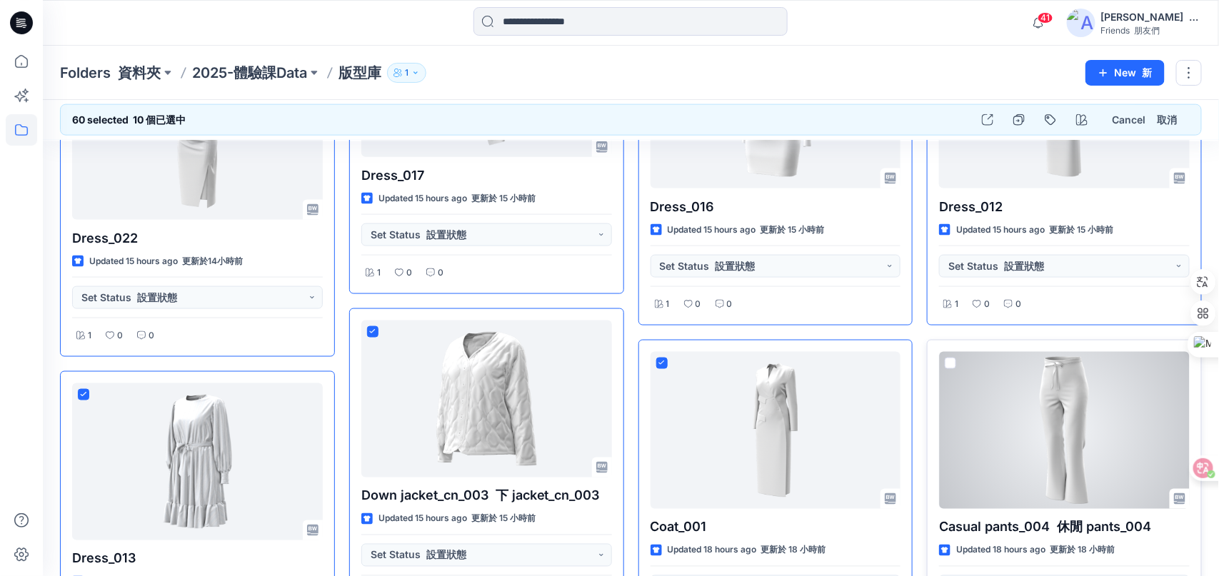
click at [950, 358] on span at bounding box center [950, 363] width 11 height 11
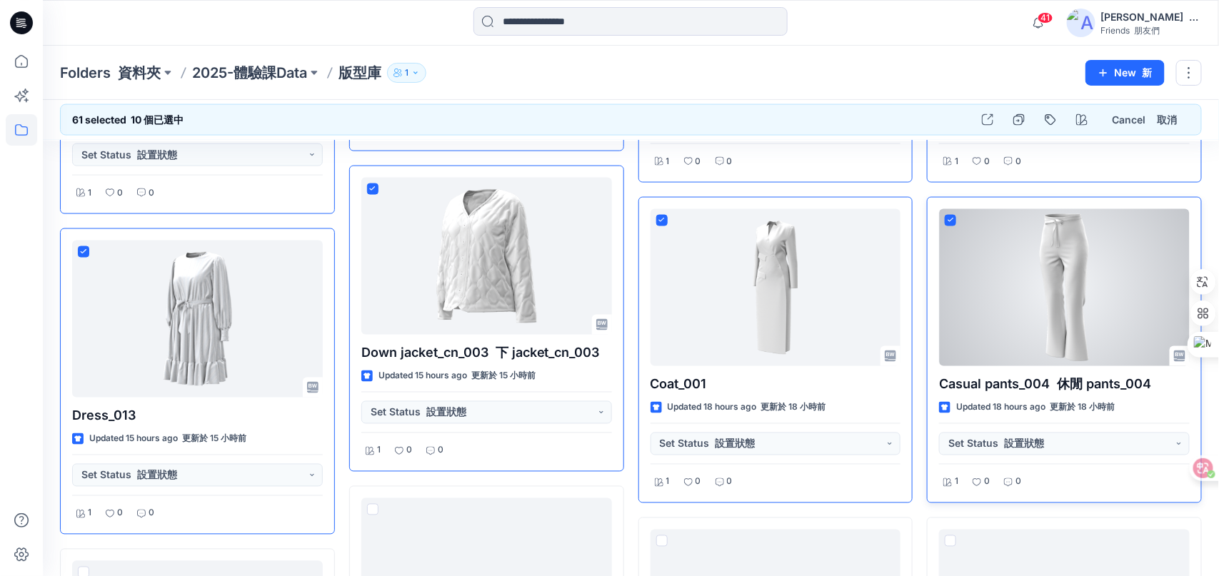
scroll to position [5339, 0]
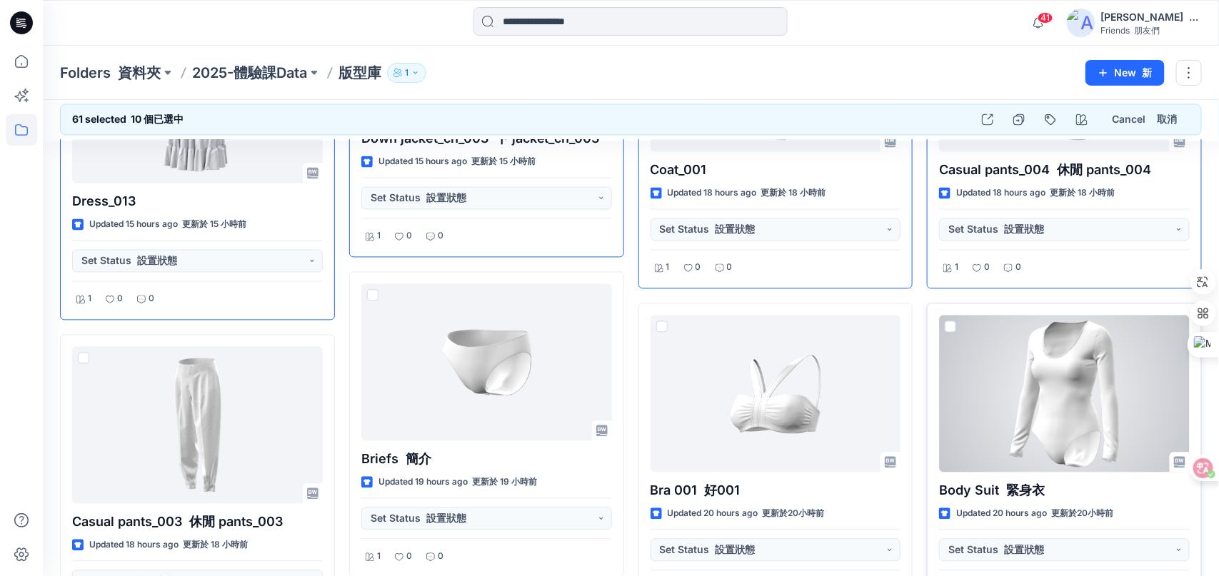
click at [952, 321] on span at bounding box center [950, 326] width 11 height 11
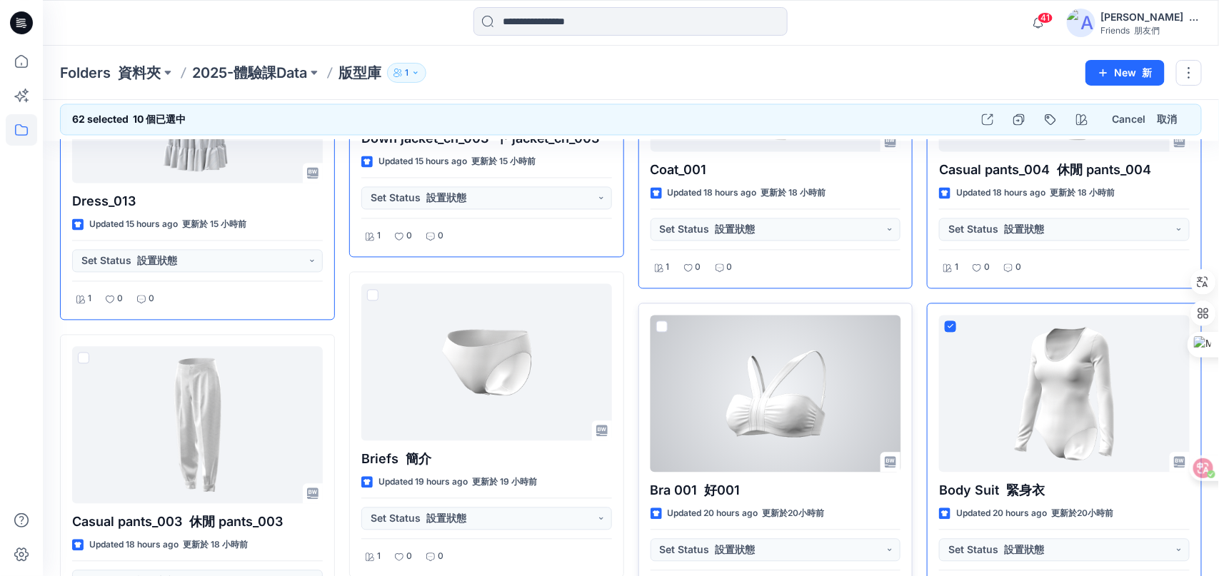
click at [666, 321] on span at bounding box center [661, 326] width 11 height 11
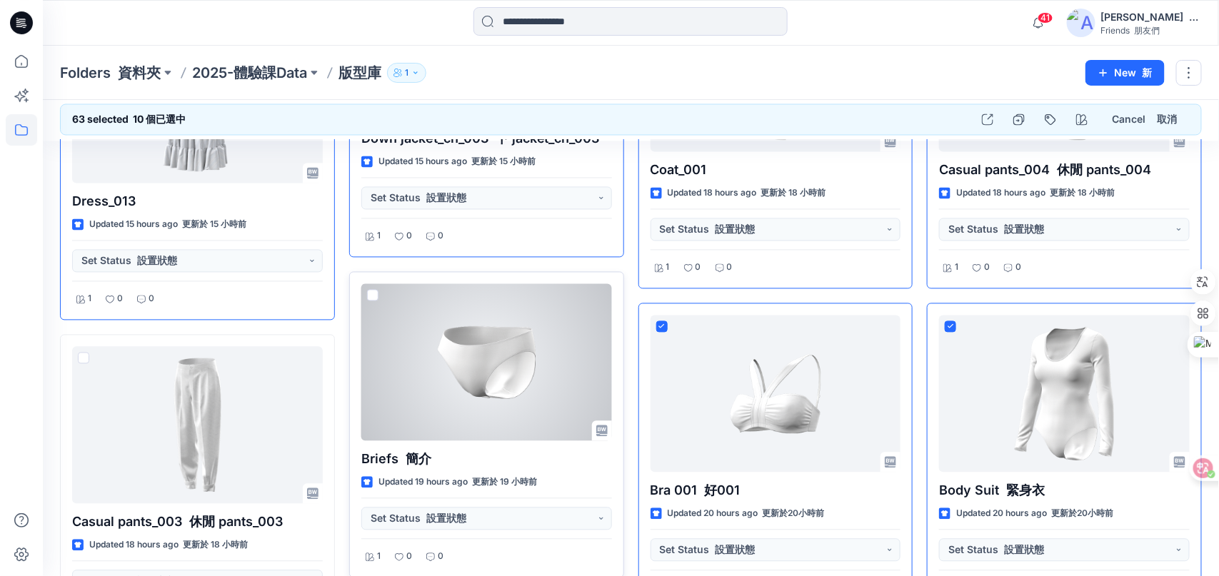
click at [373, 290] on span at bounding box center [372, 295] width 11 height 11
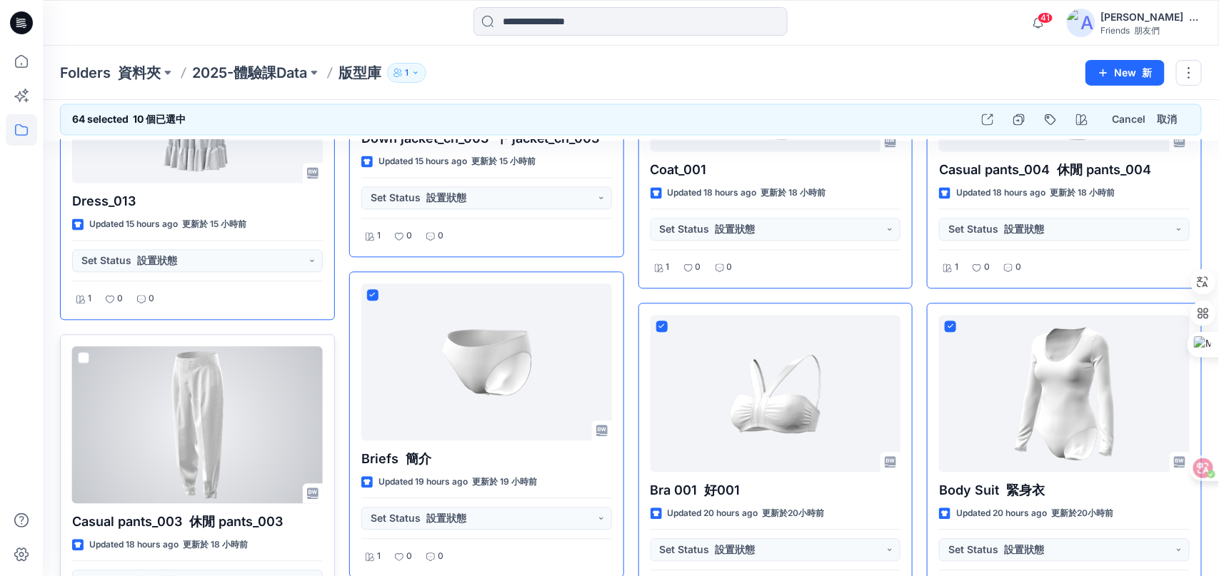
click at [88, 353] on span at bounding box center [83, 358] width 11 height 11
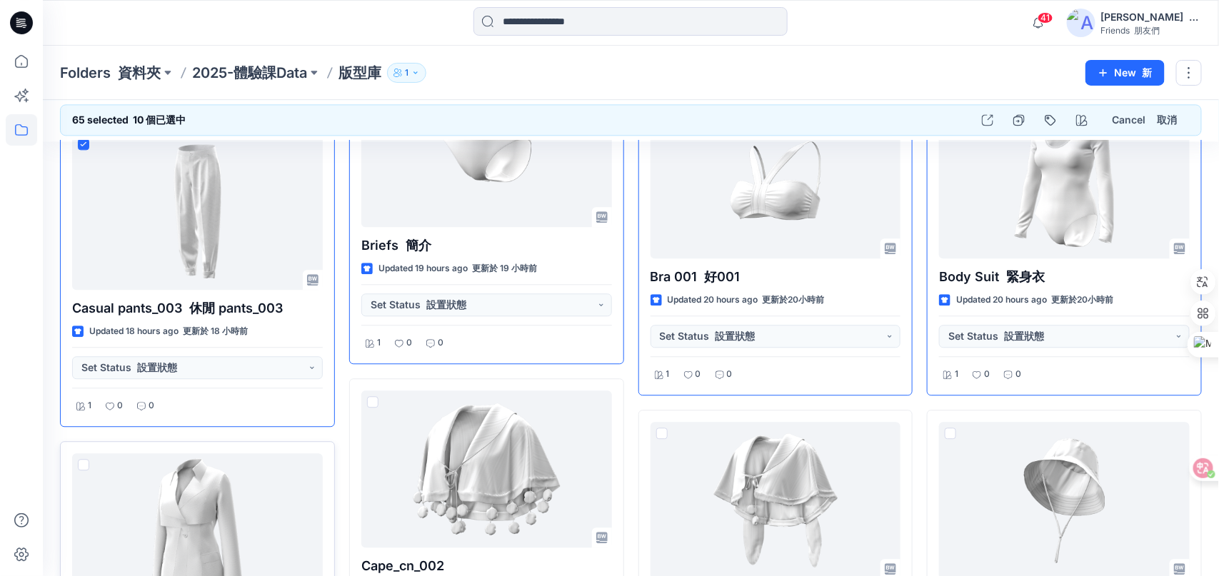
scroll to position [5625, 0]
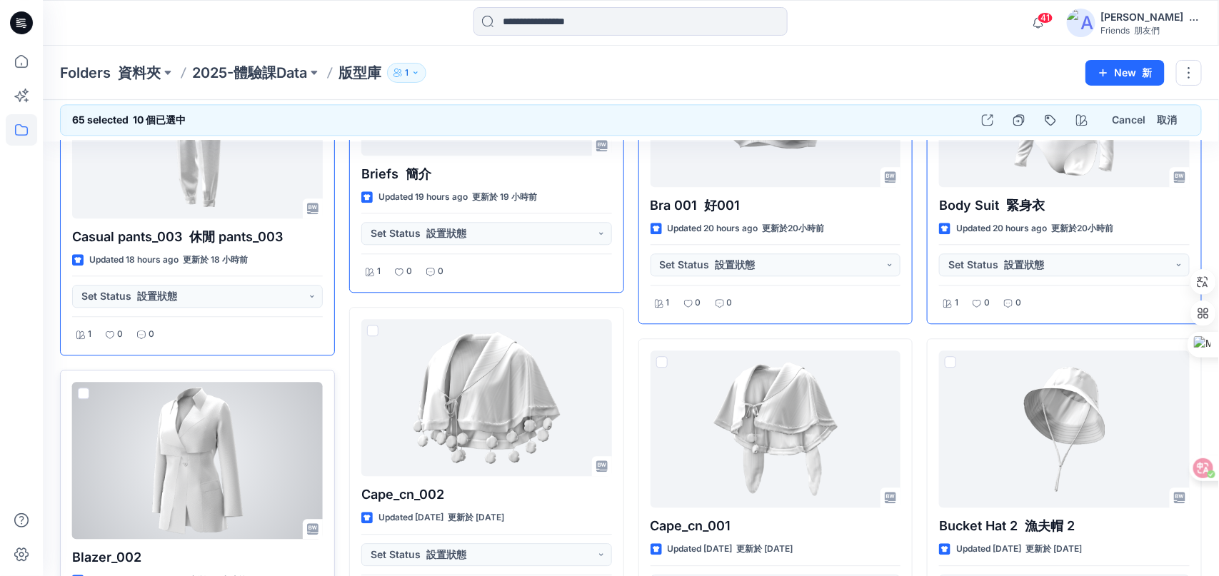
click at [86, 388] on span at bounding box center [83, 393] width 11 height 11
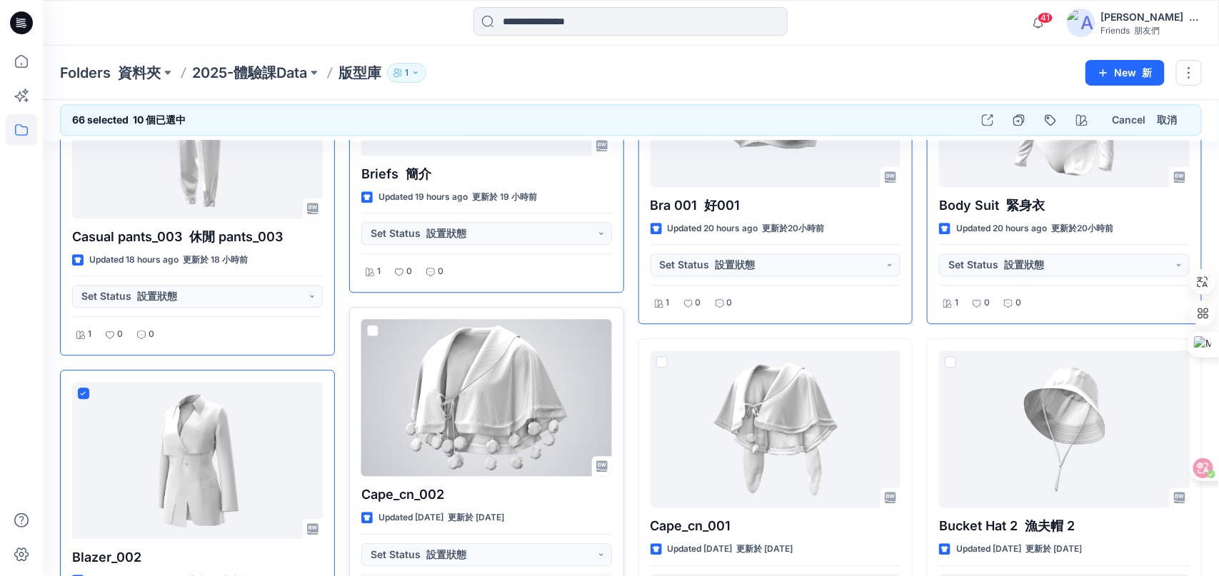
click at [371, 325] on span at bounding box center [372, 330] width 11 height 11
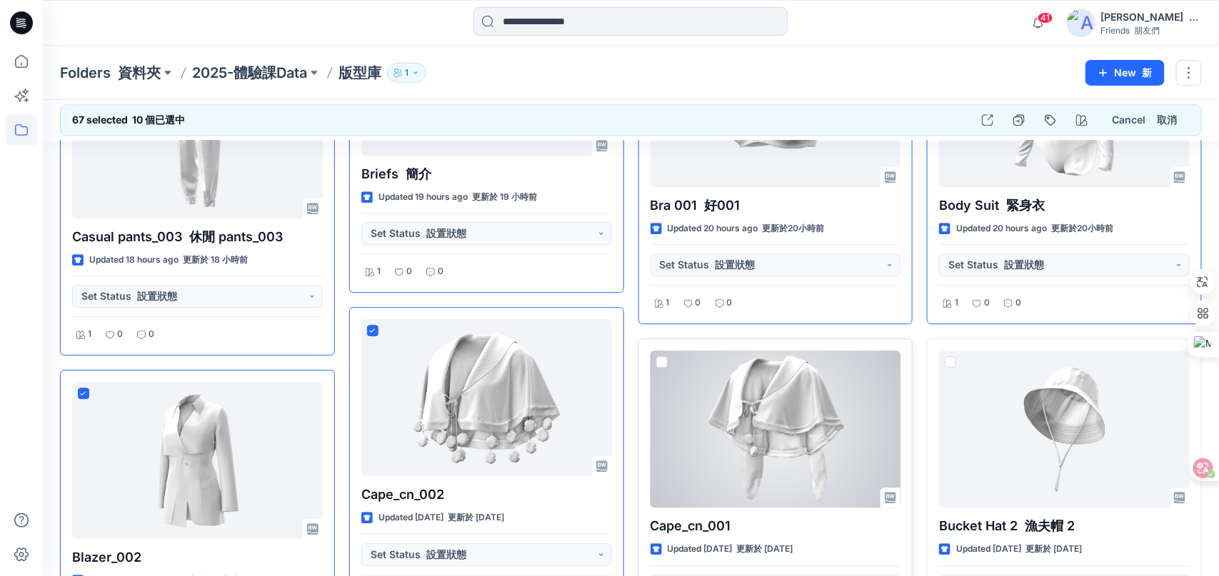
click at [656, 356] on span at bounding box center [661, 361] width 11 height 11
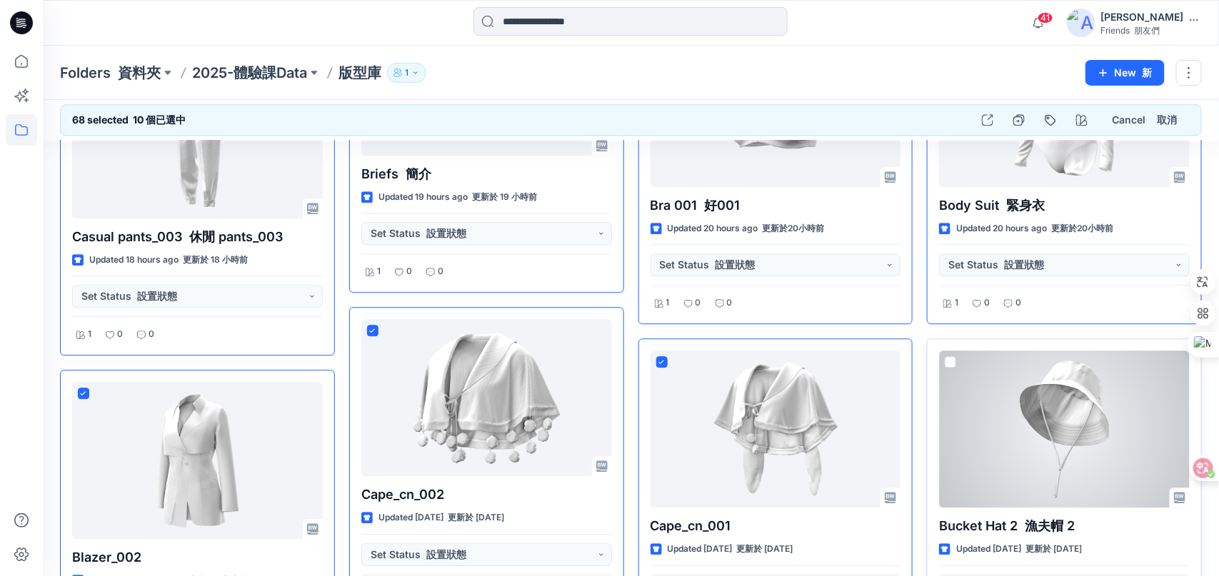
click at [949, 356] on span at bounding box center [950, 361] width 11 height 11
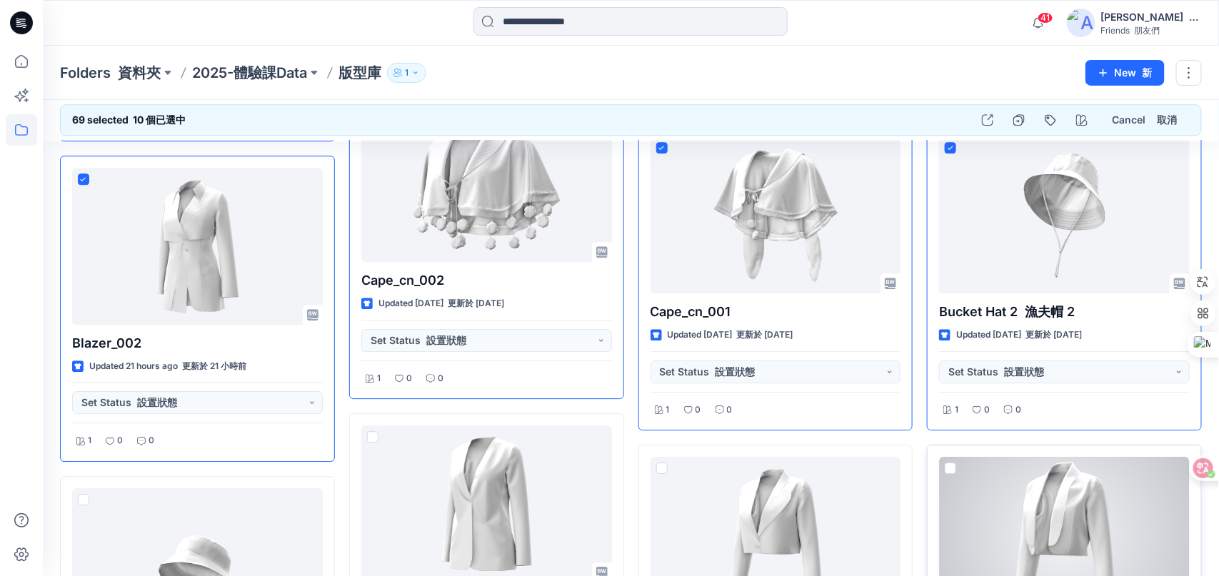
click at [952, 463] on span at bounding box center [950, 468] width 11 height 11
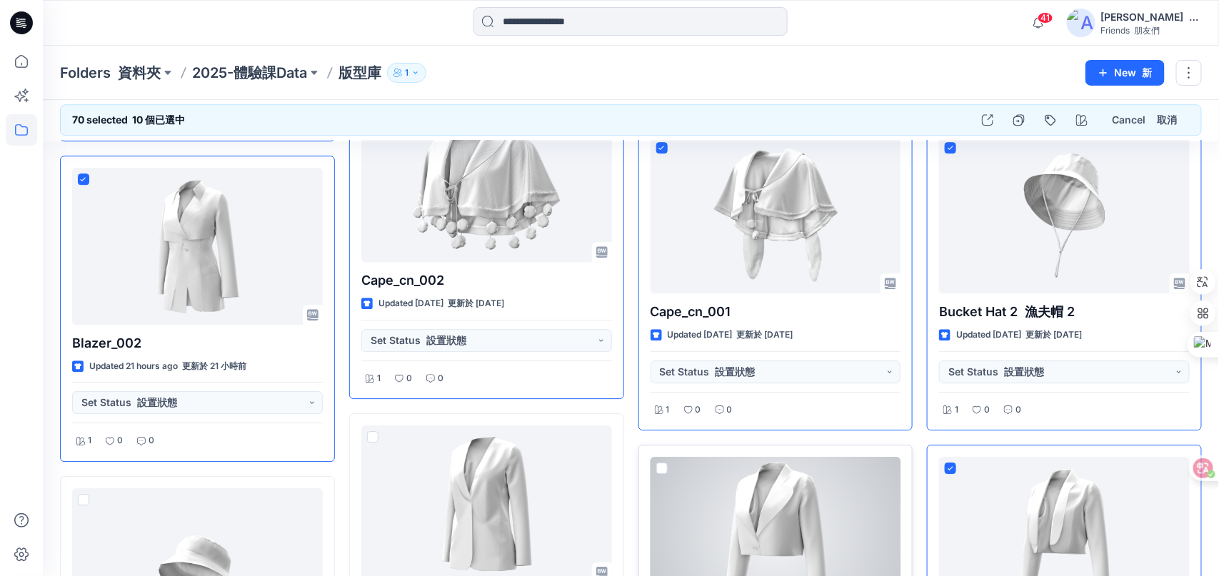
click at [659, 463] on span at bounding box center [661, 468] width 11 height 11
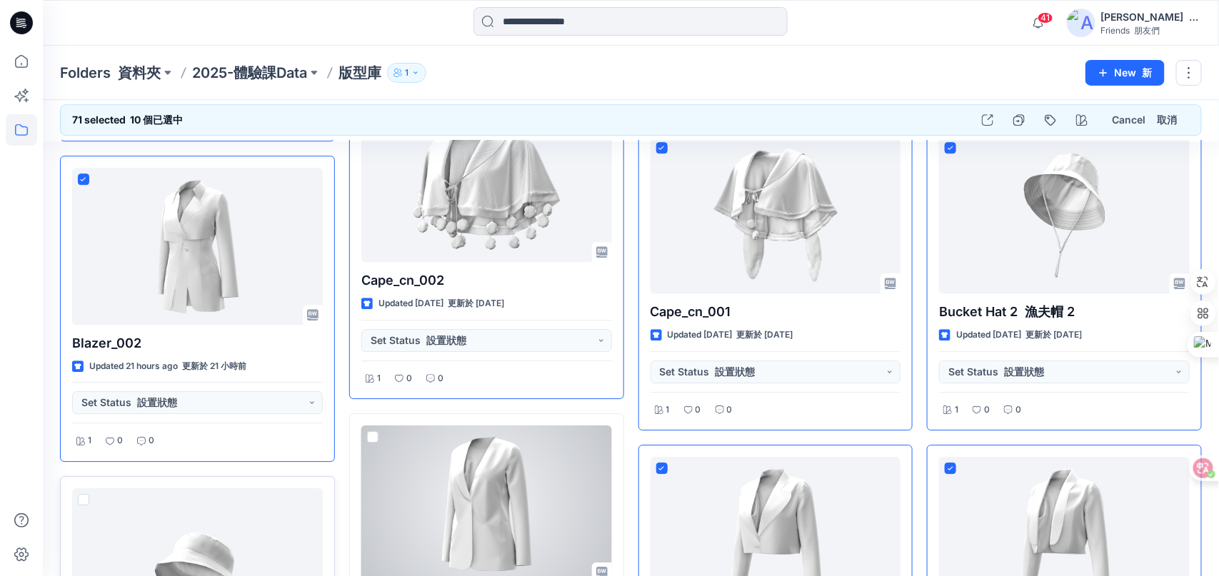
click at [369, 431] on span at bounding box center [372, 436] width 11 height 11
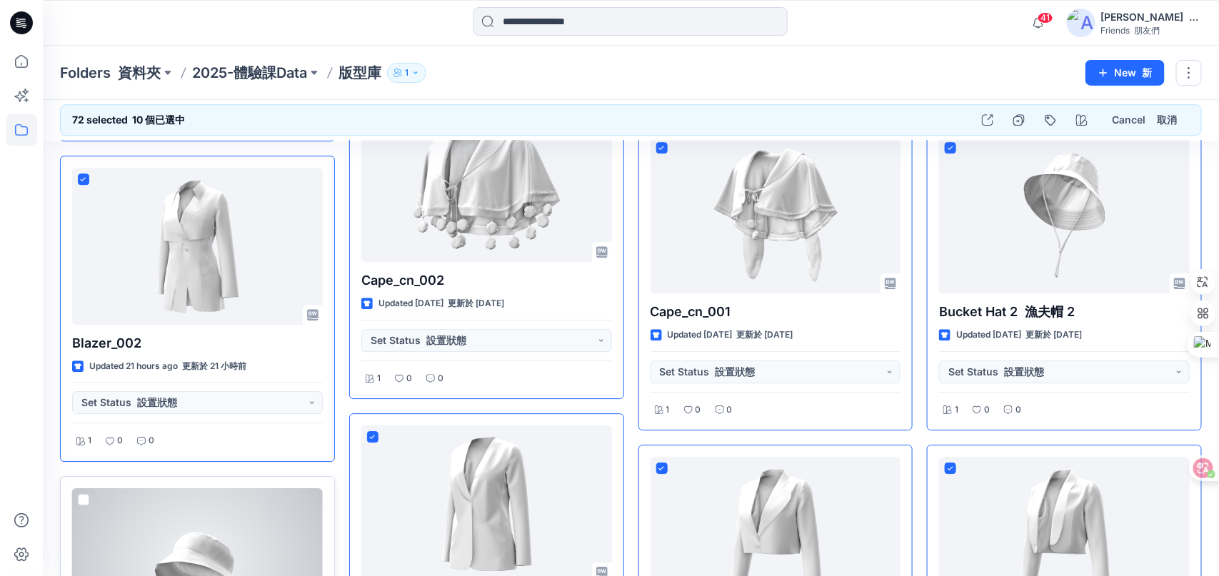
click at [84, 494] on span at bounding box center [83, 499] width 11 height 11
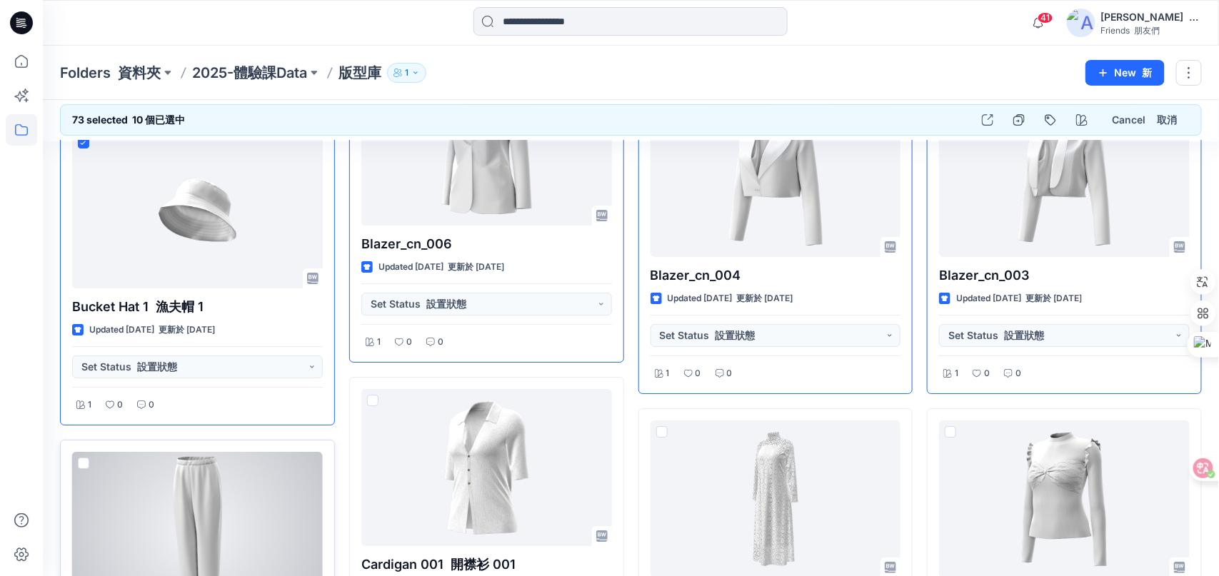
scroll to position [6267, 0]
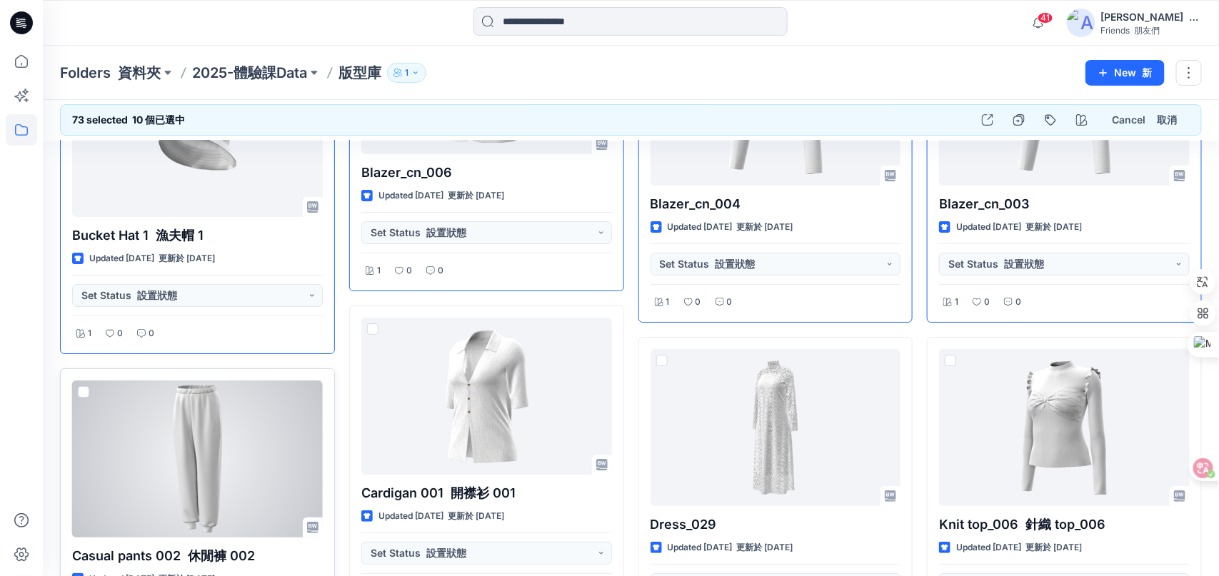
click at [84, 386] on span at bounding box center [83, 391] width 11 height 11
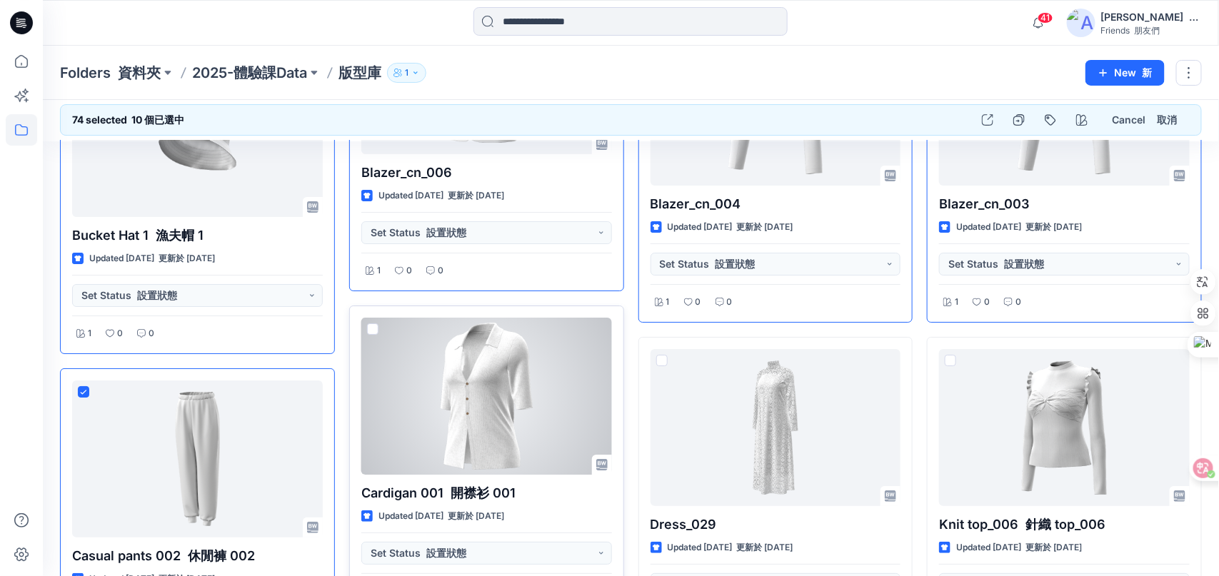
click at [378, 318] on div at bounding box center [486, 396] width 251 height 157
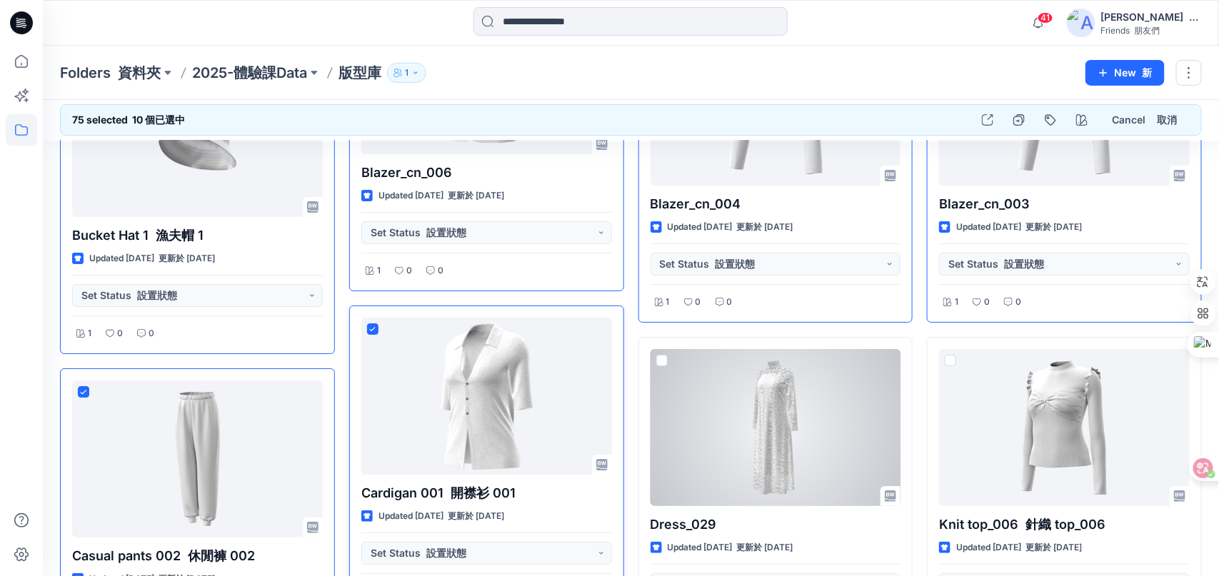
drag, startPoint x: 661, startPoint y: 337, endPoint x: 915, endPoint y: 355, distance: 254.8
click at [662, 355] on span at bounding box center [661, 360] width 11 height 11
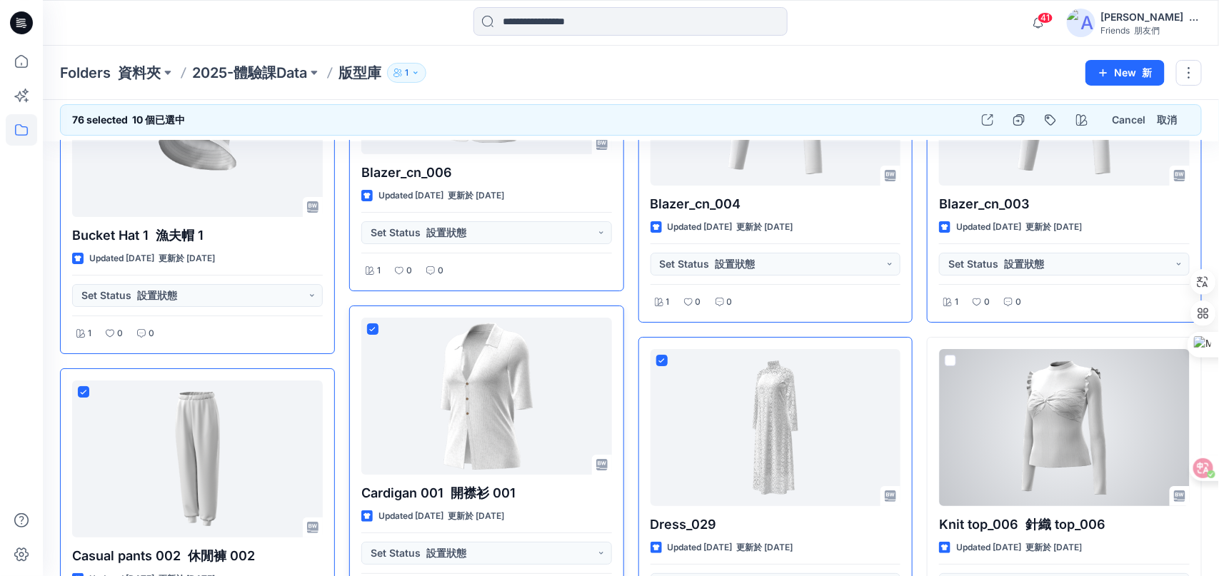
click at [952, 355] on span at bounding box center [950, 360] width 11 height 11
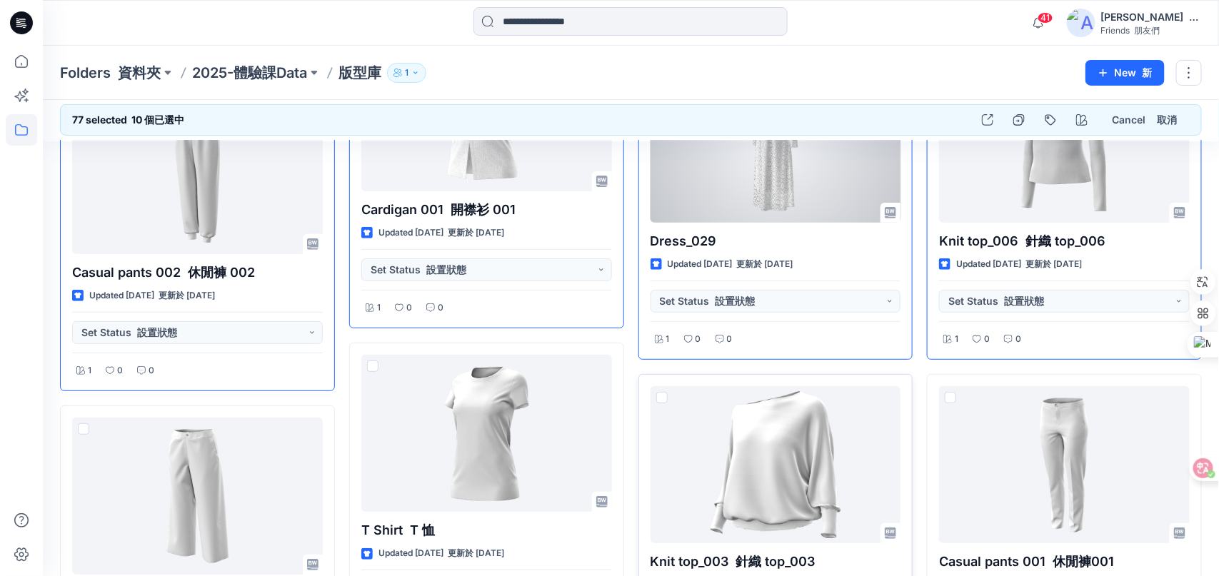
scroll to position [6624, 0]
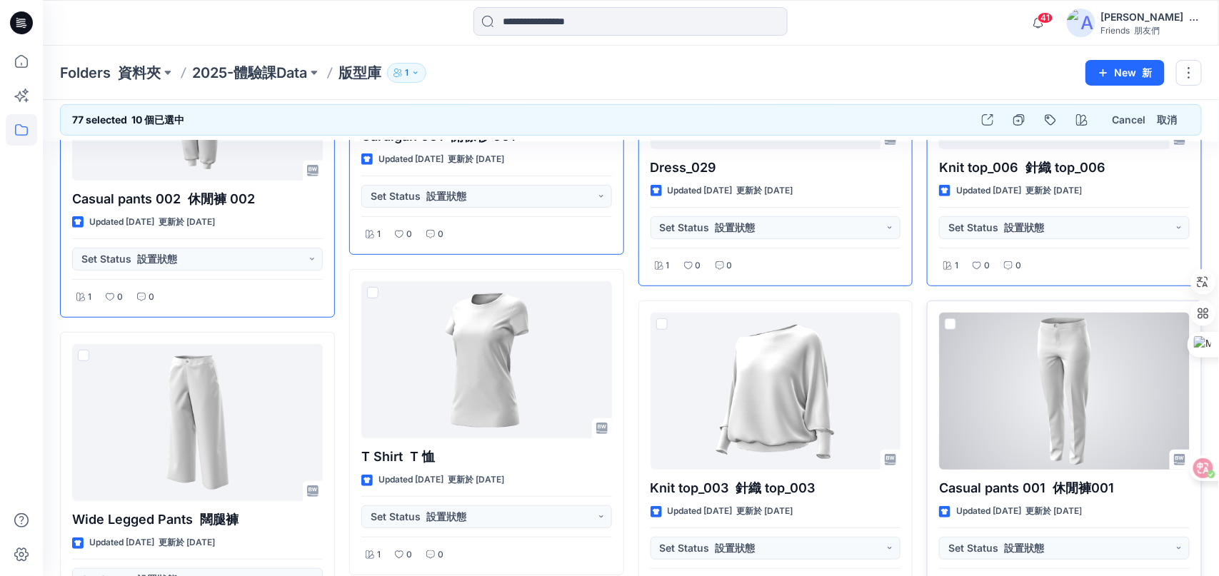
click at [954, 318] on span at bounding box center [950, 323] width 11 height 11
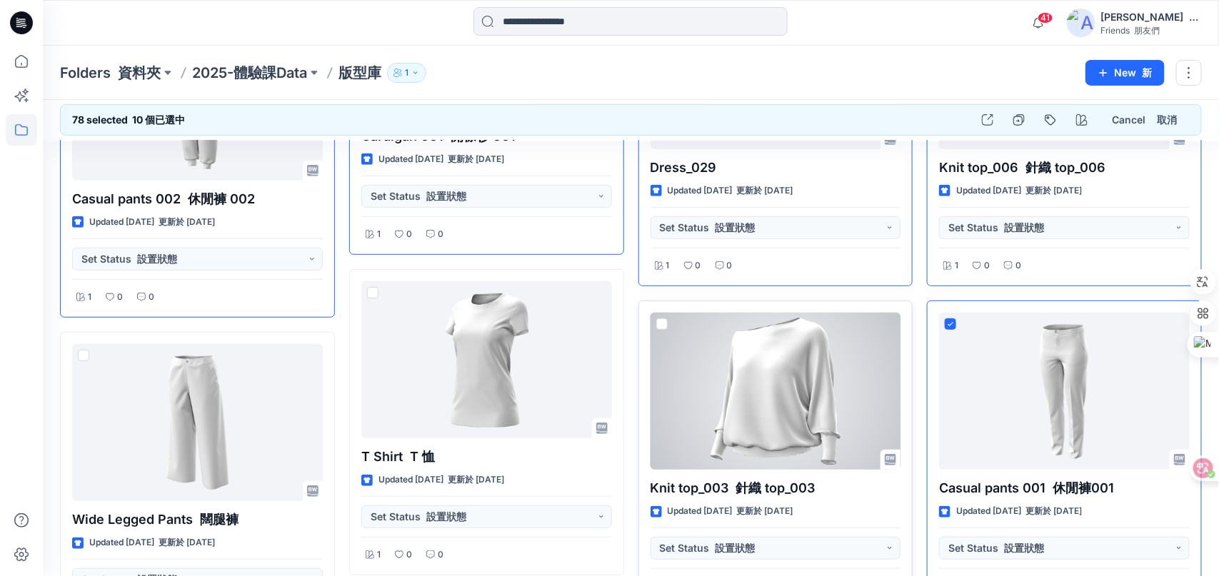
click at [662, 318] on span at bounding box center [661, 323] width 11 height 11
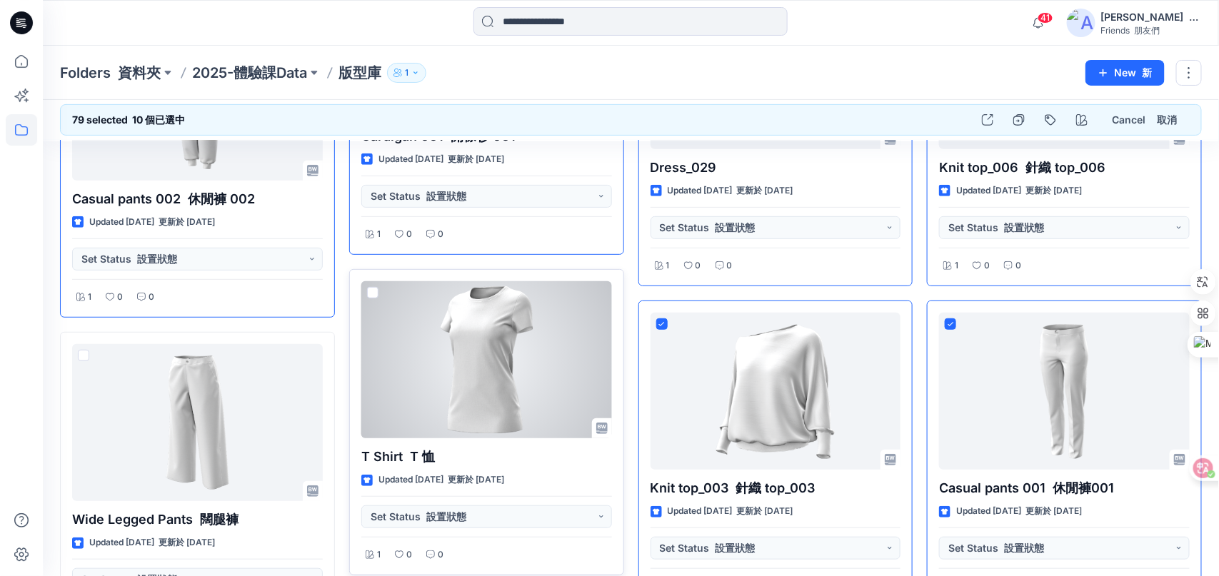
click at [375, 287] on span at bounding box center [372, 292] width 11 height 11
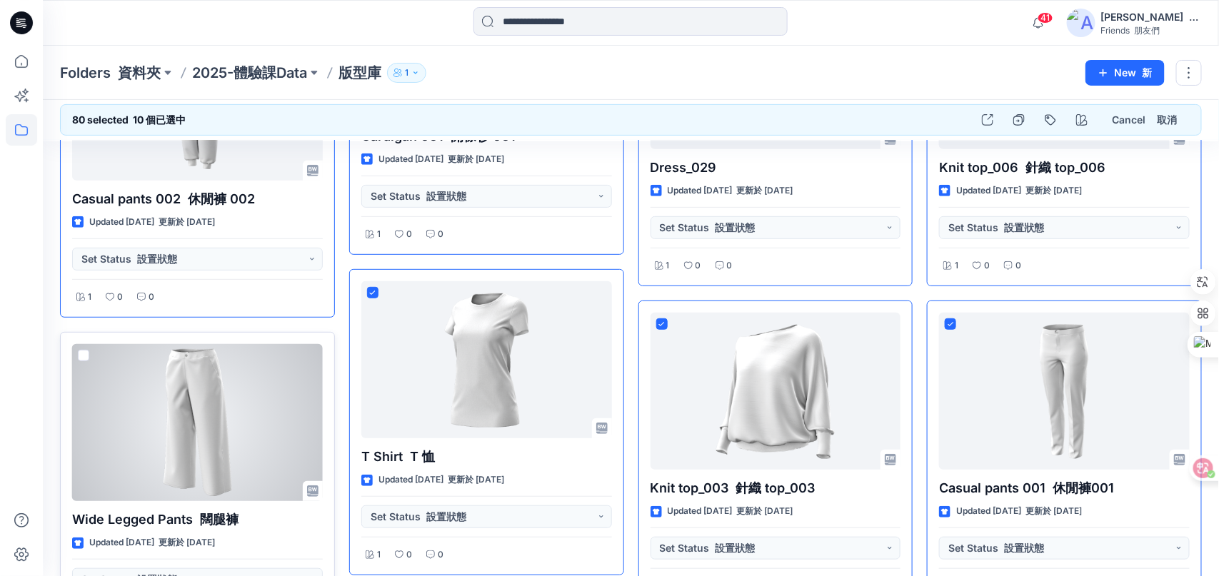
click at [80, 350] on span at bounding box center [83, 355] width 11 height 11
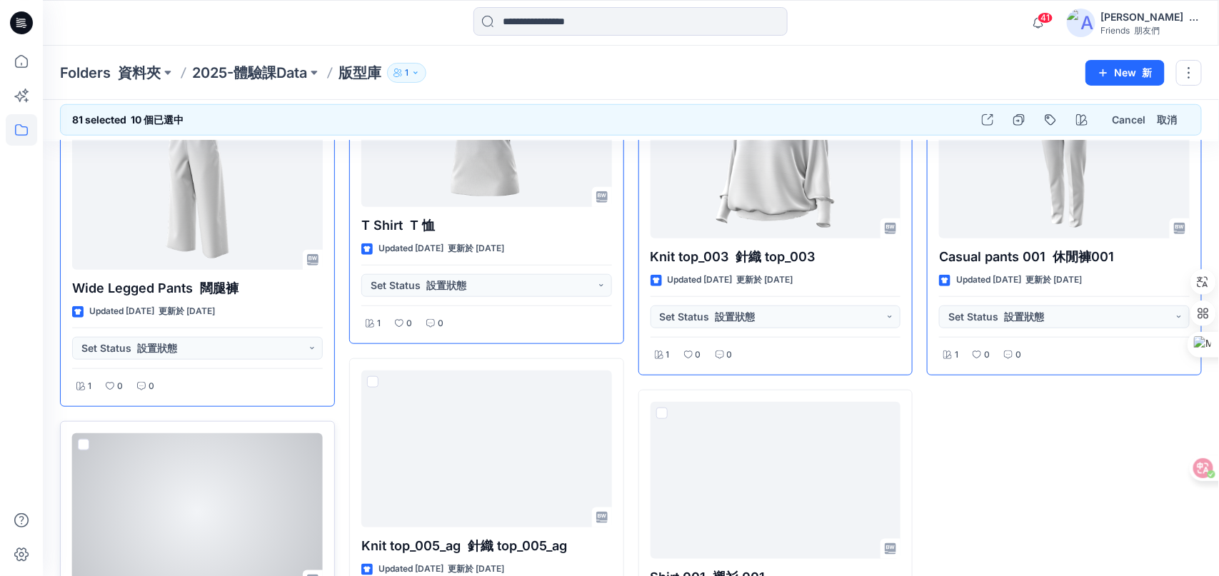
scroll to position [6910, 0]
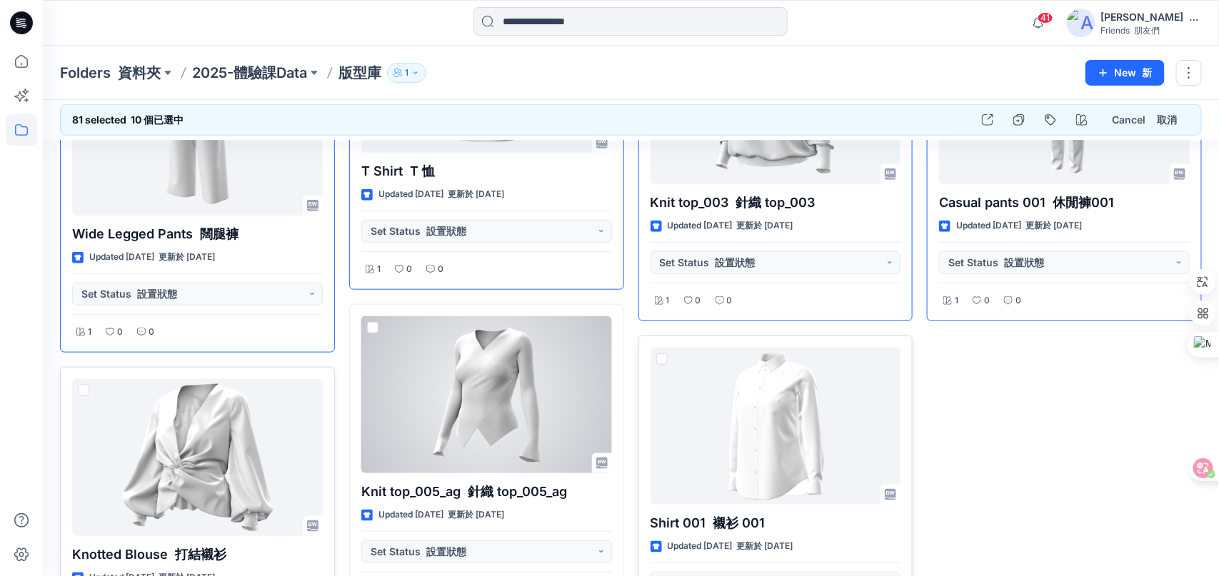
drag, startPoint x: 366, startPoint y: 304, endPoint x: 698, endPoint y: 352, distance: 335.4
click at [368, 322] on span at bounding box center [372, 327] width 11 height 11
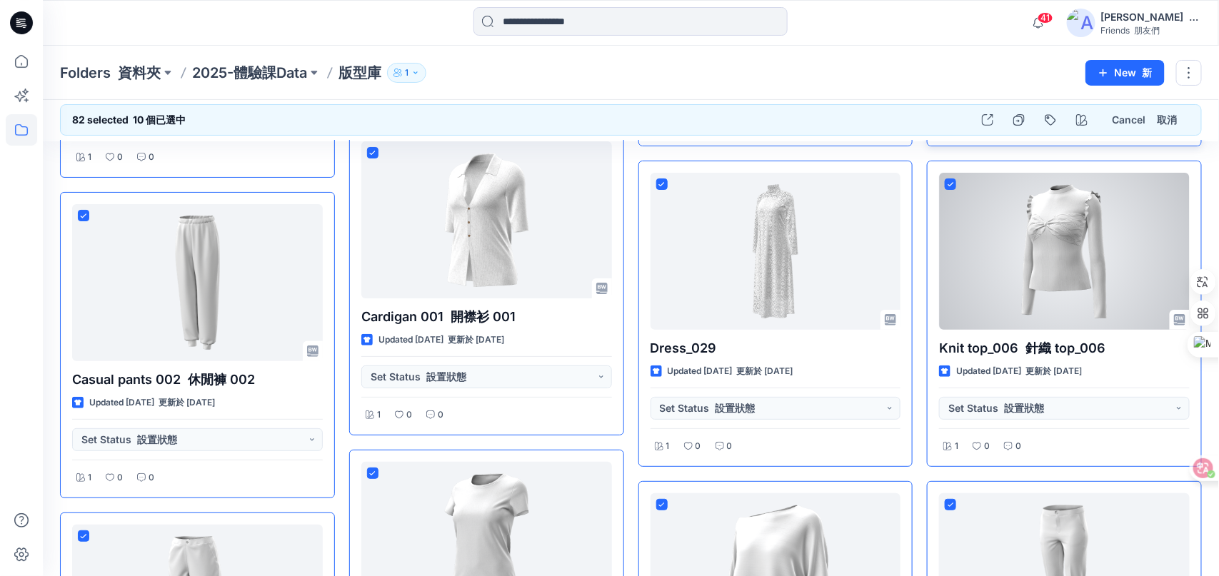
scroll to position [6358, 0]
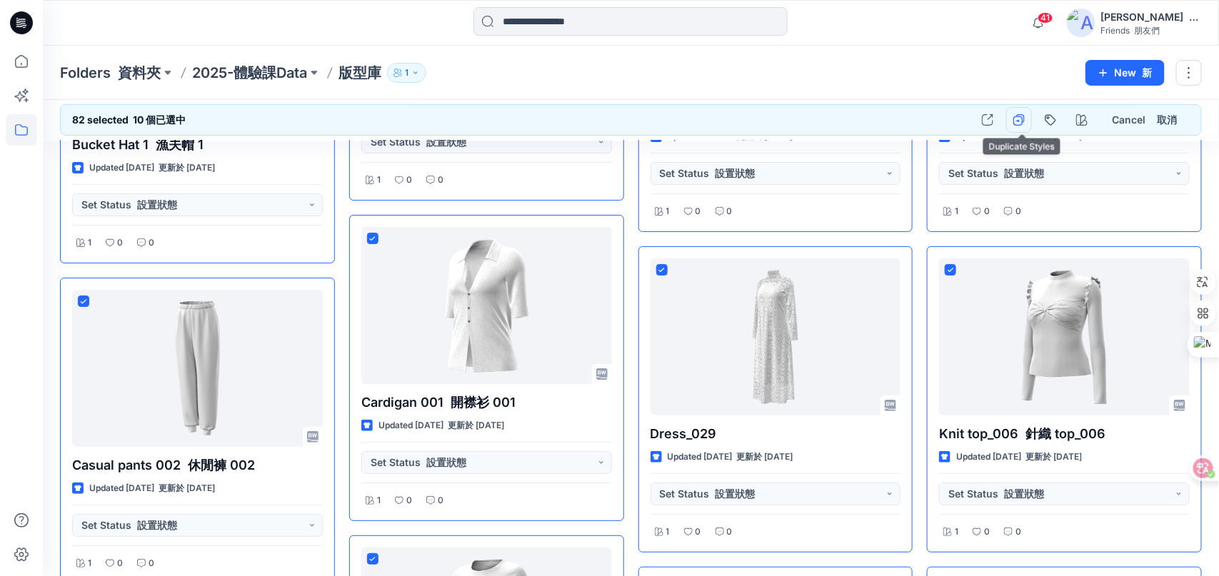
click at [1017, 119] on icon "button" at bounding box center [1018, 121] width 10 height 10
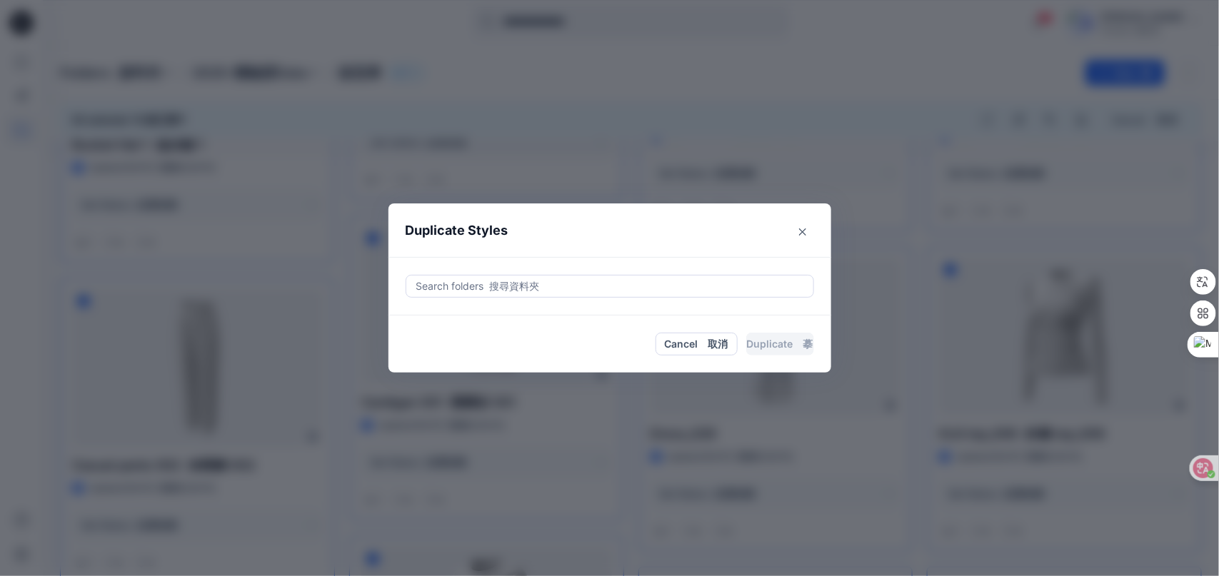
click at [547, 288] on div at bounding box center [610, 286] width 390 height 17
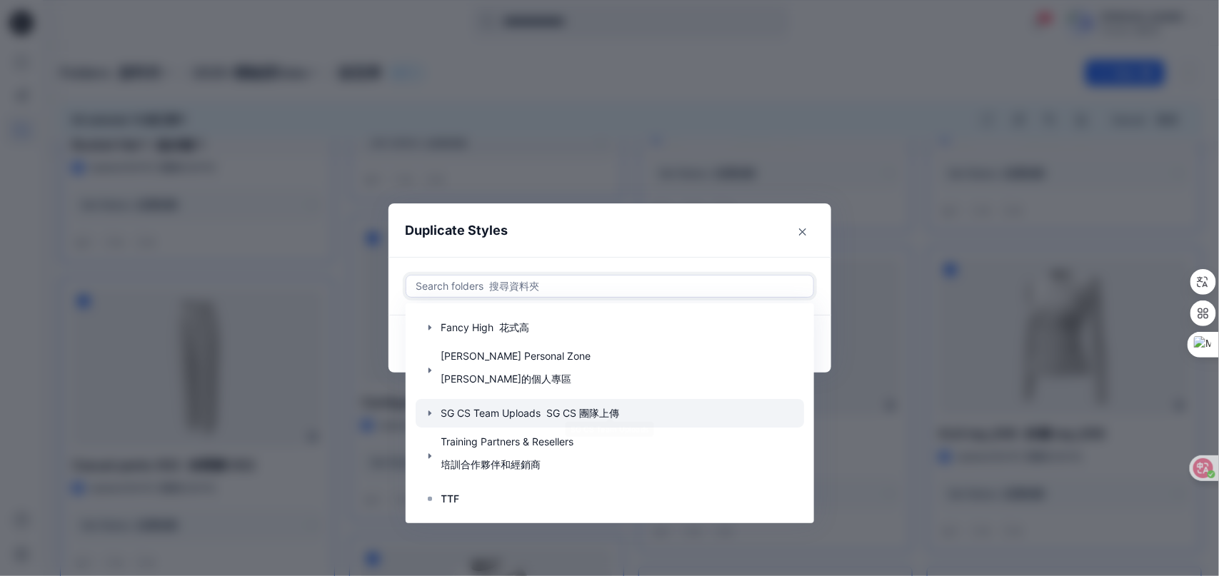
scroll to position [228, 0]
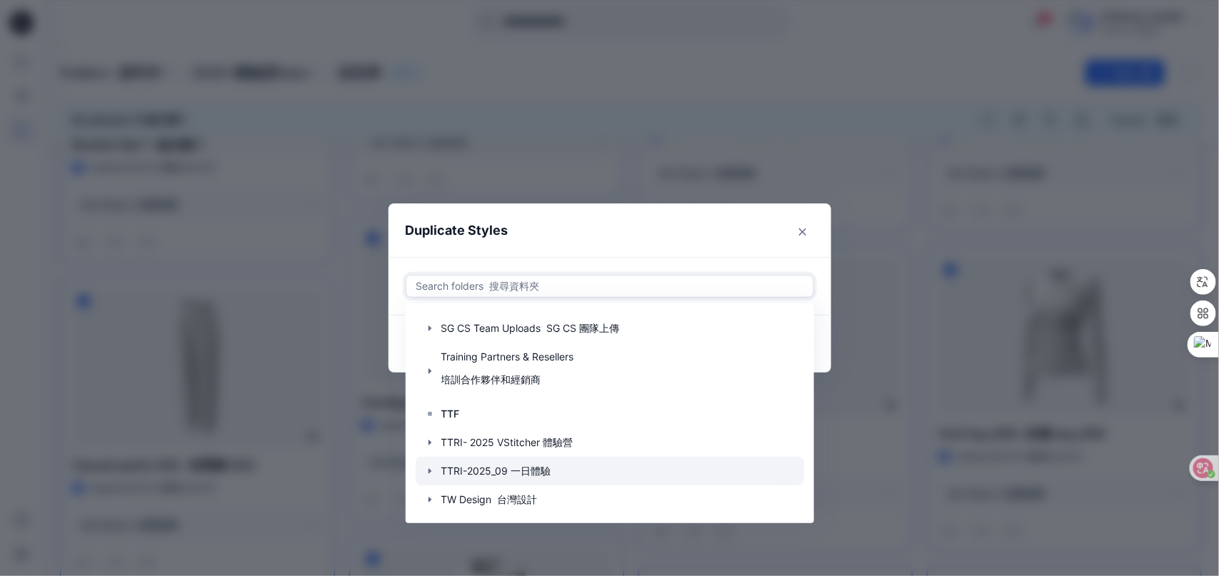
click at [432, 472] on icon "button" at bounding box center [429, 471] width 11 height 11
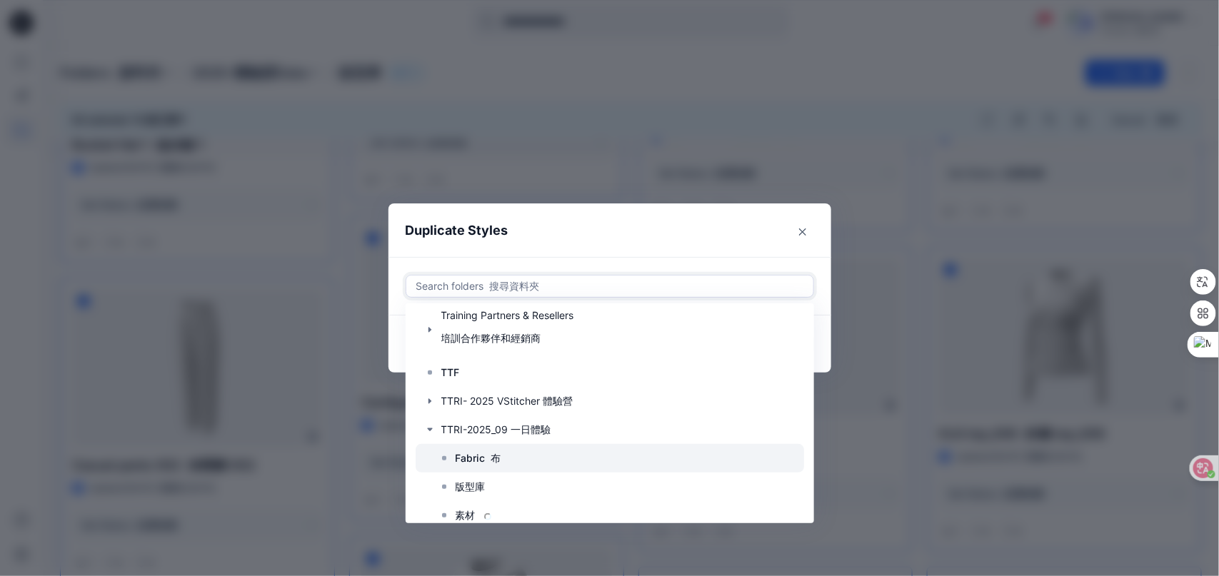
scroll to position [342, 0]
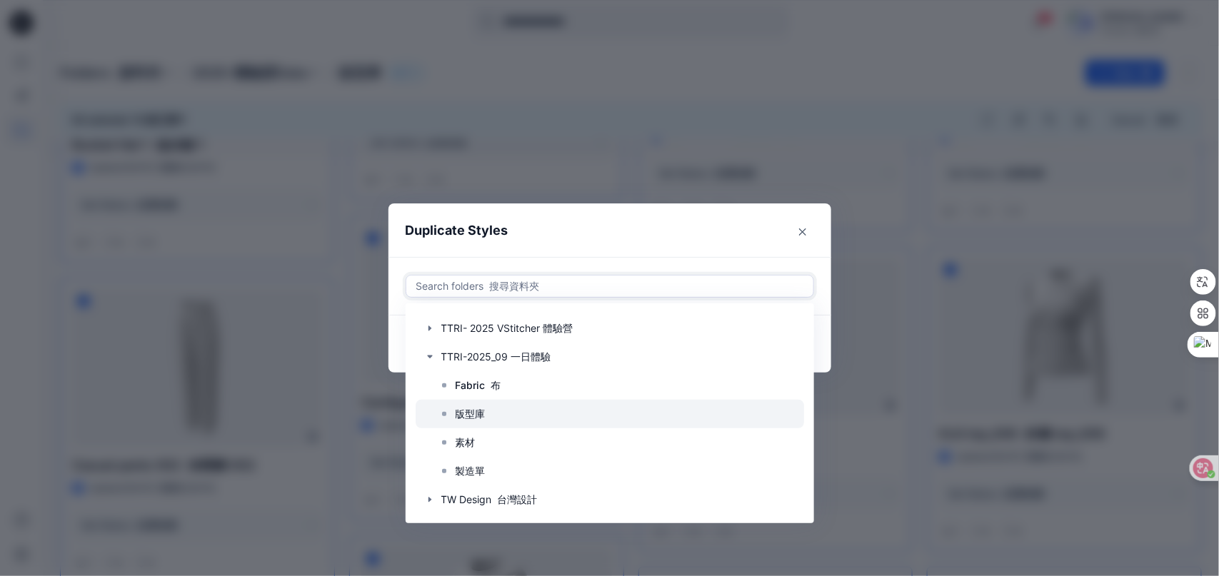
click at [456, 416] on div at bounding box center [610, 414] width 388 height 29
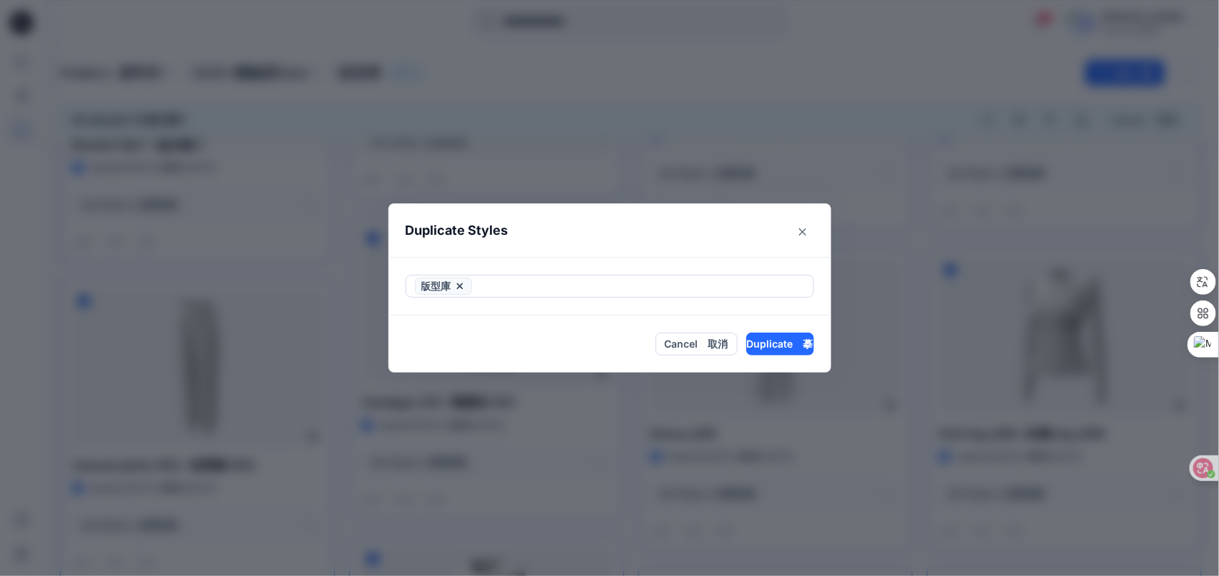
click at [664, 218] on header "Duplicate Styles" at bounding box center [595, 230] width 414 height 54
click at [780, 341] on button "Duplicate 摹" at bounding box center [780, 344] width 68 height 23
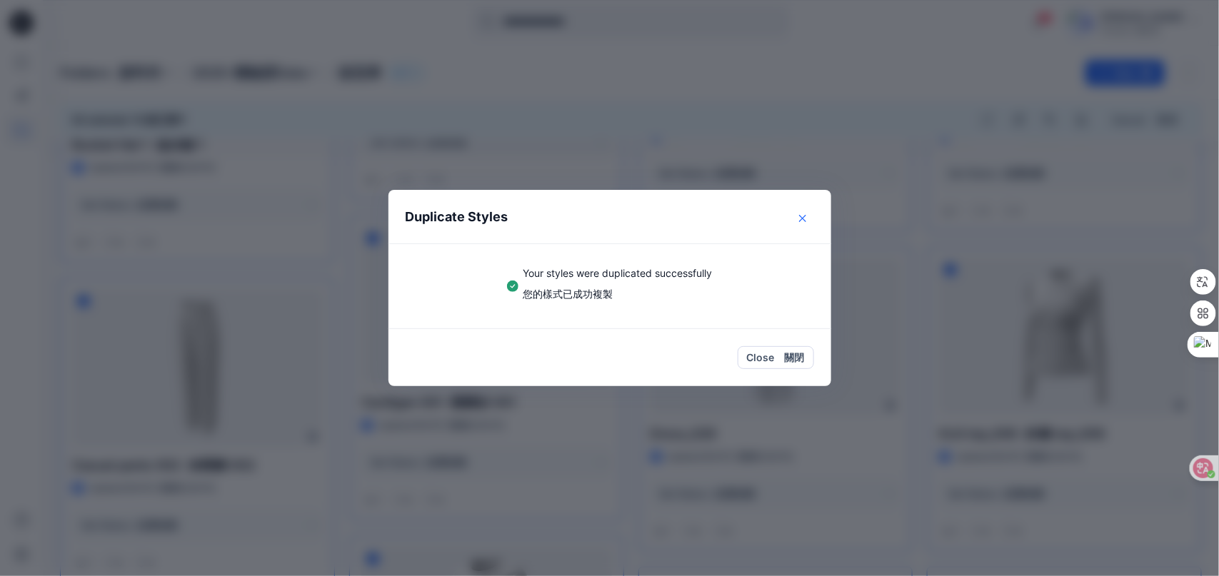
click at [810, 223] on button "Close" at bounding box center [802, 218] width 23 height 23
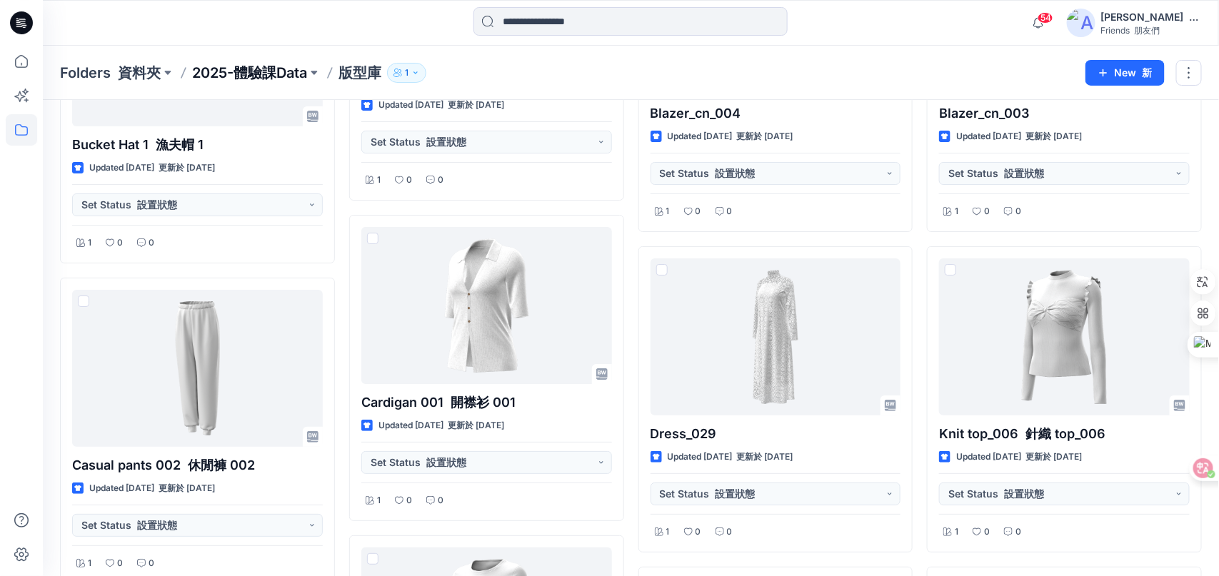
scroll to position [6359, 0]
click at [233, 76] on p "2025-體驗課Data" at bounding box center [249, 73] width 115 height 20
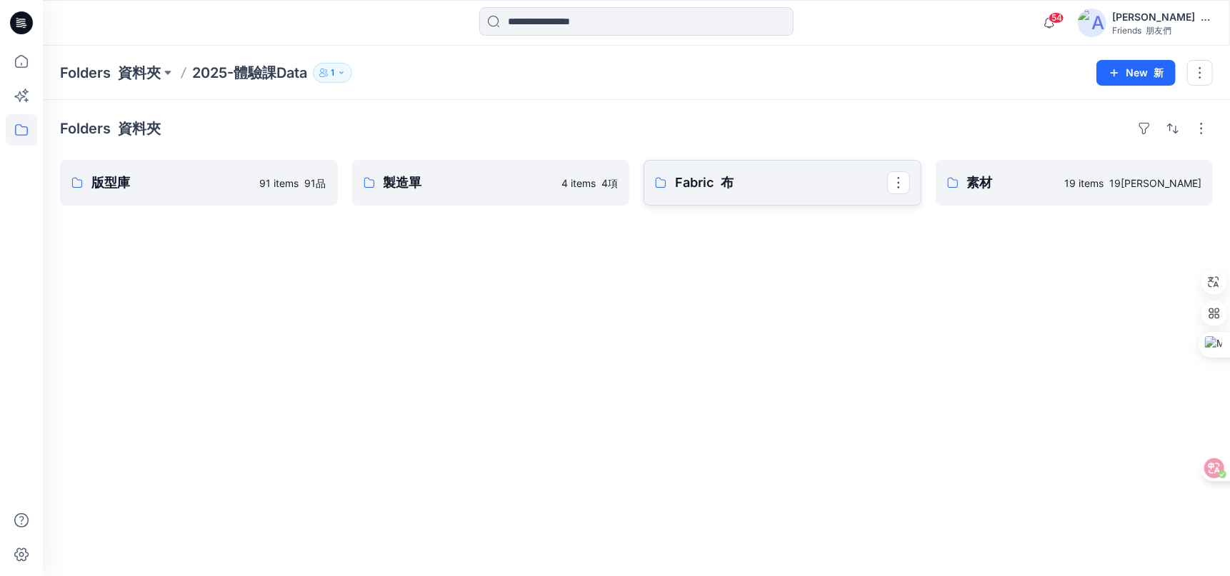
click at [772, 179] on p "Fabric 布" at bounding box center [781, 183] width 212 height 20
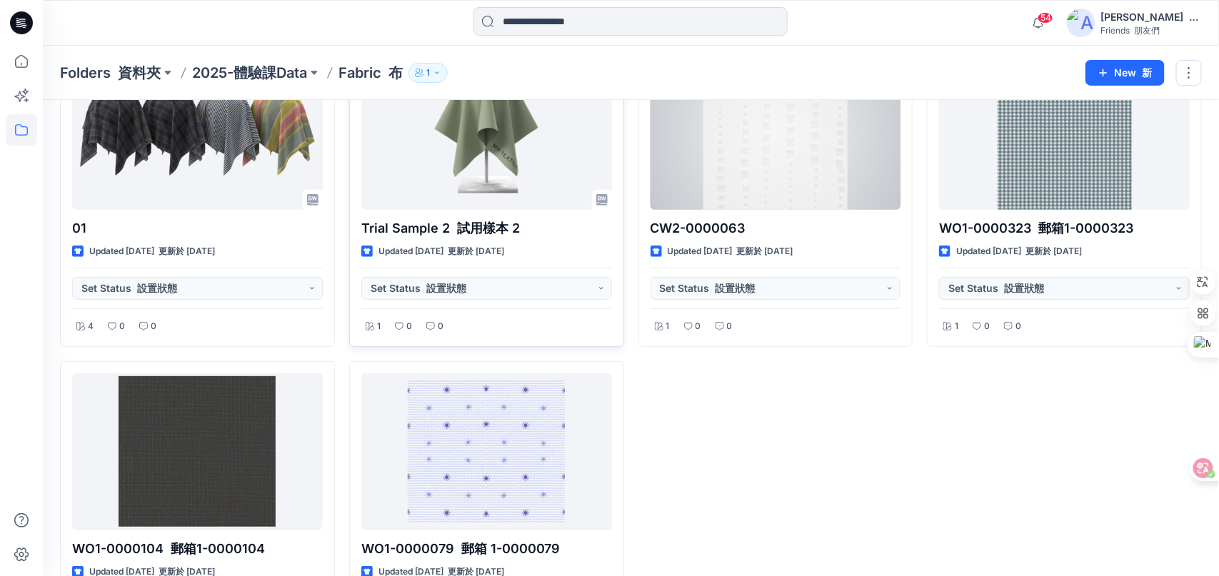
scroll to position [66, 0]
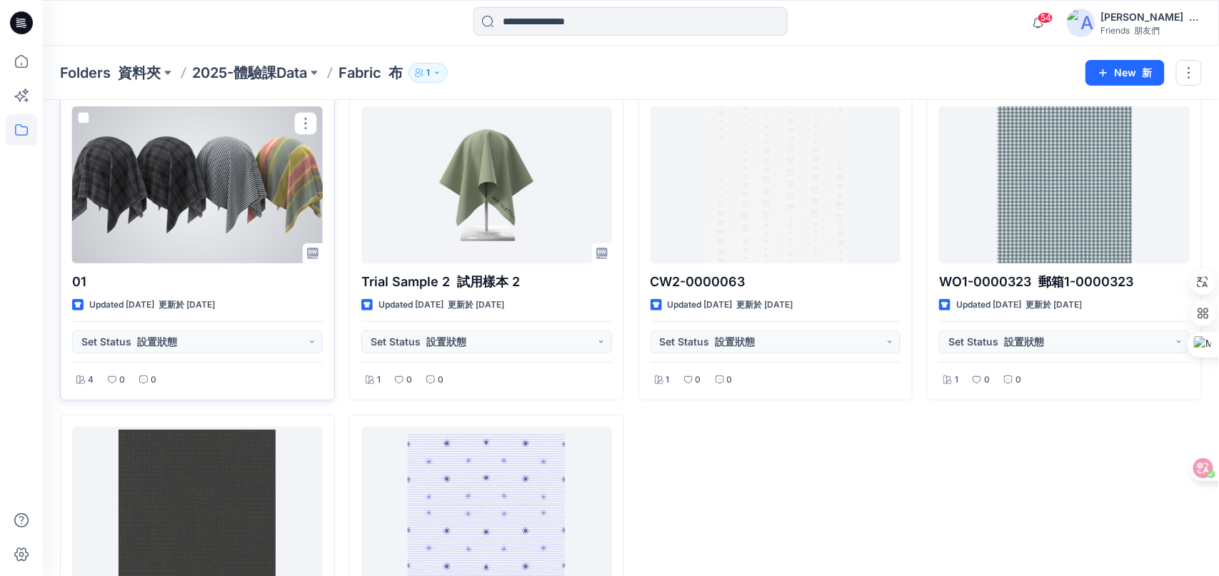
click at [84, 117] on span at bounding box center [83, 117] width 11 height 11
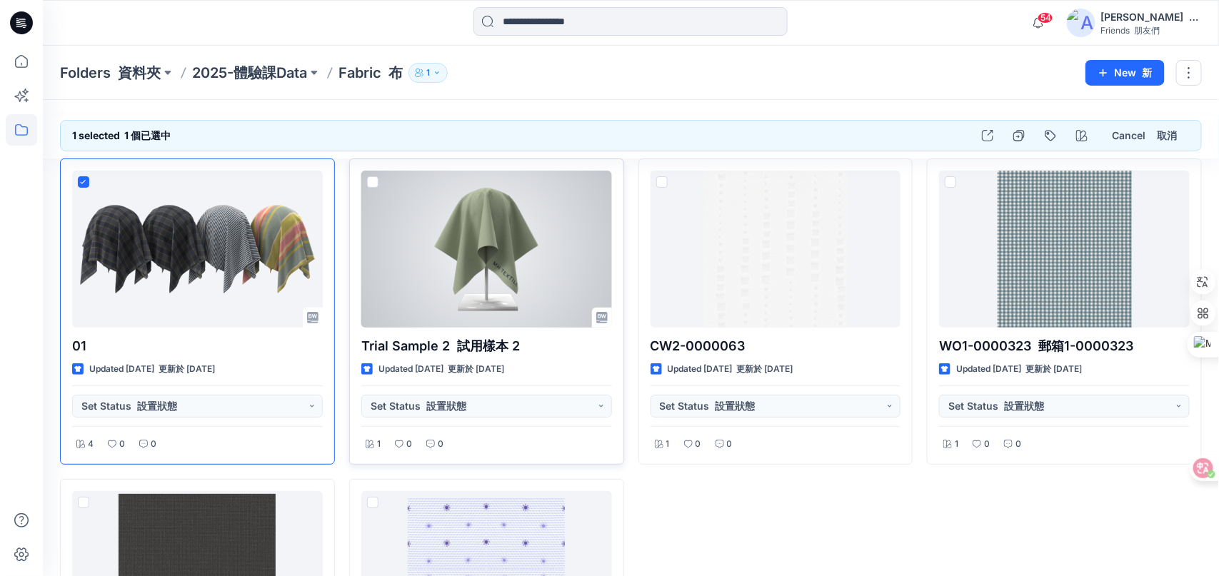
scroll to position [0, 0]
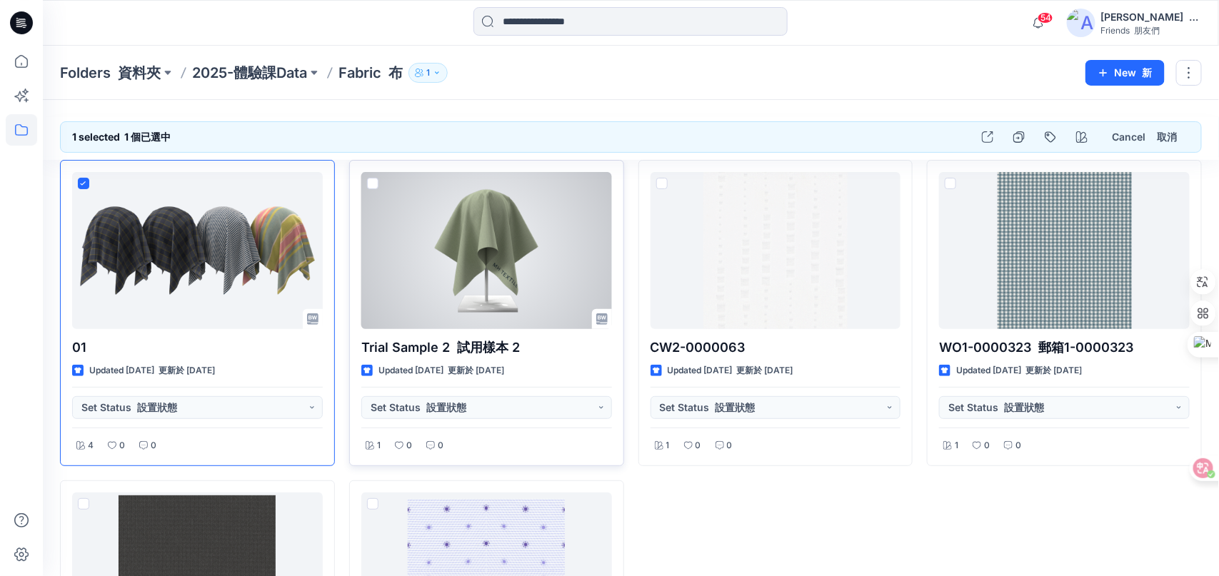
click at [373, 186] on span at bounding box center [372, 183] width 11 height 11
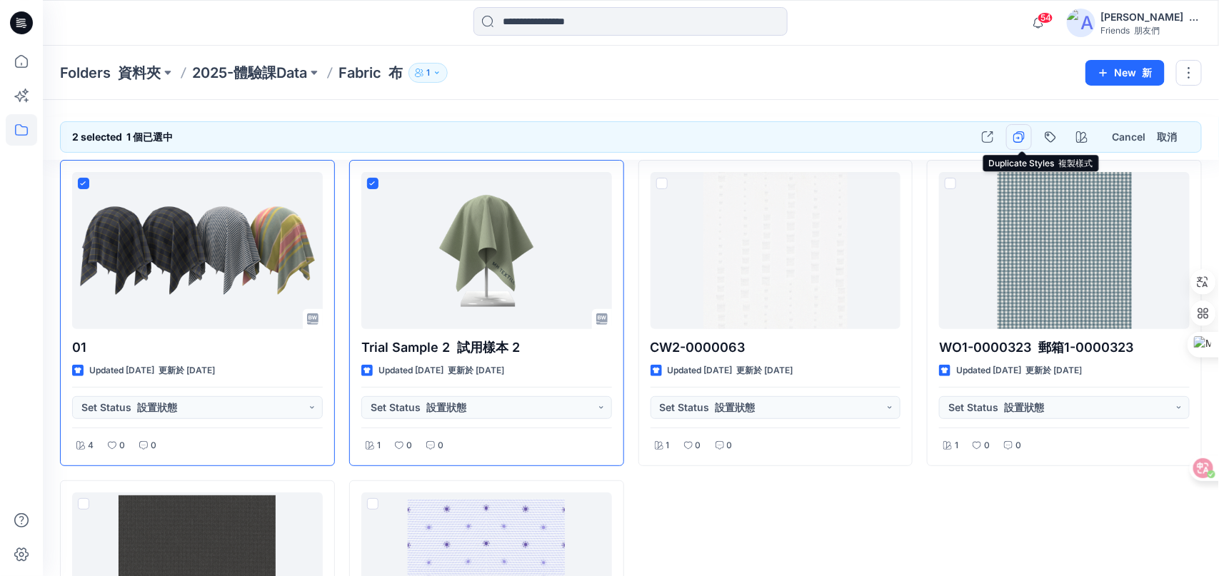
click at [1024, 134] on icon "button" at bounding box center [1018, 136] width 11 height 11
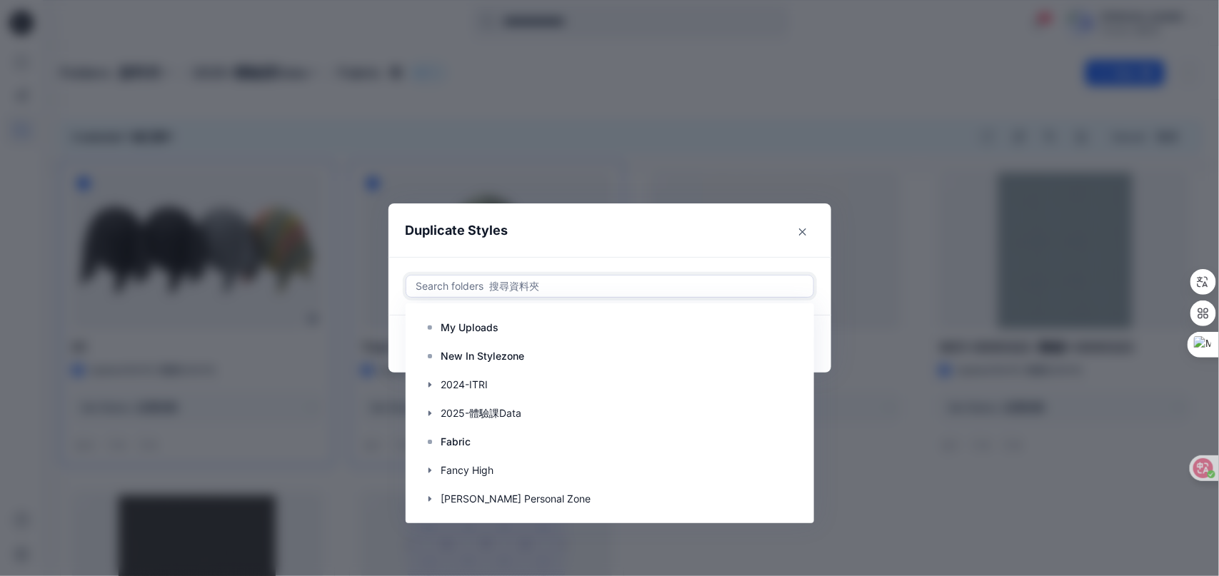
click at [710, 288] on div at bounding box center [610, 286] width 390 height 17
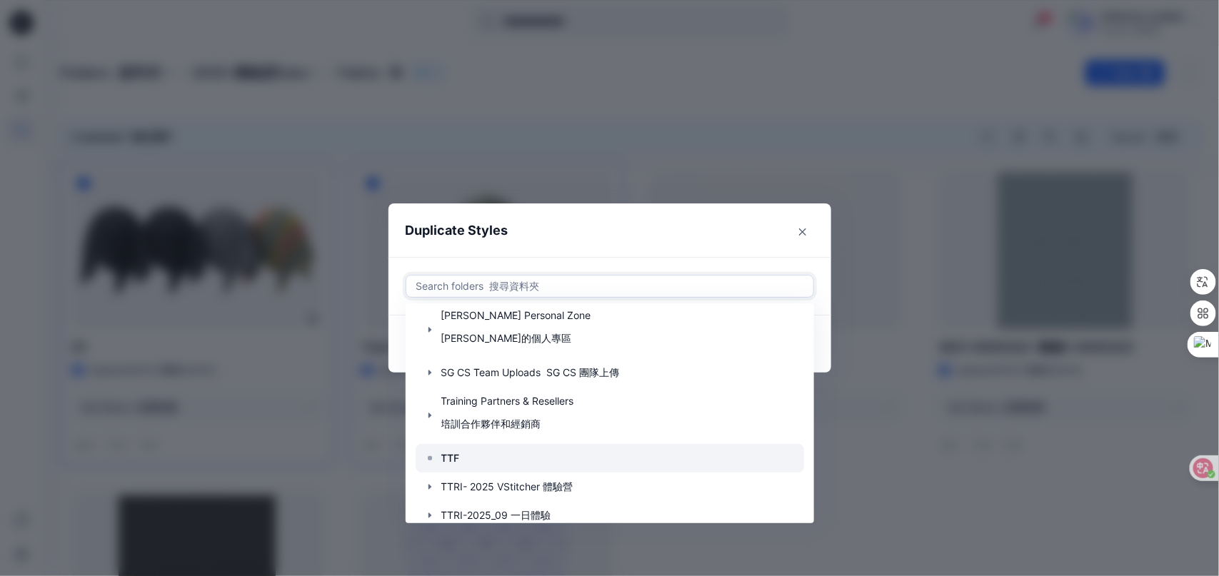
scroll to position [213, 0]
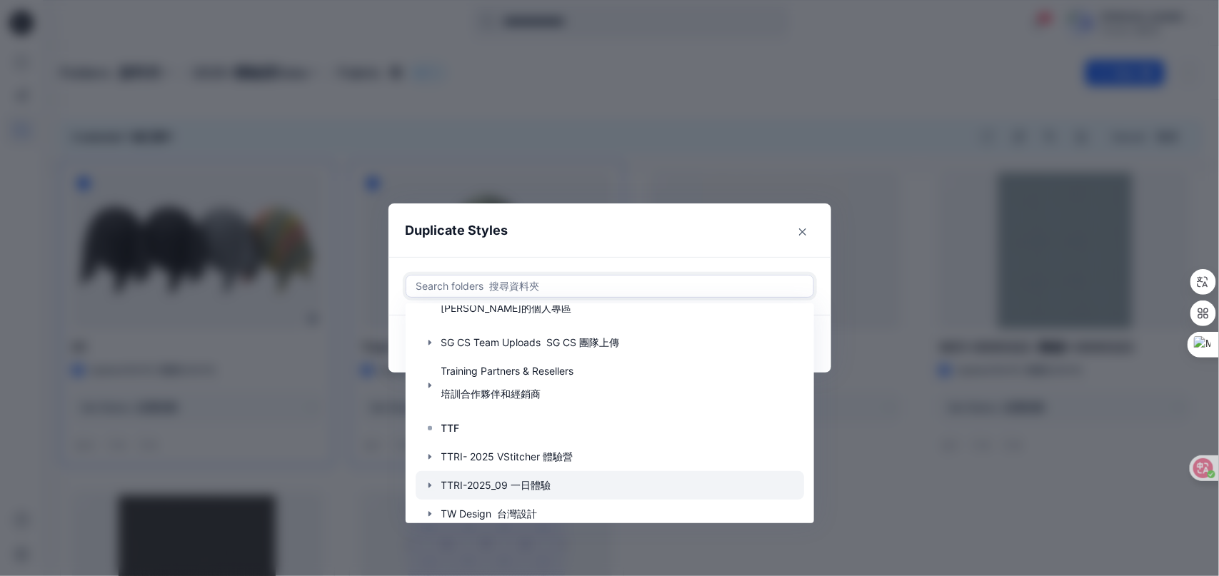
click at [433, 480] on icon "button" at bounding box center [429, 485] width 11 height 11
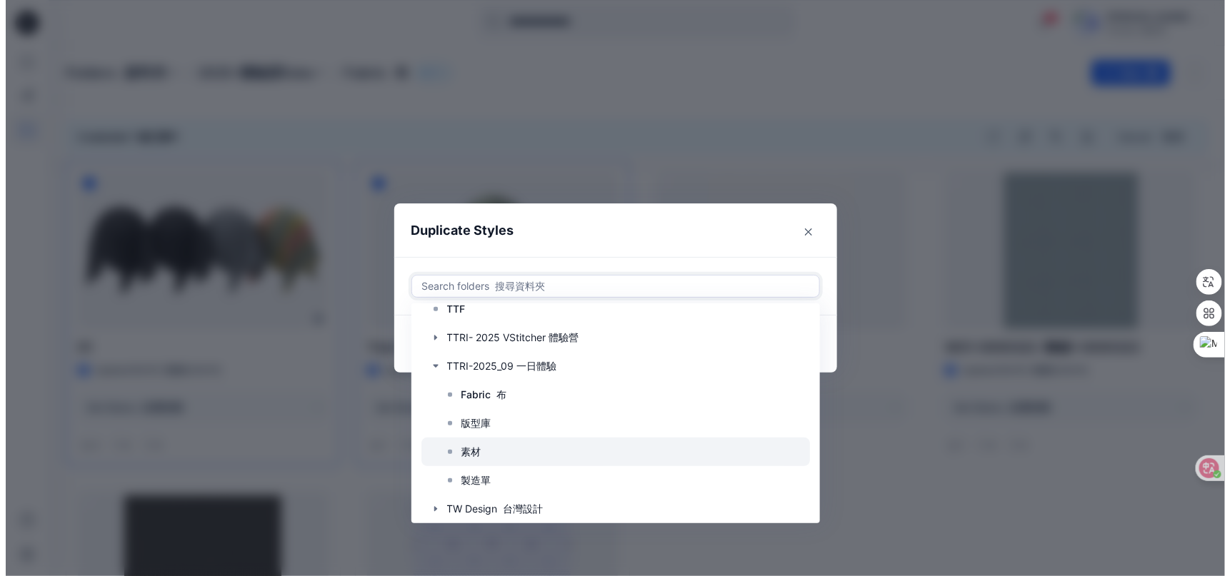
scroll to position [342, 0]
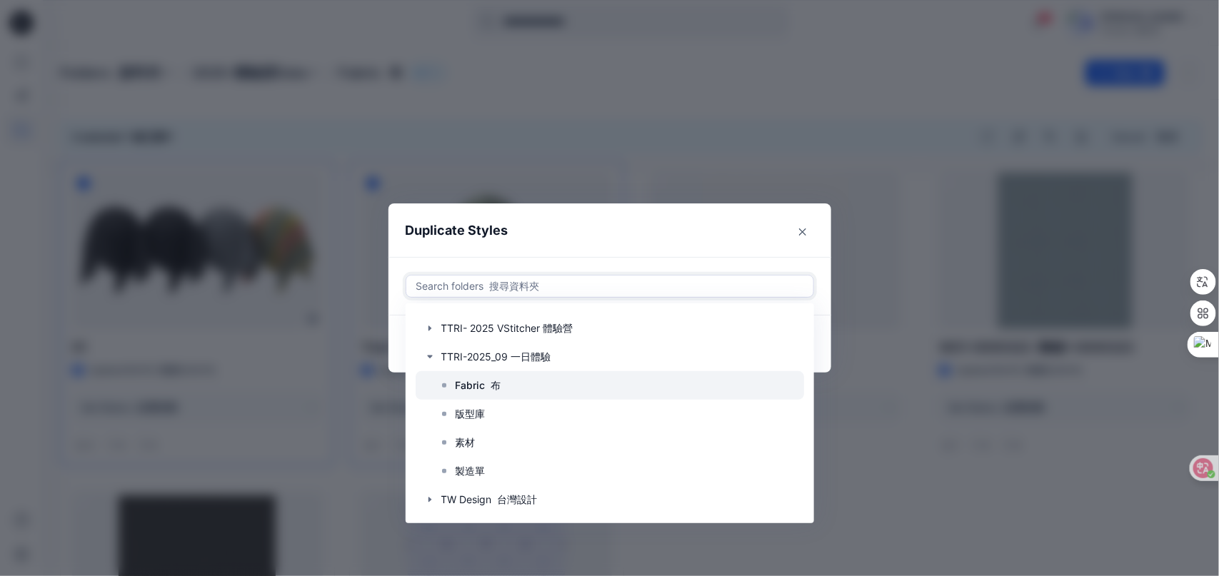
click at [488, 385] on p "Fabric 布" at bounding box center [479, 385] width 46 height 17
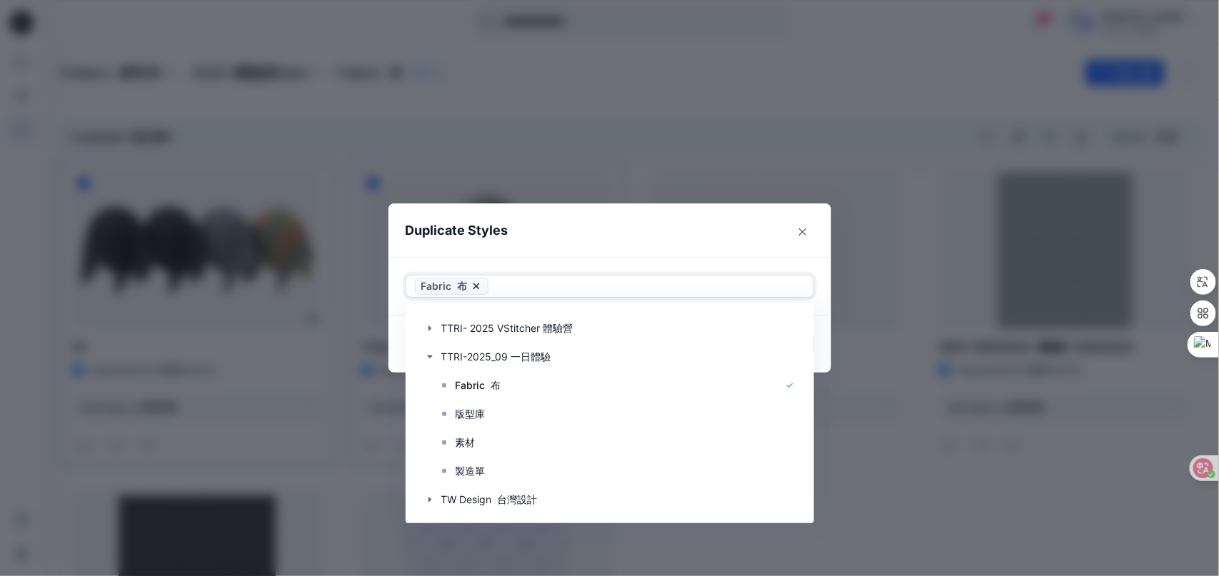
click at [830, 268] on div "Use Up and Down to choose options, press Enter to select the currently focused …" at bounding box center [609, 286] width 443 height 59
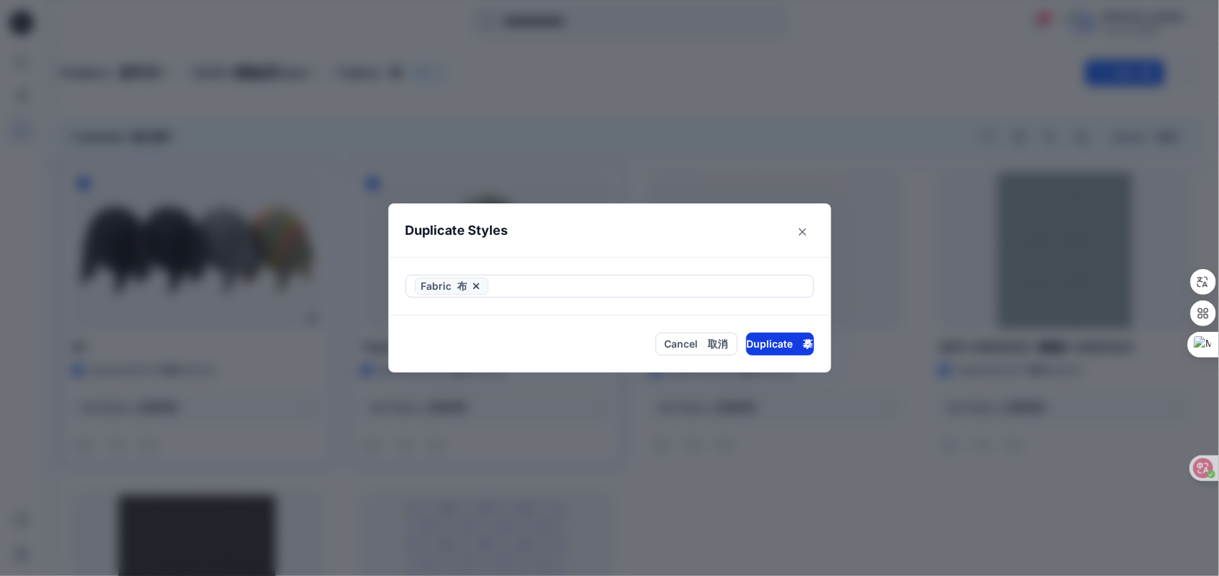
click at [790, 347] on button "Duplicate 摹" at bounding box center [780, 344] width 68 height 23
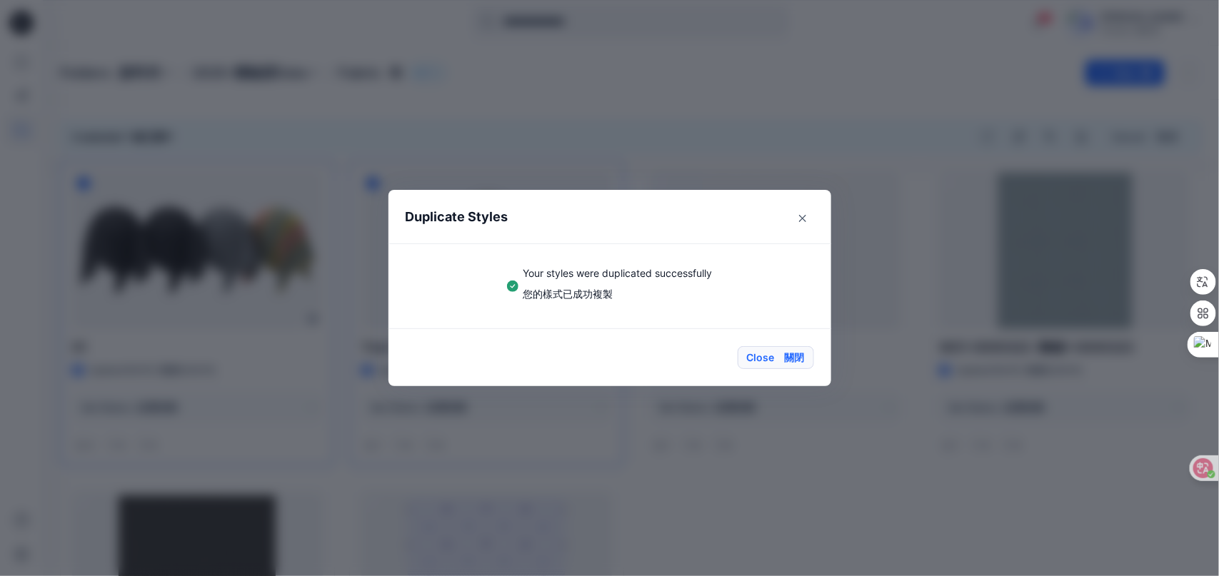
click at [782, 356] on button "Close 關閉" at bounding box center [776, 357] width 76 height 23
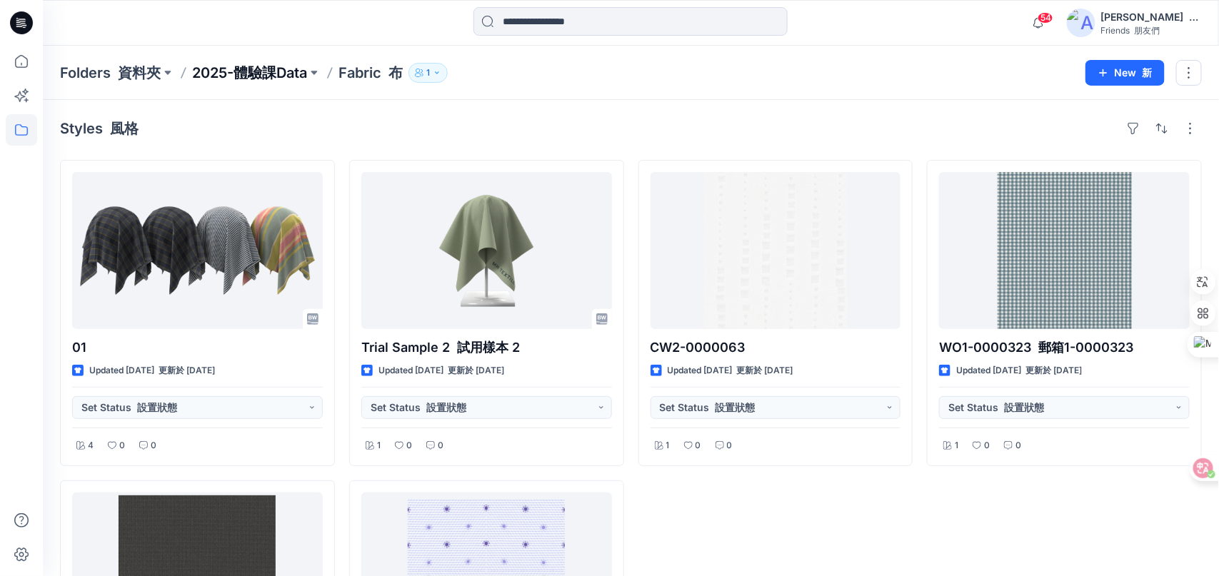
click at [244, 77] on p "2025-體驗課Data" at bounding box center [249, 73] width 115 height 20
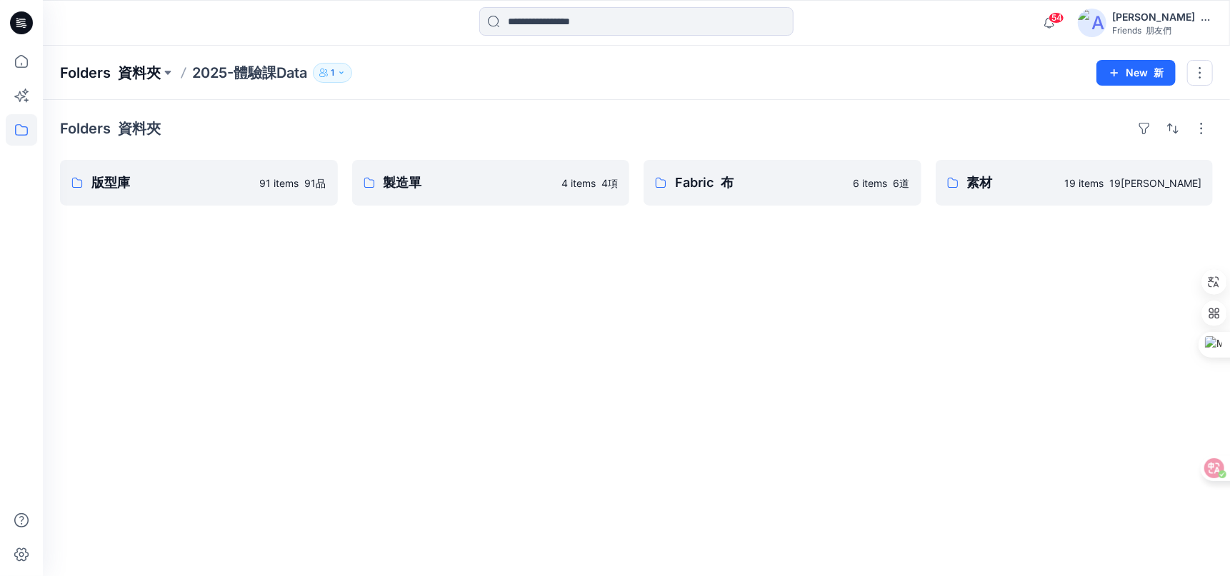
click at [139, 77] on font "資料夾" at bounding box center [139, 72] width 43 height 17
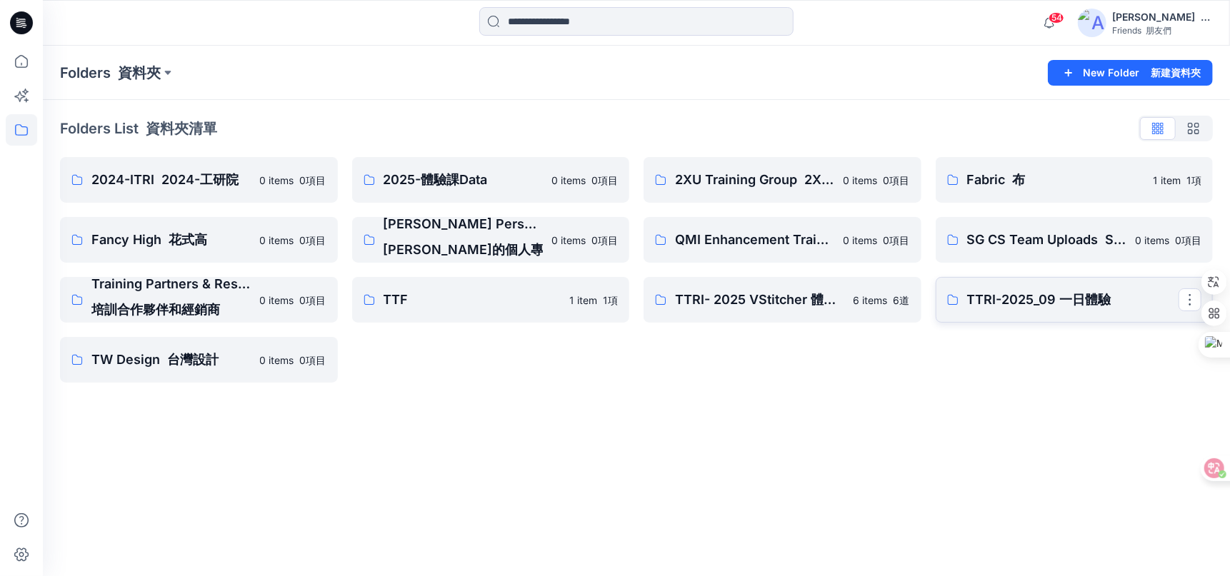
click at [1070, 307] on p "TTRI-2025_09 一日體驗" at bounding box center [1073, 300] width 212 height 20
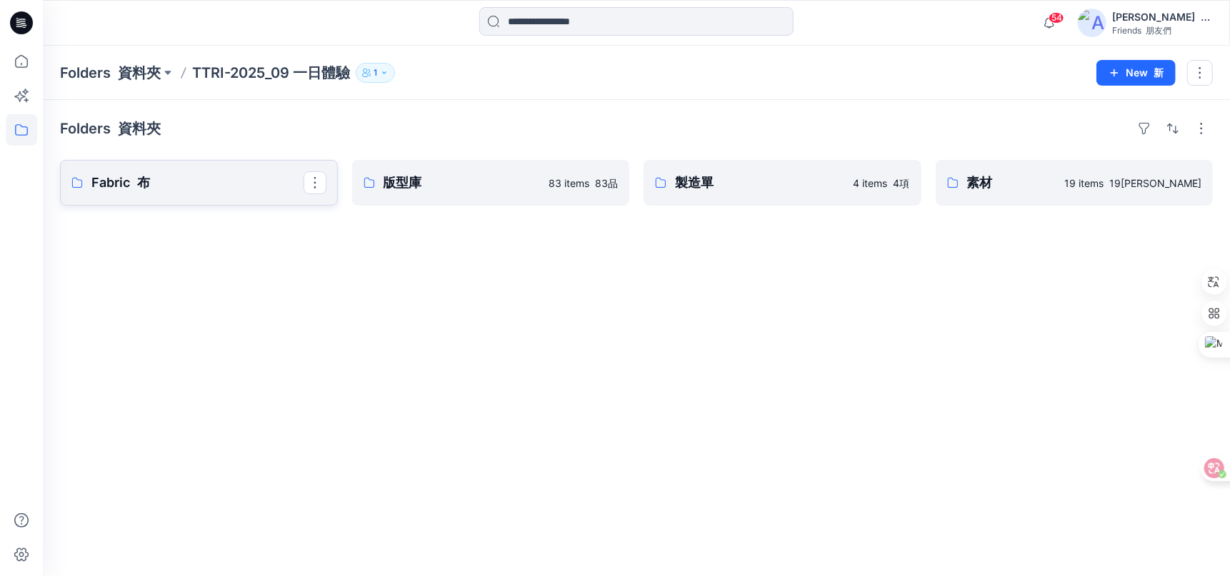
click at [176, 178] on p "Fabric 布" at bounding box center [197, 183] width 212 height 20
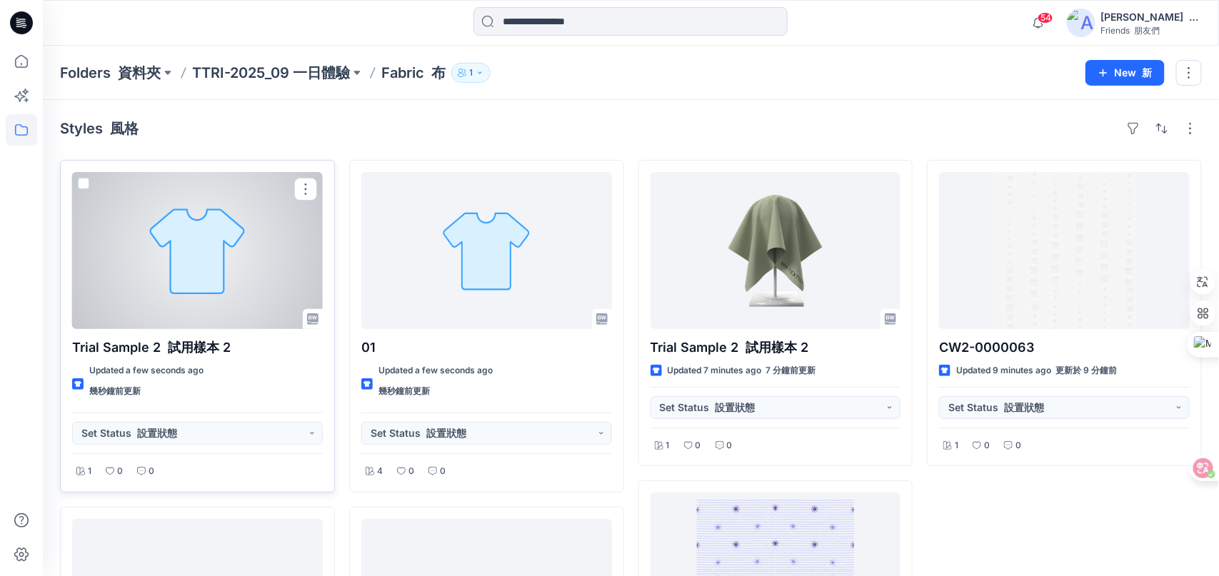
click at [313, 162] on div "Trial Sample 2 試用樣本 2 Updated a few seconds ago 幾秒鐘前更新 Set Status 設置狀態 1 0 0" at bounding box center [197, 326] width 275 height 333
click at [293, 172] on div at bounding box center [197, 250] width 251 height 157
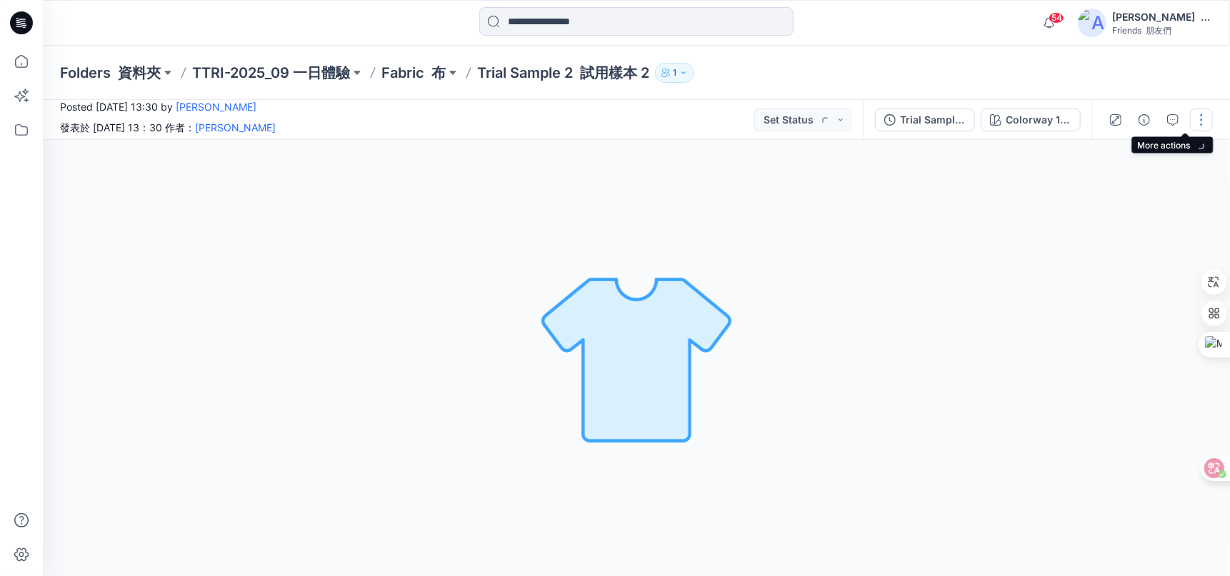
click at [1207, 121] on button "button" at bounding box center [1201, 120] width 23 height 23
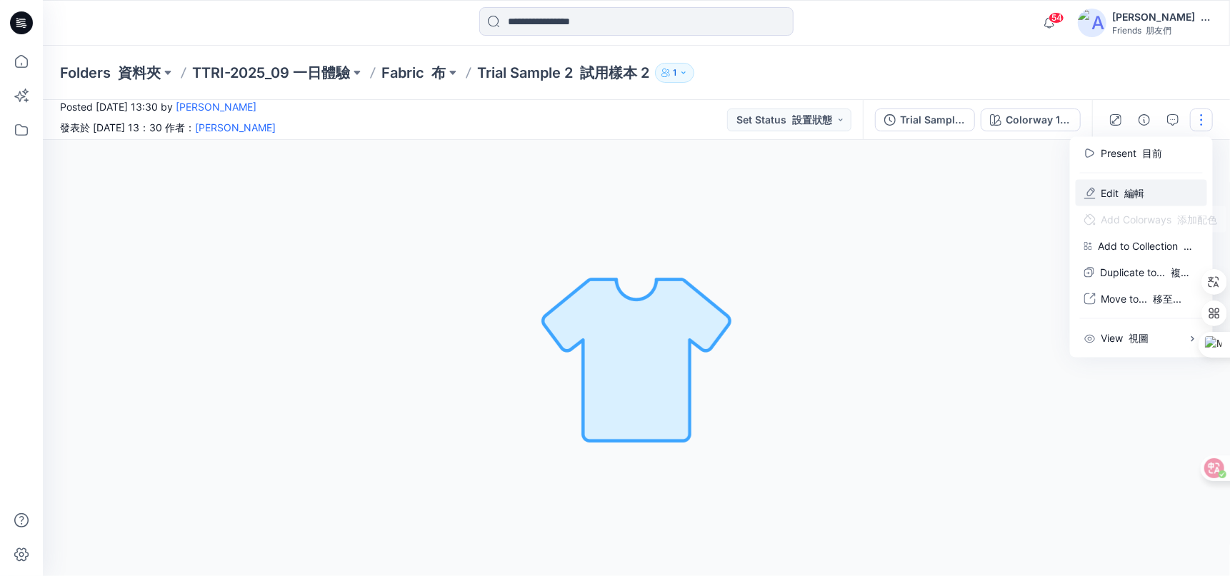
click at [1107, 194] on p "Edit 編輯" at bounding box center [1123, 193] width 44 height 15
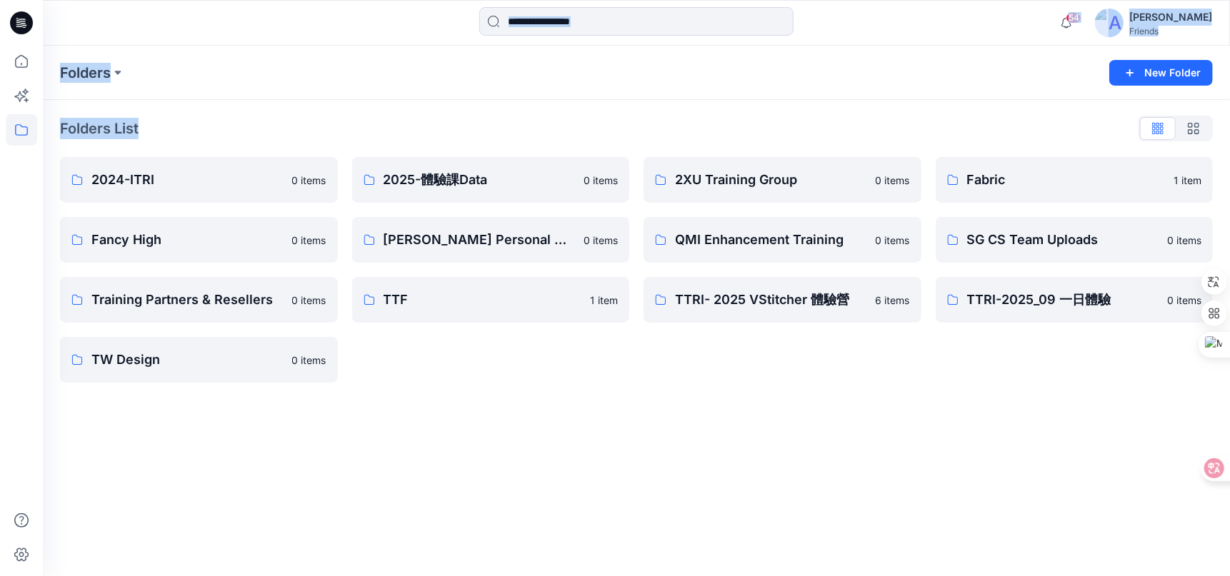
drag, startPoint x: 46, startPoint y: 148, endPoint x: 449, endPoint y: 114, distance: 404.8
type textarea "**********"
click at [250, 16] on div "54 Notifications Your style Sweatshirt 001 is ready 1 minutes ago Your style Sw…" at bounding box center [615, 288] width 1230 height 576
click at [597, 131] on div "Folders List" at bounding box center [636, 128] width 1152 height 23
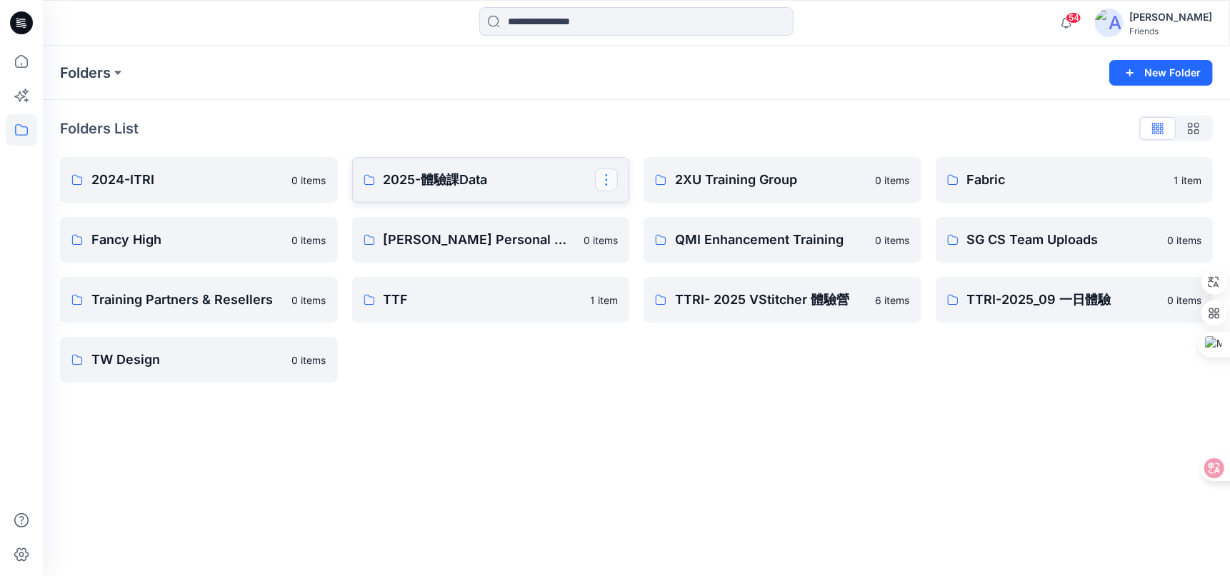
click at [603, 179] on button "button" at bounding box center [606, 180] width 23 height 23
click at [617, 208] on icon "button" at bounding box center [612, 212] width 11 height 11
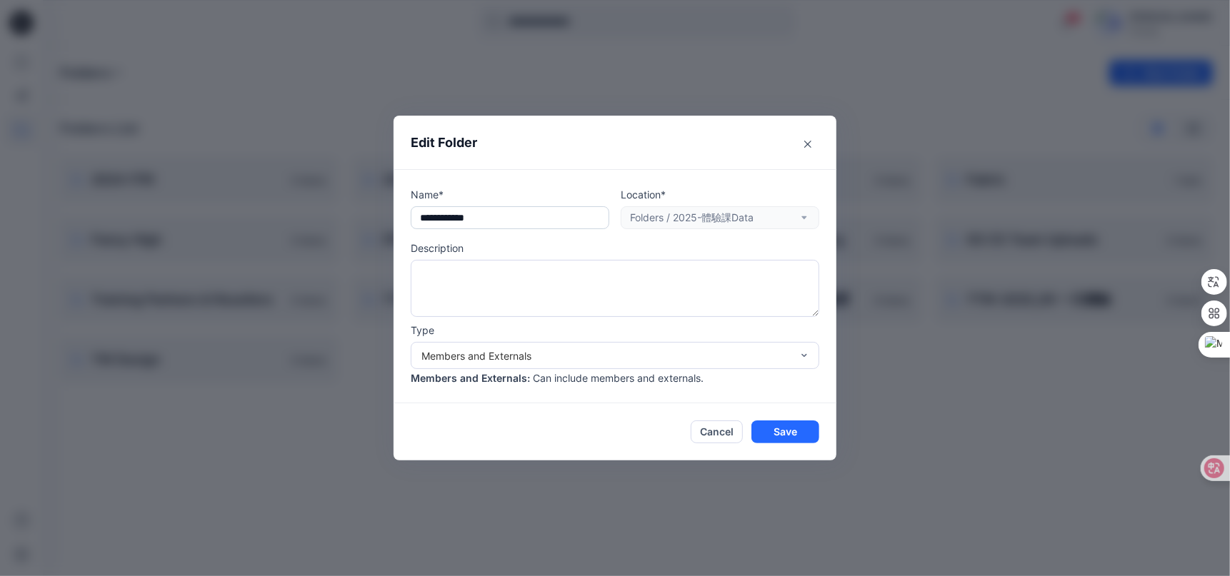
click at [416, 221] on input "**********" at bounding box center [510, 217] width 198 height 23
type input "**********"
click at [789, 431] on button "Save" at bounding box center [785, 432] width 68 height 23
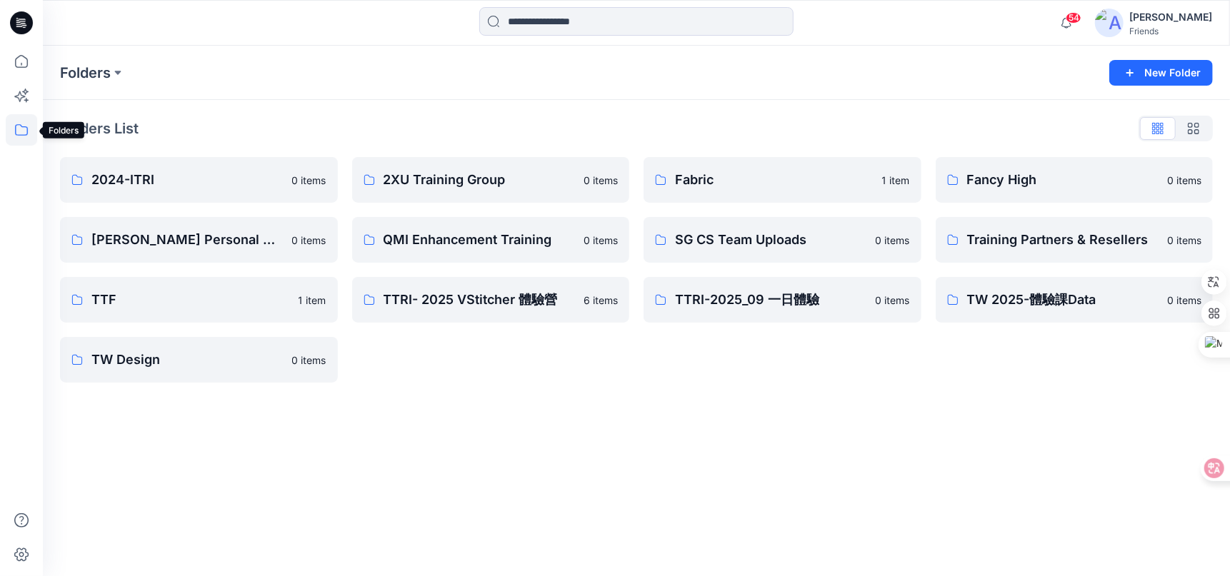
click at [17, 125] on icon at bounding box center [21, 129] width 31 height 31
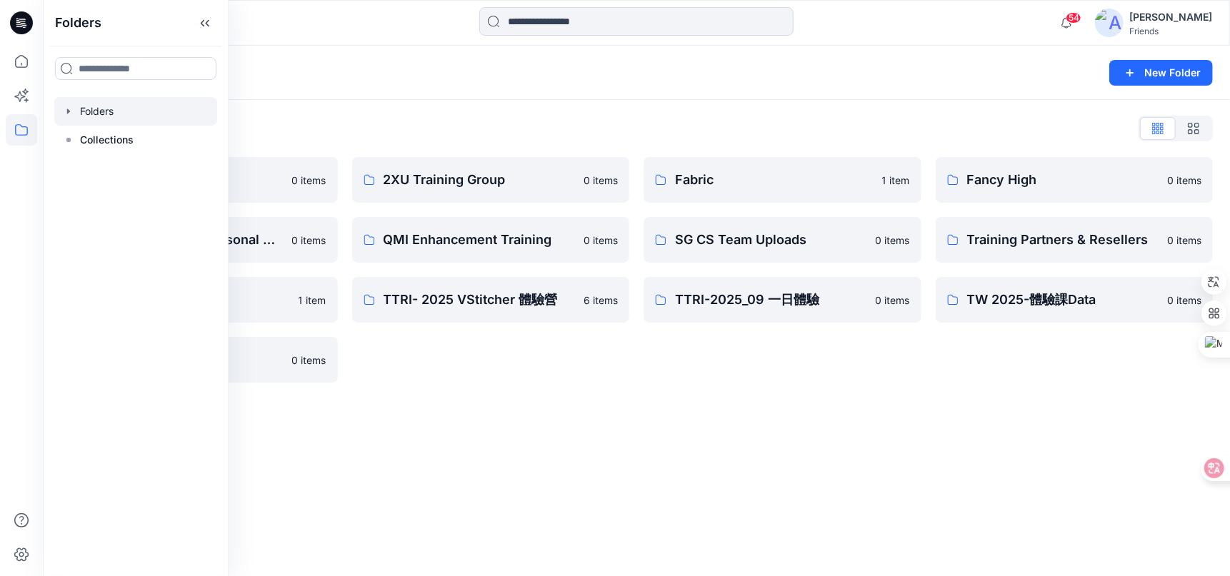
click at [374, 82] on div "Folders" at bounding box center [580, 73] width 1041 height 20
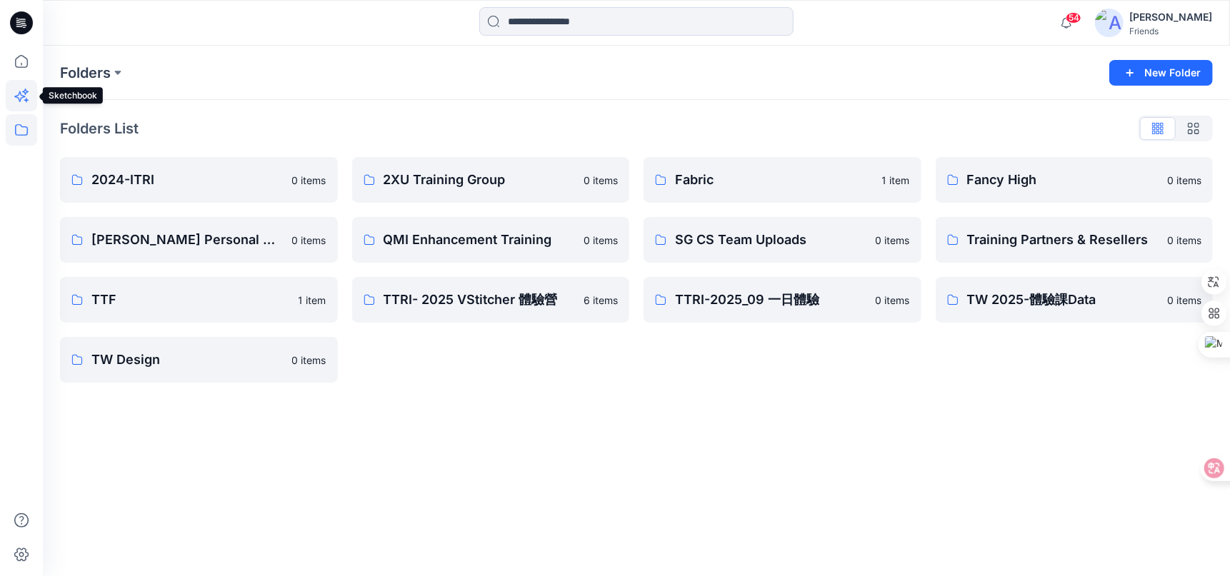
click at [15, 104] on icon at bounding box center [21, 95] width 31 height 31
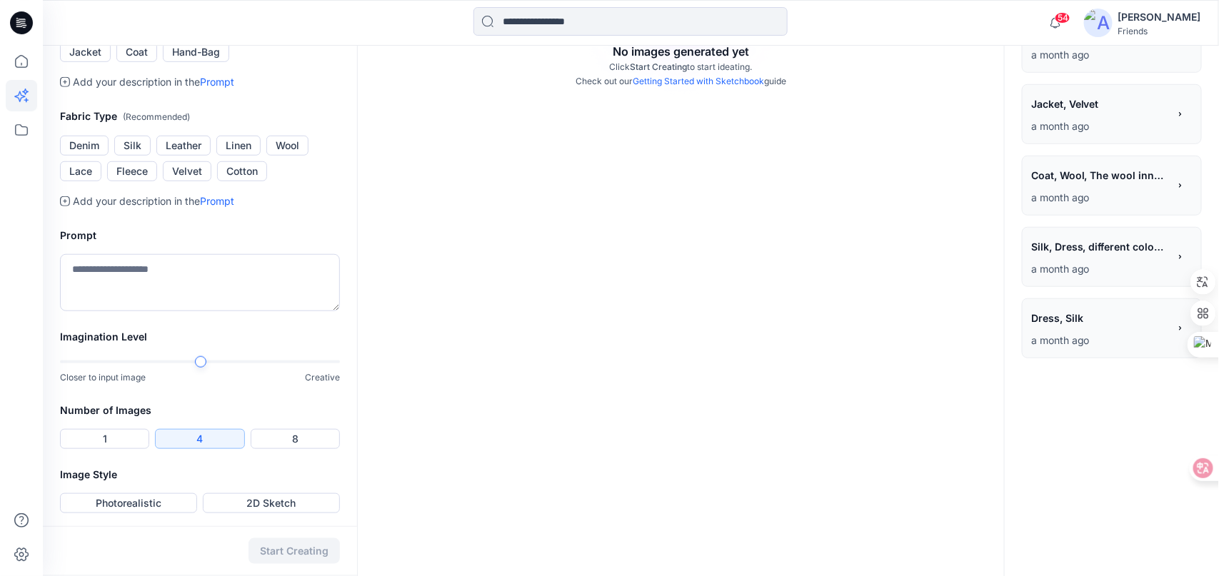
scroll to position [335, 0]
click at [289, 281] on textarea at bounding box center [200, 280] width 280 height 57
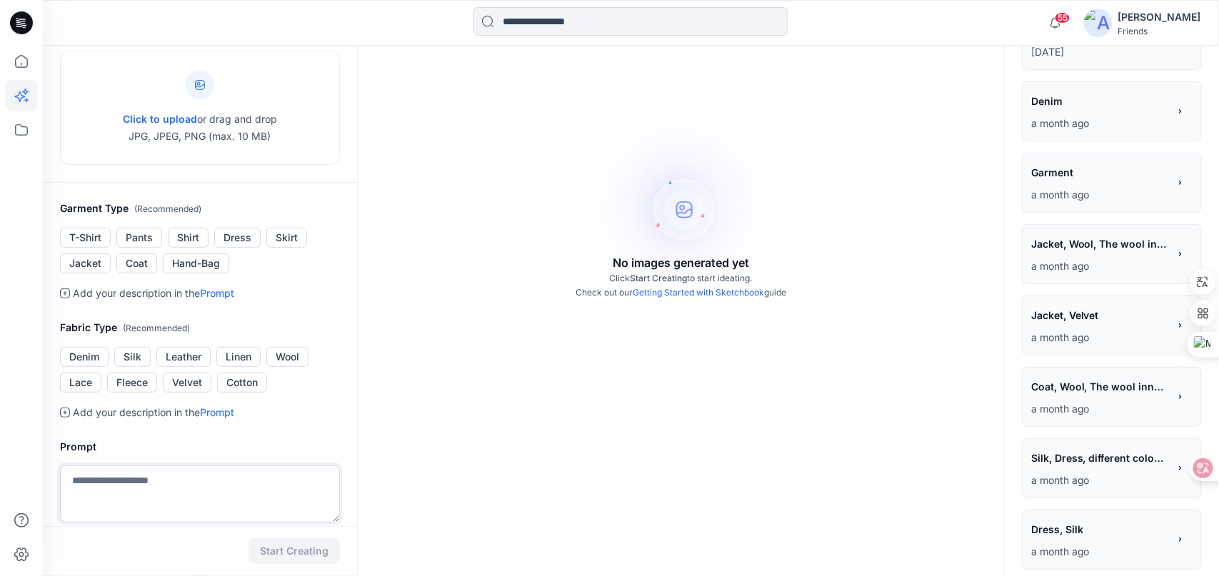
scroll to position [49, 0]
